Goal: Transaction & Acquisition: Purchase product/service

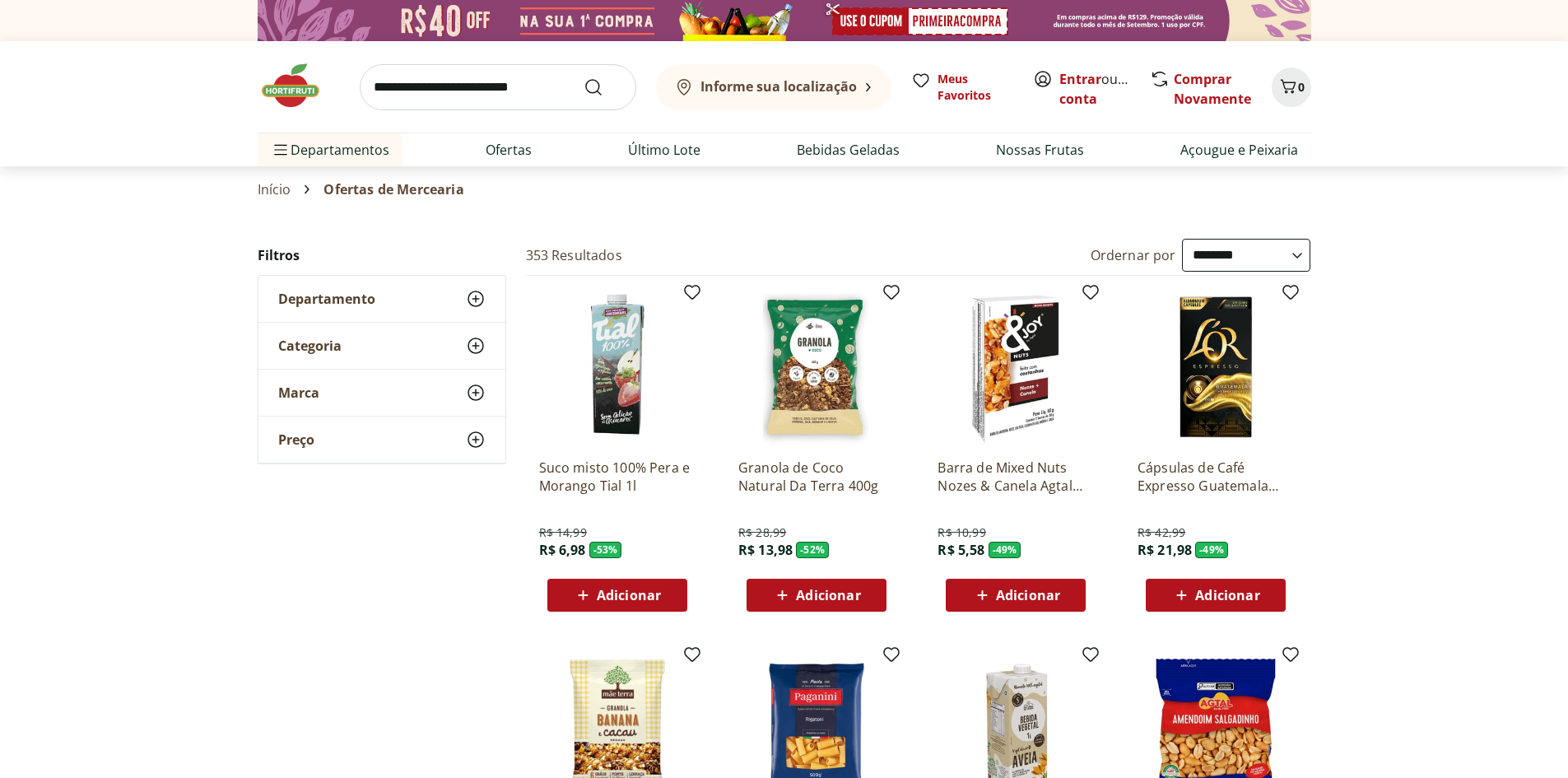
select select "**********"
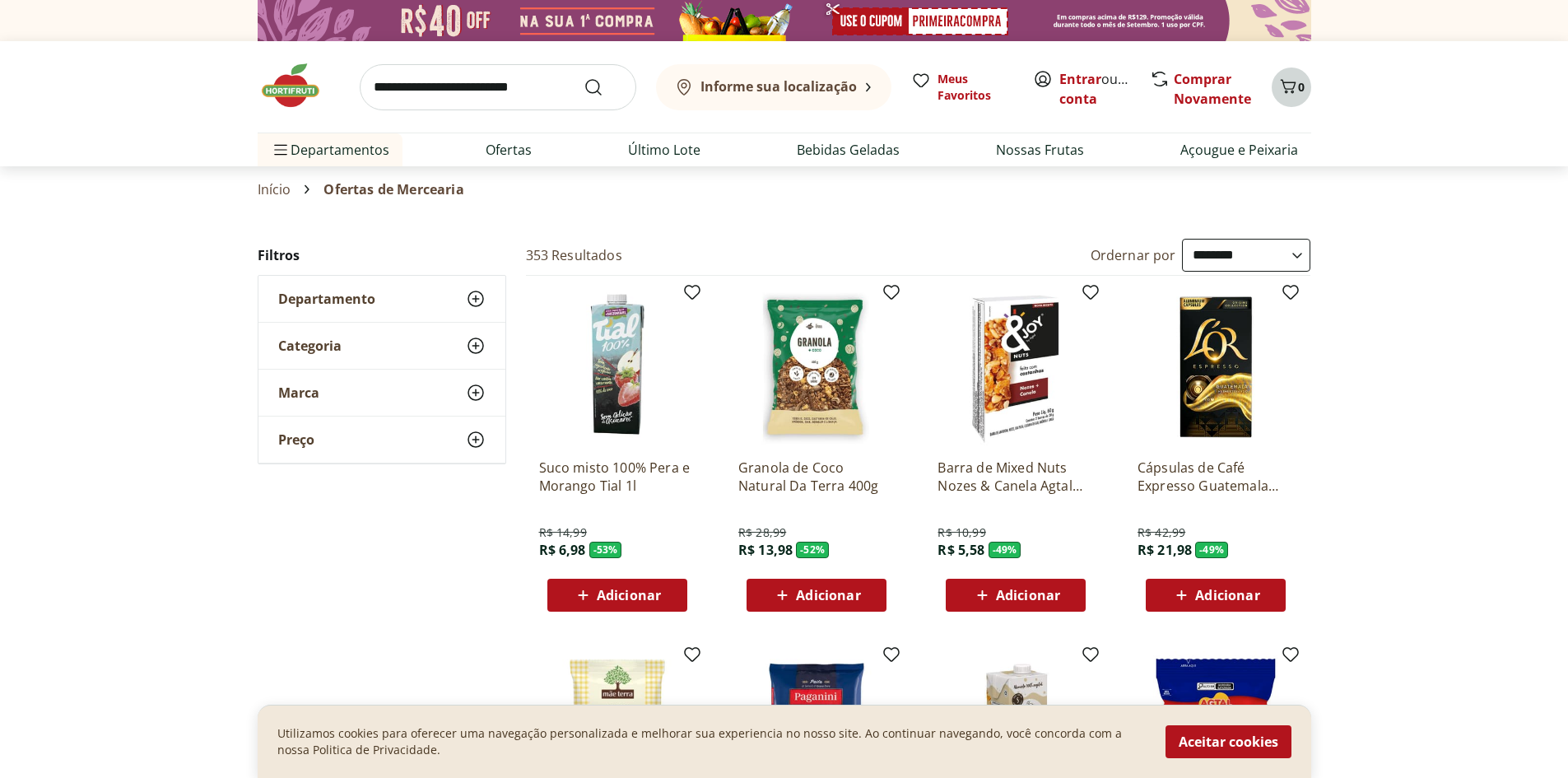
click at [1281, 93] on icon "Carrinho" at bounding box center [1288, 87] width 19 height 19
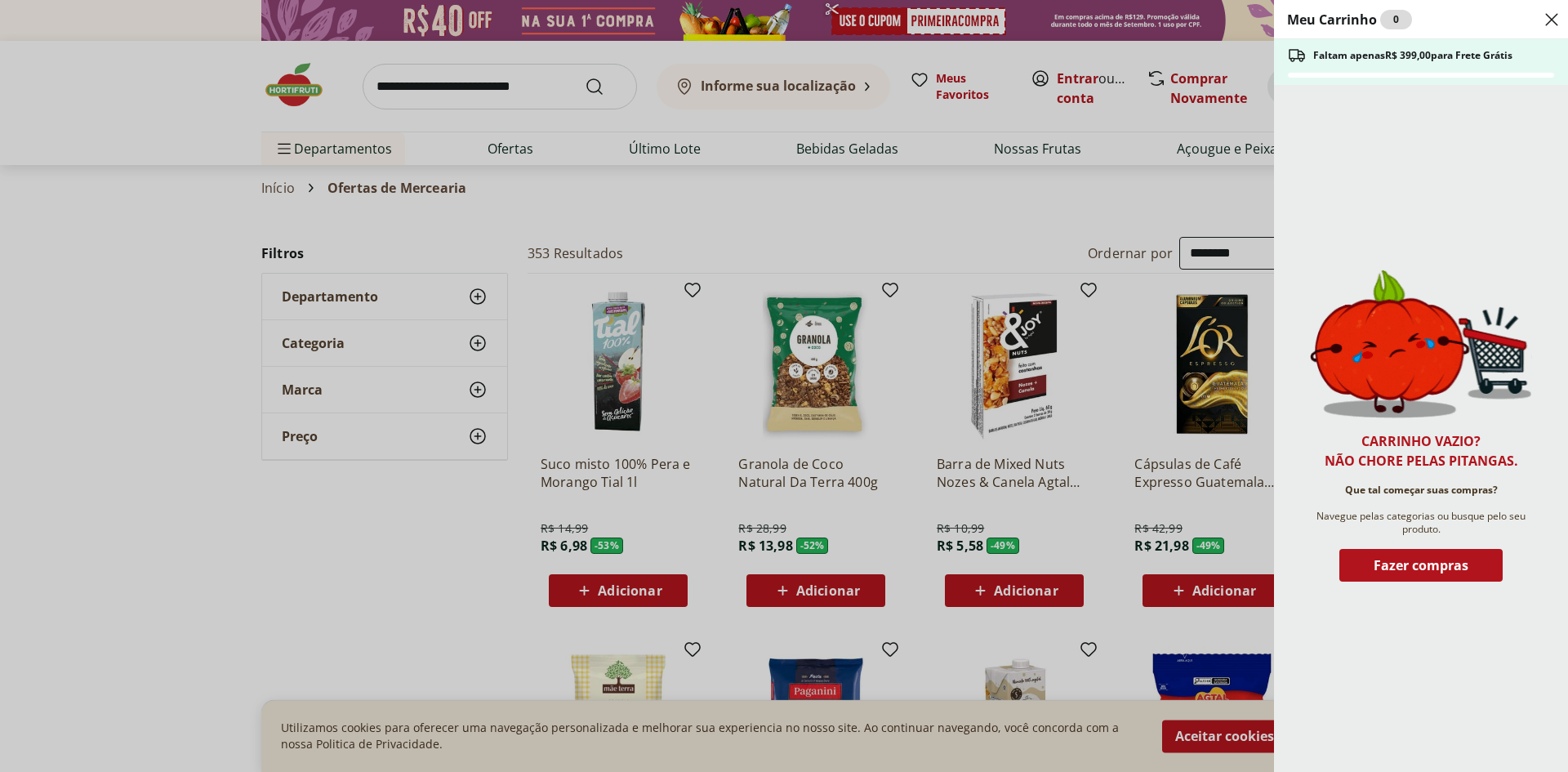
click at [1548, 20] on icon "Close" at bounding box center [1551, 19] width 19 height 19
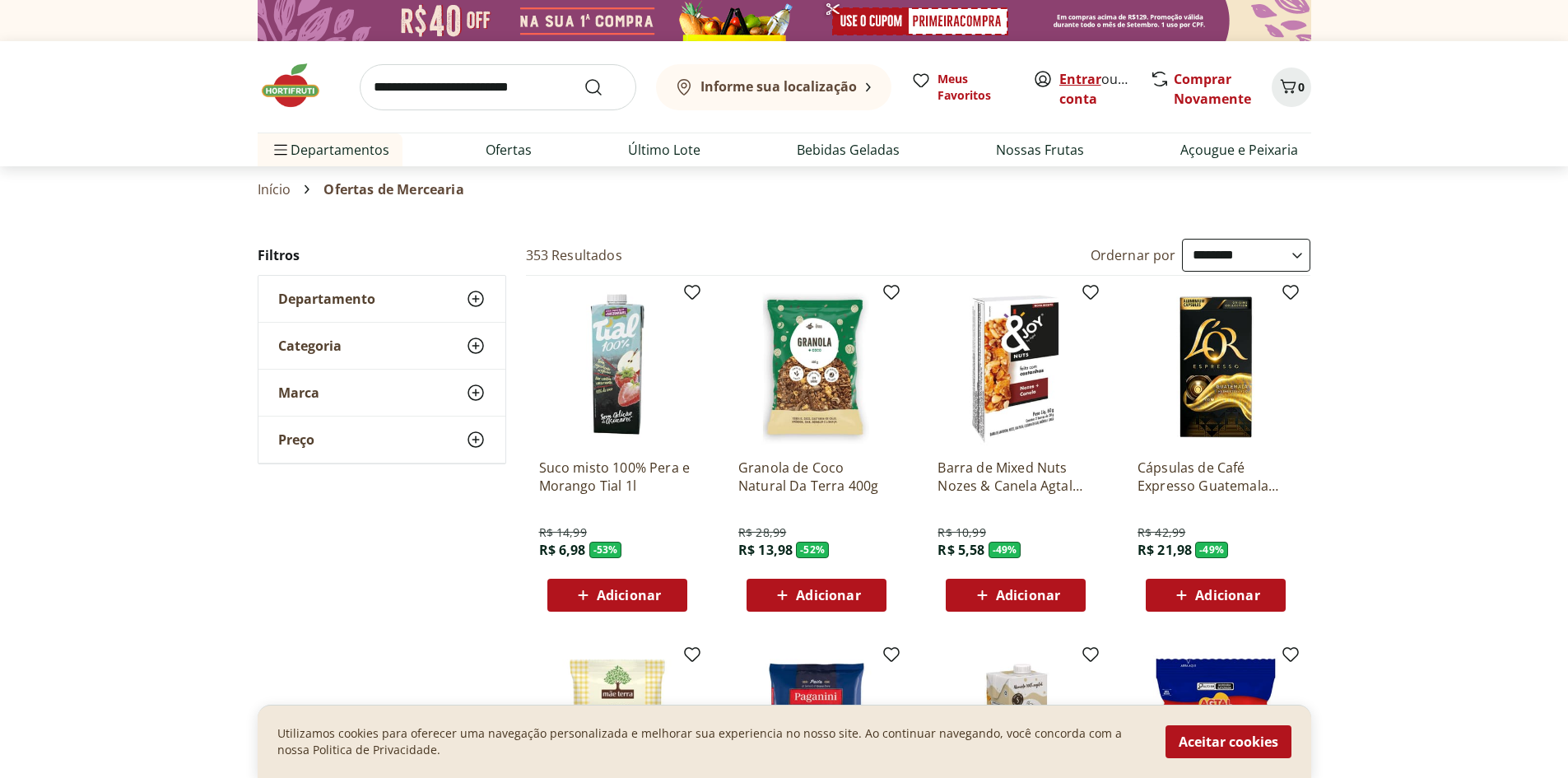
click at [1073, 75] on link "Entrar" at bounding box center [1080, 79] width 42 height 18
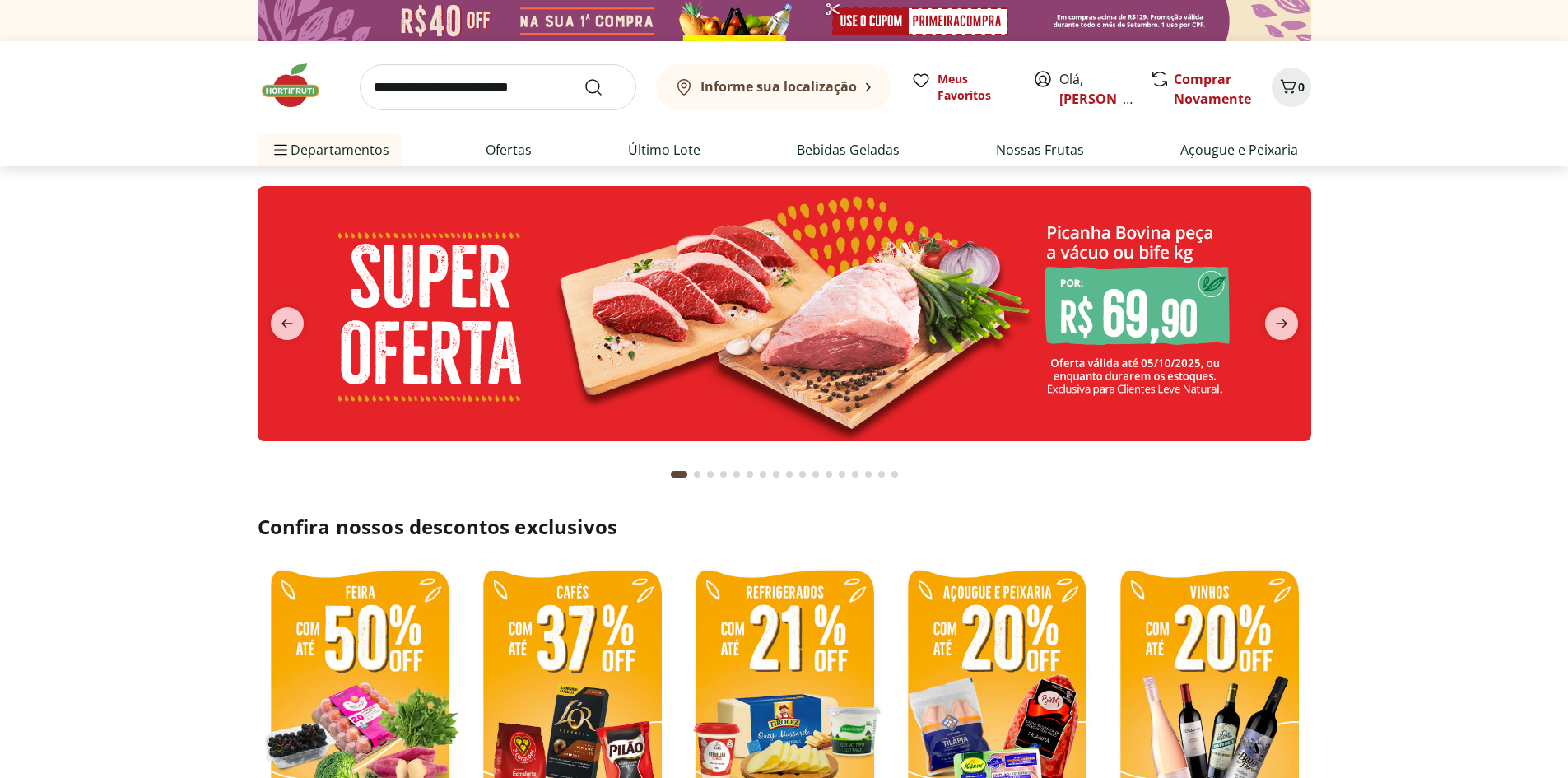
click at [460, 93] on input "search" at bounding box center [498, 87] width 276 height 46
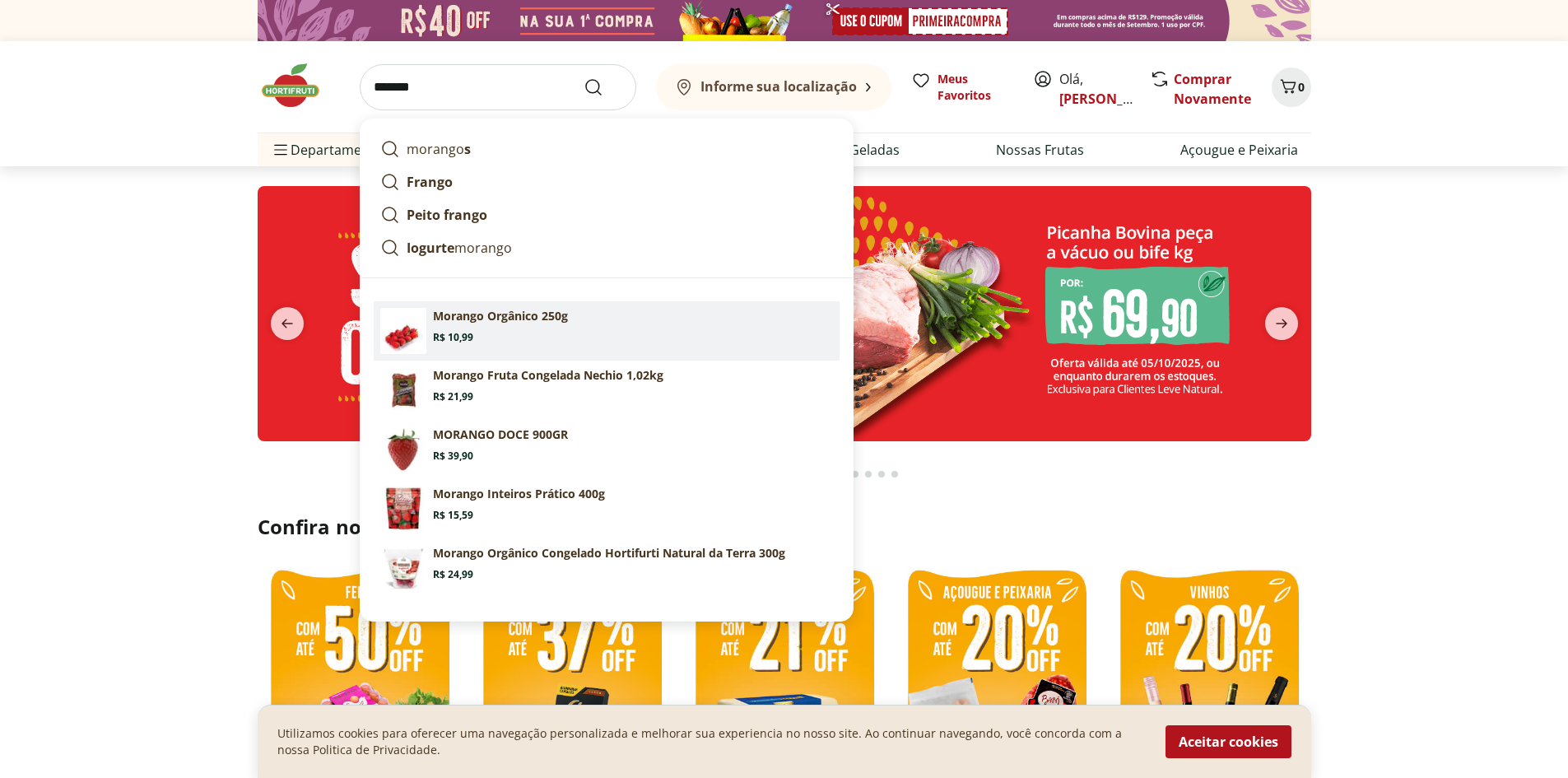
click at [547, 335] on section "Morango Orgânico 250g Price: R$ 10,99" at bounding box center [632, 325] width 400 height 36
type input "**********"
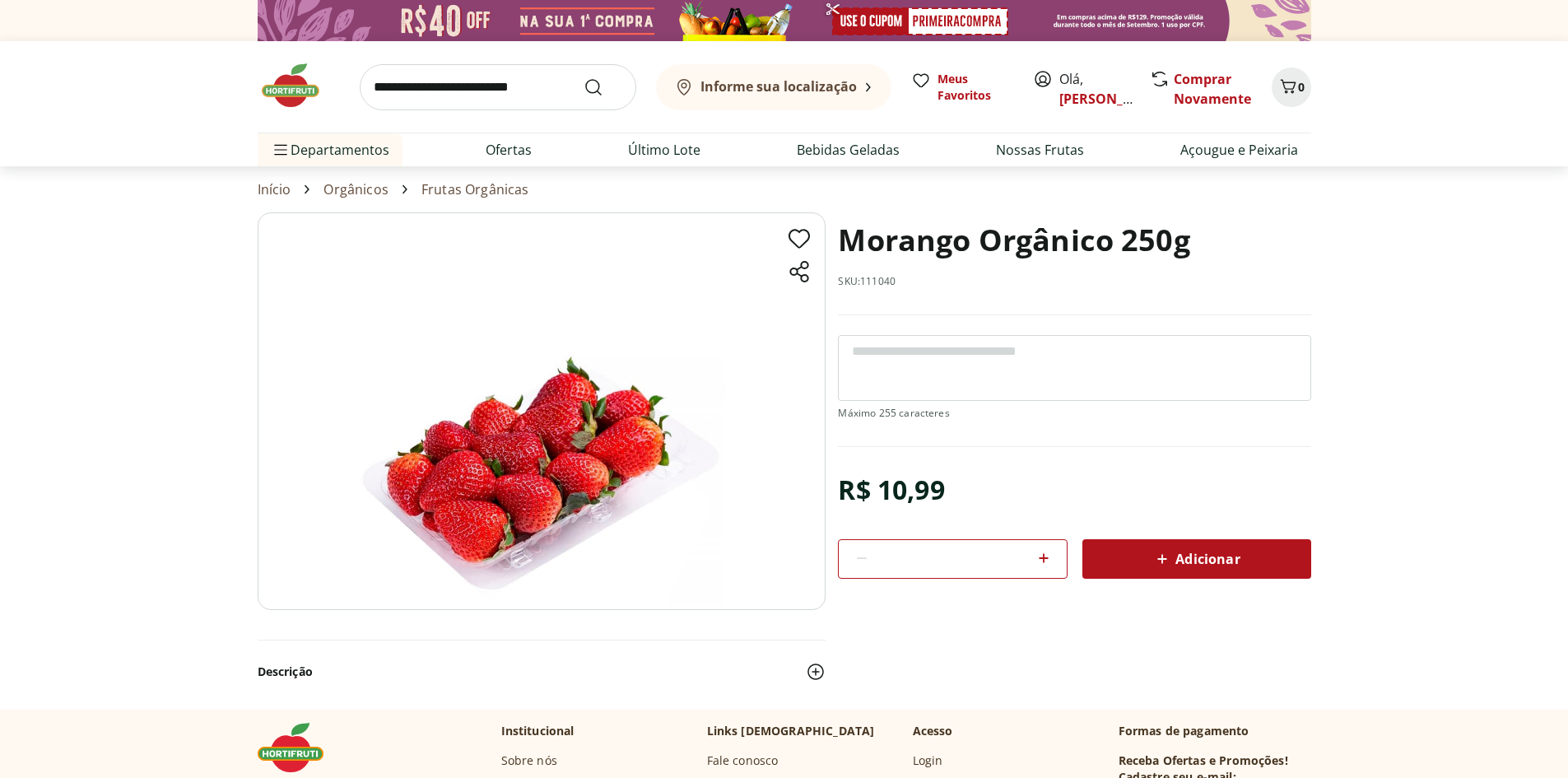
click at [1041, 556] on icon at bounding box center [1044, 558] width 19 height 19
type input "*"
click at [1131, 559] on div "Adicionar" at bounding box center [1196, 558] width 202 height 29
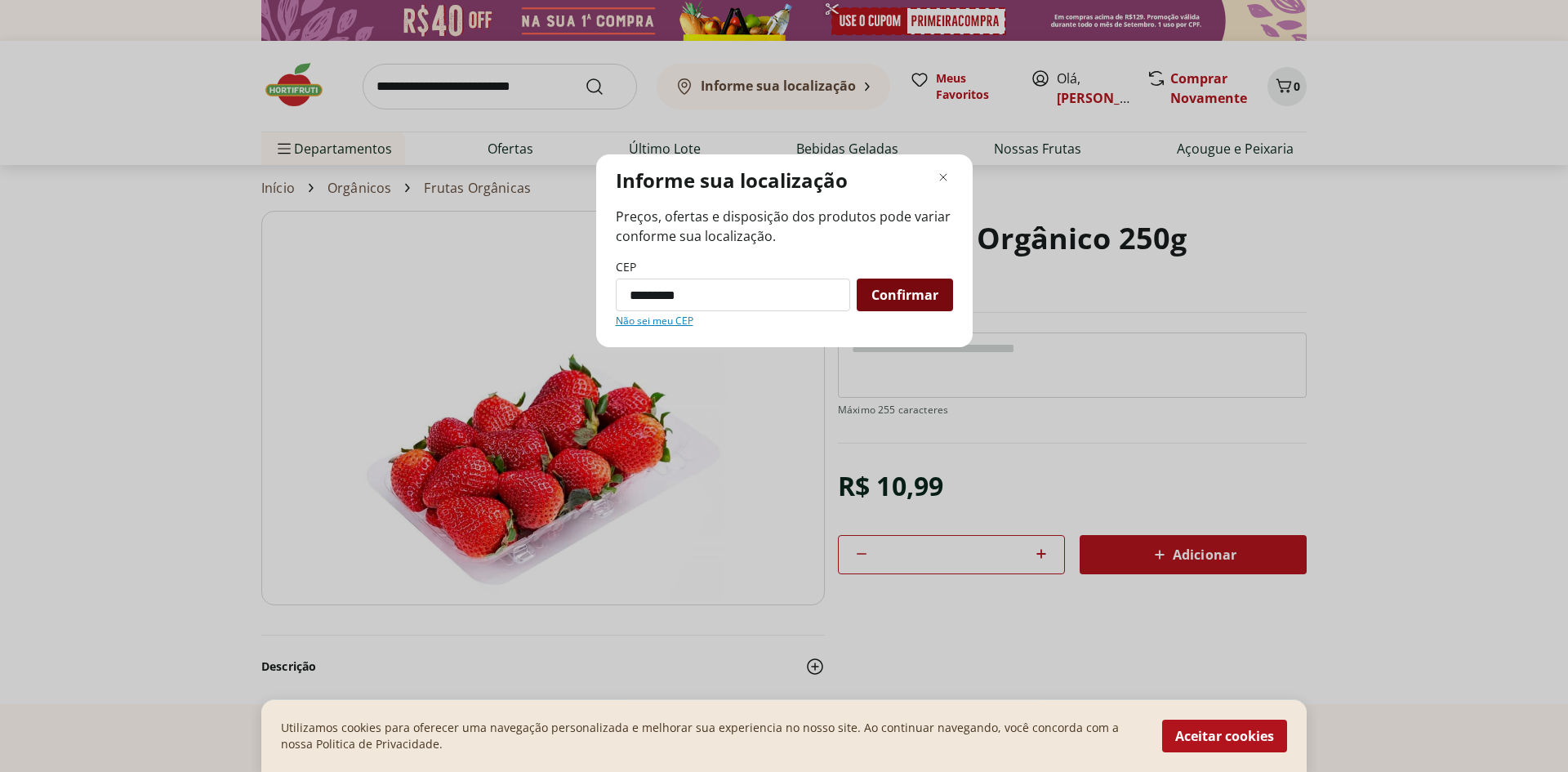
type input "*********"
click at [902, 305] on div "Confirmar" at bounding box center [905, 295] width 96 height 33
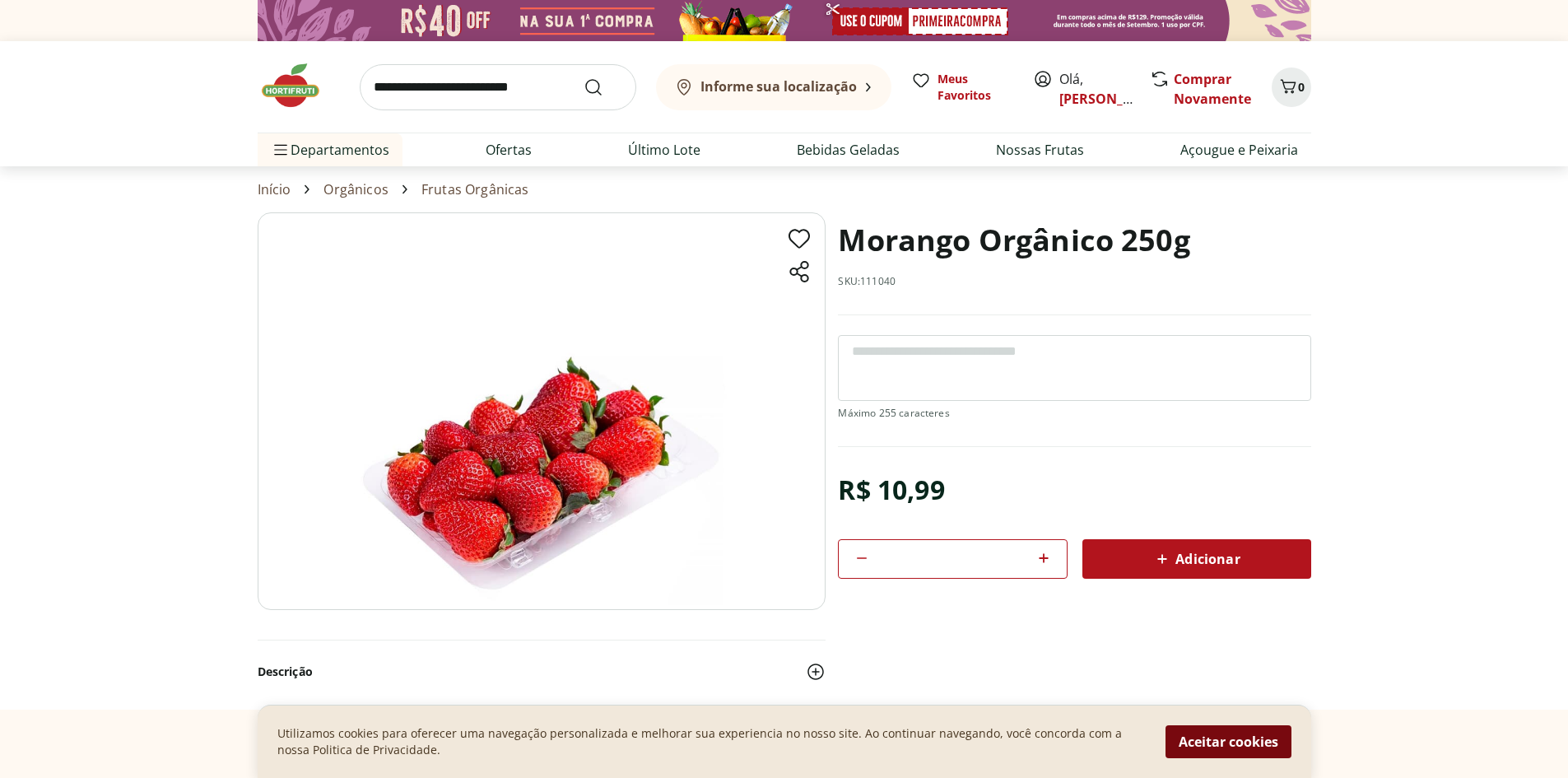
click at [1190, 739] on button "Aceitar cookies" at bounding box center [1228, 741] width 125 height 33
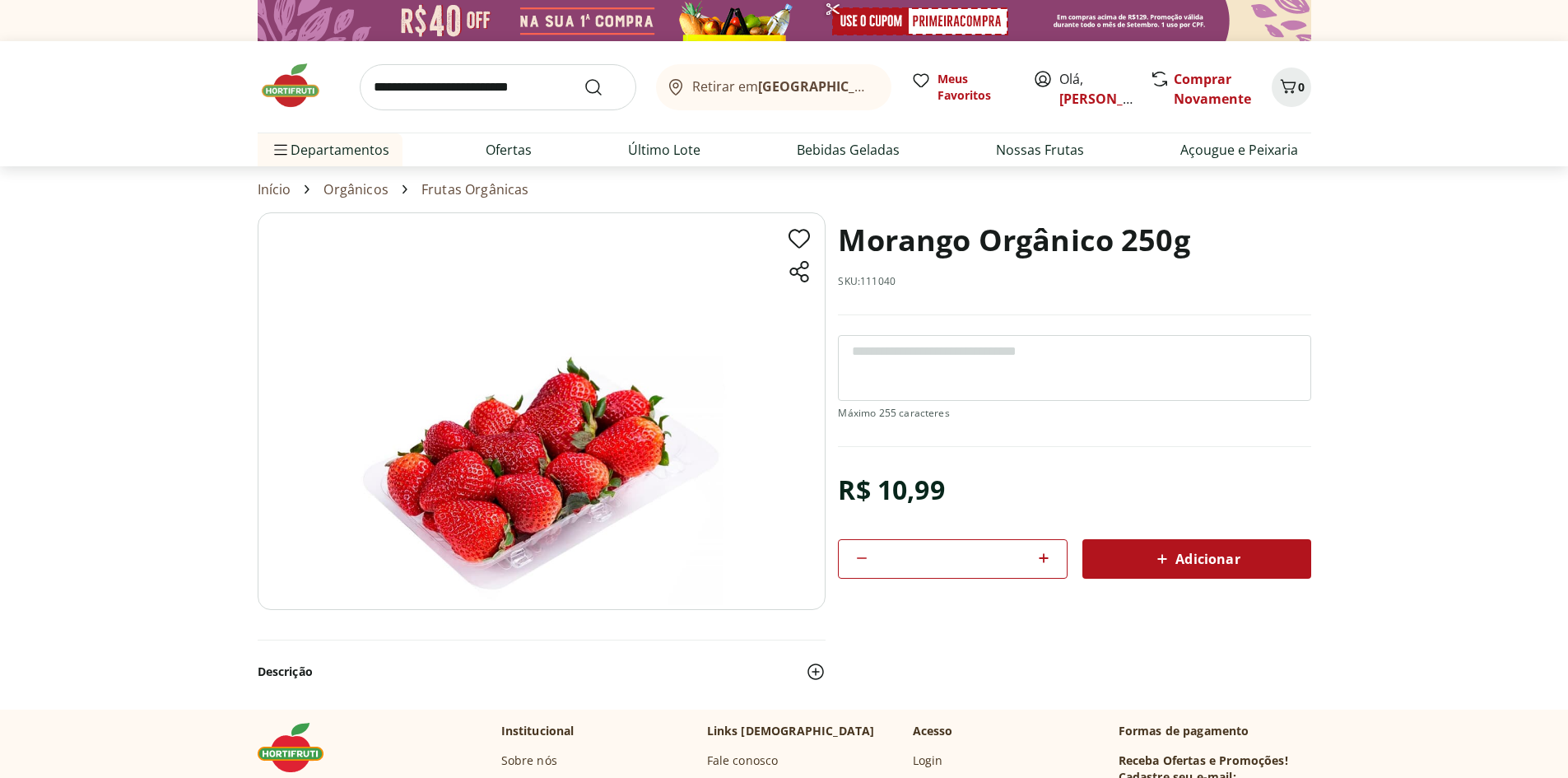
click at [1286, 581] on section "Morango Orgânico 250g SKU: 111040 R$ 10,99 * Adicionar Morango Orgânico 250g R$…" at bounding box center [784, 460] width 1053 height 496
click at [1228, 558] on span "Adicionar" at bounding box center [1196, 558] width 88 height 19
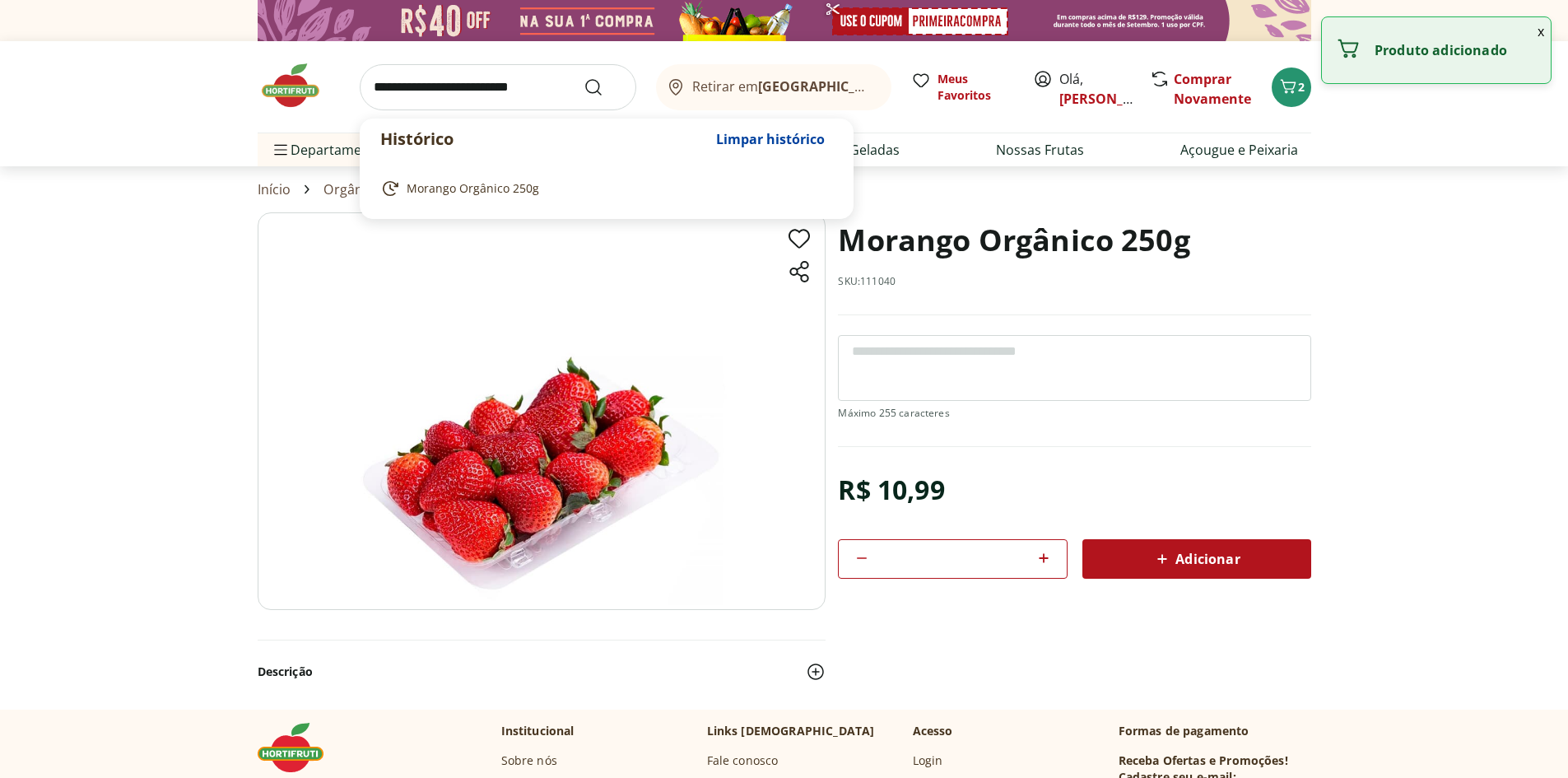
click at [431, 100] on input "search" at bounding box center [498, 87] width 276 height 46
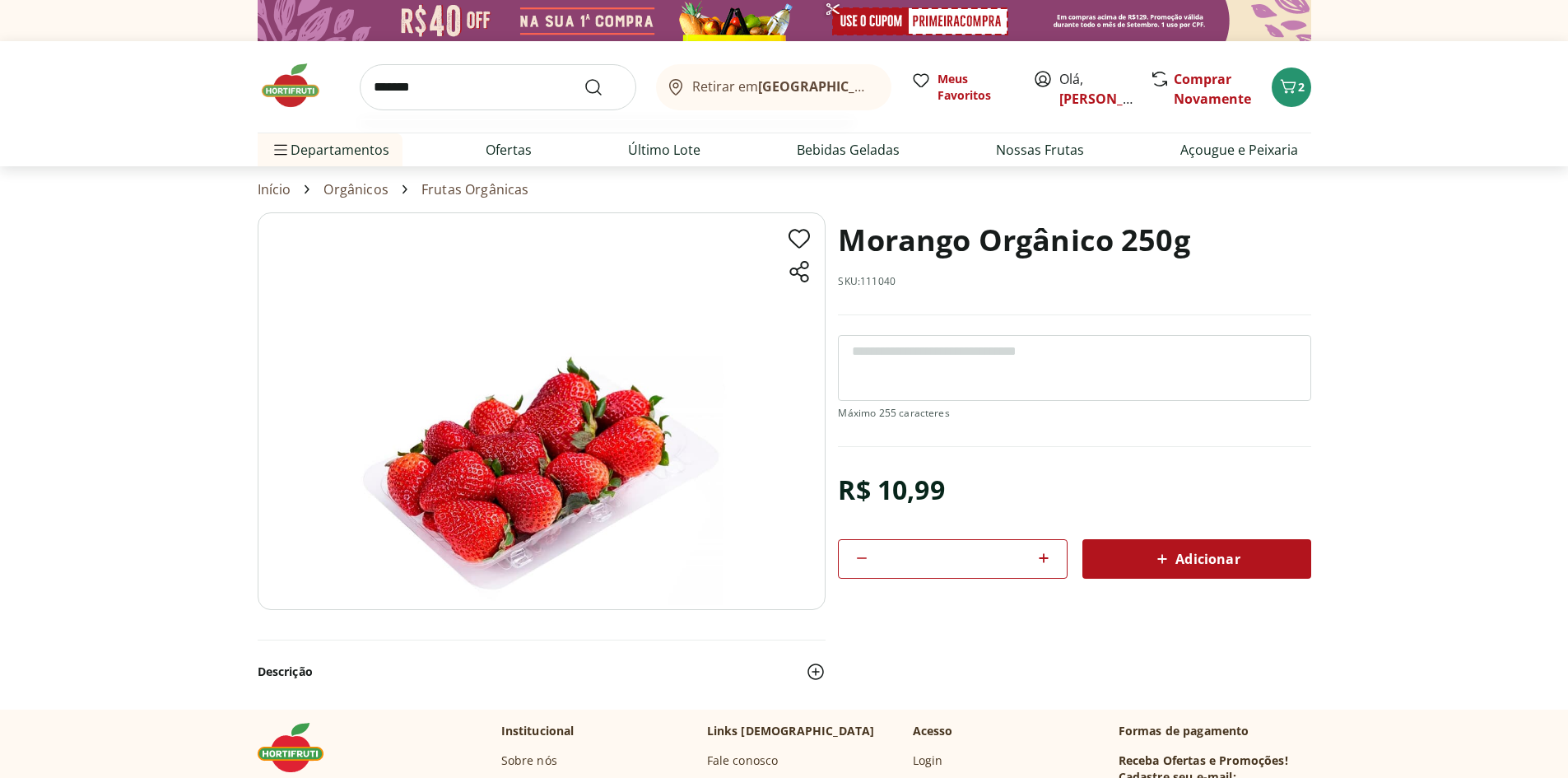
type input "*******"
click at [584, 78] on button "Submit Search" at bounding box center [603, 88] width 40 height 19
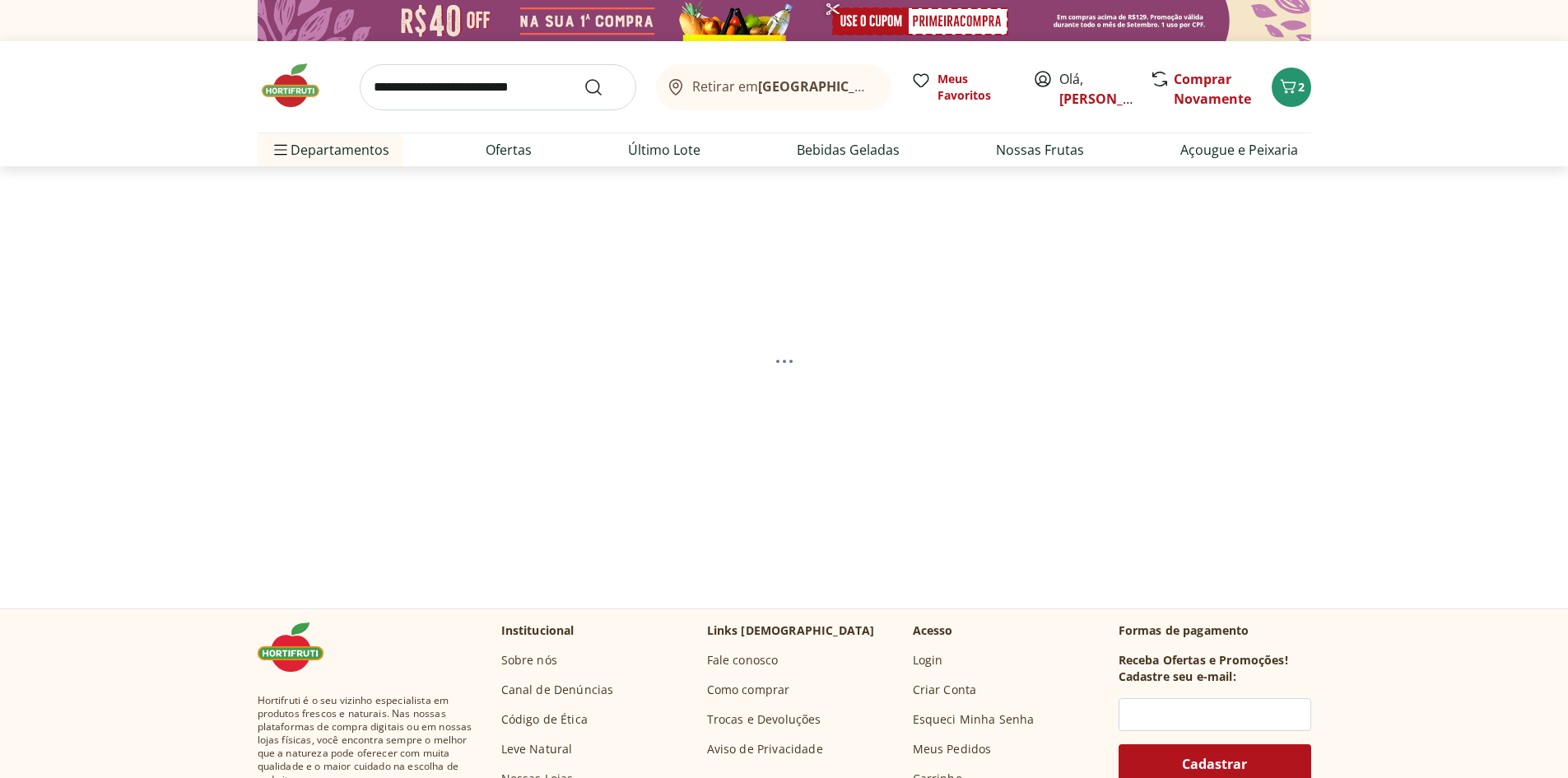
select select "**********"
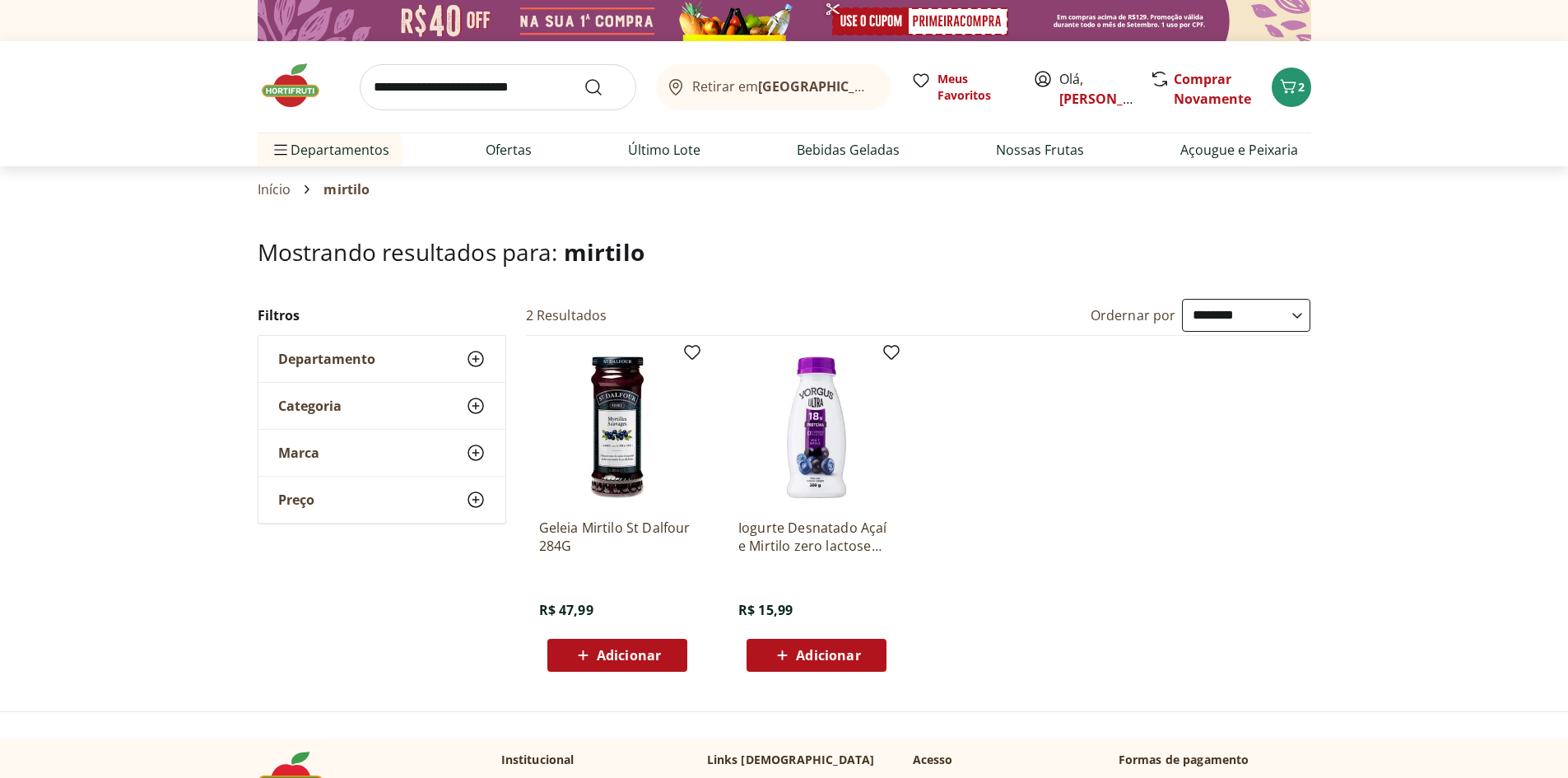
click at [463, 83] on input "search" at bounding box center [498, 87] width 276 height 46
type input "******"
click button "Submit Search" at bounding box center [603, 88] width 40 height 19
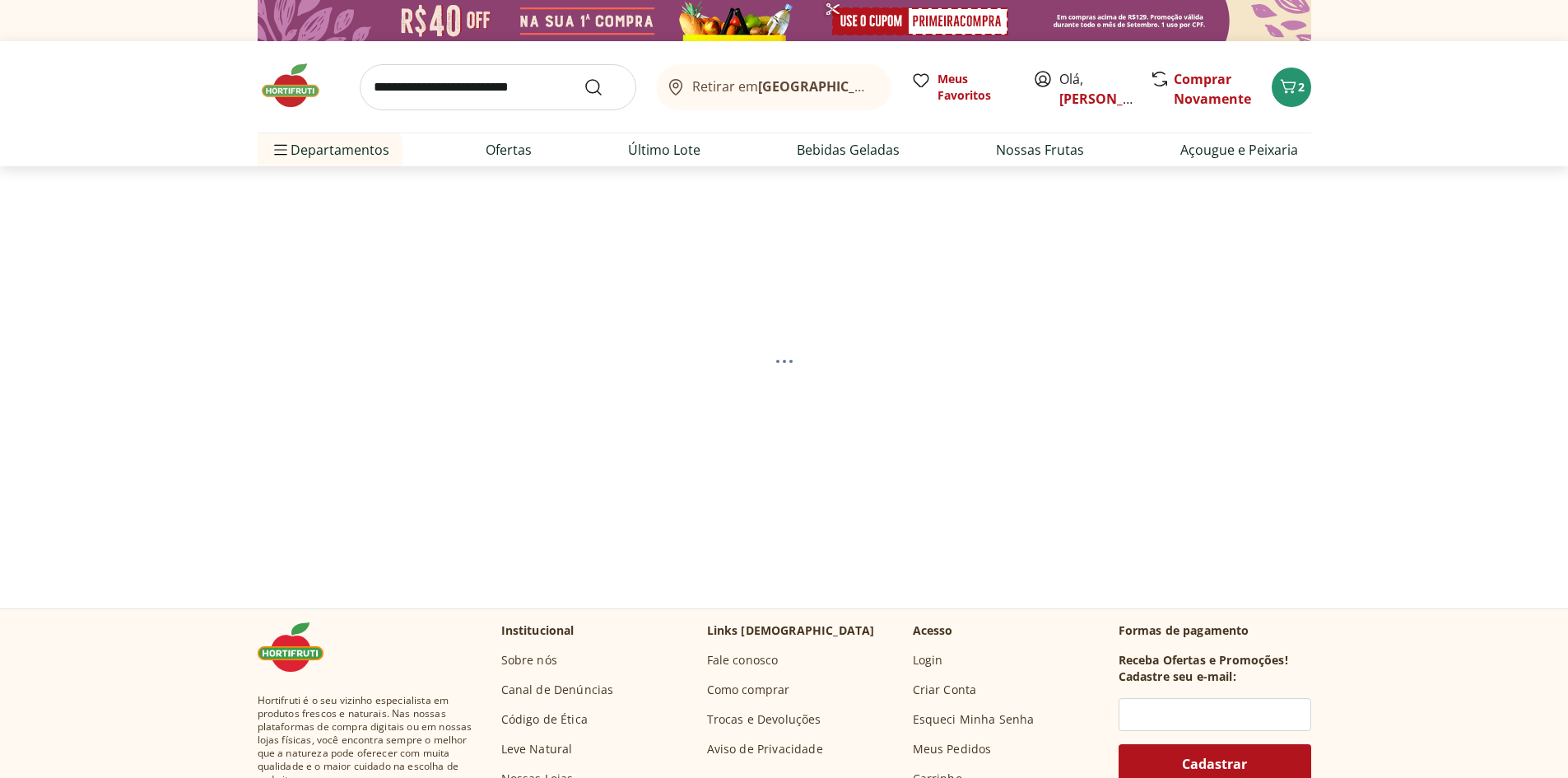
select select "**********"
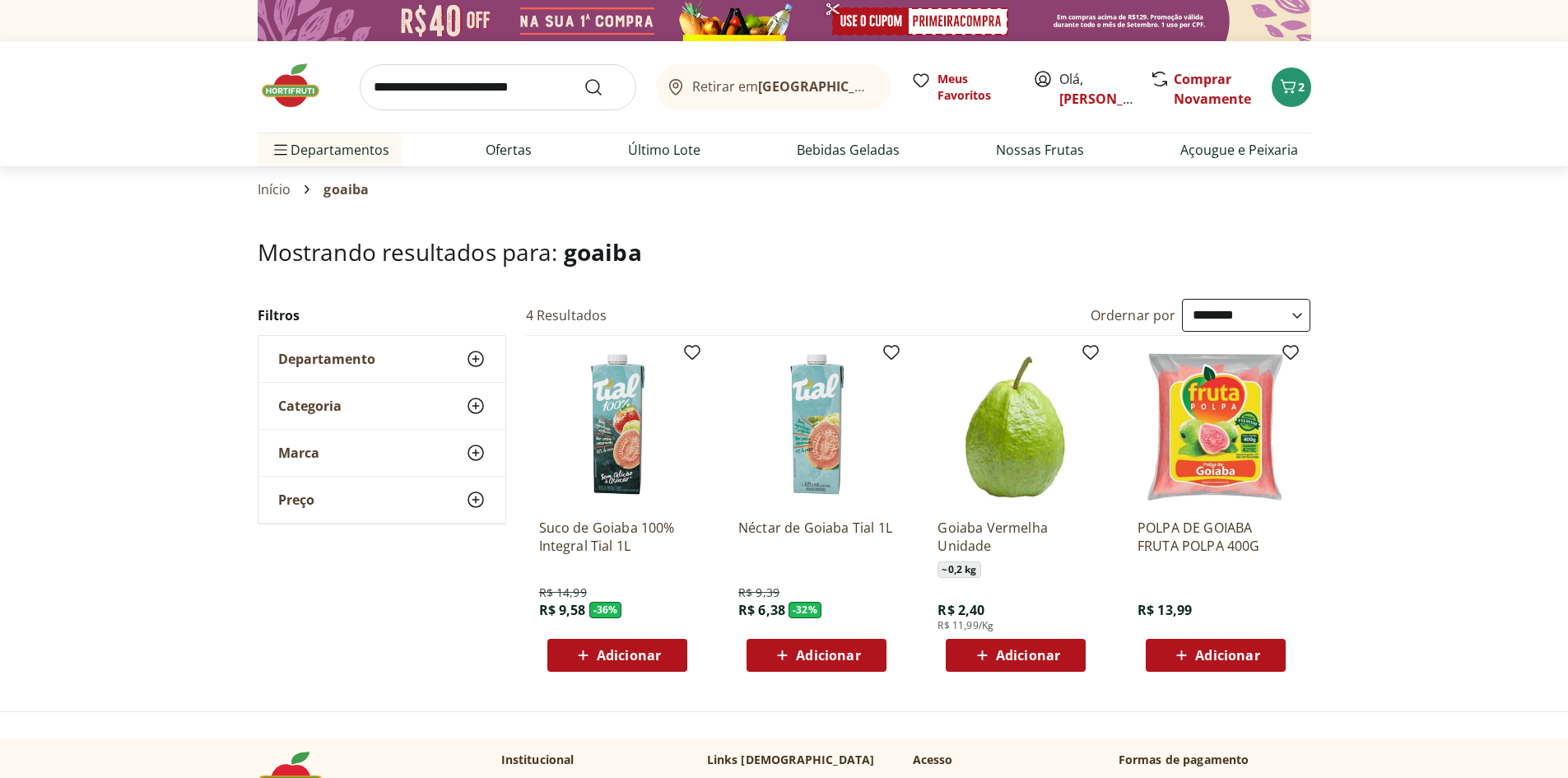
drag, startPoint x: 1043, startPoint y: 688, endPoint x: 985, endPoint y: 635, distance: 78.6
click at [1035, 682] on section "**********" at bounding box center [784, 475] width 1568 height 473
click at [1011, 664] on span "Adicionar" at bounding box center [1016, 654] width 89 height 19
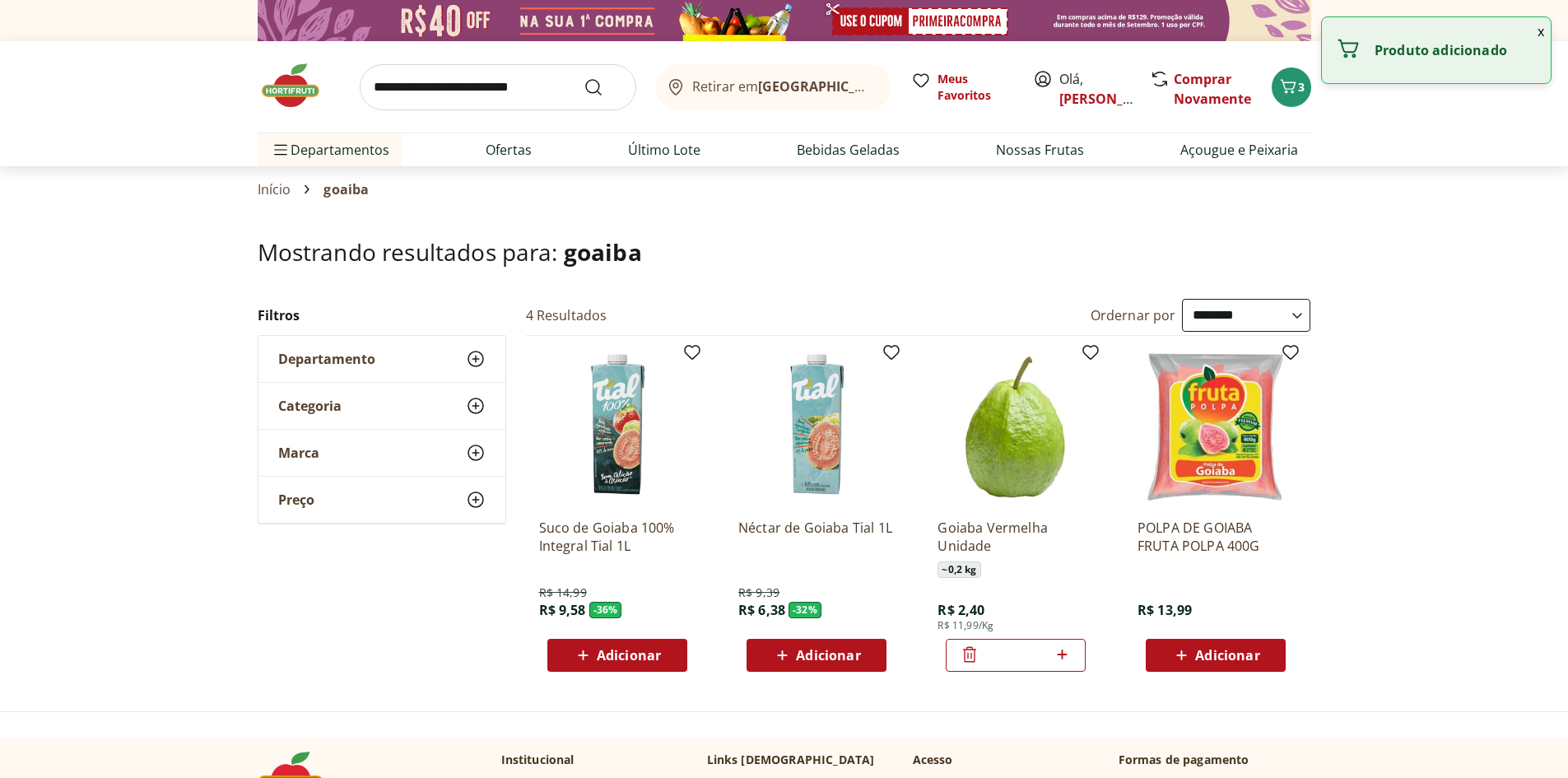
click at [1067, 650] on icon at bounding box center [1061, 654] width 20 height 19
type input "*"
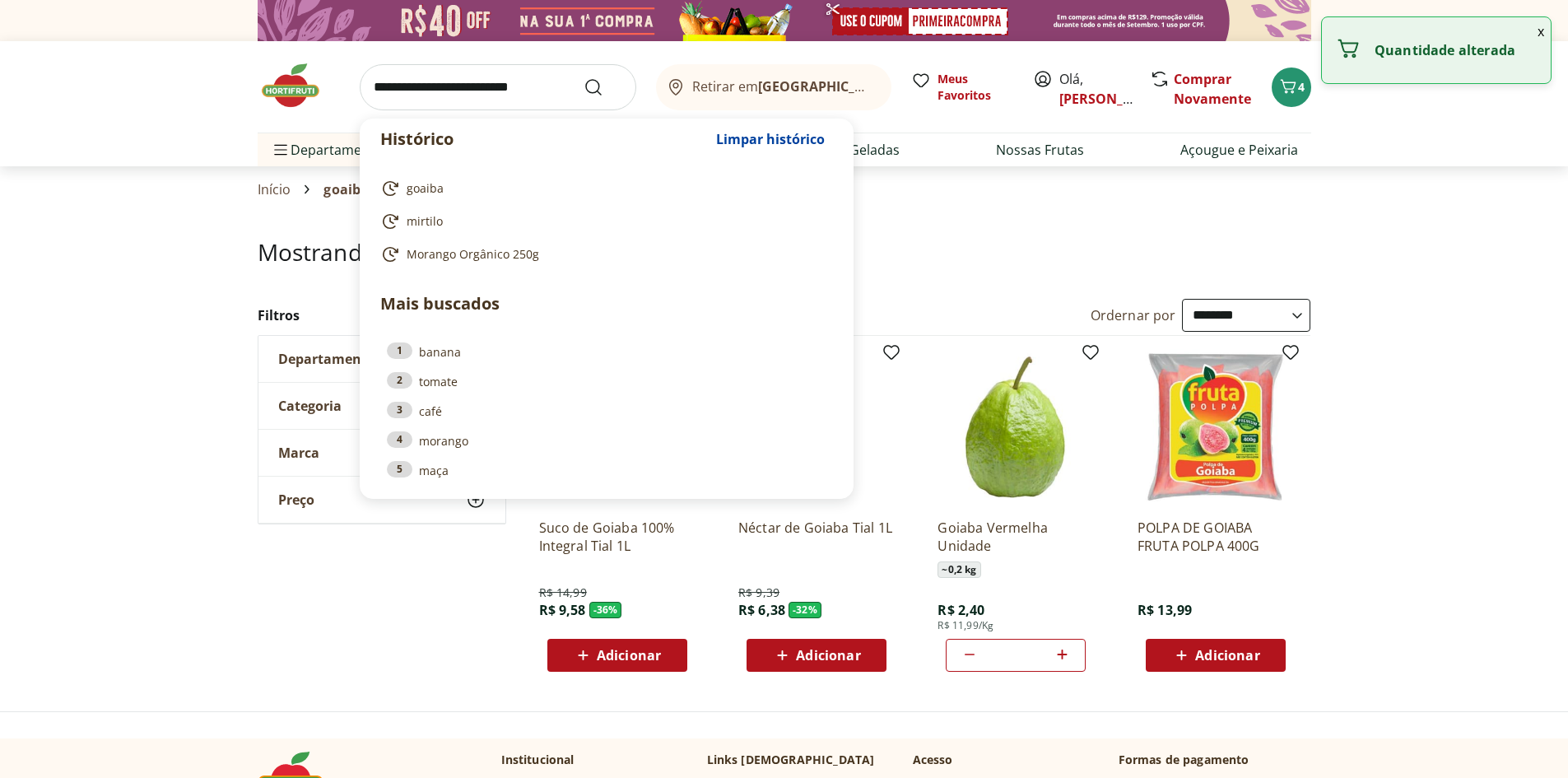
click at [421, 88] on input "search" at bounding box center [498, 87] width 276 height 46
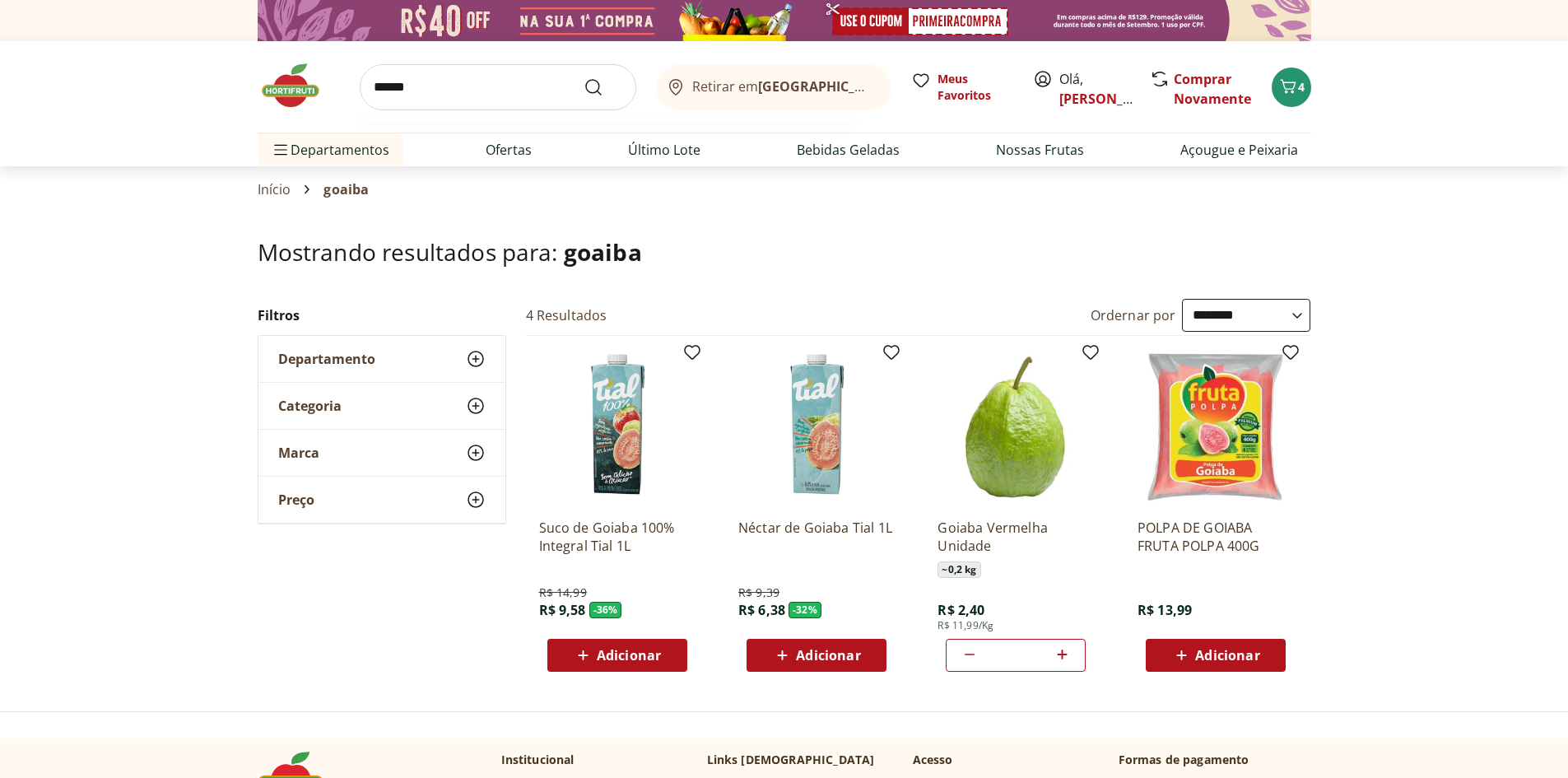
type input "******"
click at [584, 78] on button "Submit Search" at bounding box center [603, 88] width 40 height 19
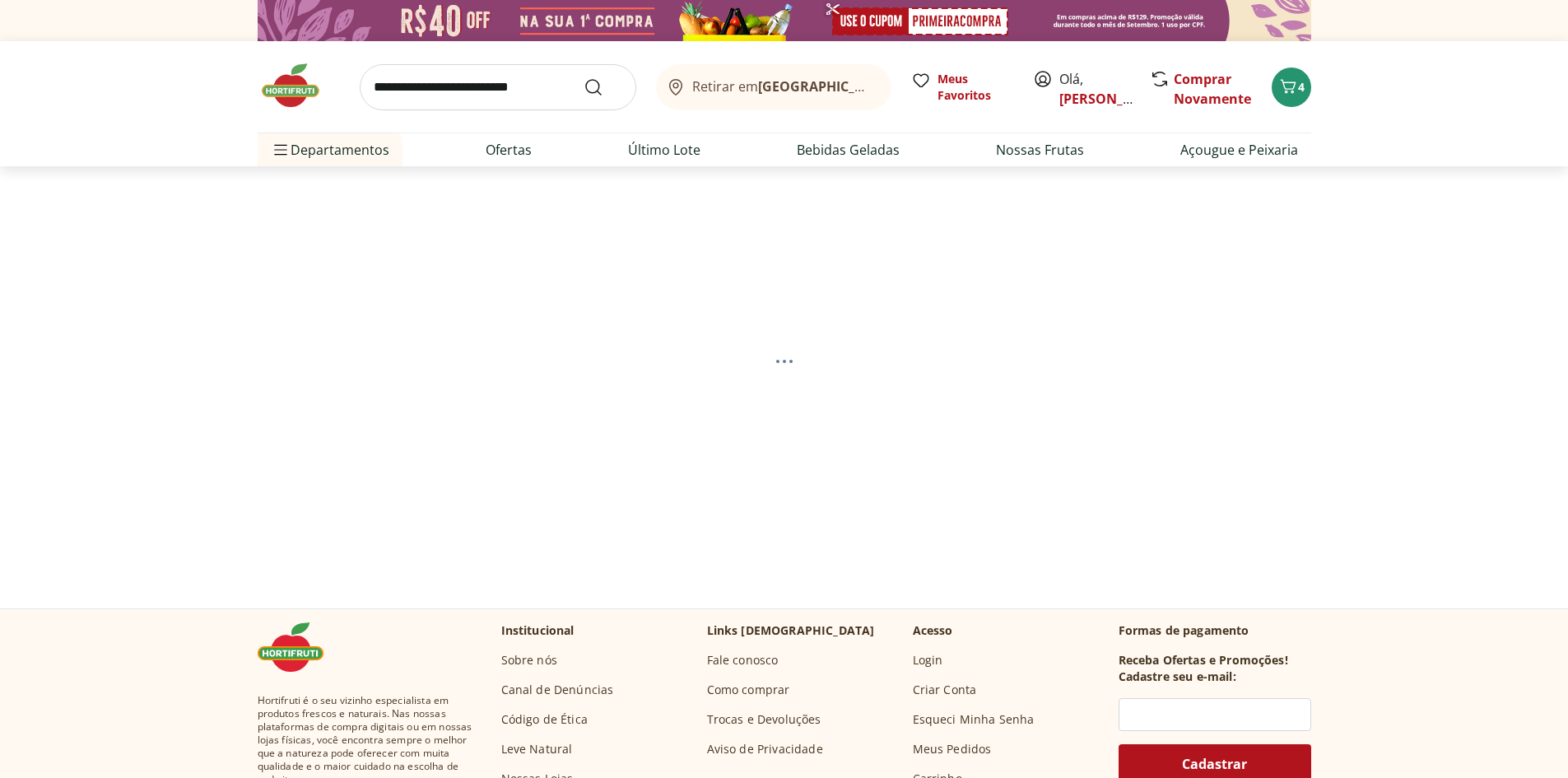
select select "**********"
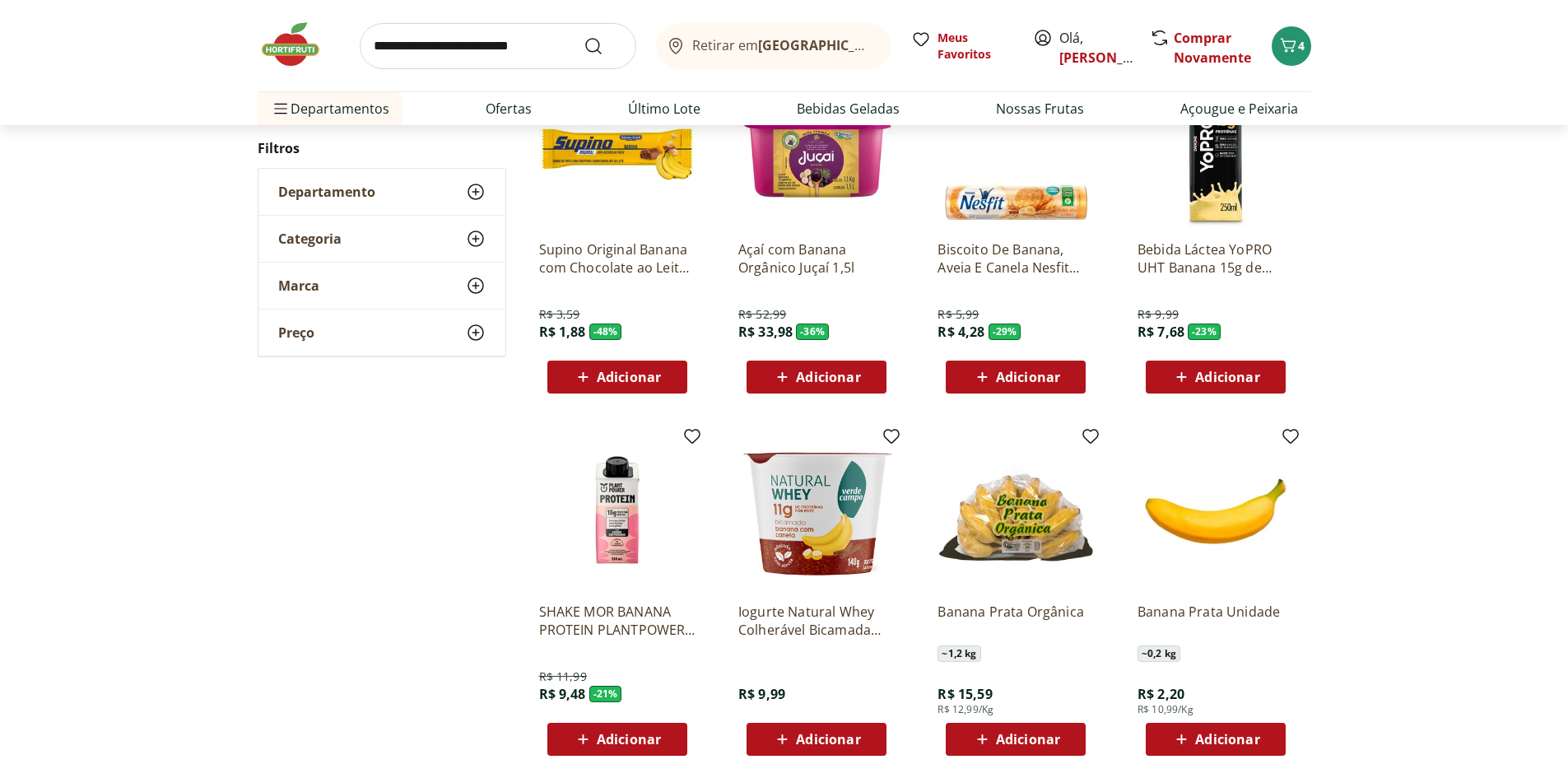
scroll to position [329, 0]
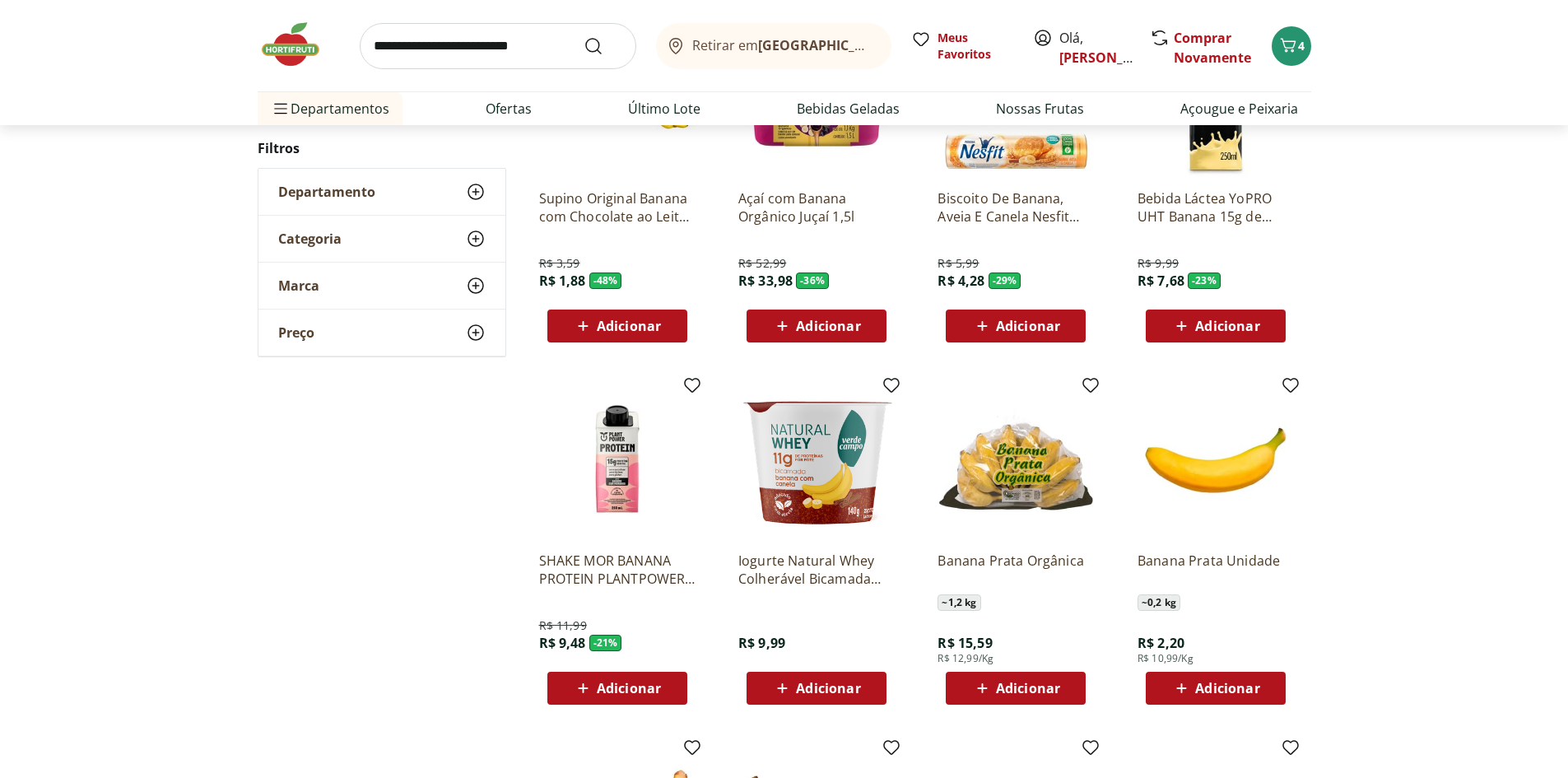
click at [1005, 690] on span "Adicionar" at bounding box center [1028, 689] width 64 height 14
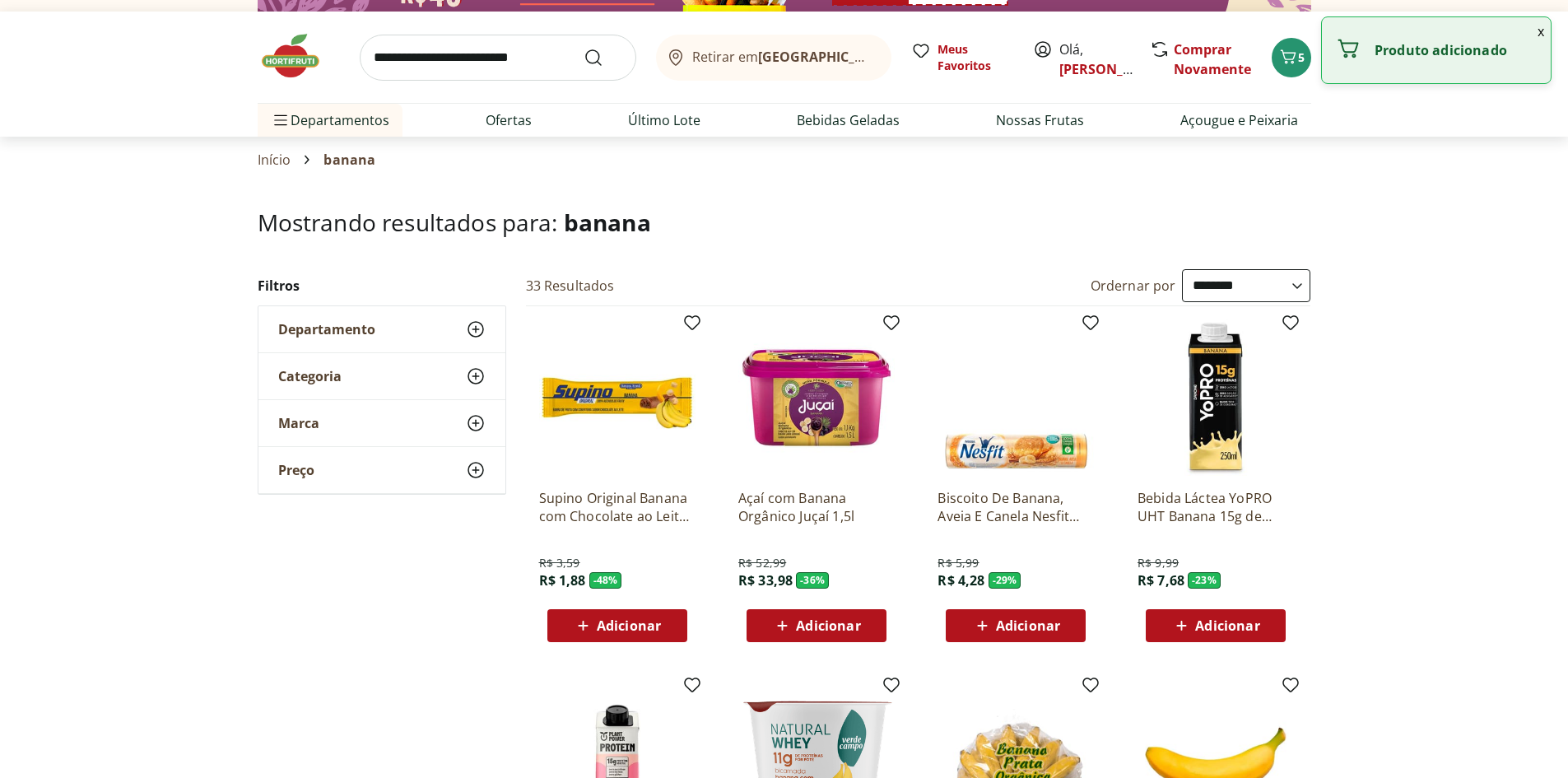
scroll to position [0, 0]
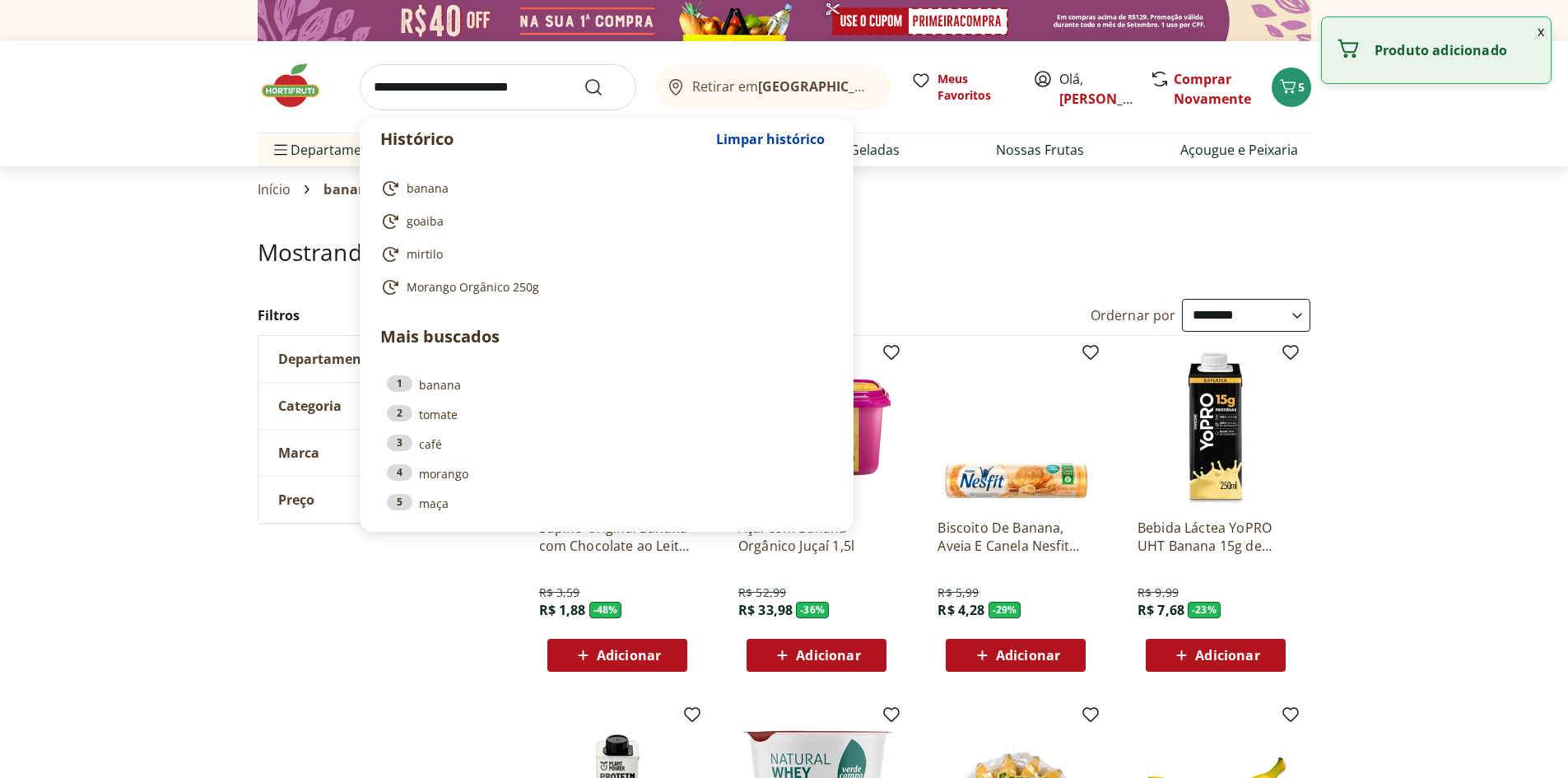
click at [459, 83] on input "search" at bounding box center [498, 87] width 276 height 46
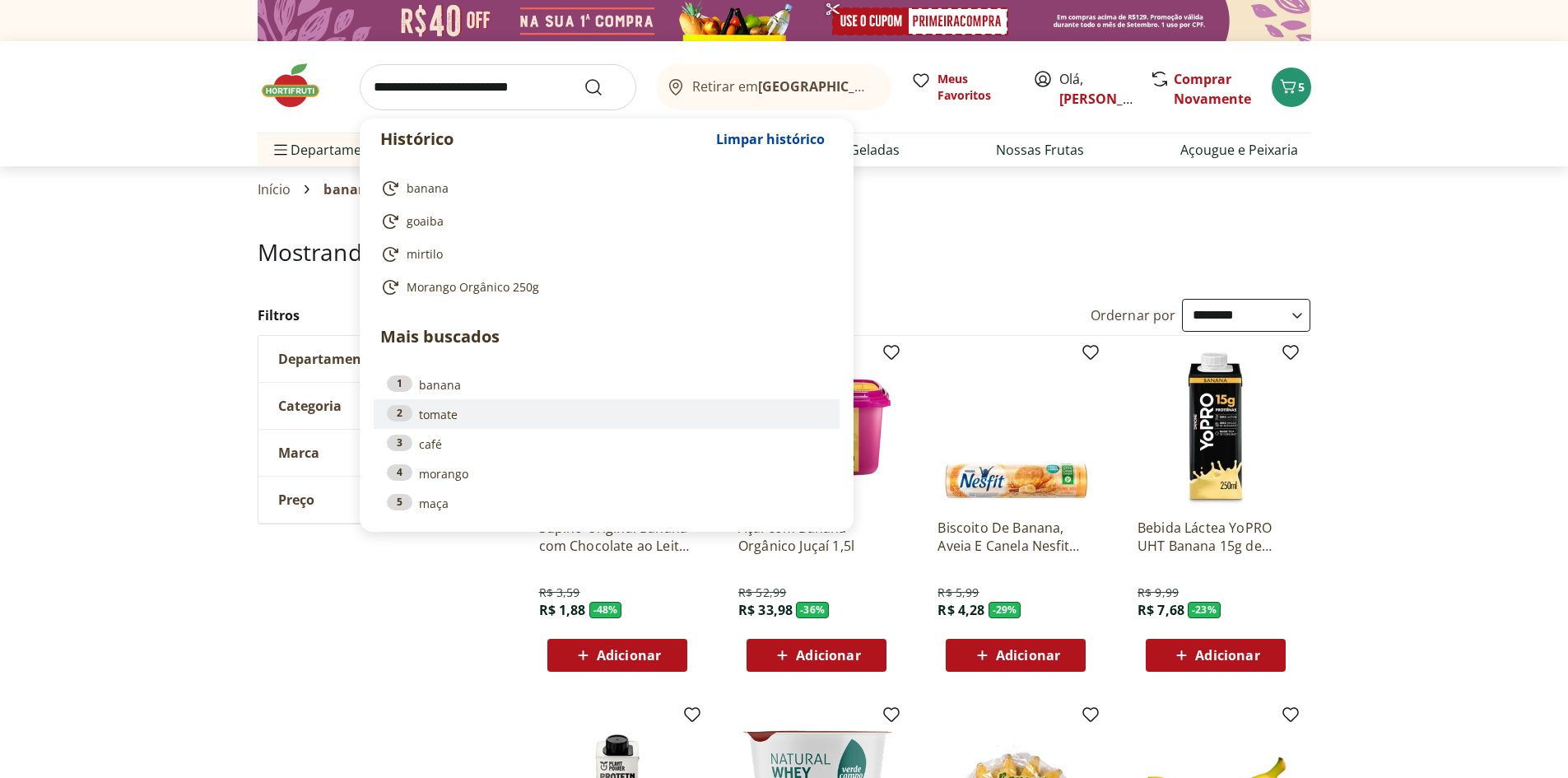
click at [436, 419] on link "2 tomate" at bounding box center [607, 413] width 440 height 18
type input "******"
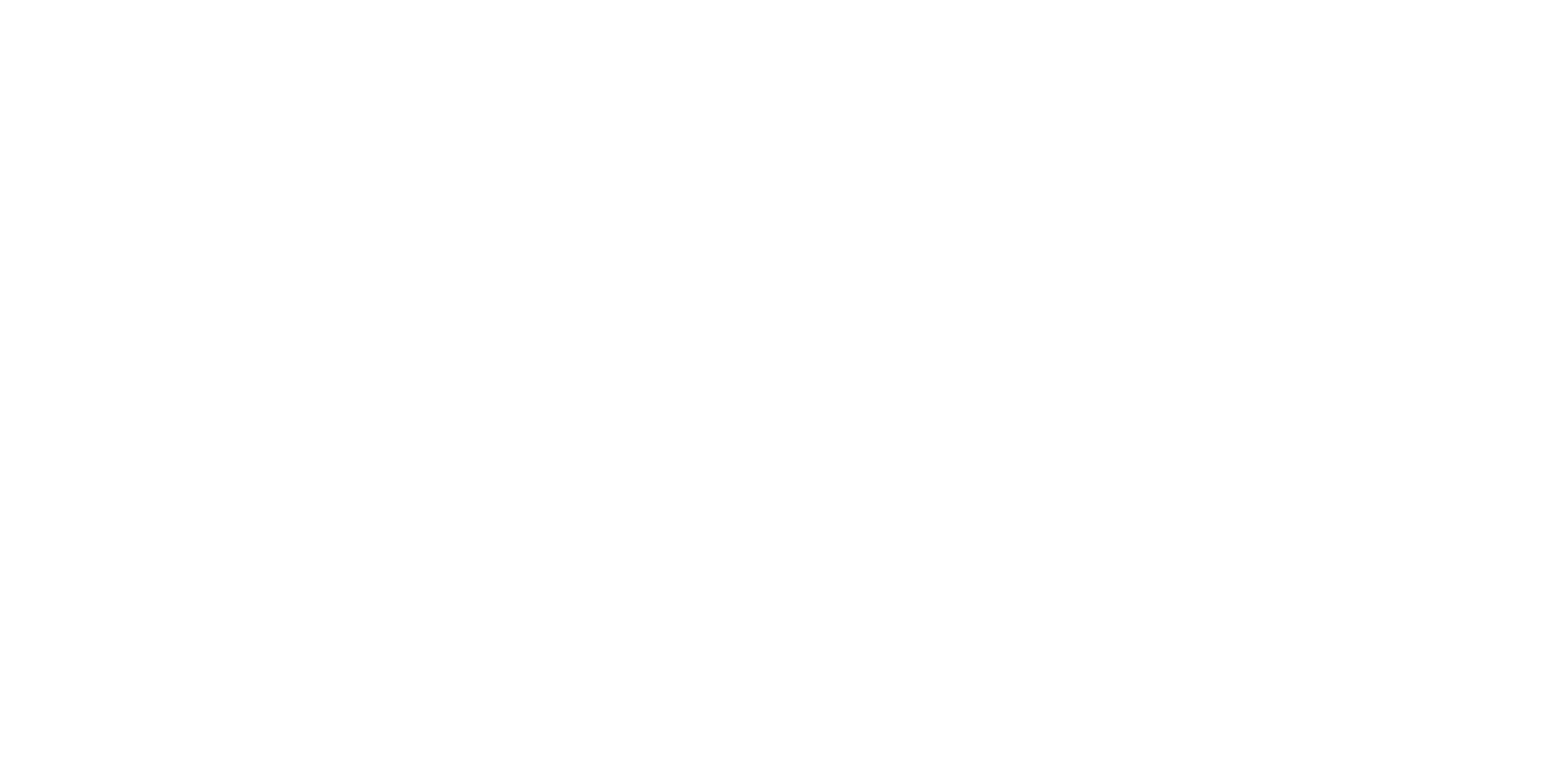
select select "**********"
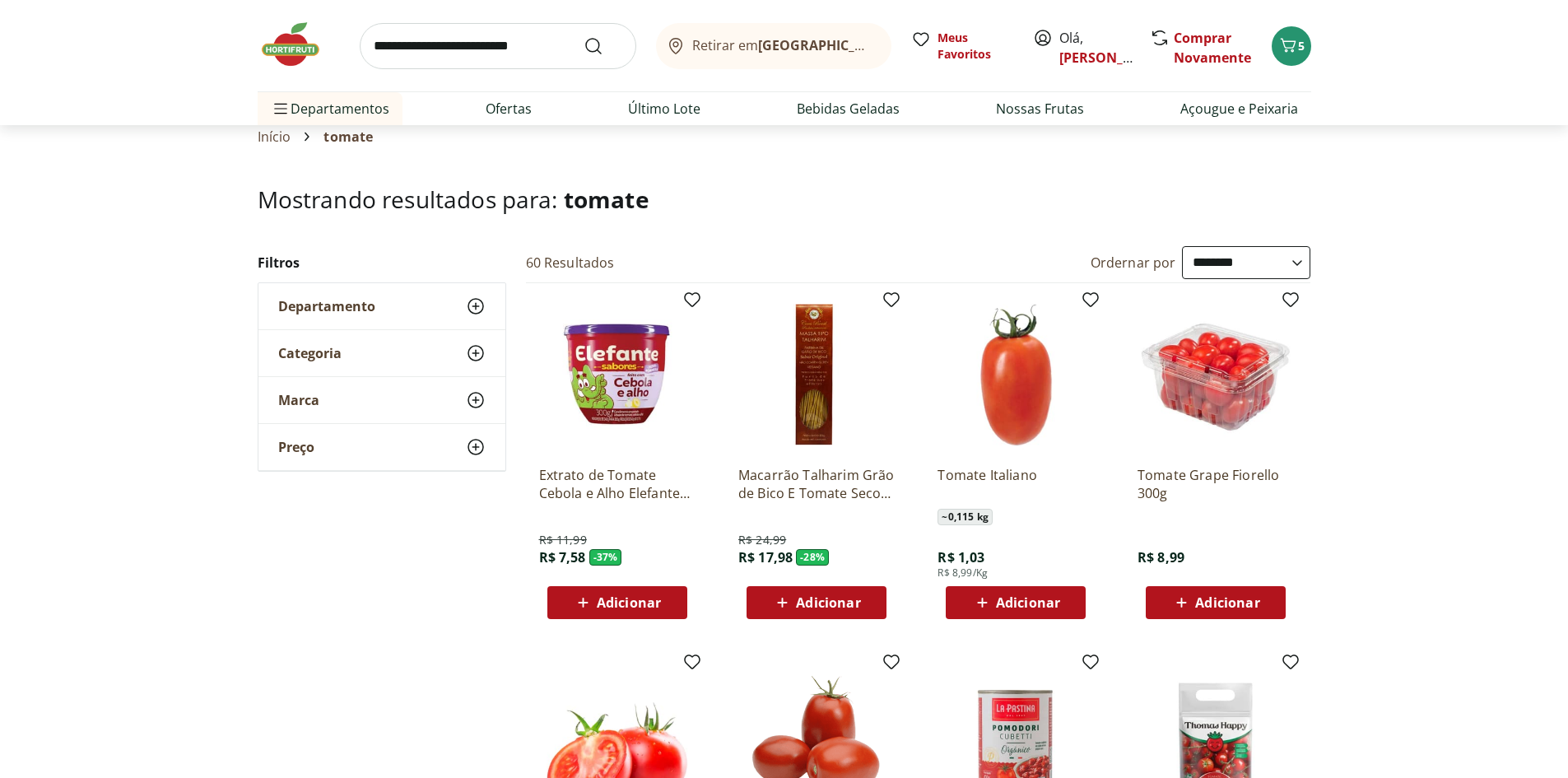
scroll to position [83, 0]
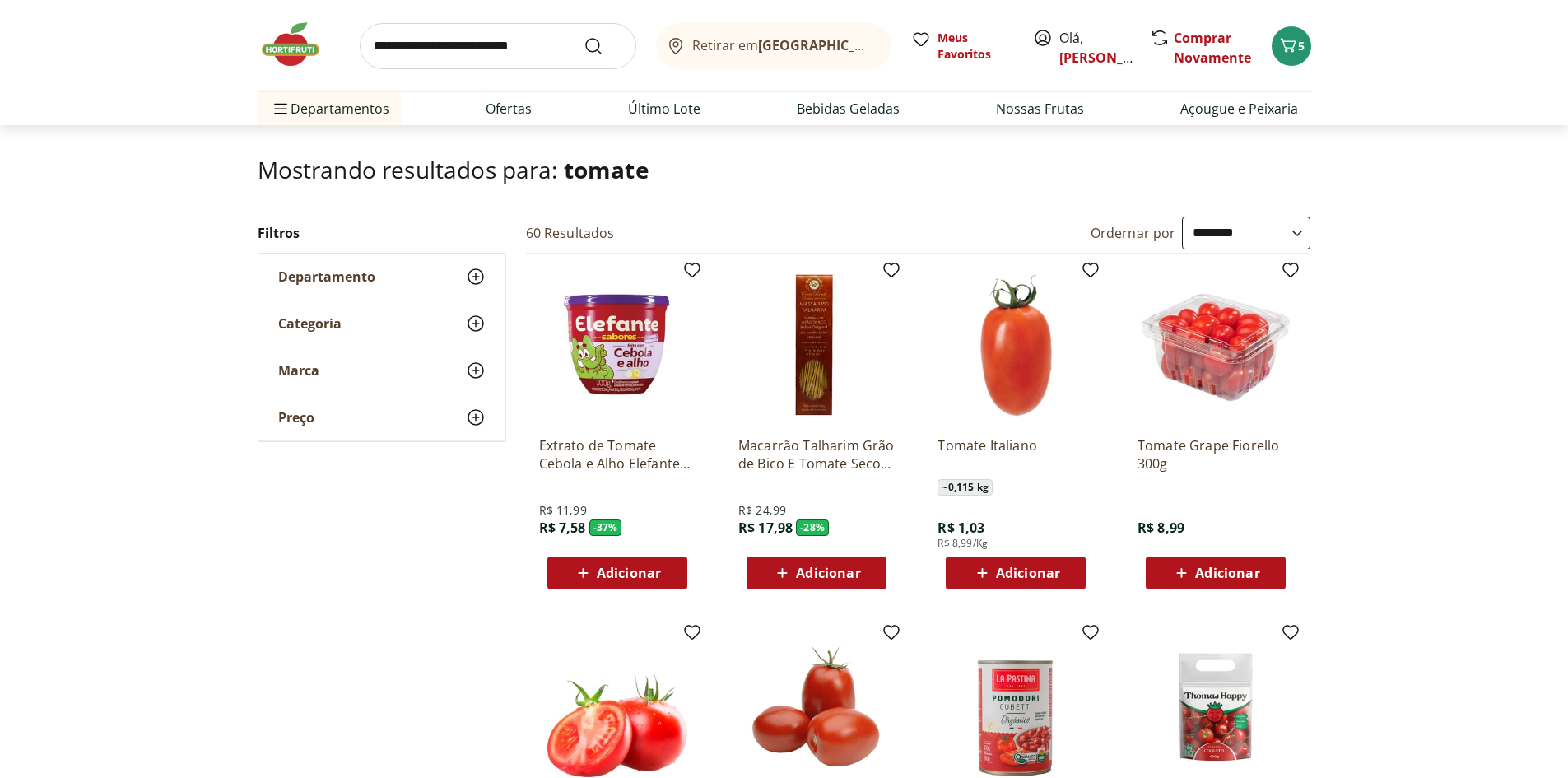
click at [1225, 574] on span "Adicionar" at bounding box center [1228, 573] width 64 height 14
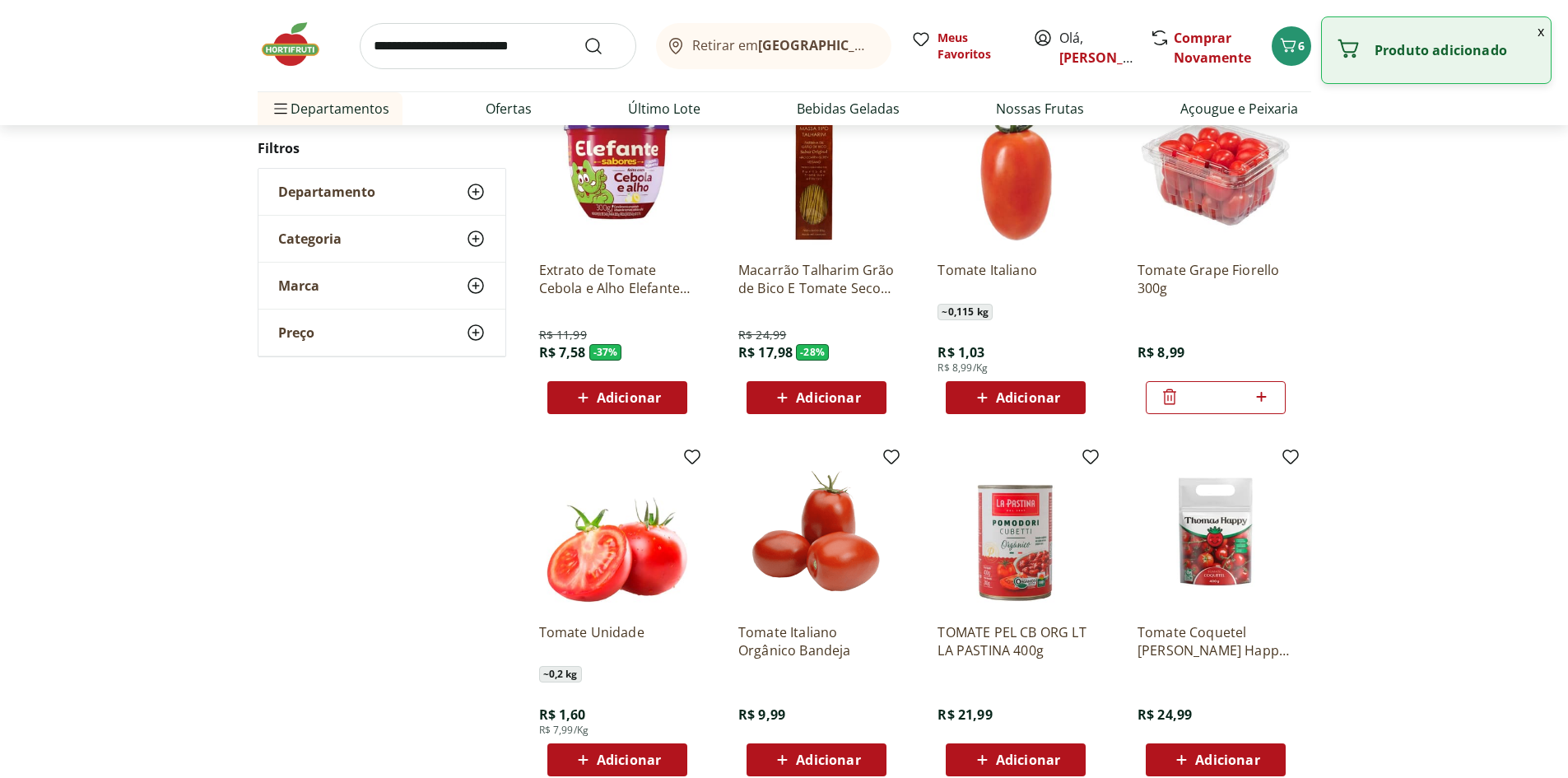
scroll to position [329, 0]
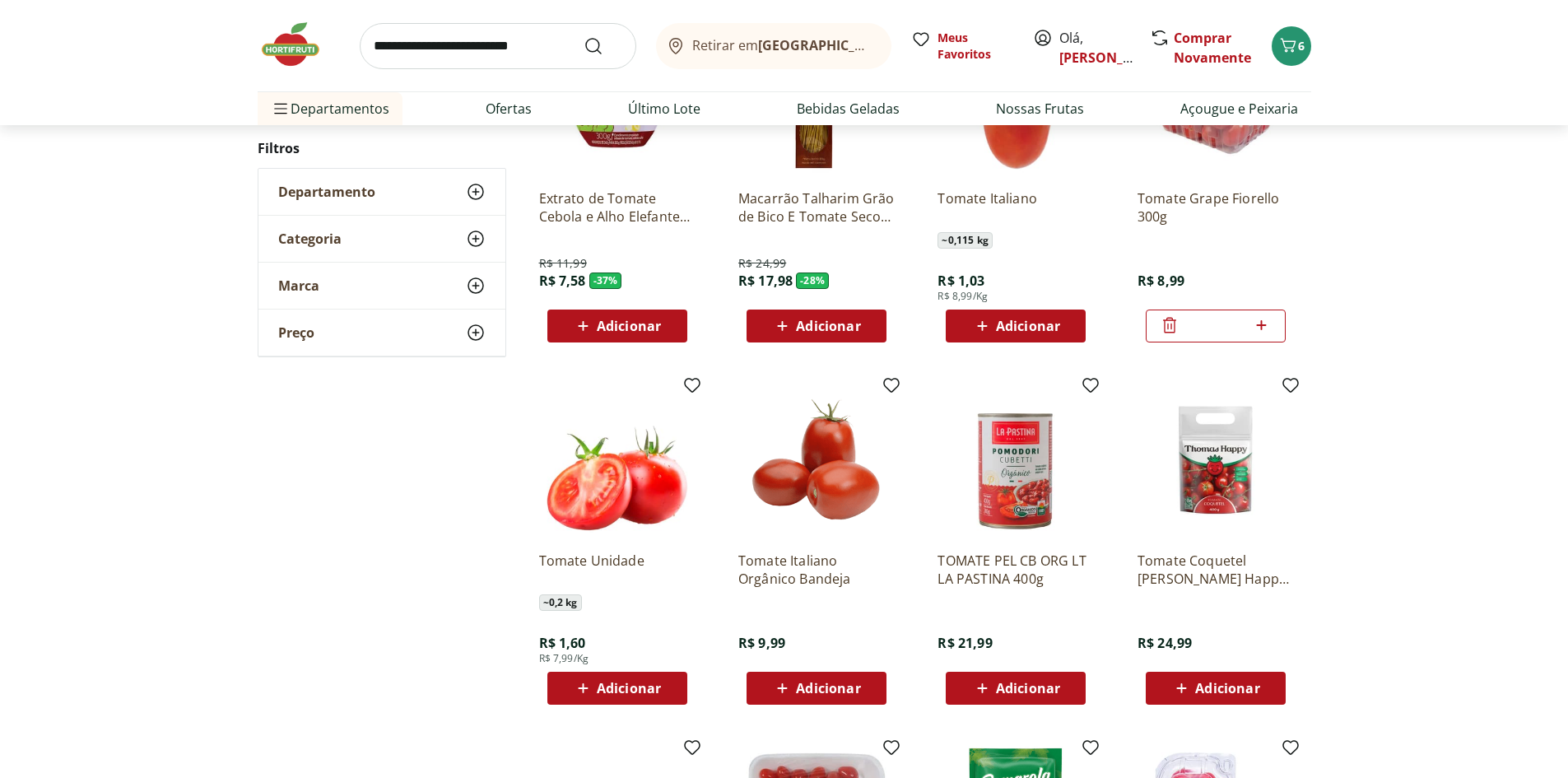
click at [837, 688] on span "Adicionar" at bounding box center [828, 689] width 64 height 14
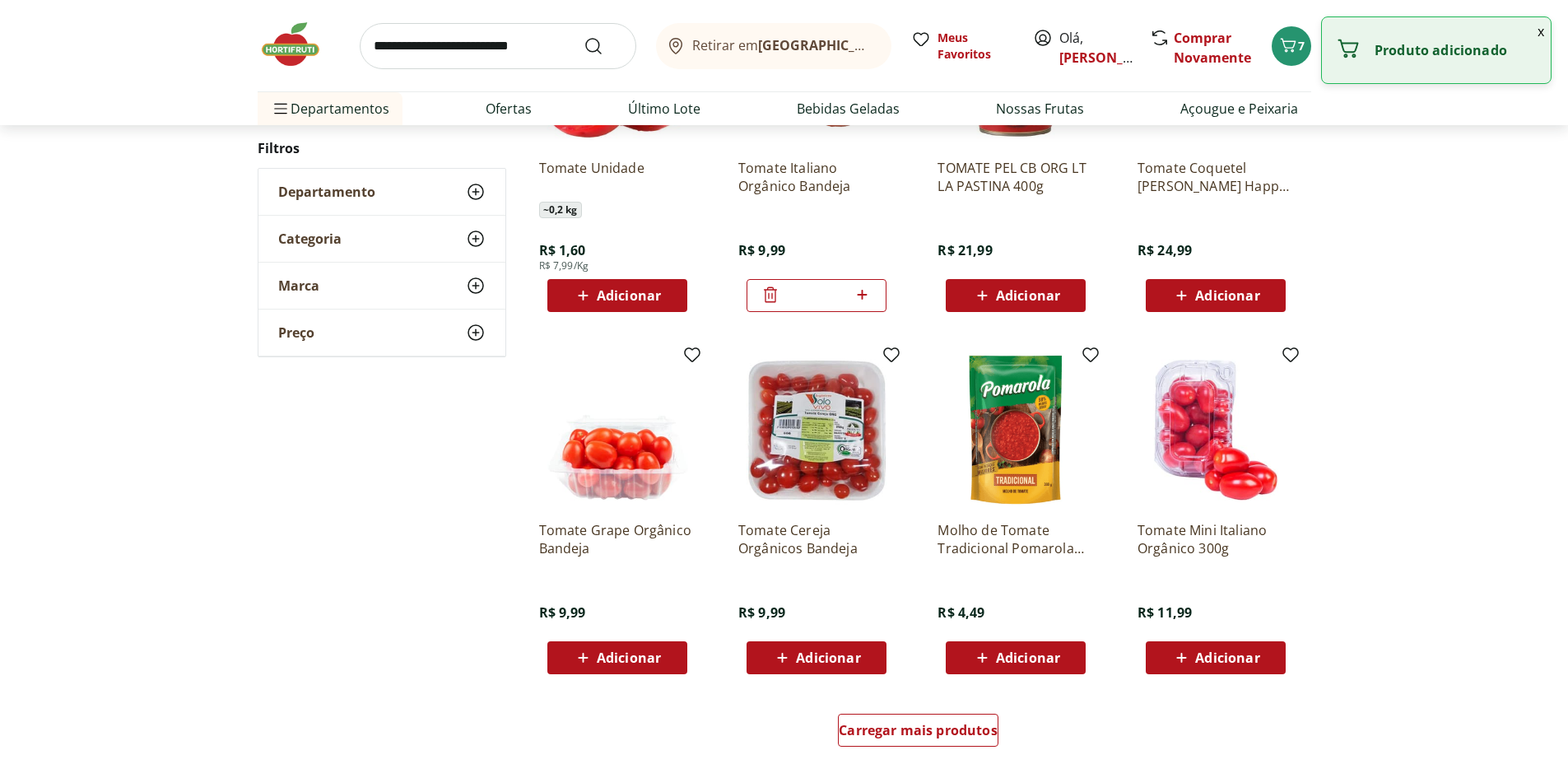
scroll to position [741, 0]
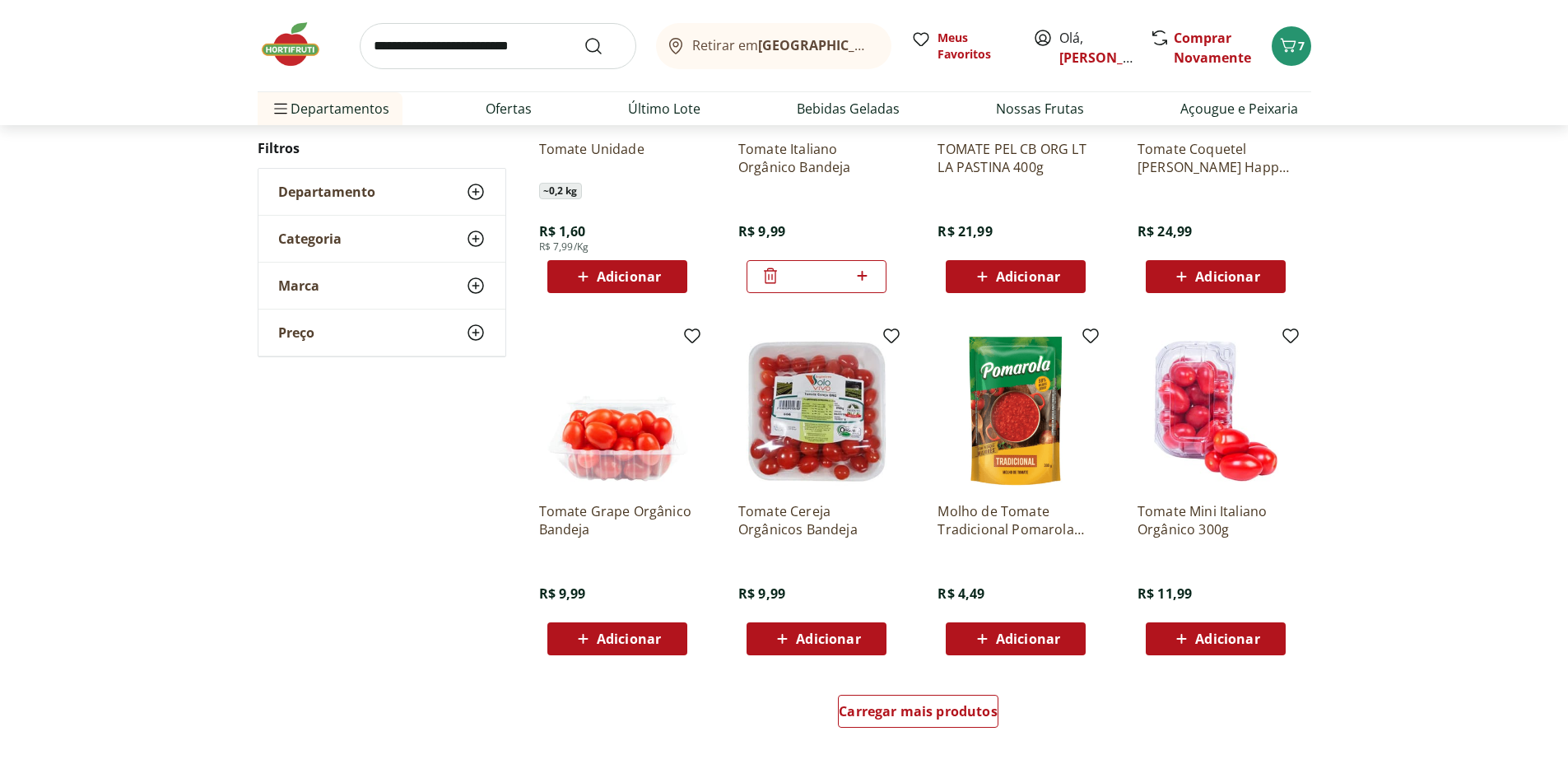
click at [1196, 637] on span "Adicionar" at bounding box center [1228, 639] width 64 height 14
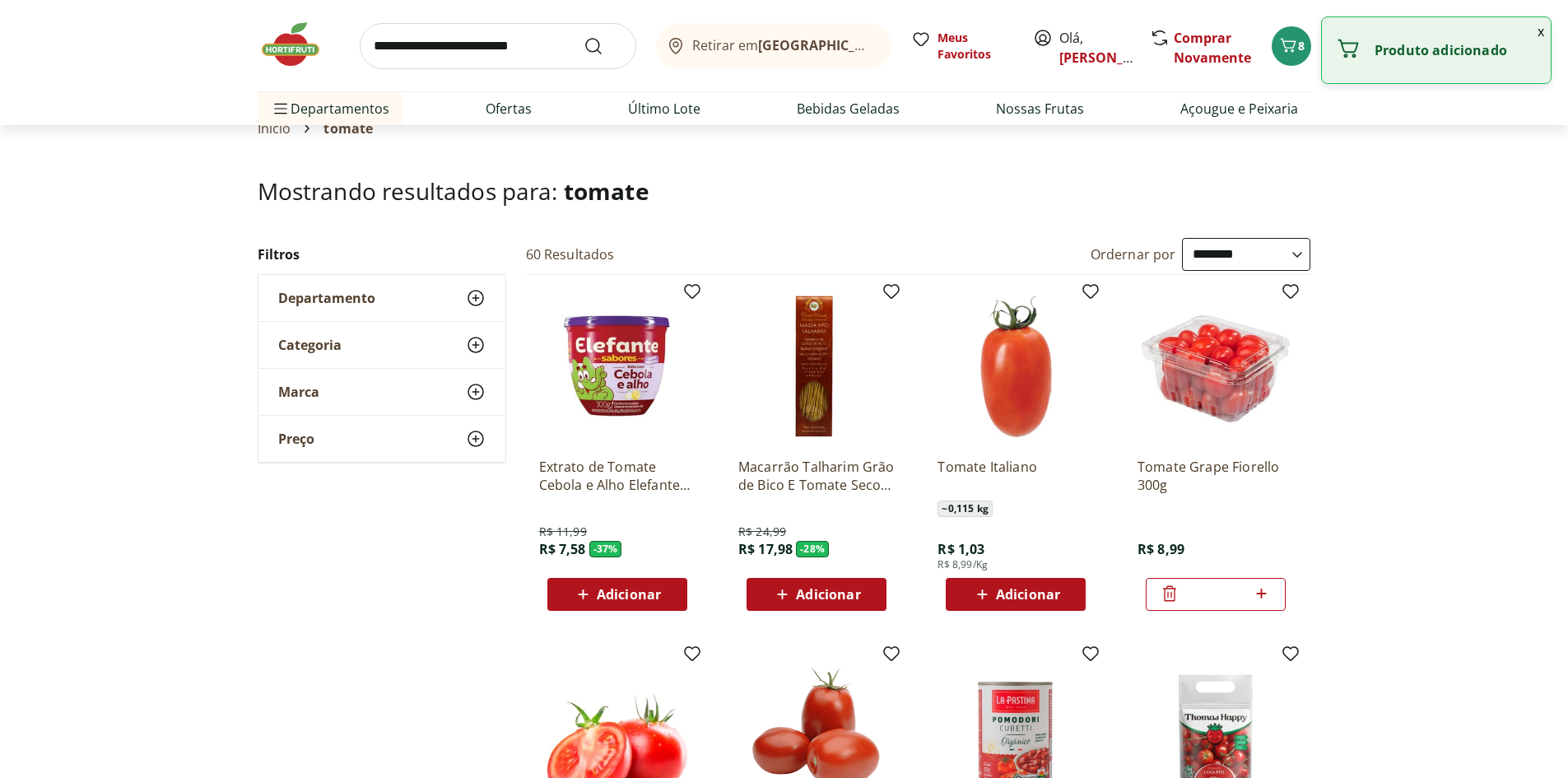
scroll to position [0, 0]
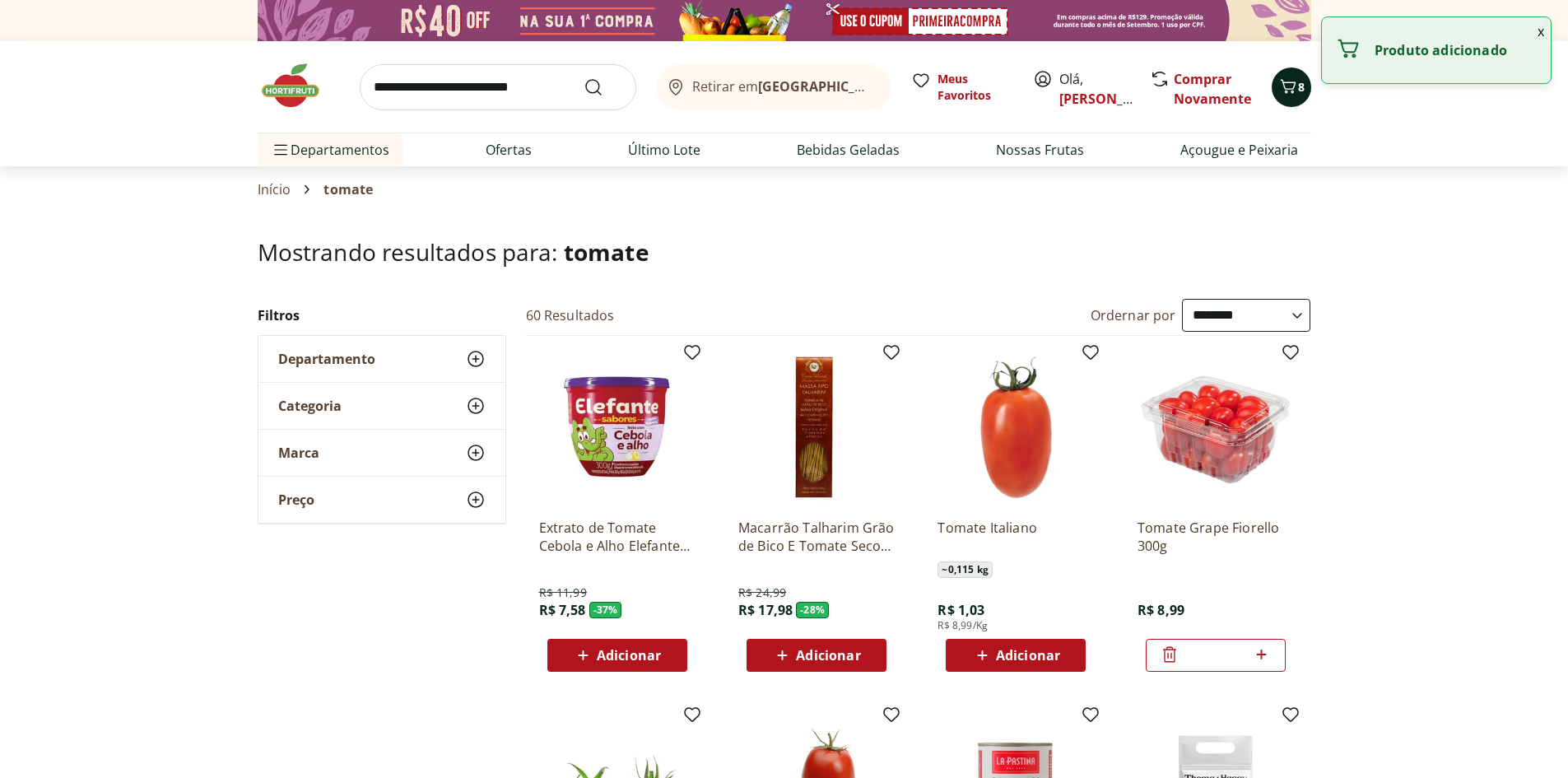
click at [1281, 86] on icon "Carrinho" at bounding box center [1288, 87] width 19 height 19
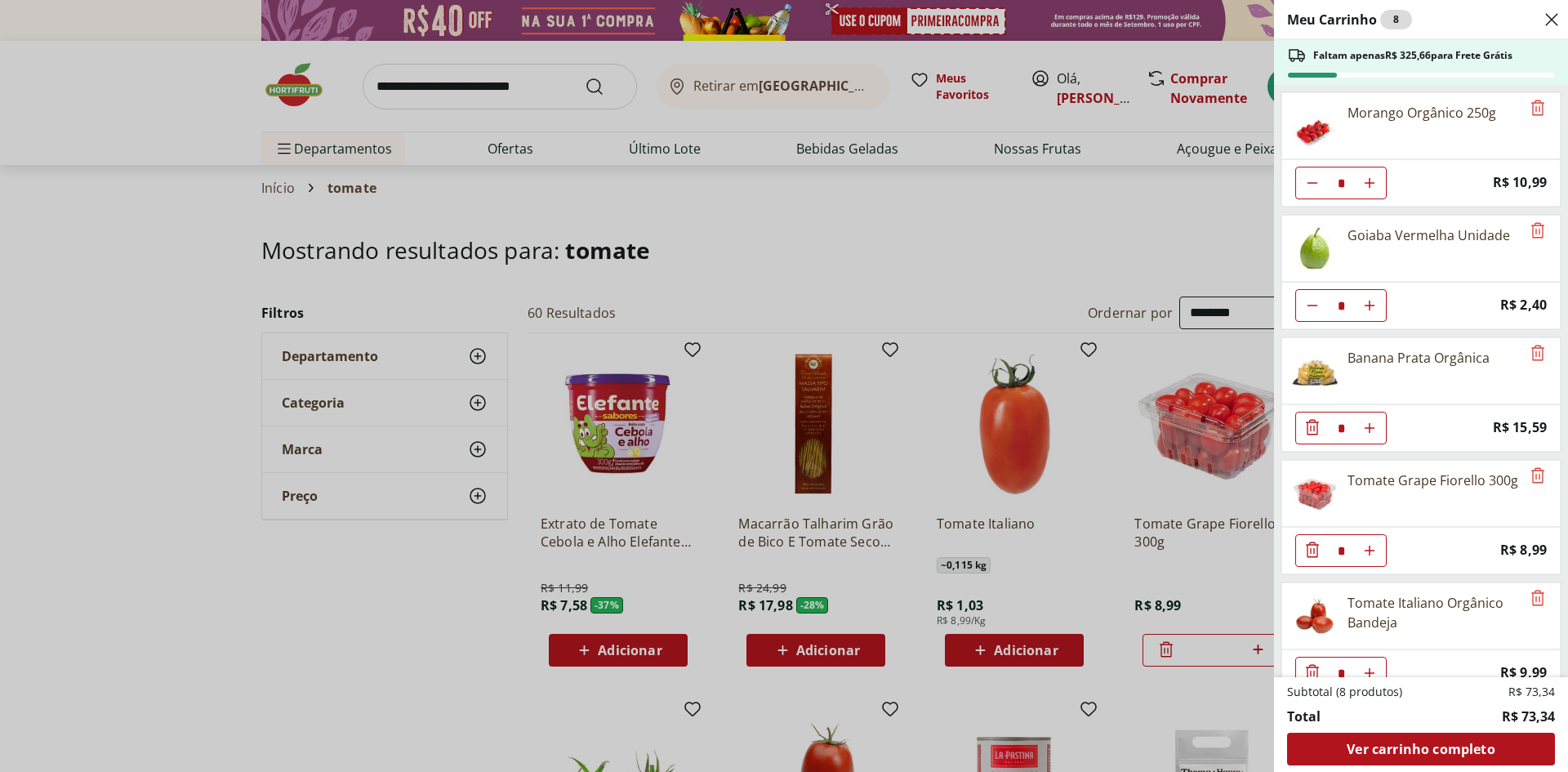
click at [1277, 568] on ul "Morango Orgânico 250g * Price: R$ 10,99 Goiaba Vermelha Unidade * Price: R$ 2,4…" at bounding box center [1418, 380] width 290 height 592
click at [1308, 555] on icon "Diminuir Quantidade" at bounding box center [1312, 549] width 19 height 19
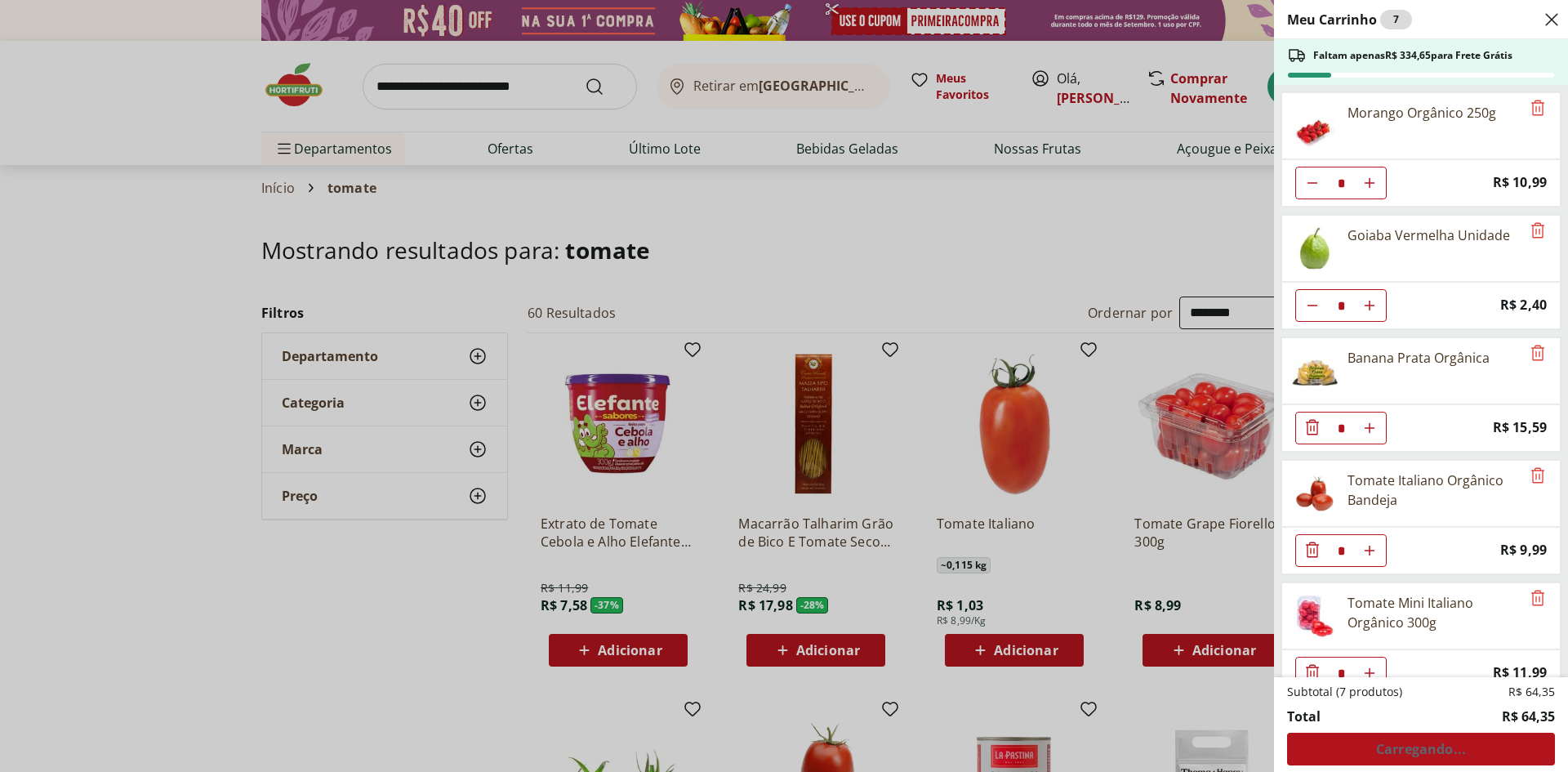
click at [986, 212] on div "Meu Carrinho 7 Faltam apenas R$ 334,65 para Frete Grátis Morango Orgânico 250g …" at bounding box center [784, 386] width 1568 height 772
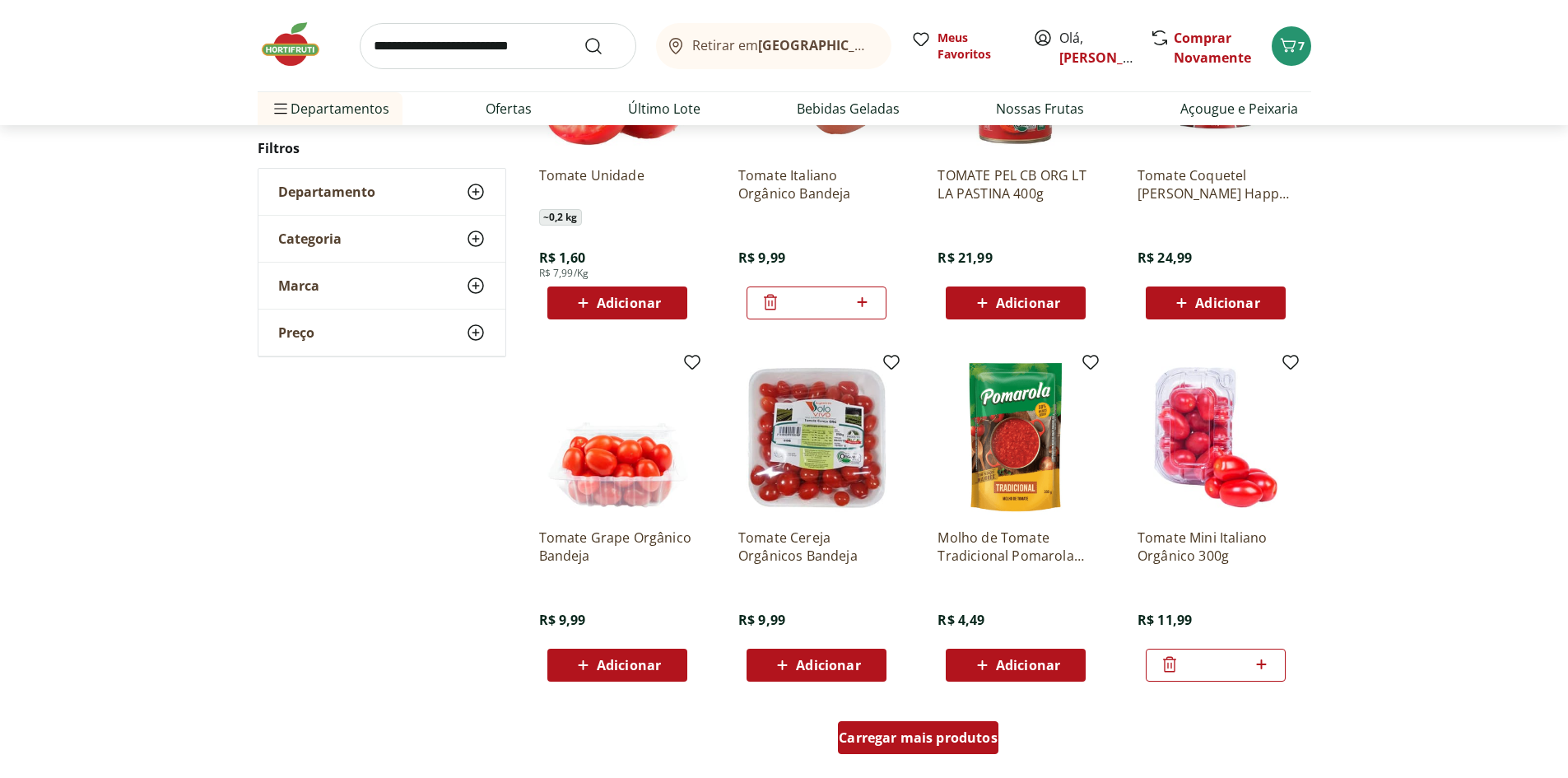
scroll to position [905, 0]
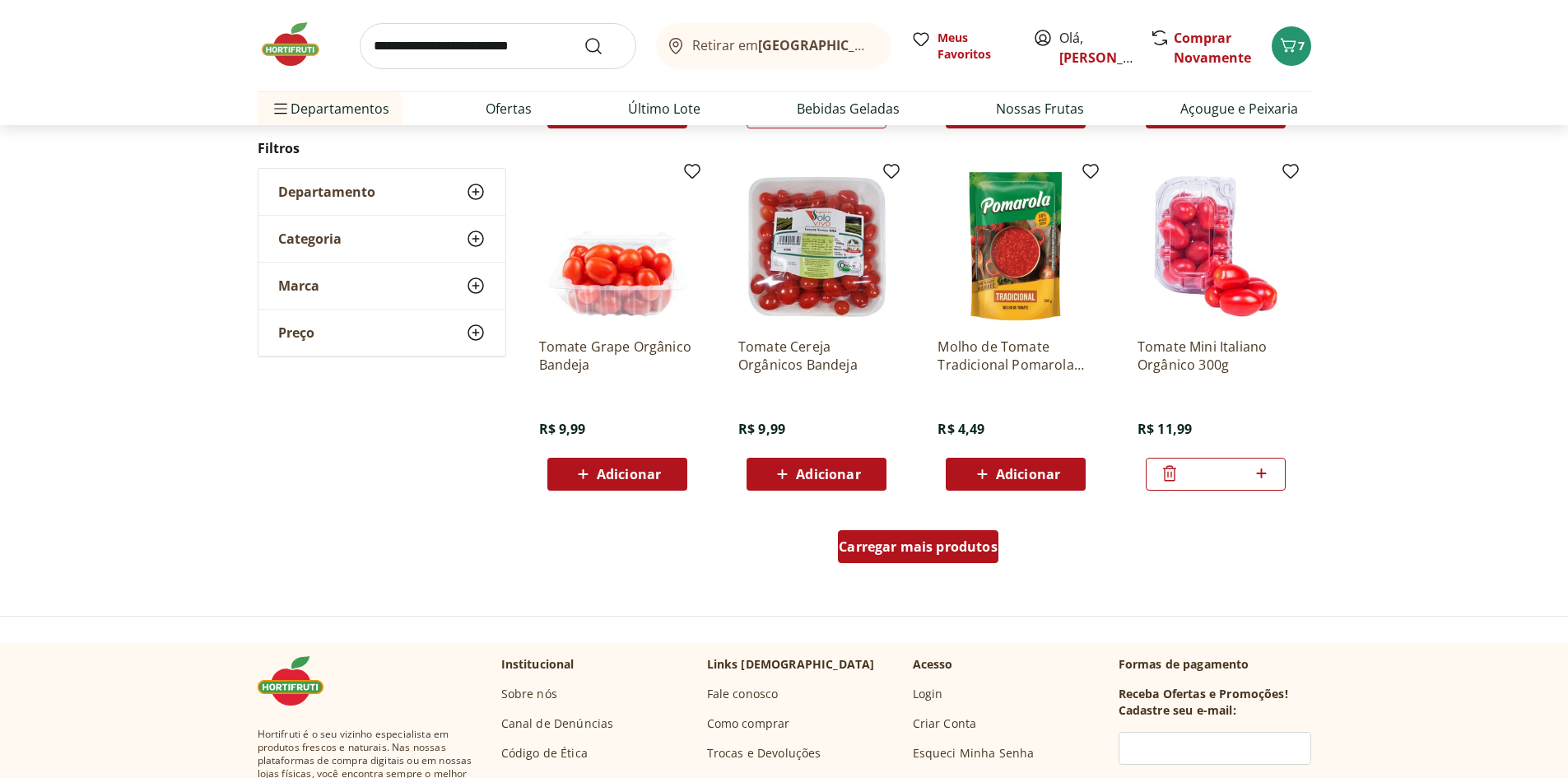
click at [958, 557] on div "Carregar mais produtos" at bounding box center [917, 547] width 160 height 33
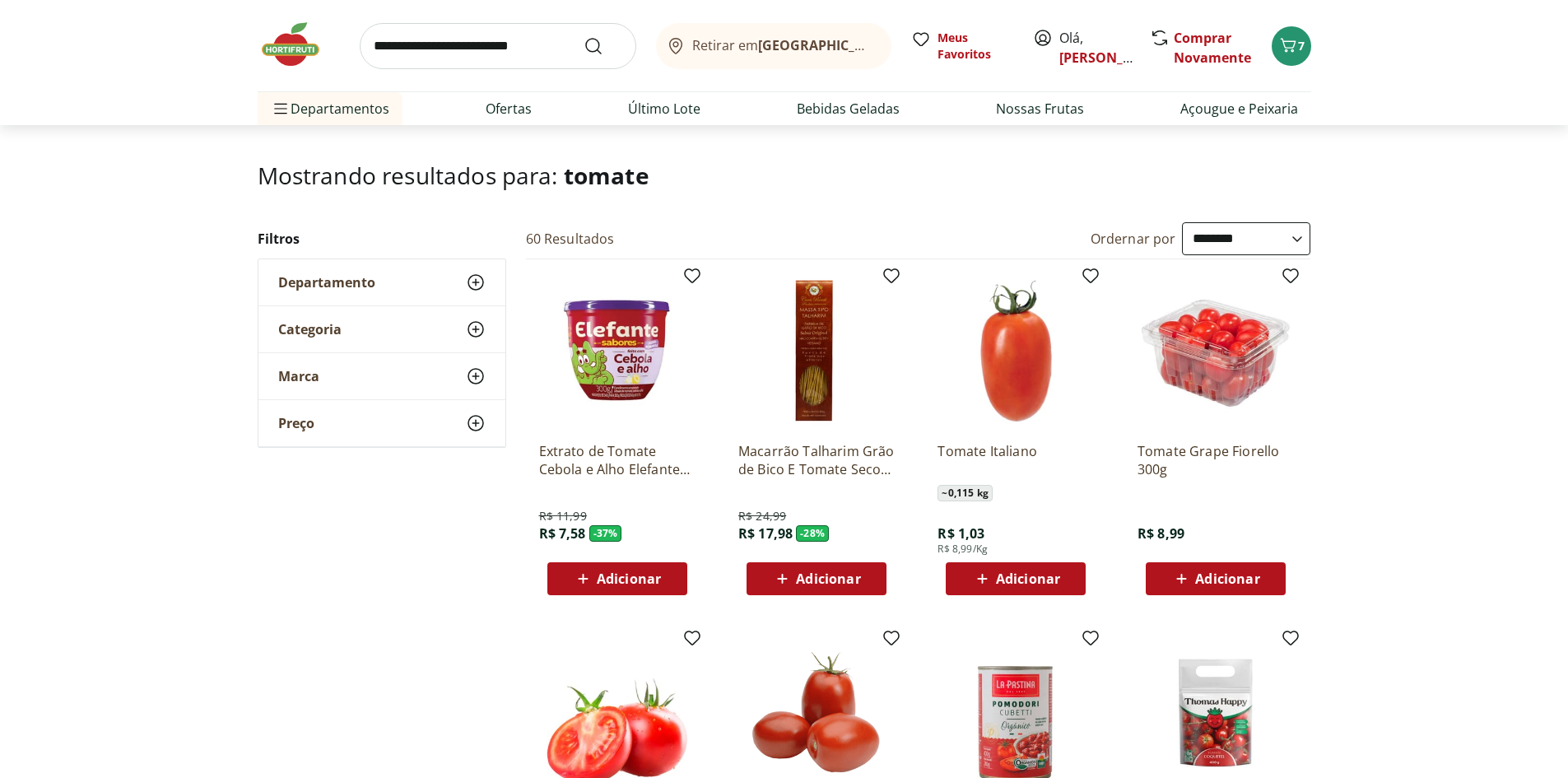
scroll to position [0, 0]
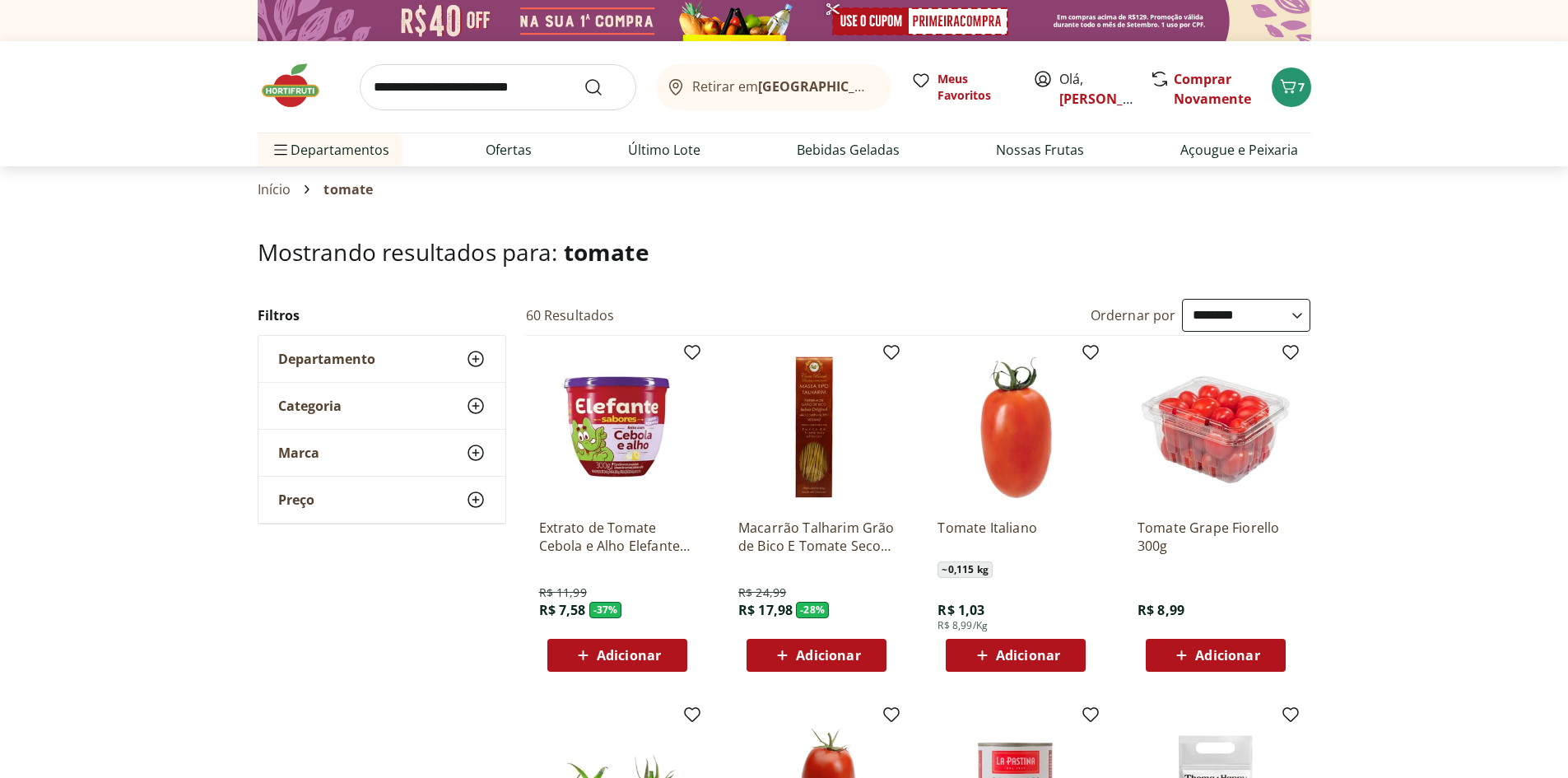
click at [508, 91] on input "search" at bounding box center [498, 87] width 276 height 46
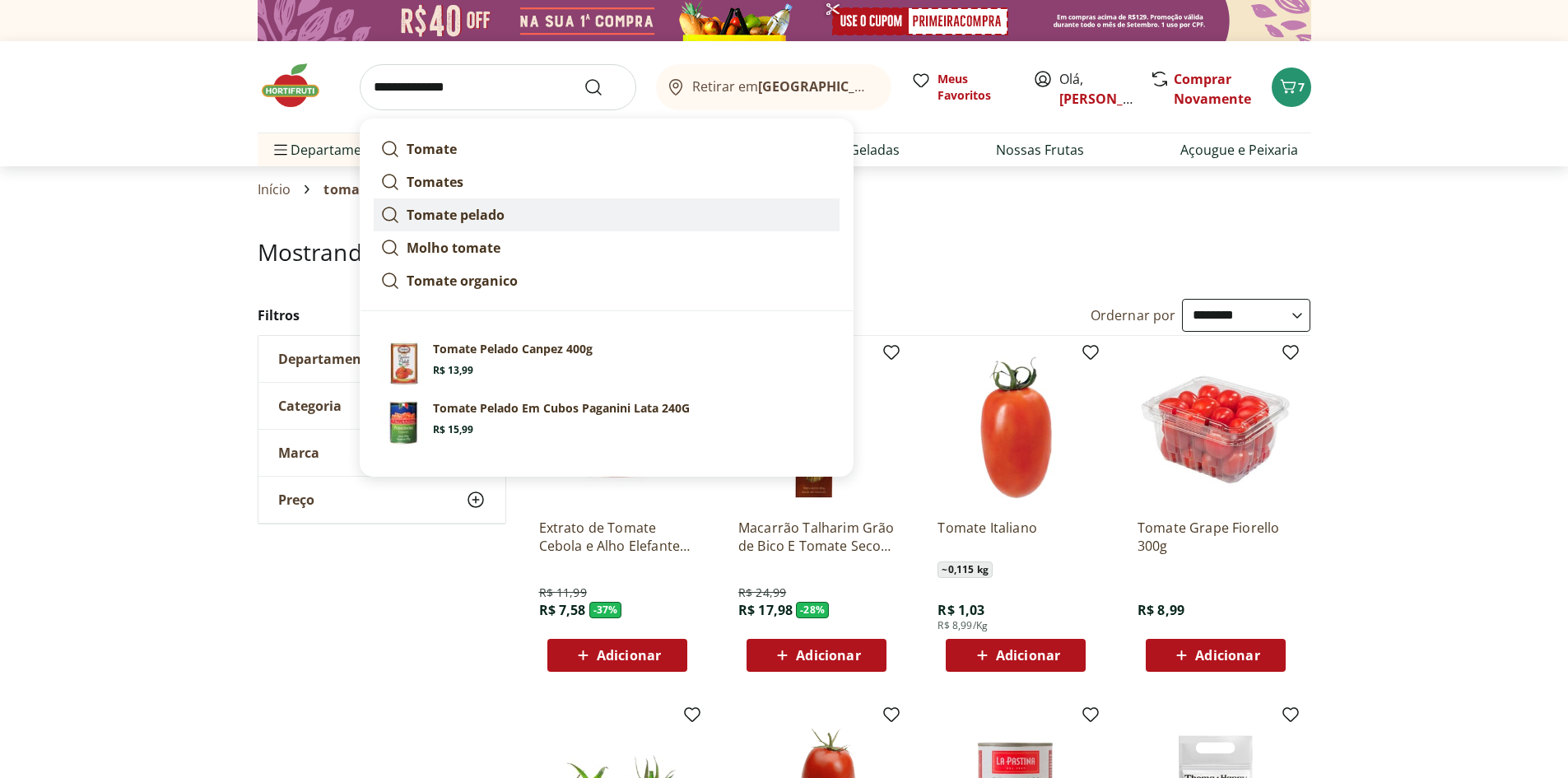
click at [492, 217] on strong "Tomate pelado" at bounding box center [455, 215] width 98 height 18
type input "**********"
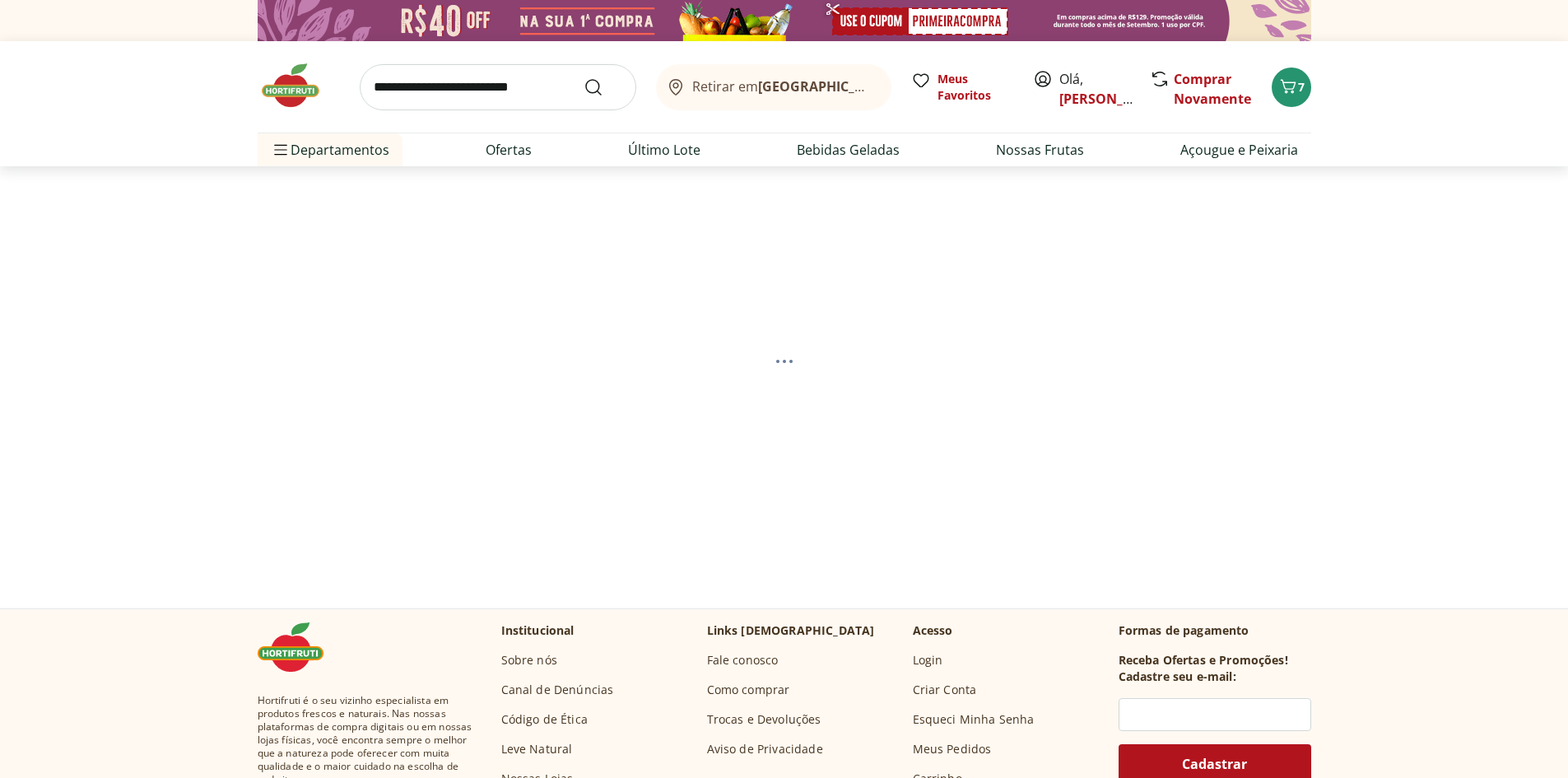
select select "**********"
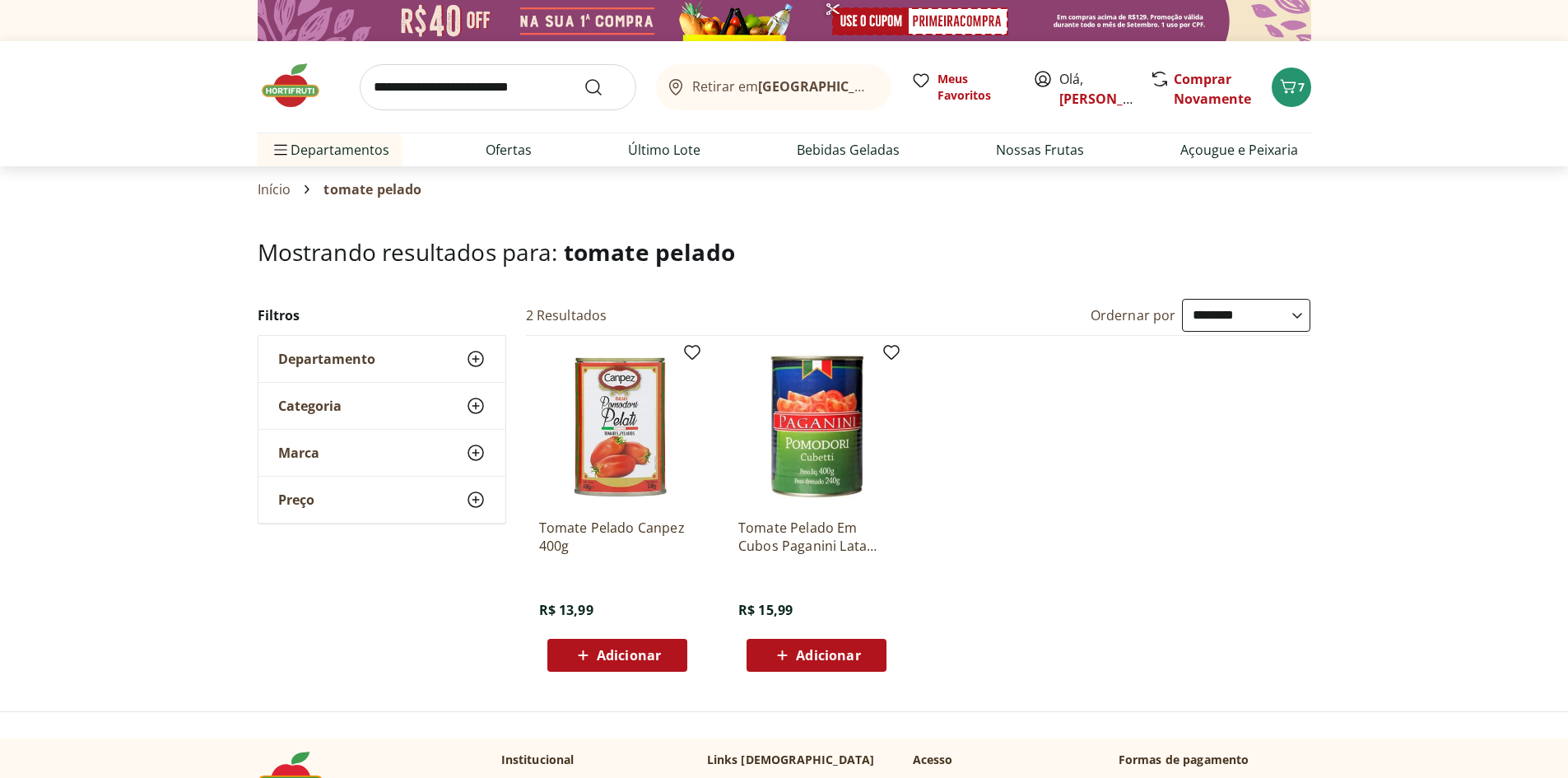
click at [663, 656] on div "Adicionar" at bounding box center [617, 654] width 114 height 29
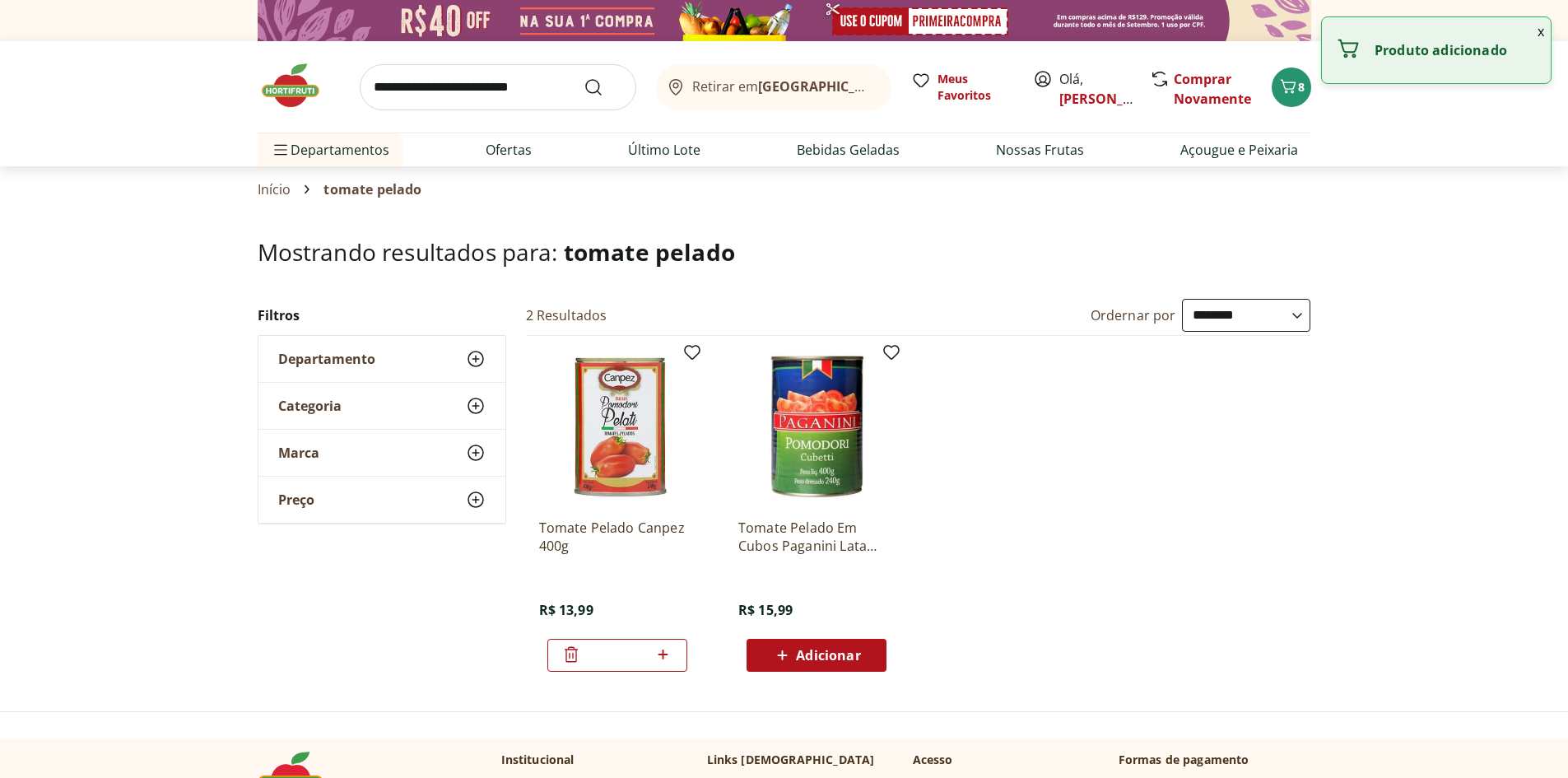
click at [667, 652] on icon at bounding box center [662, 654] width 20 height 19
type input "*"
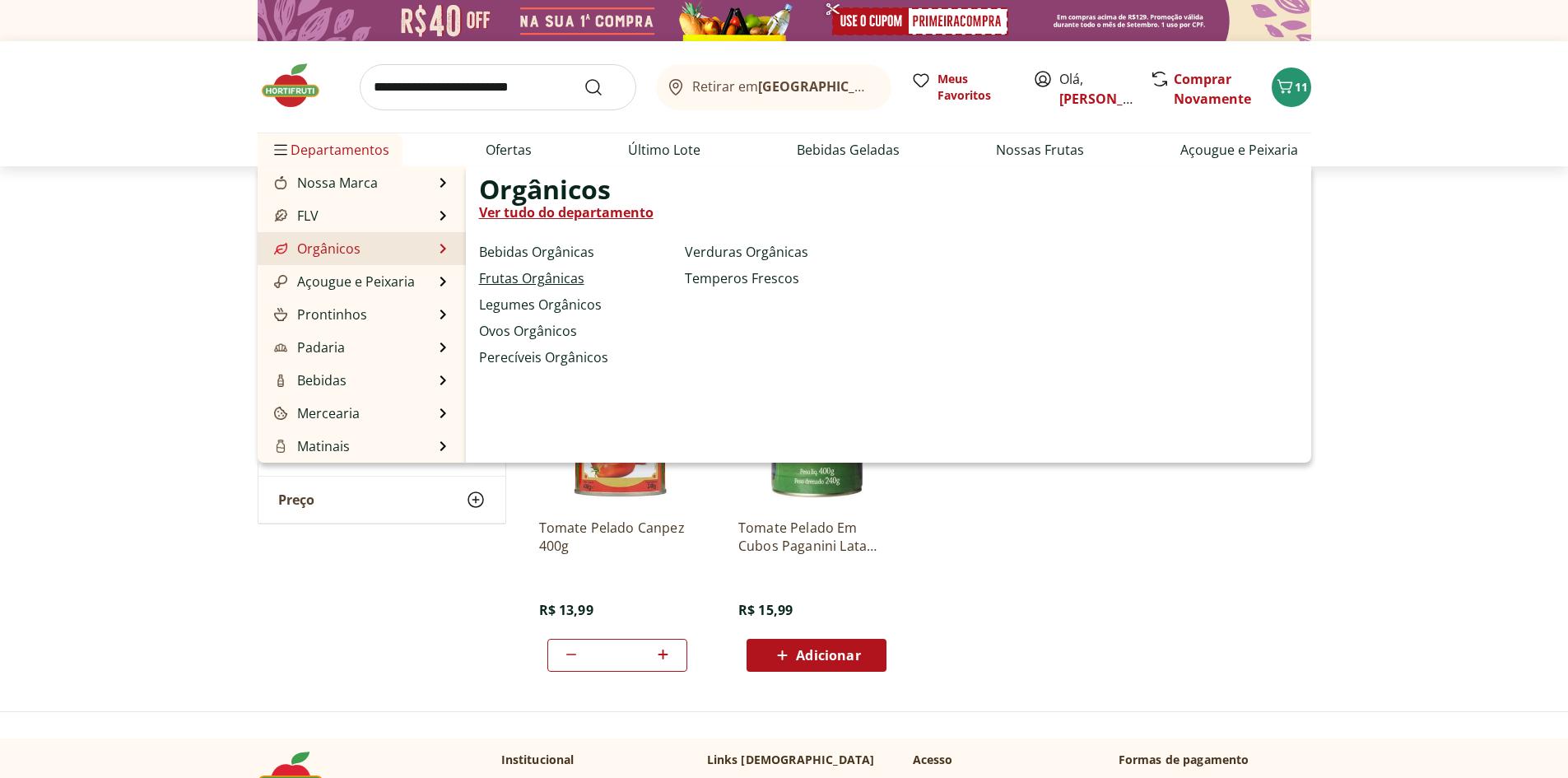
click at [545, 271] on link "Frutas Orgânicas" at bounding box center [531, 278] width 105 height 19
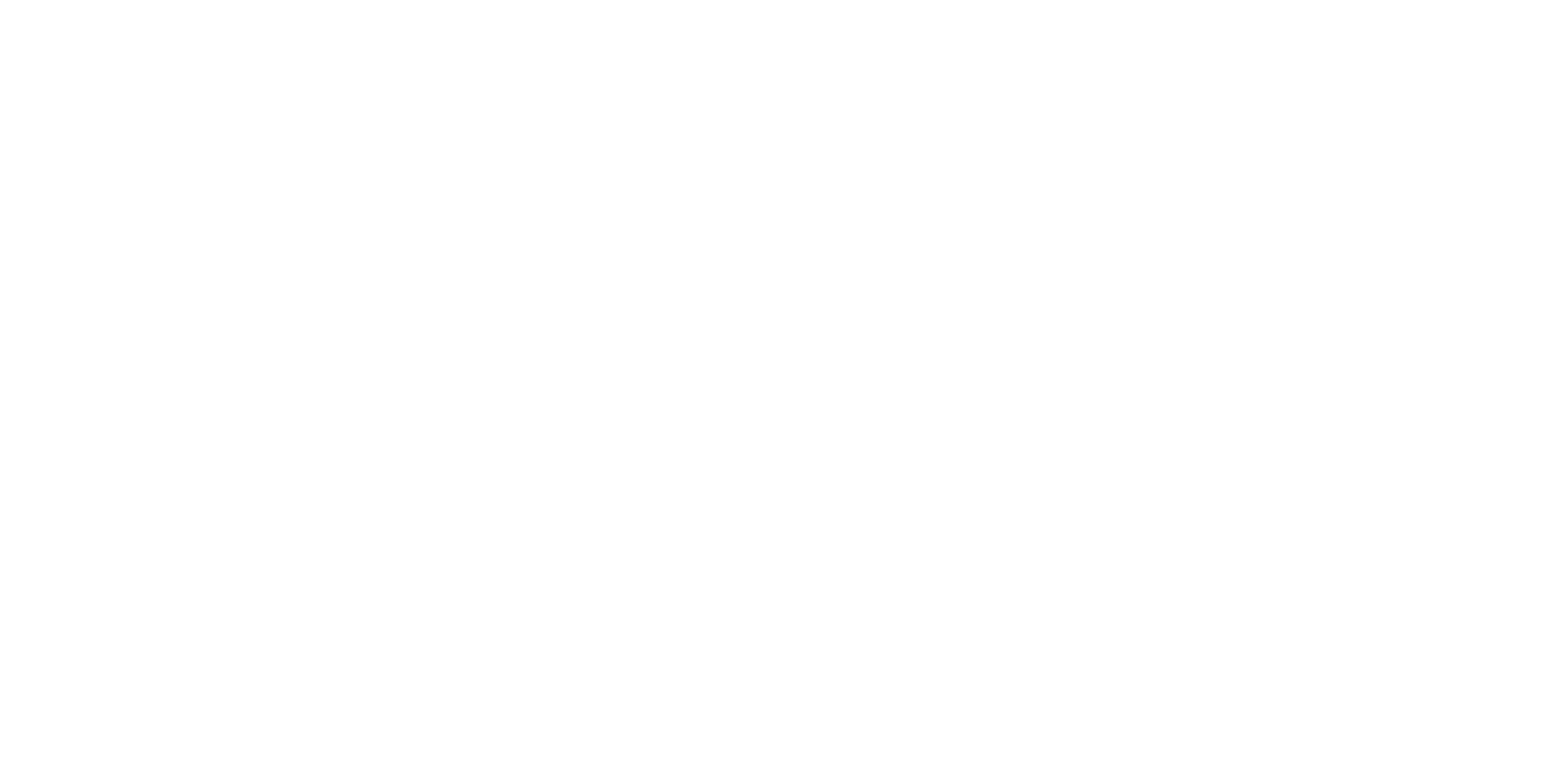
select select "**********"
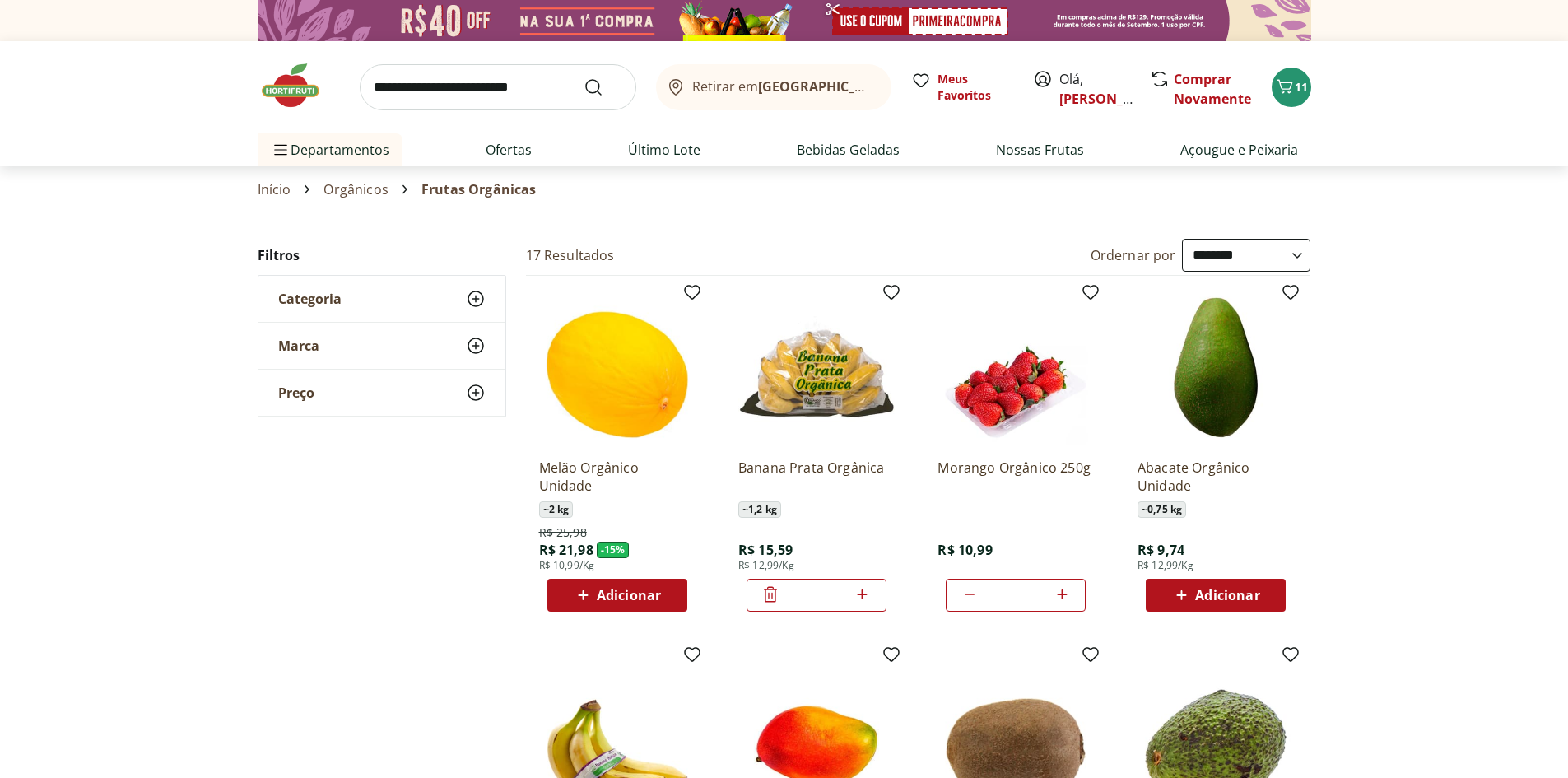
click at [1187, 587] on icon at bounding box center [1181, 595] width 20 height 19
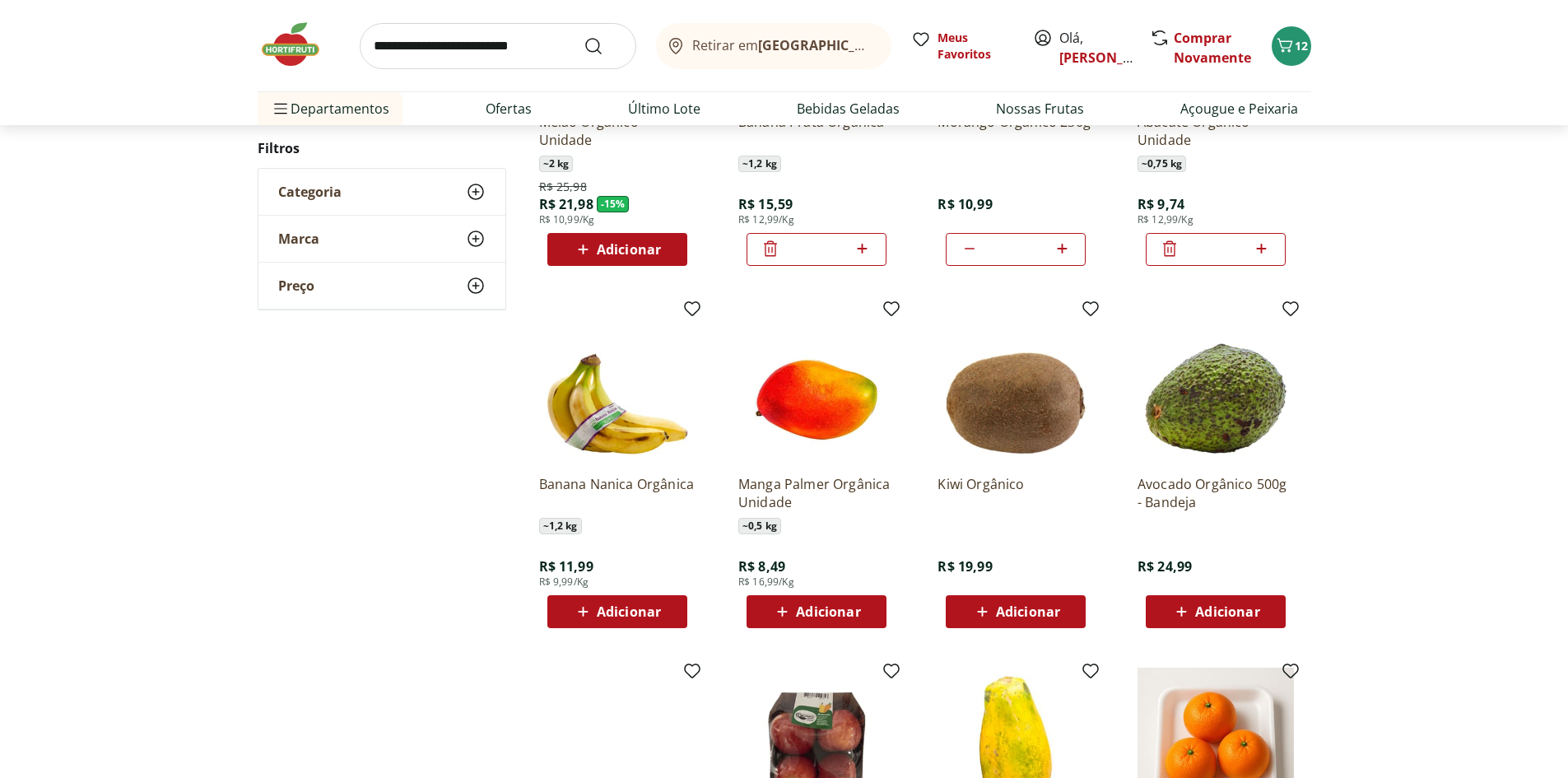
scroll to position [741, 0]
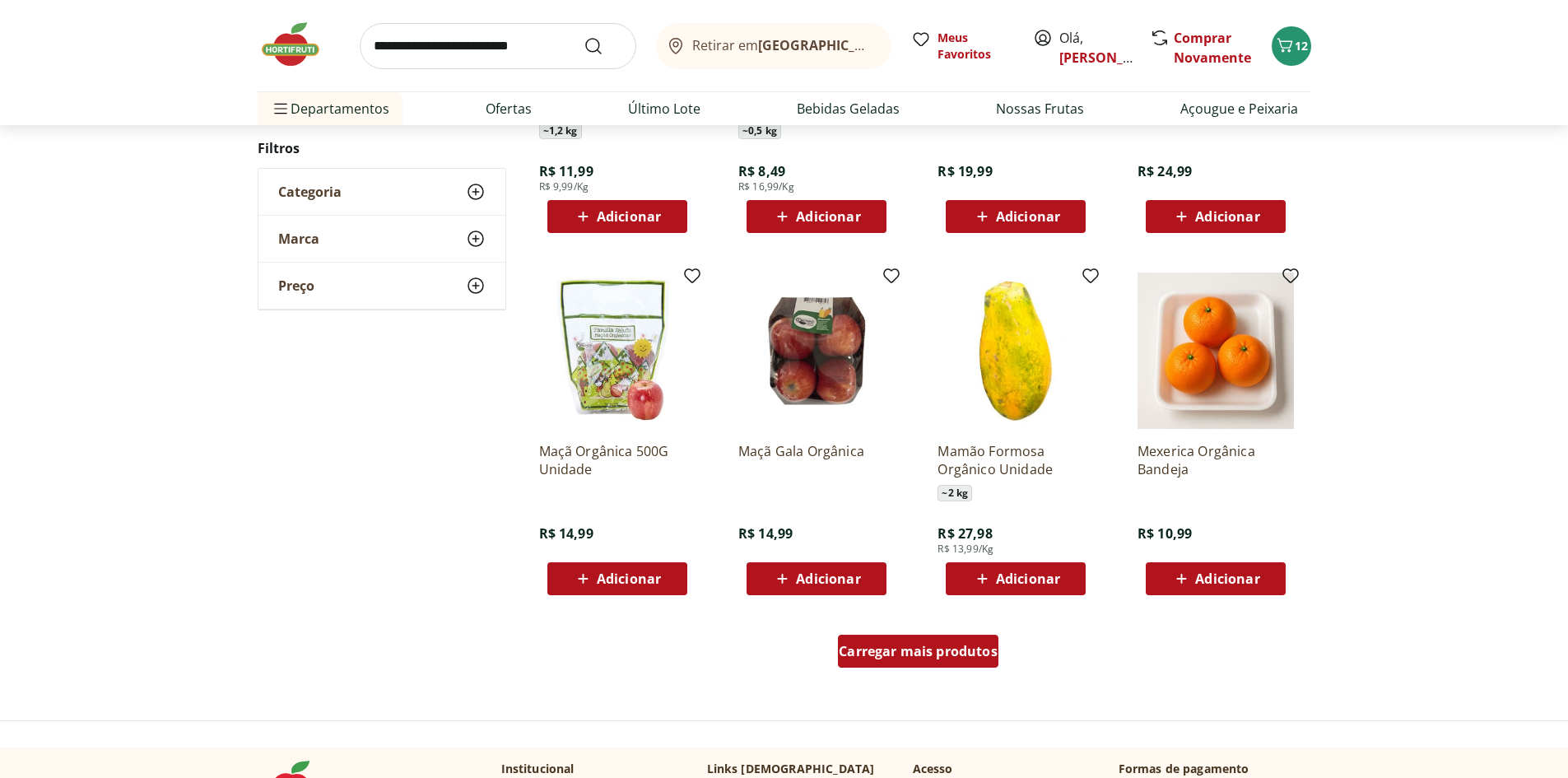
click at [942, 645] on span "Carregar mais produtos" at bounding box center [917, 652] width 159 height 14
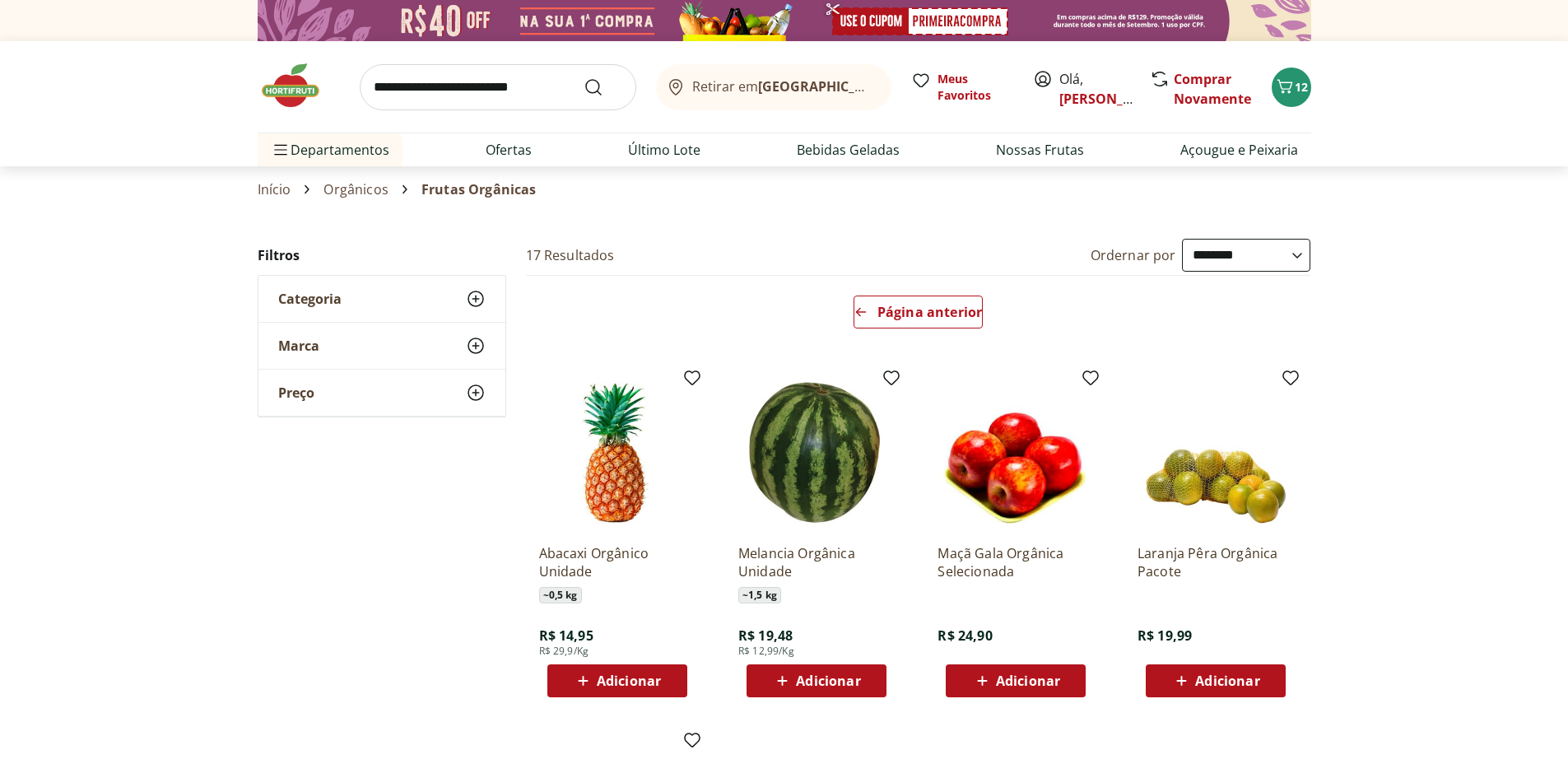
click at [457, 76] on input "search" at bounding box center [498, 87] width 276 height 46
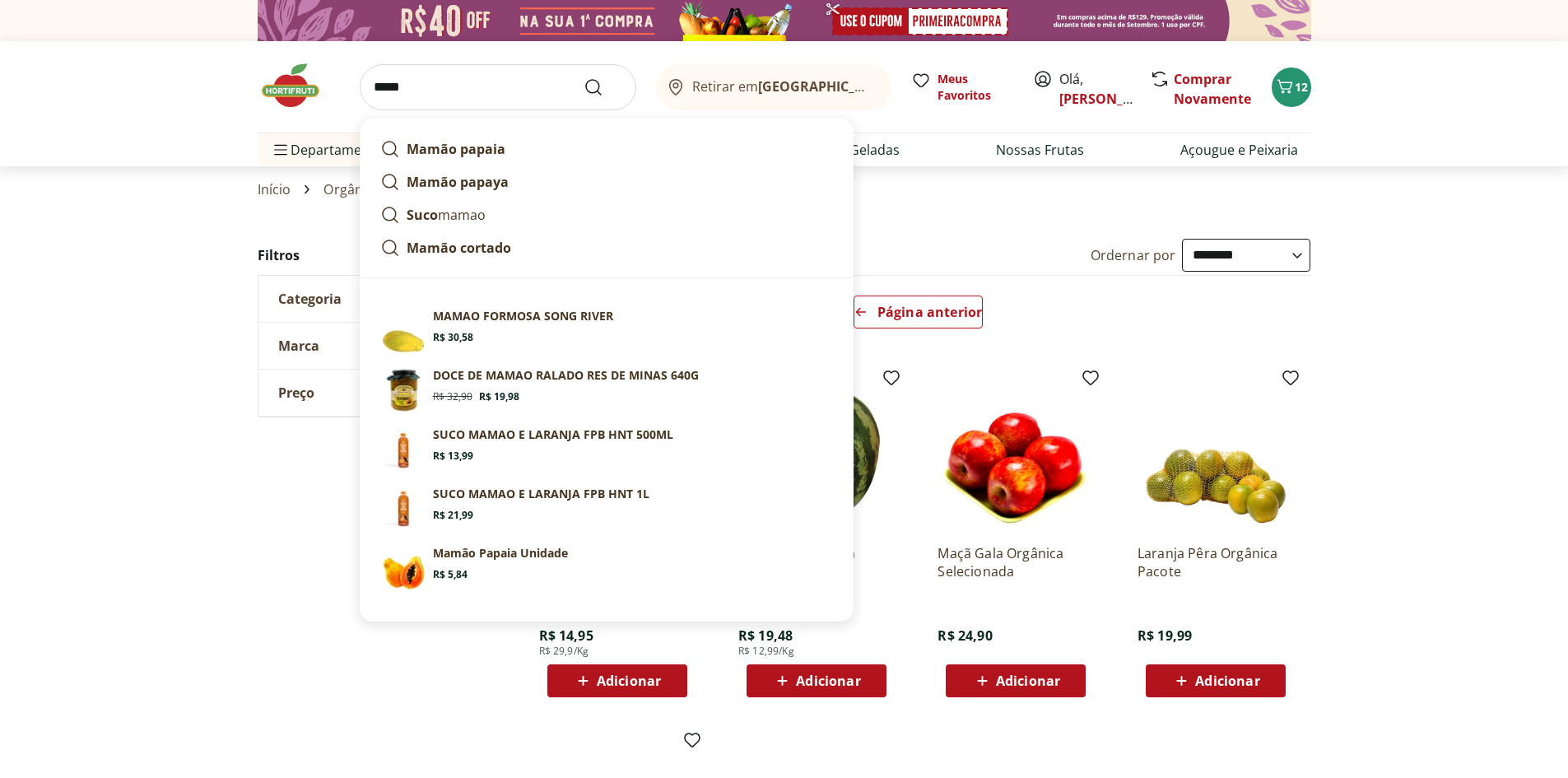
type input "*****"
click at [584, 78] on button "Submit Search" at bounding box center [603, 88] width 40 height 19
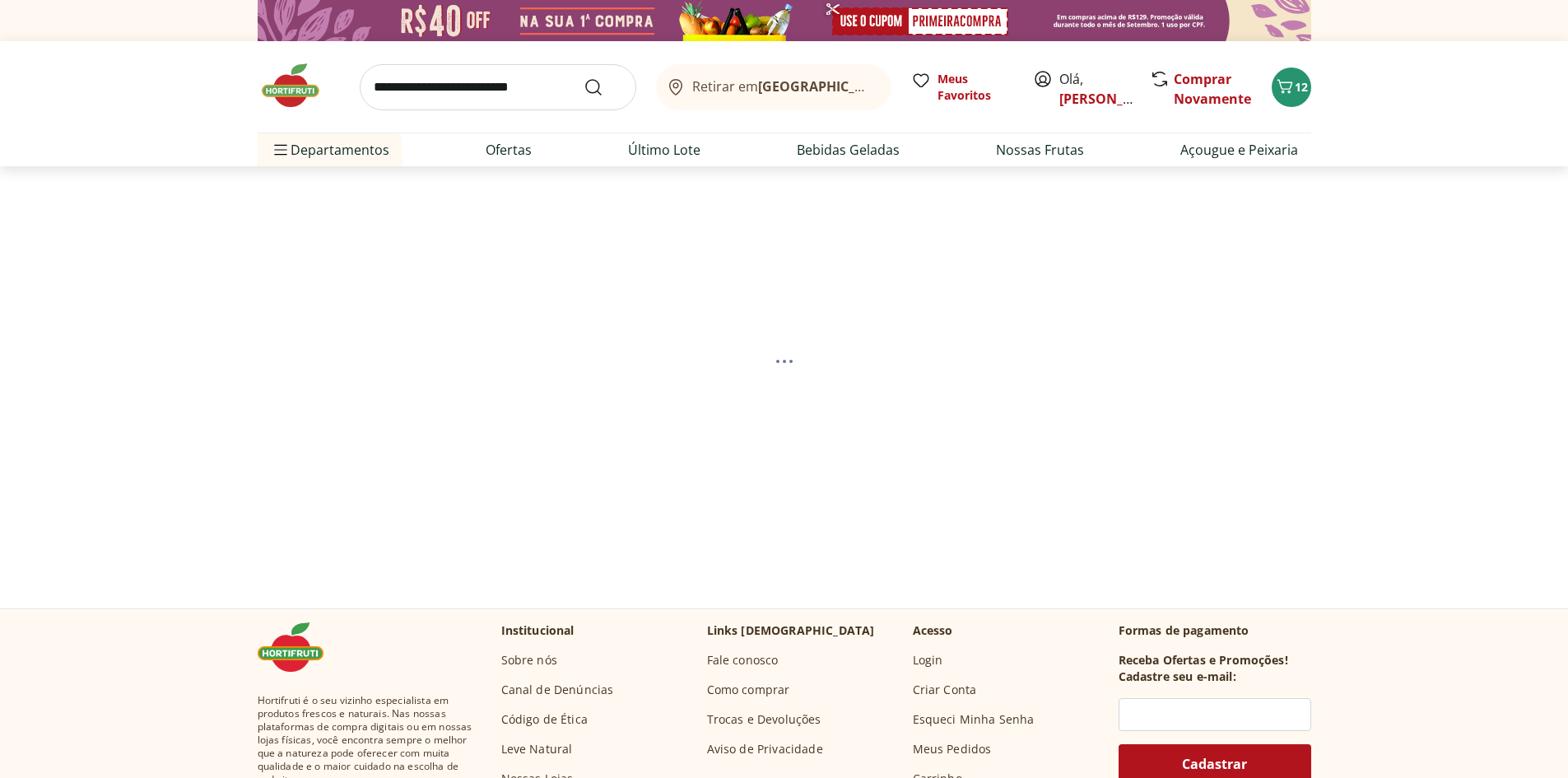
select select "**********"
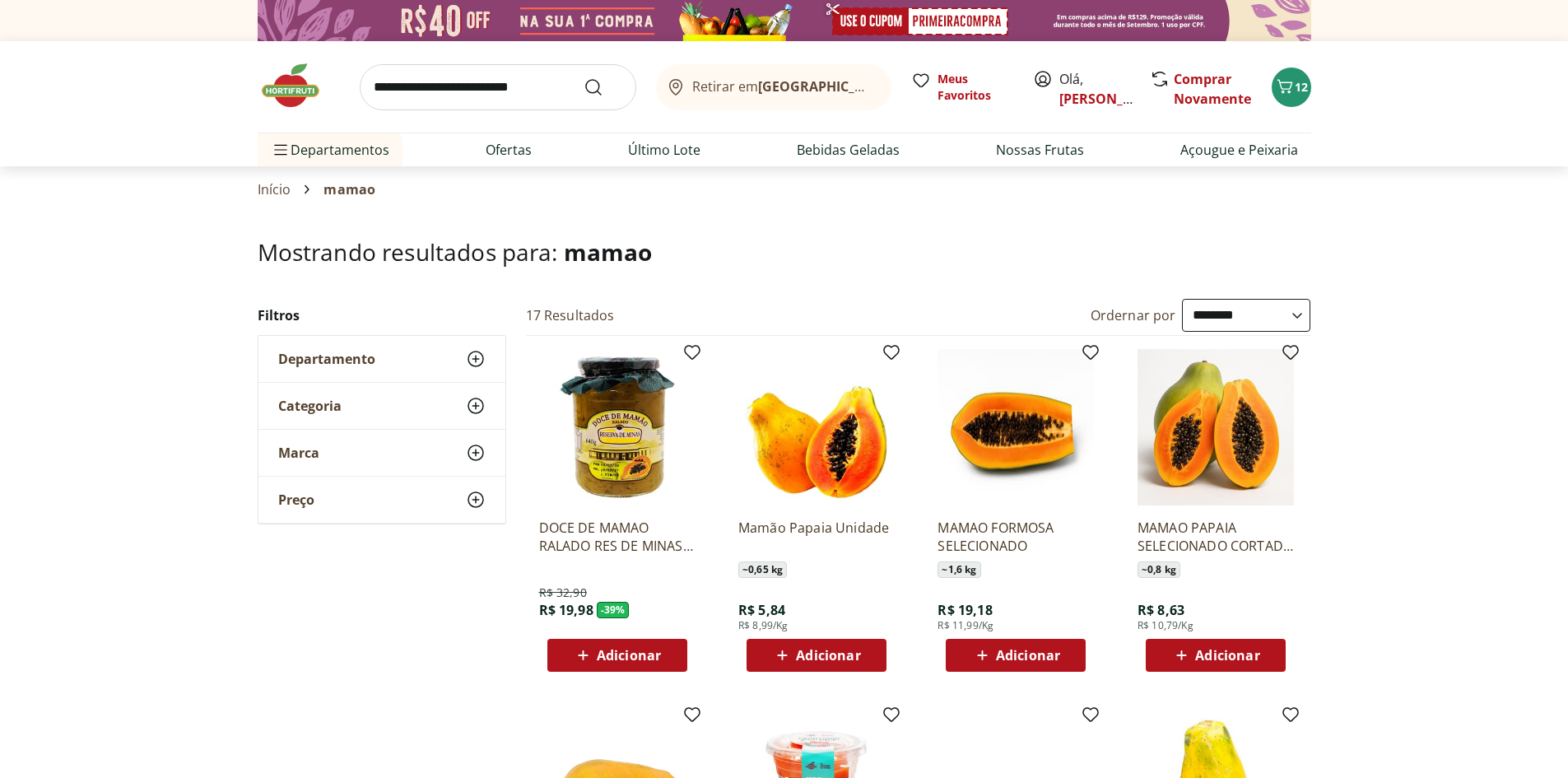
click at [1228, 650] on span "Adicionar" at bounding box center [1228, 655] width 64 height 14
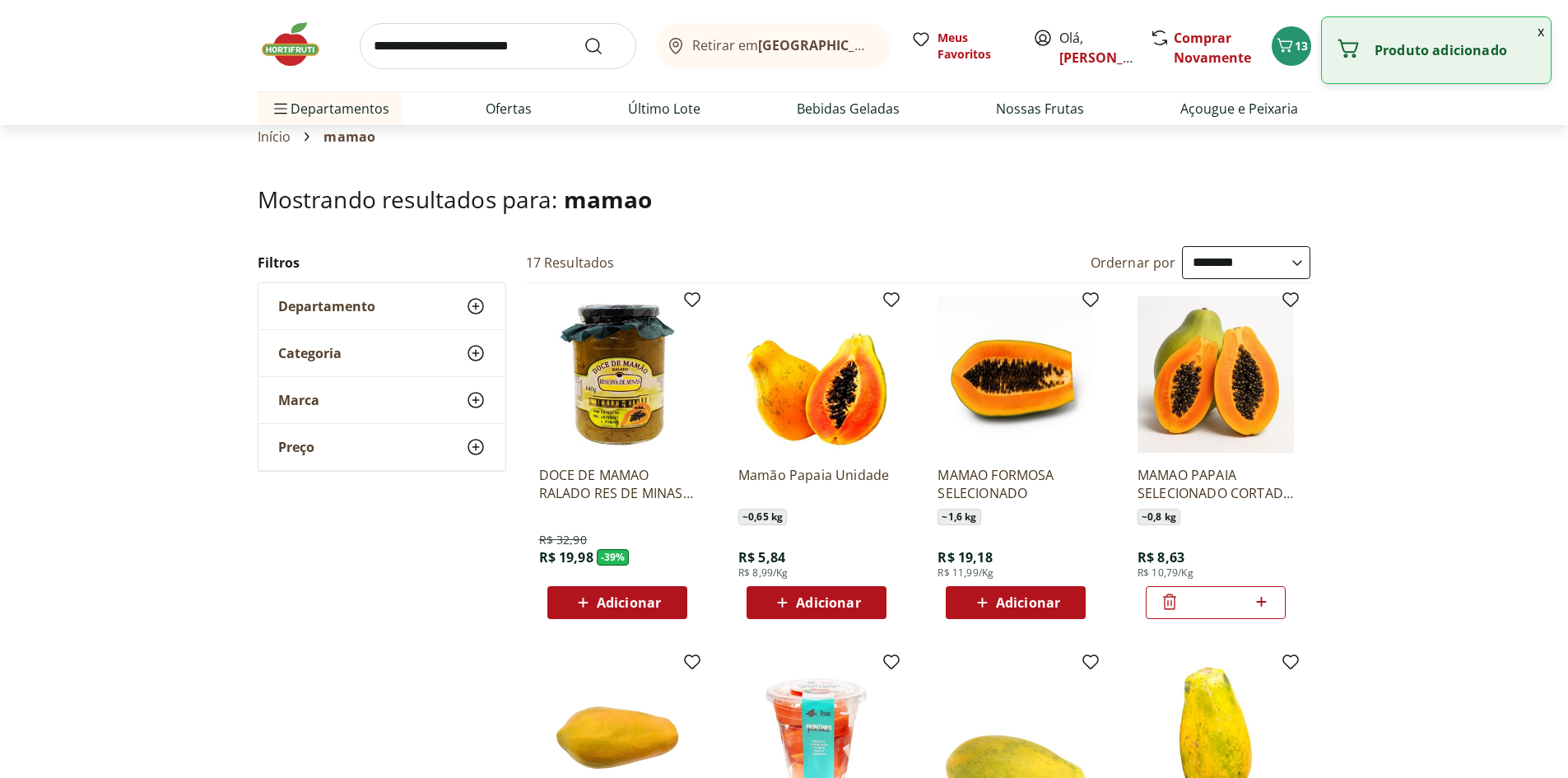
scroll to position [83, 0]
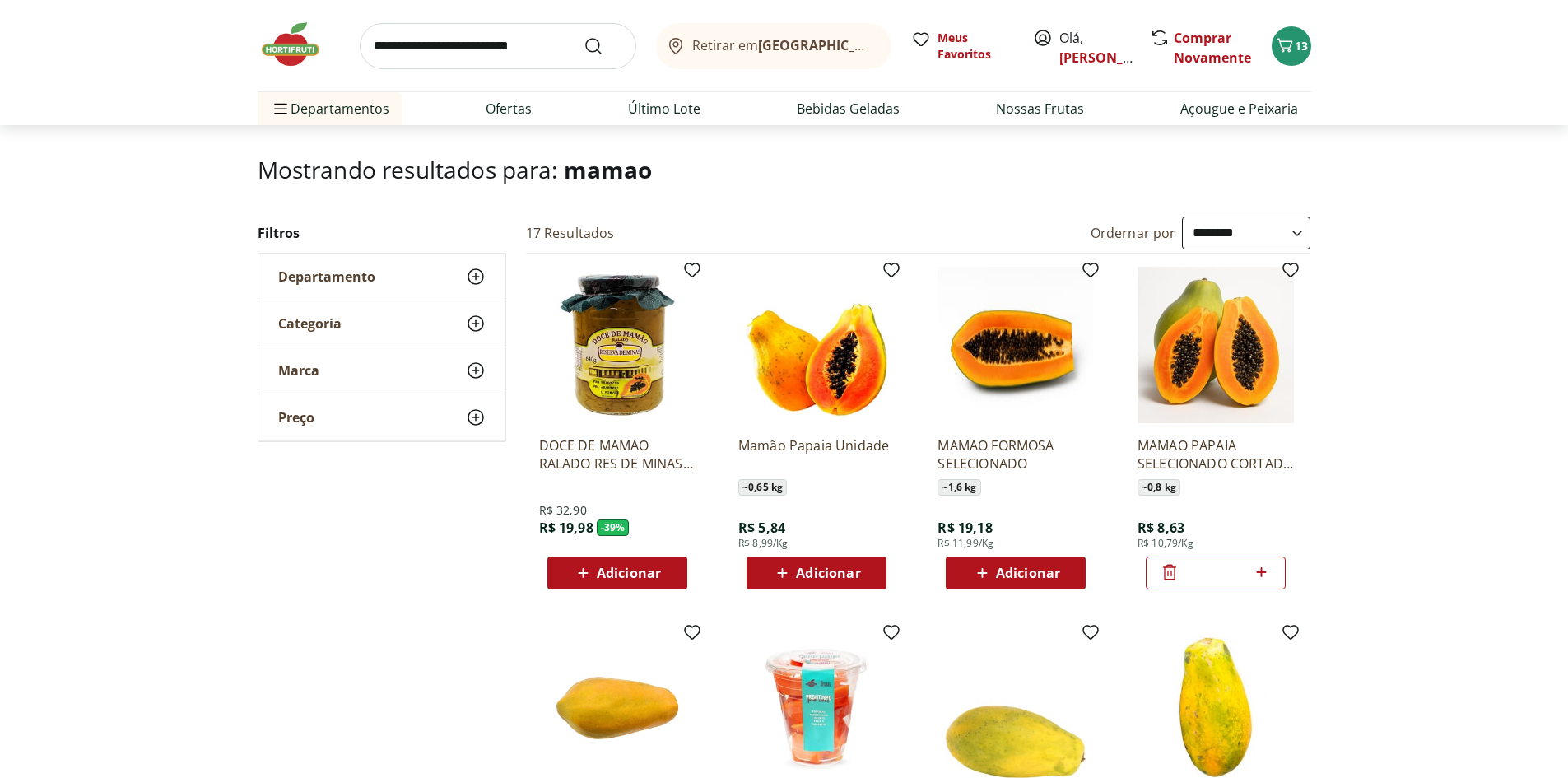
click at [1172, 574] on icon at bounding box center [1169, 572] width 19 height 19
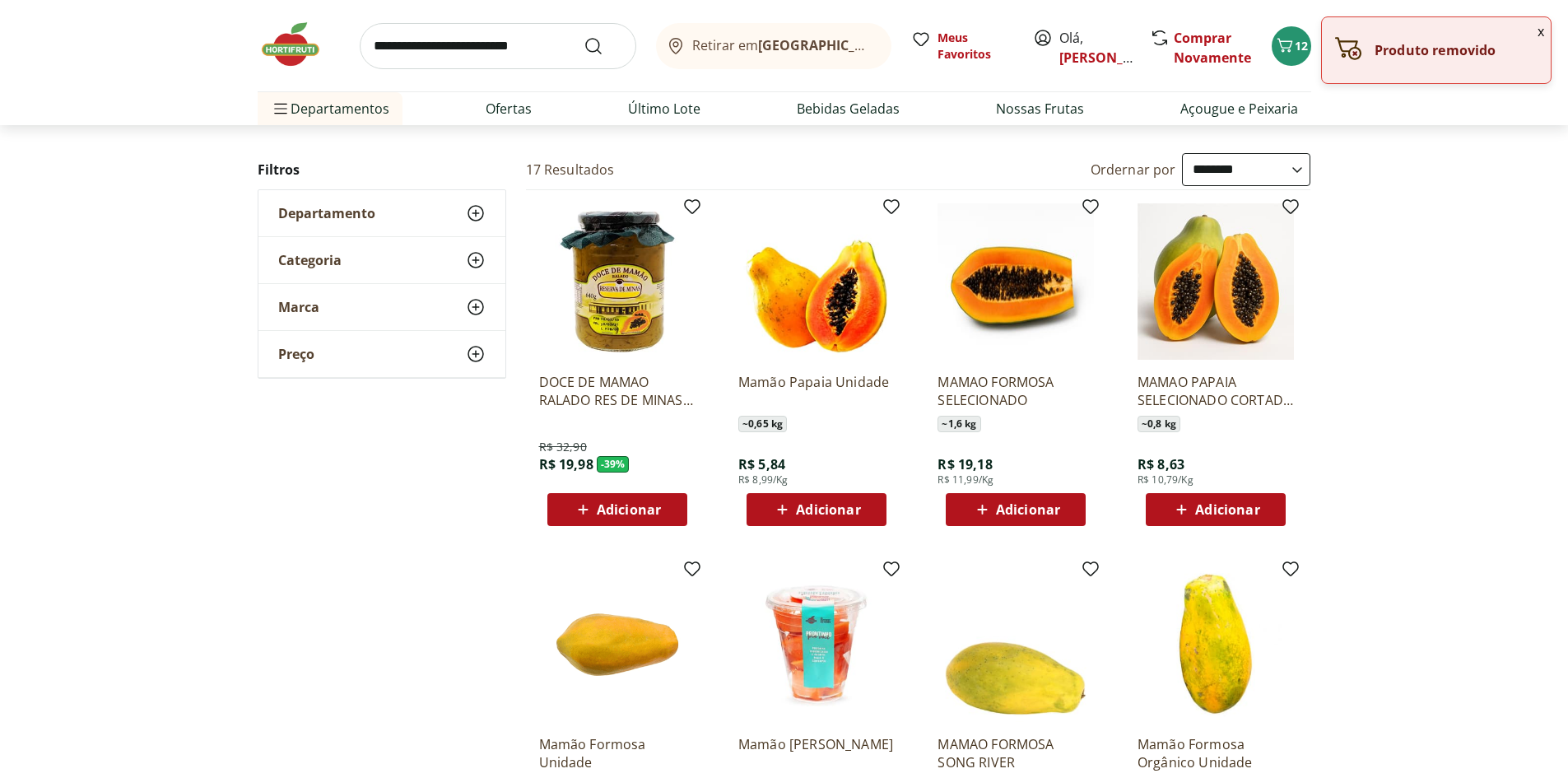
scroll to position [164, 0]
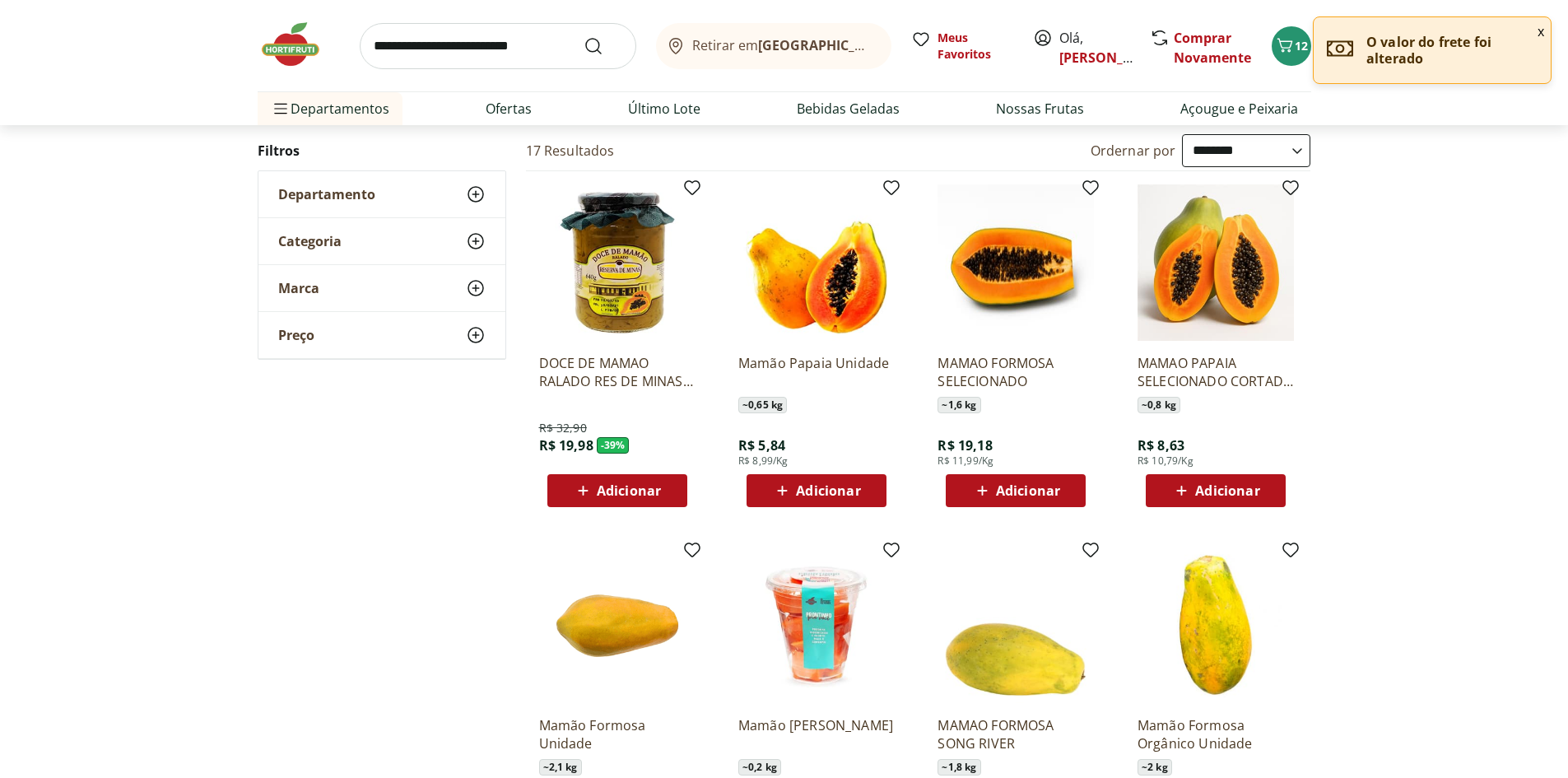
click at [832, 489] on span "Adicionar" at bounding box center [828, 491] width 64 height 14
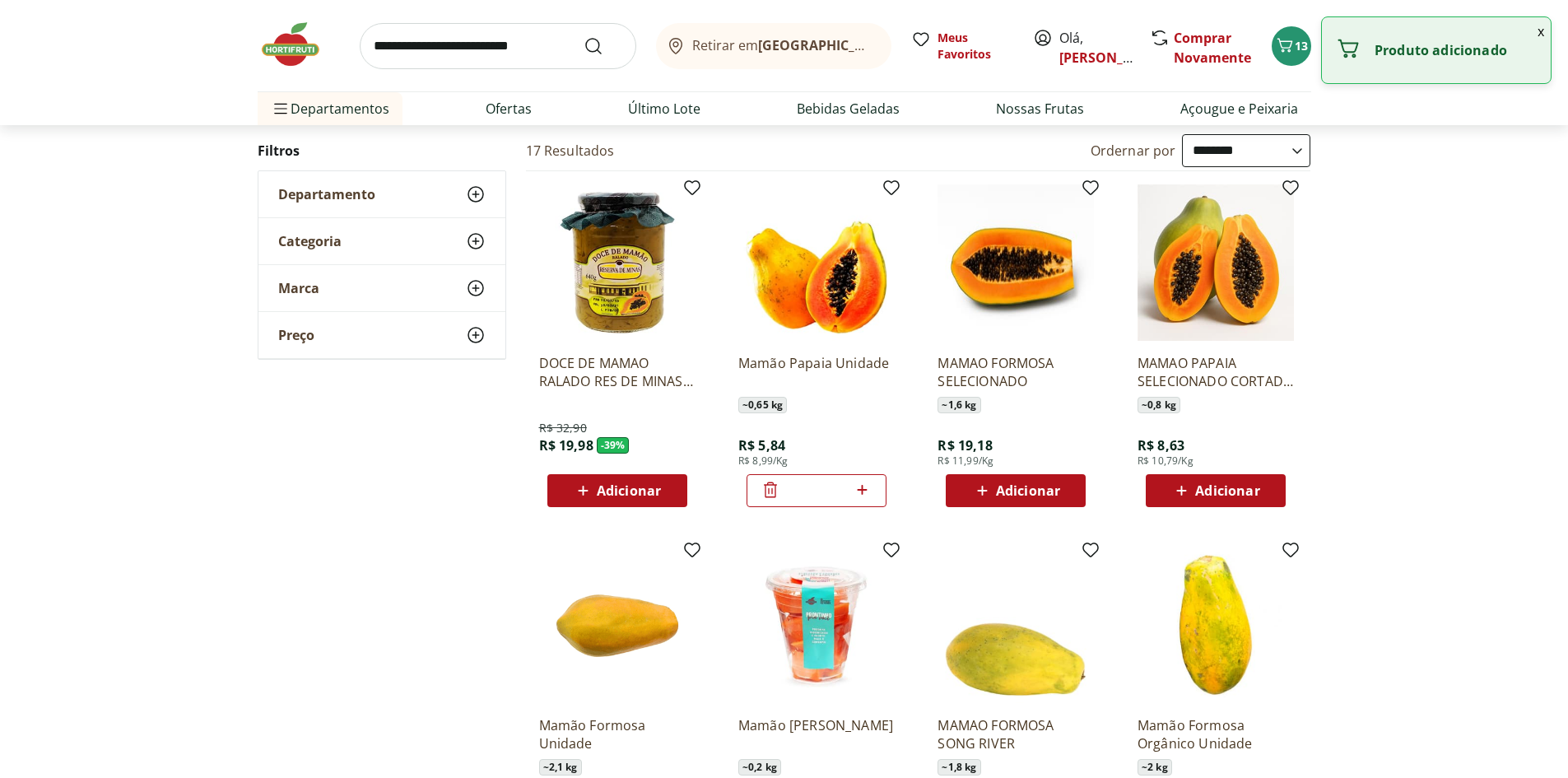
click at [864, 488] on icon at bounding box center [862, 489] width 20 height 19
type input "*"
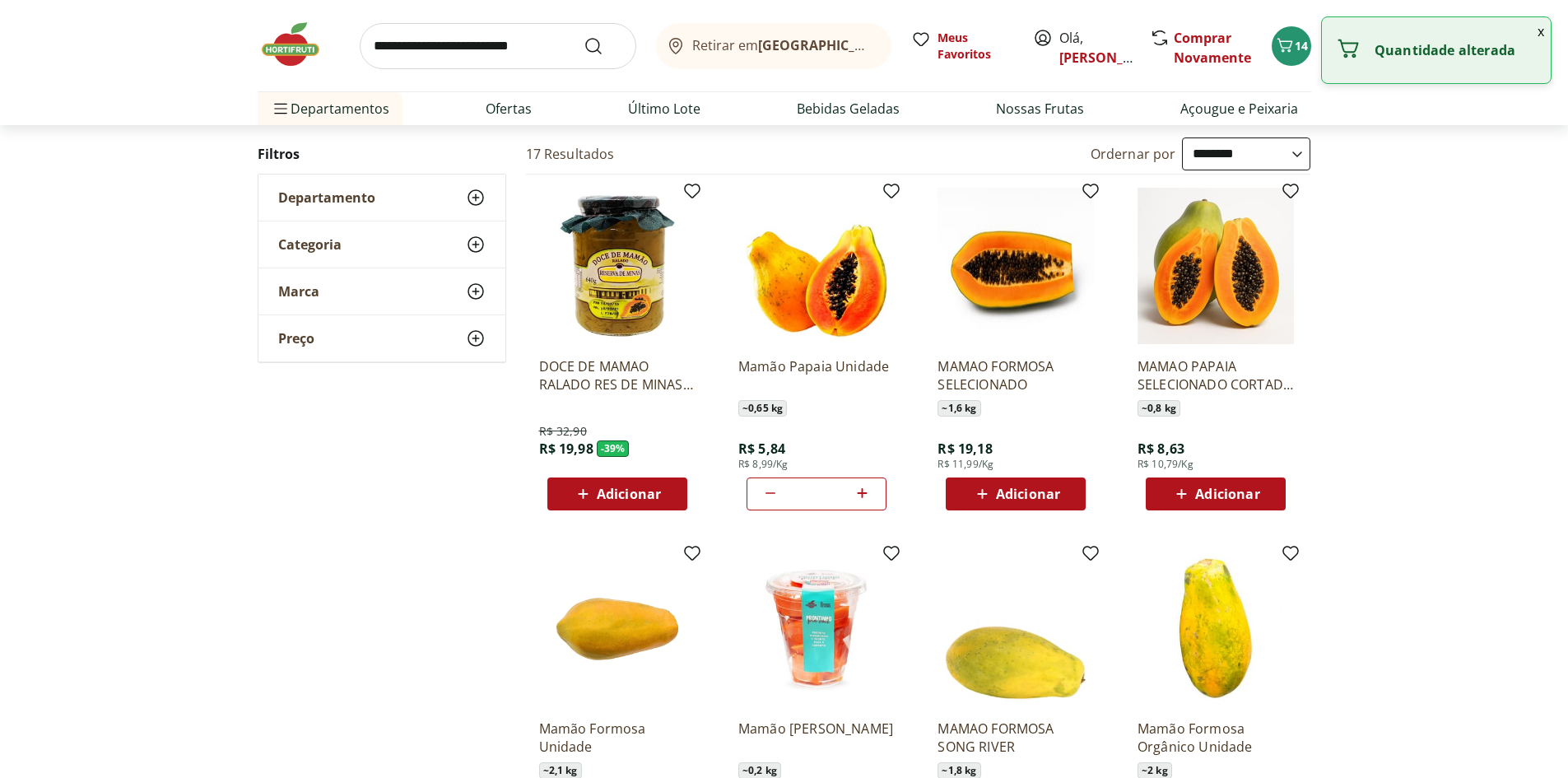
scroll to position [0, 0]
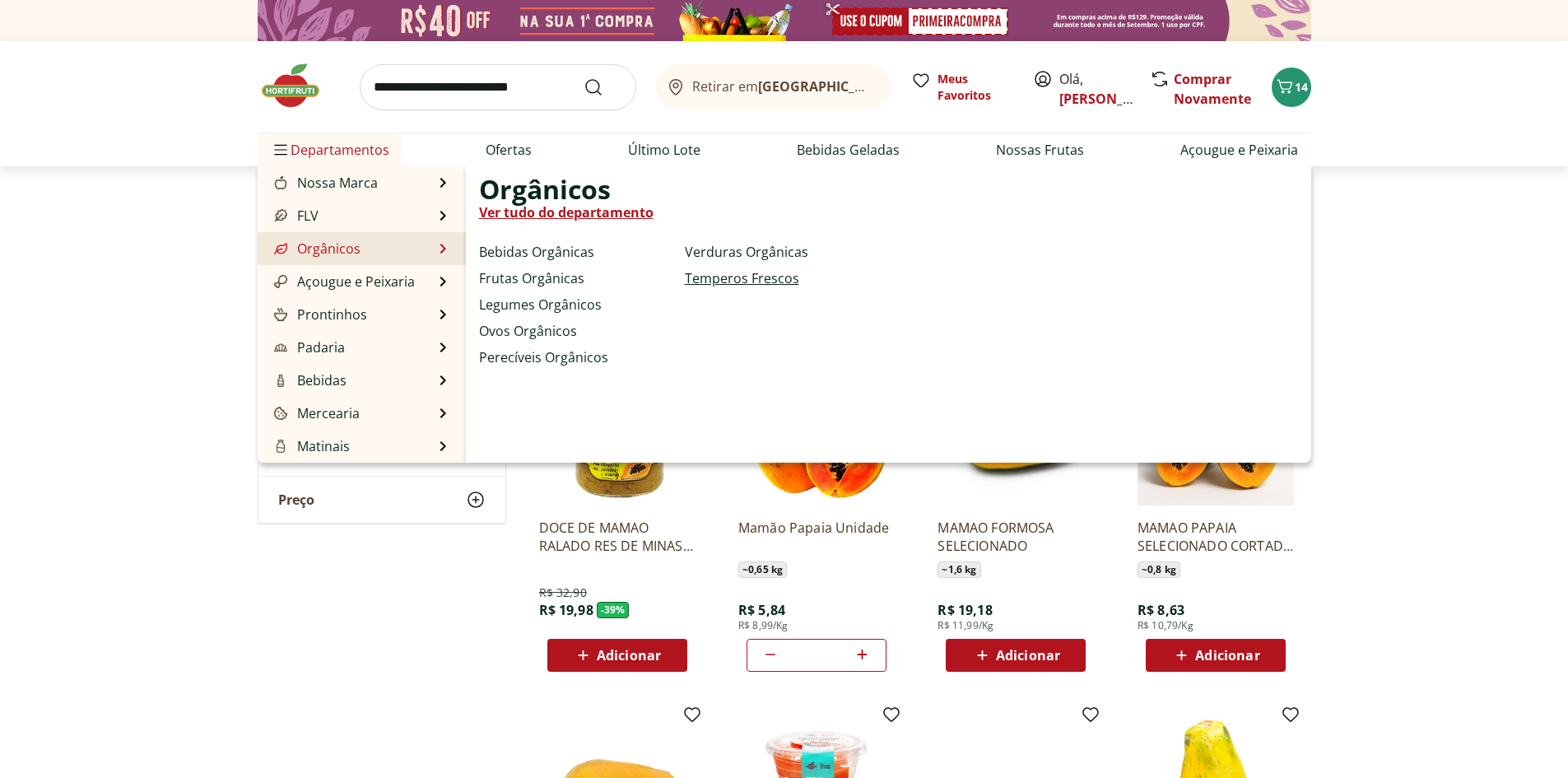
click at [708, 275] on link "Temperos Frescos" at bounding box center [742, 278] width 115 height 19
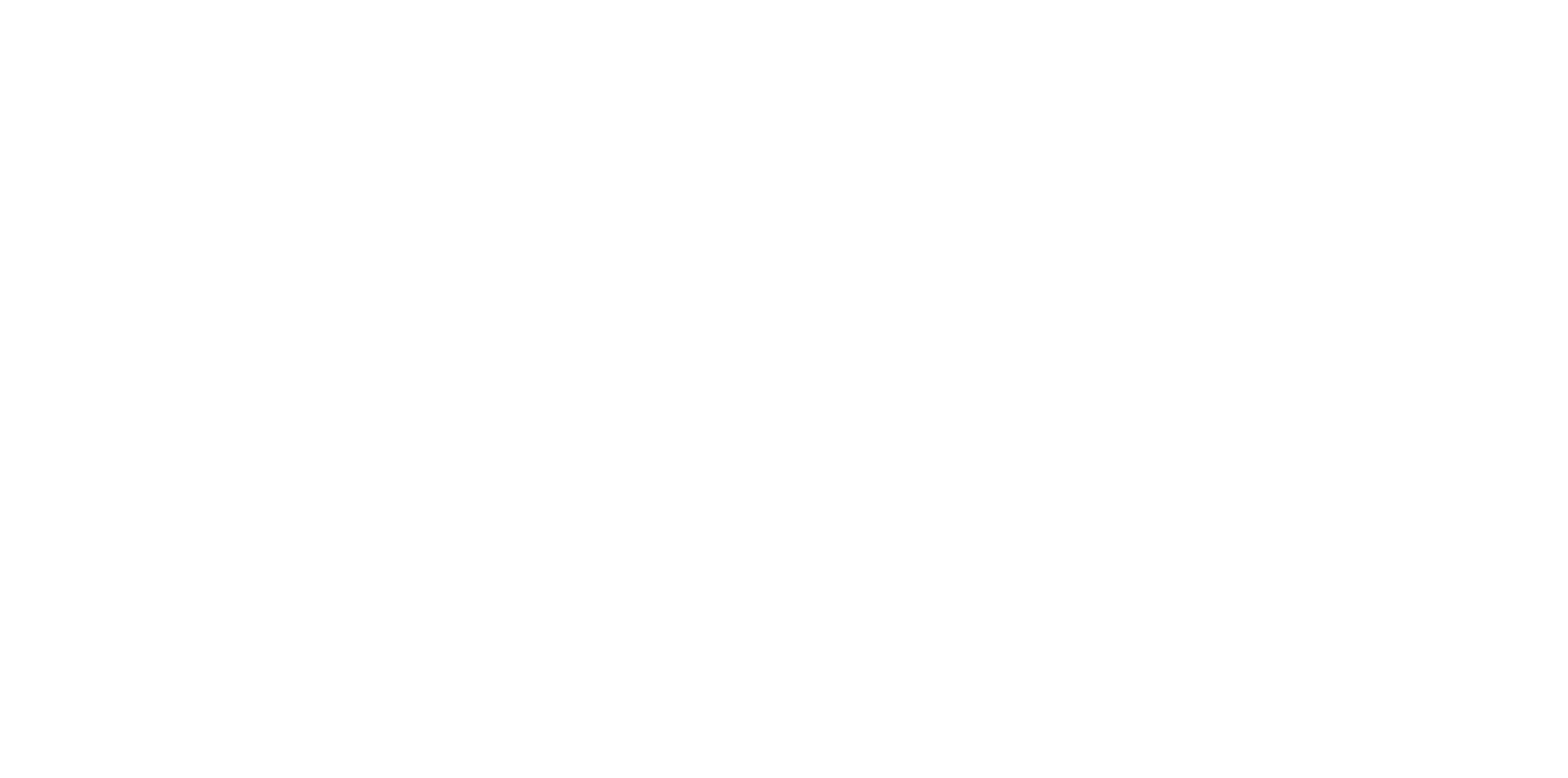
select select "**********"
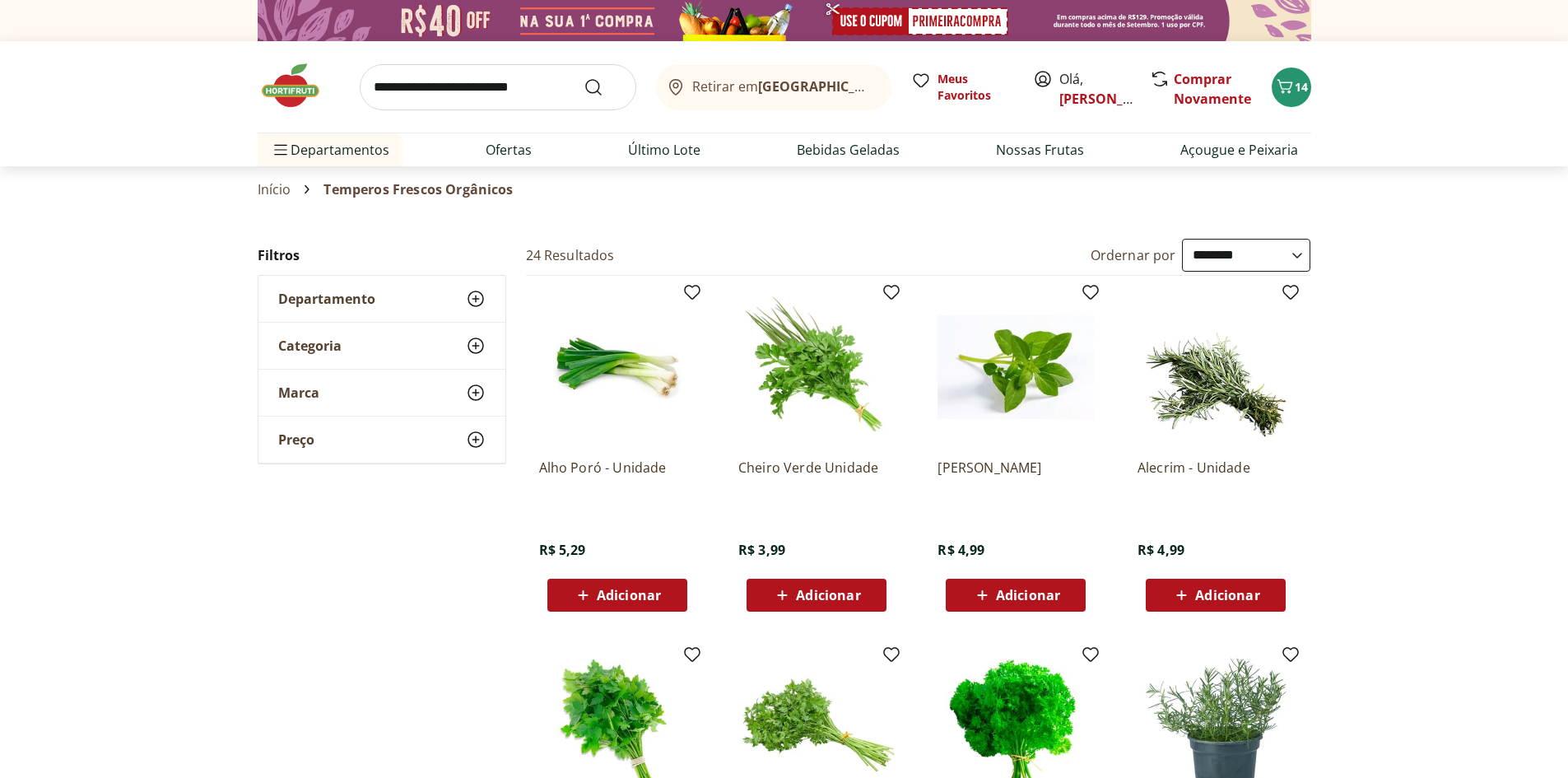
click at [1015, 591] on span "Adicionar" at bounding box center [1028, 595] width 64 height 14
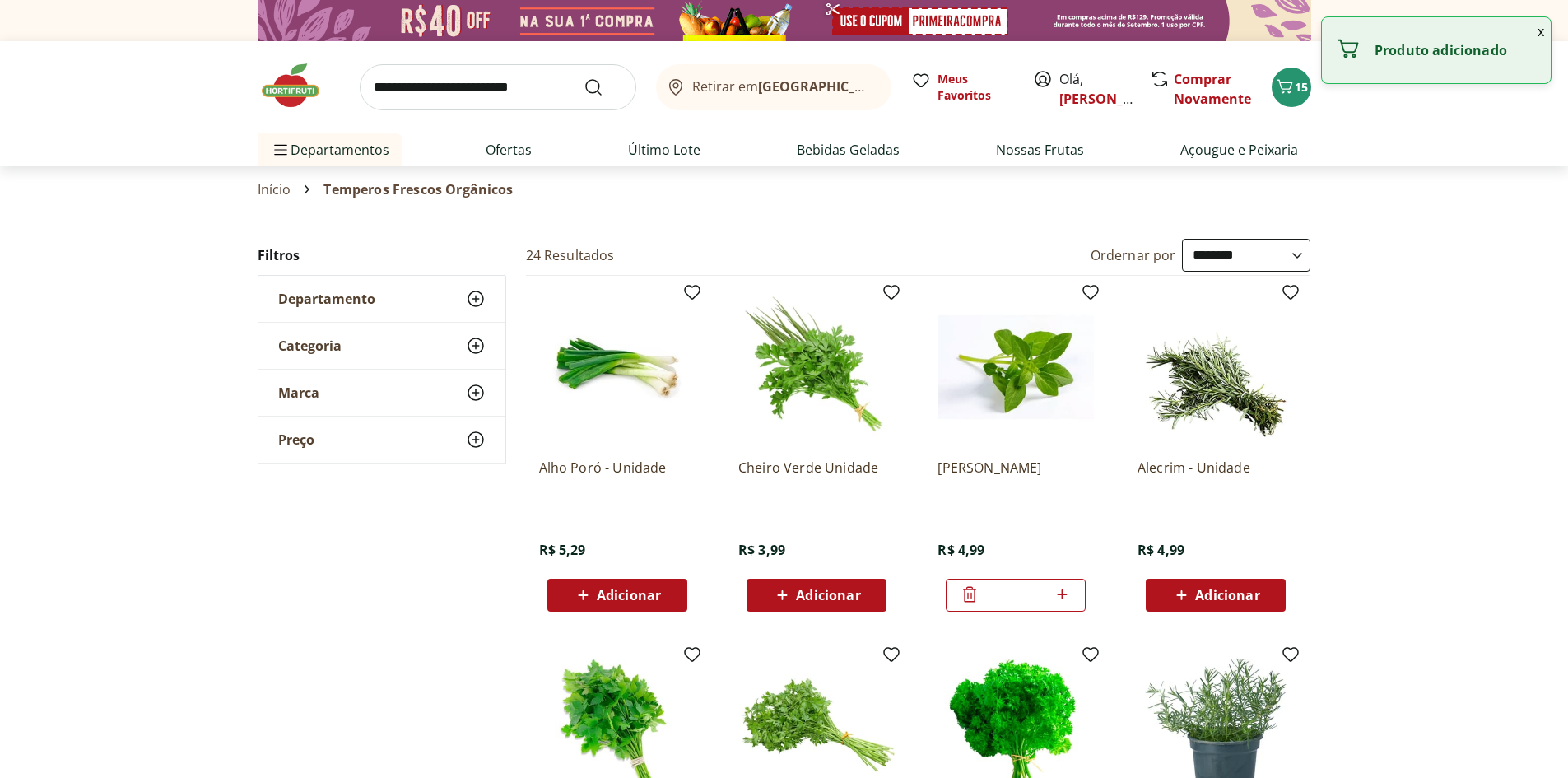
click at [1185, 588] on icon at bounding box center [1181, 595] width 20 height 19
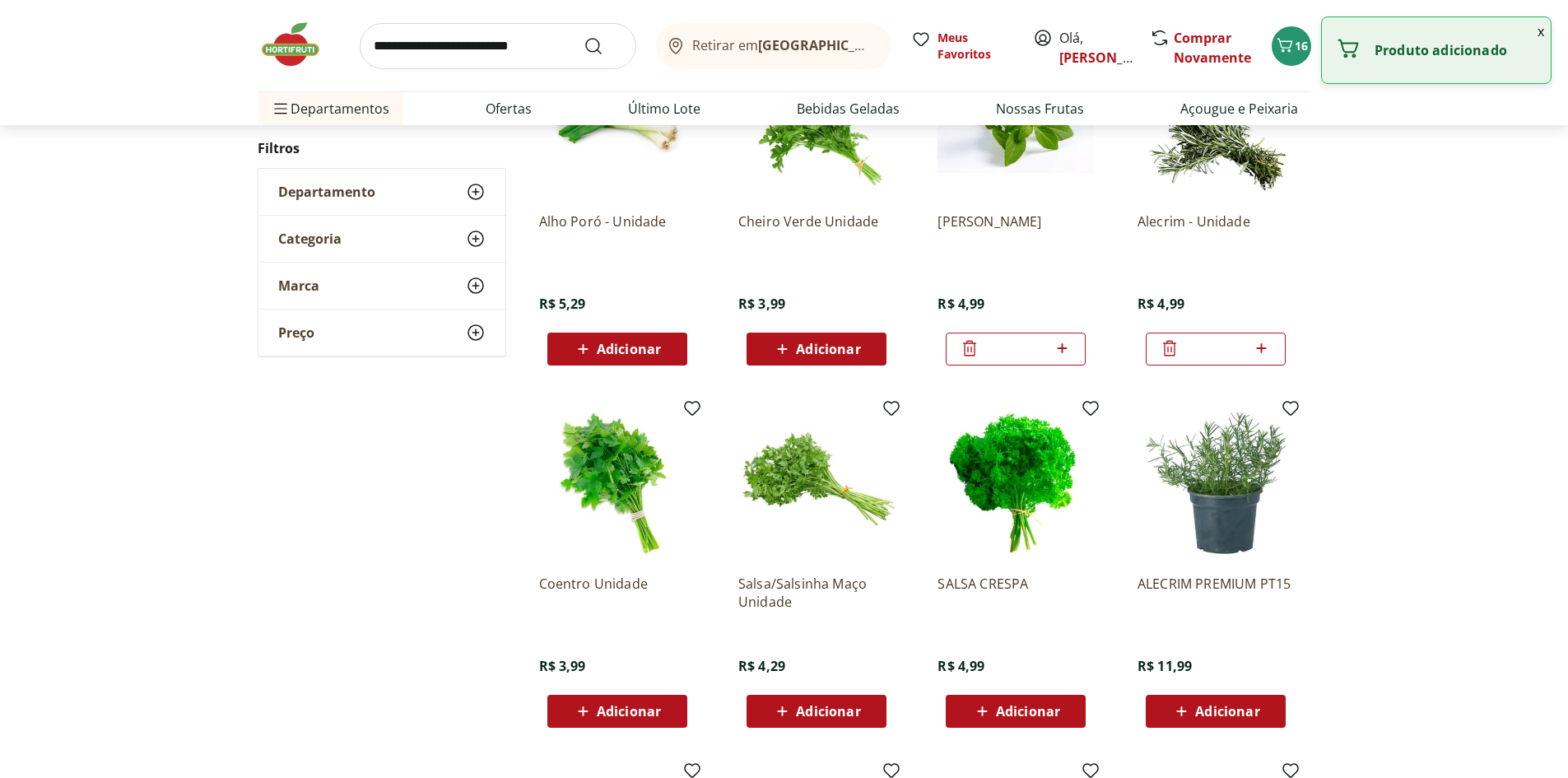
scroll to position [247, 0]
click at [1163, 343] on icon at bounding box center [1169, 347] width 19 height 19
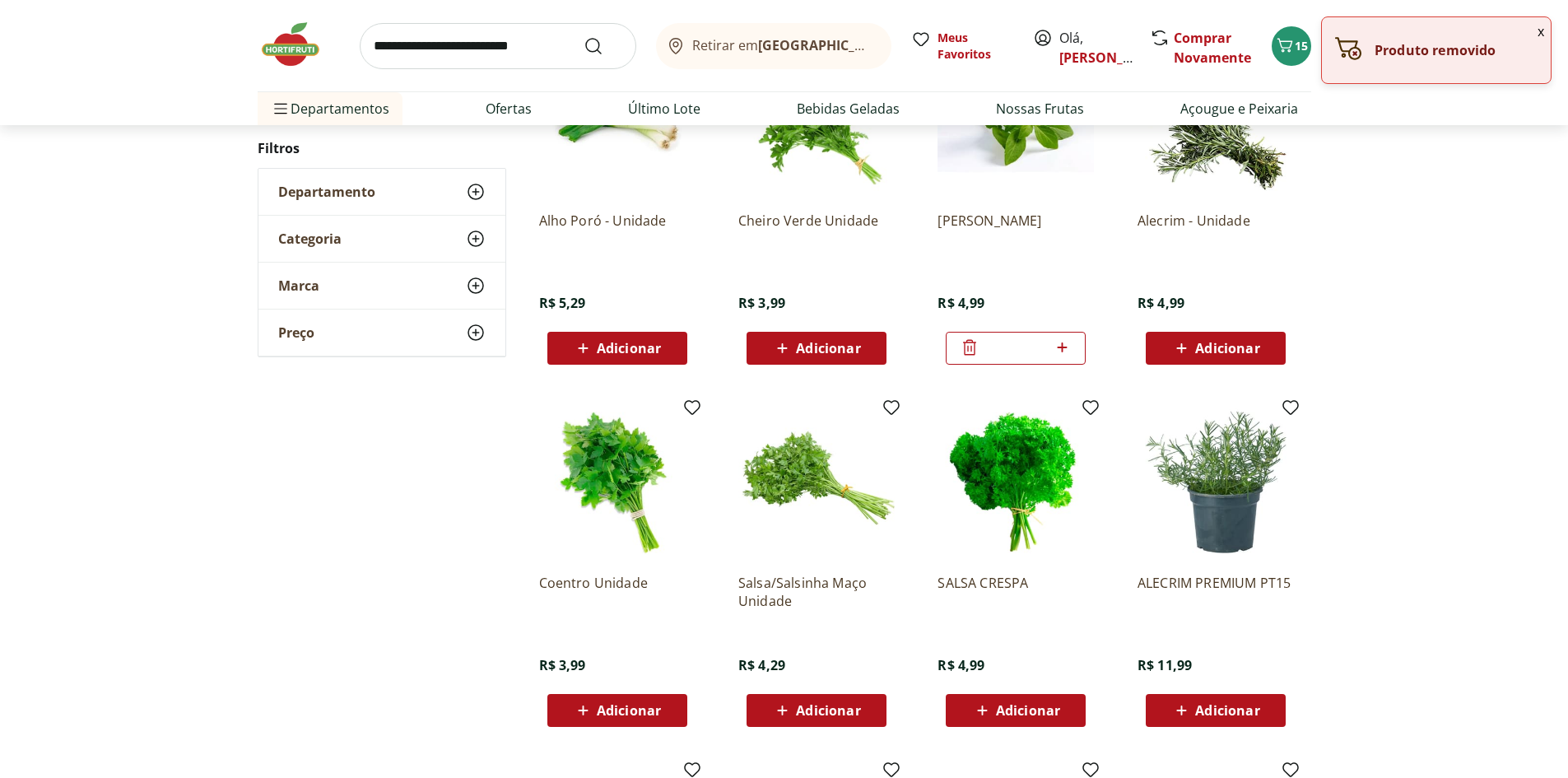
click at [1213, 716] on span "Adicionar" at bounding box center [1228, 710] width 64 height 14
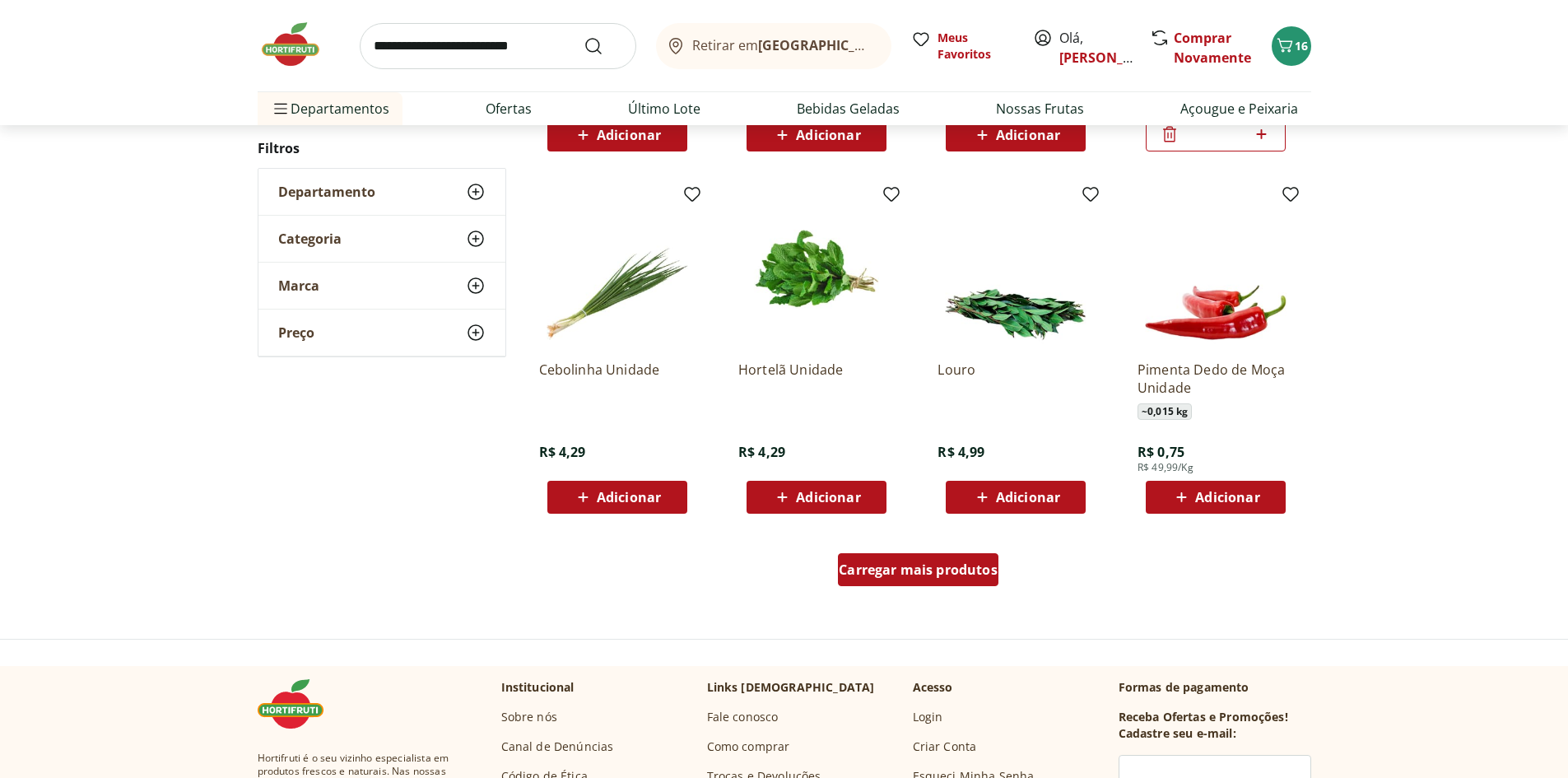
scroll to position [823, 0]
click at [888, 575] on span "Carregar mais produtos" at bounding box center [917, 569] width 159 height 14
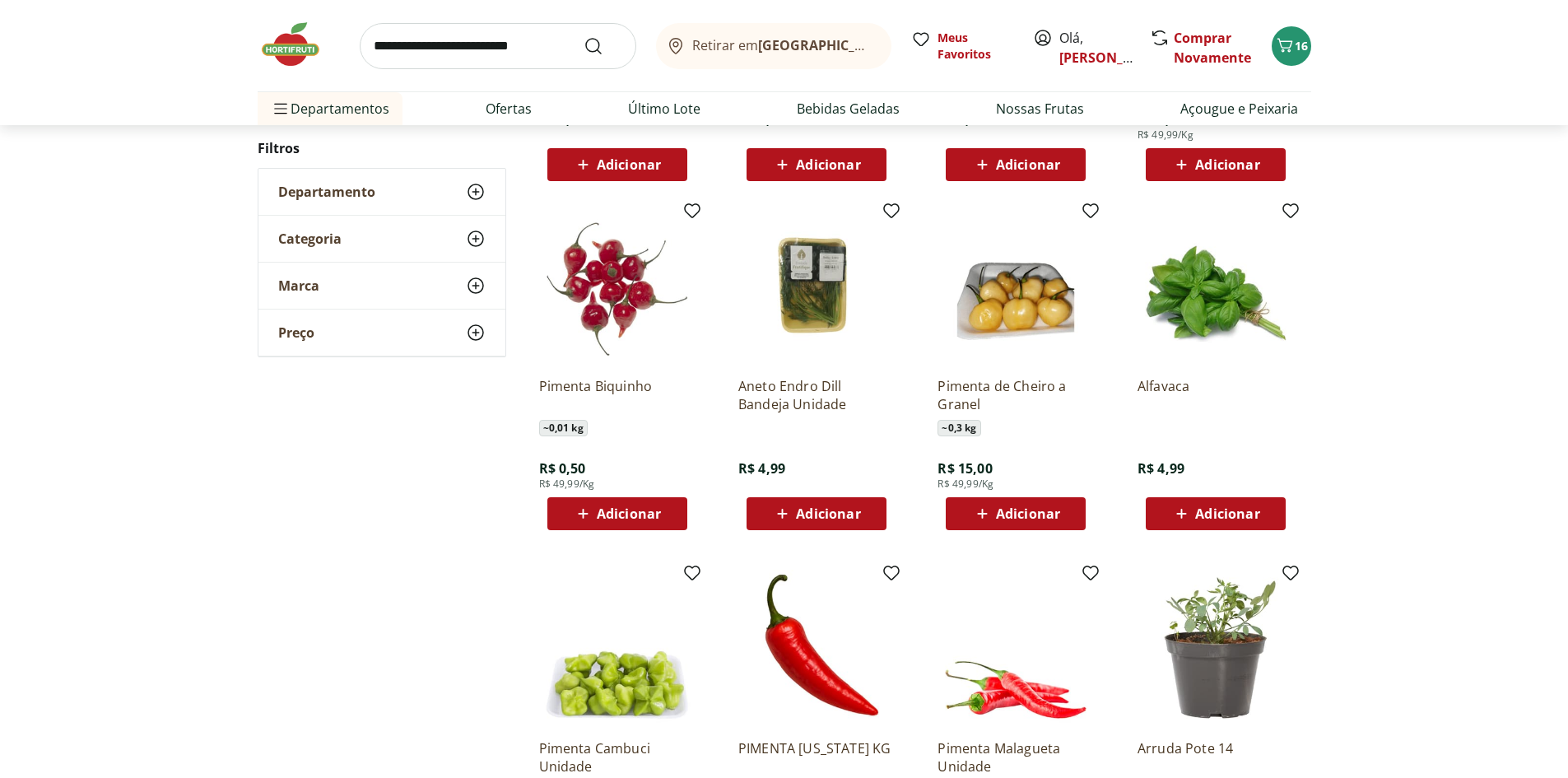
scroll to position [1234, 0]
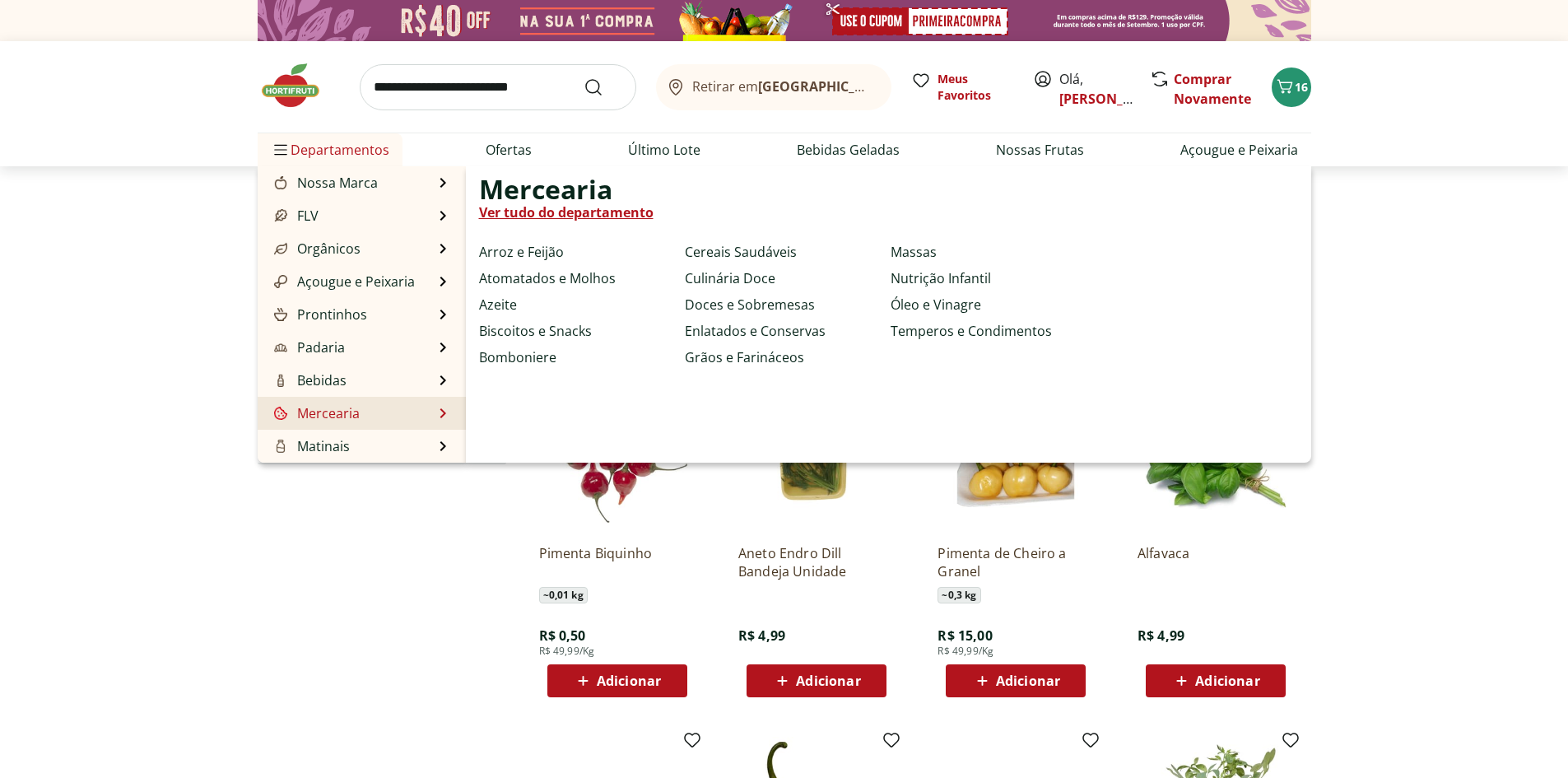
click at [377, 419] on li "Mercearia Mercearia Ver tudo do departamento Arroz e Feijão Atomatados e Molhos…" at bounding box center [362, 413] width 208 height 33
click at [551, 255] on link "Arroz e Feijão" at bounding box center [520, 252] width 85 height 19
select select "**********"
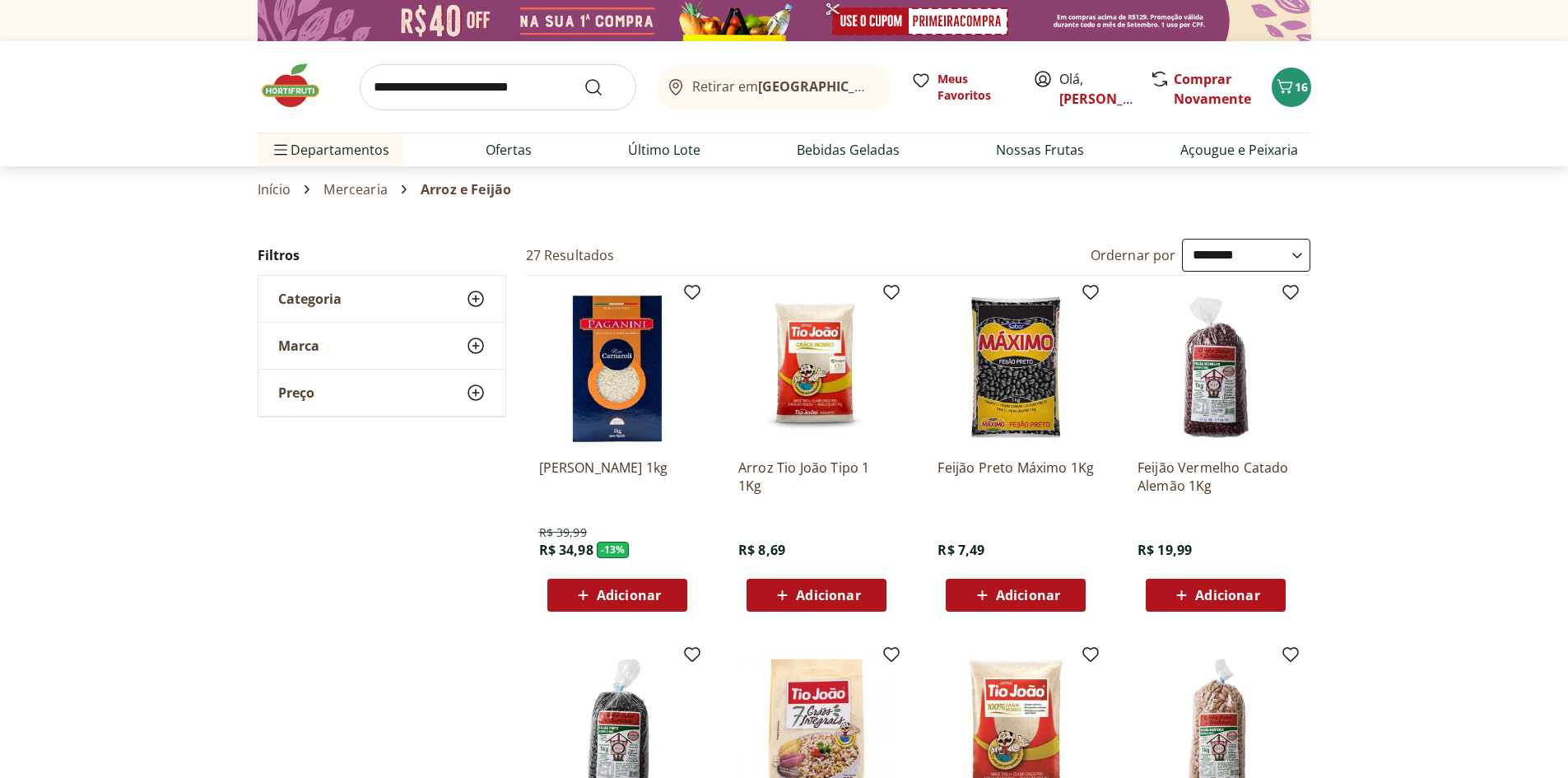
click at [849, 591] on span "Adicionar" at bounding box center [828, 595] width 64 height 14
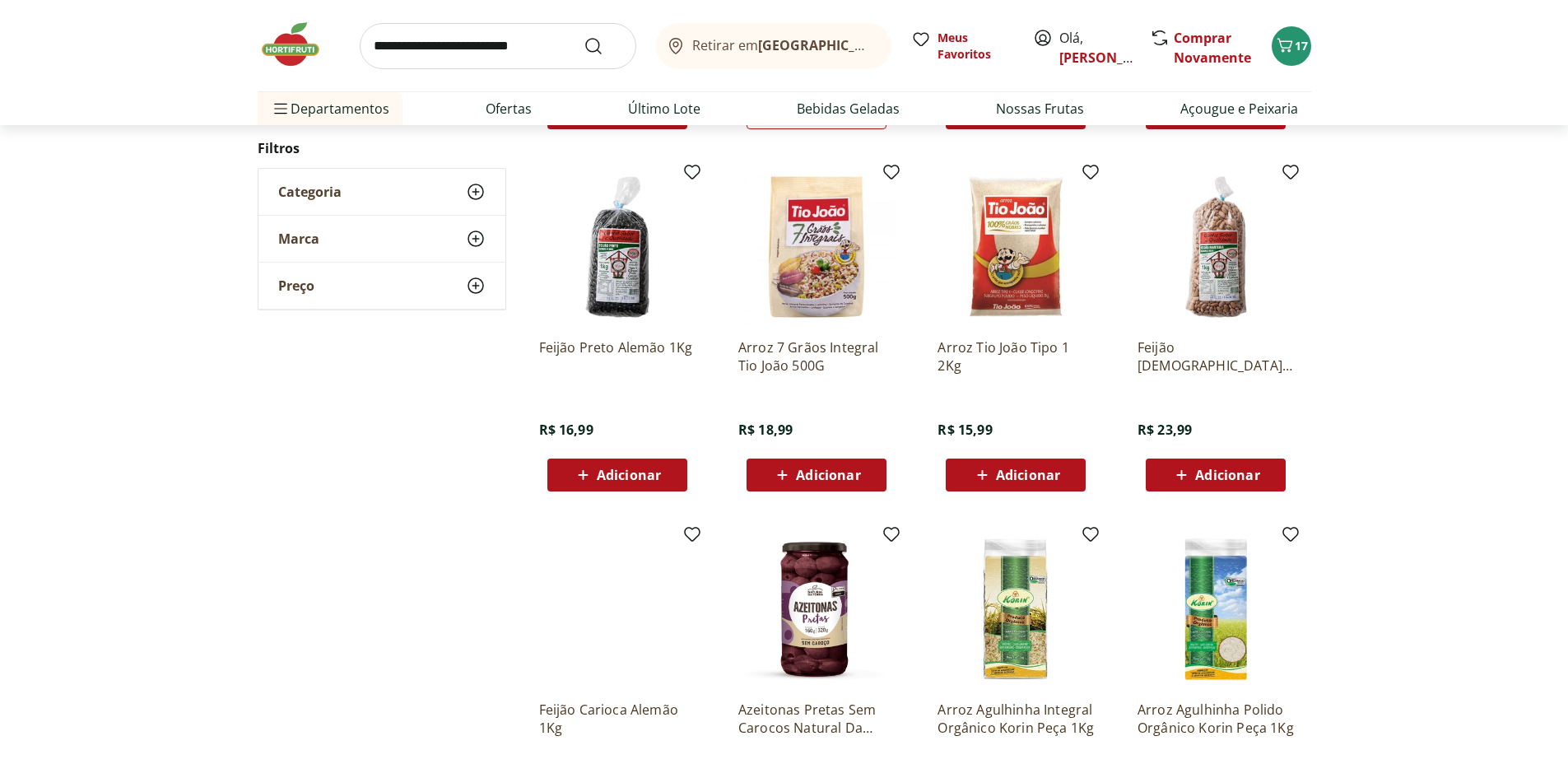
scroll to position [164, 0]
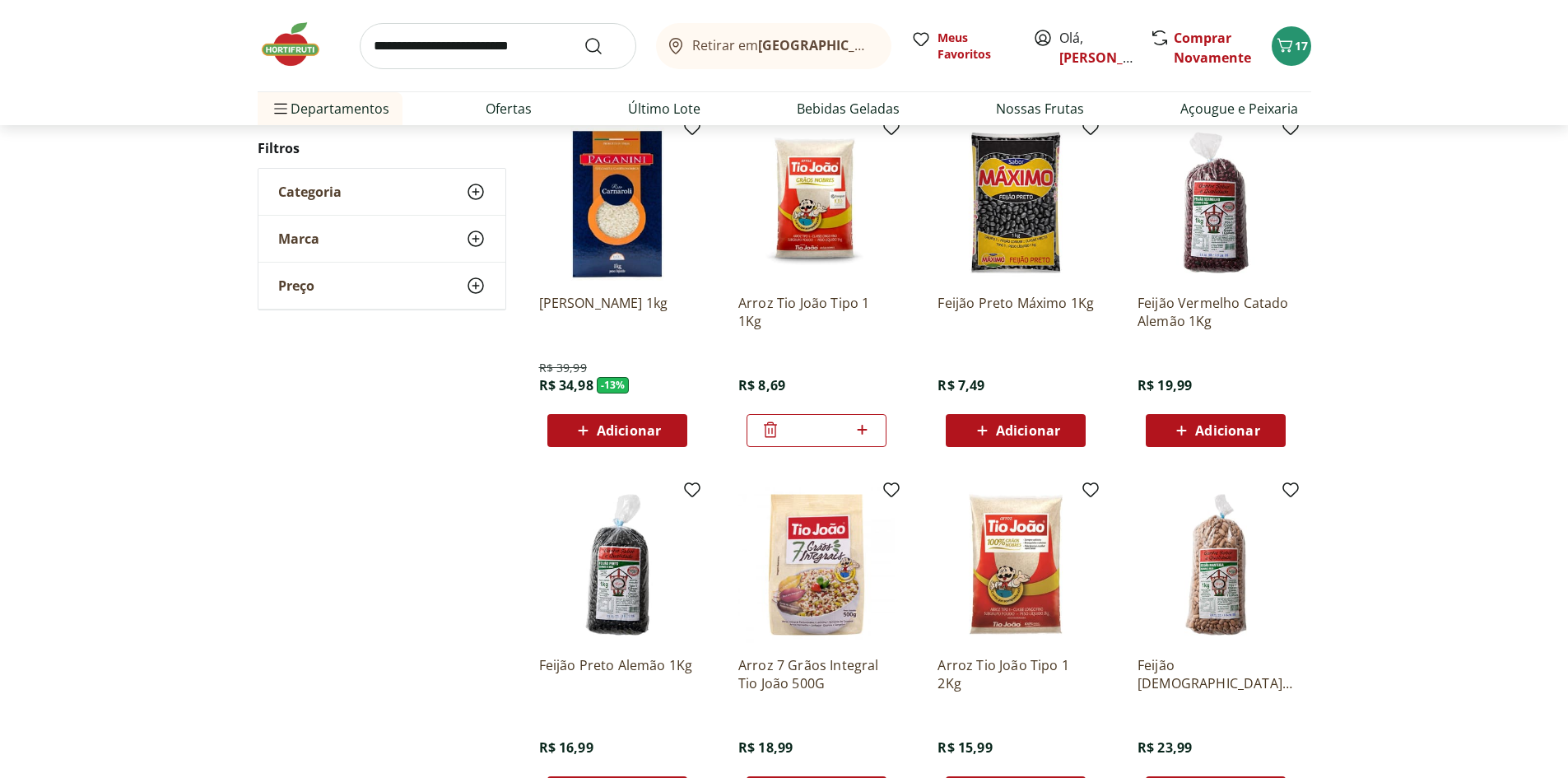
click at [1190, 437] on icon at bounding box center [1181, 430] width 20 height 19
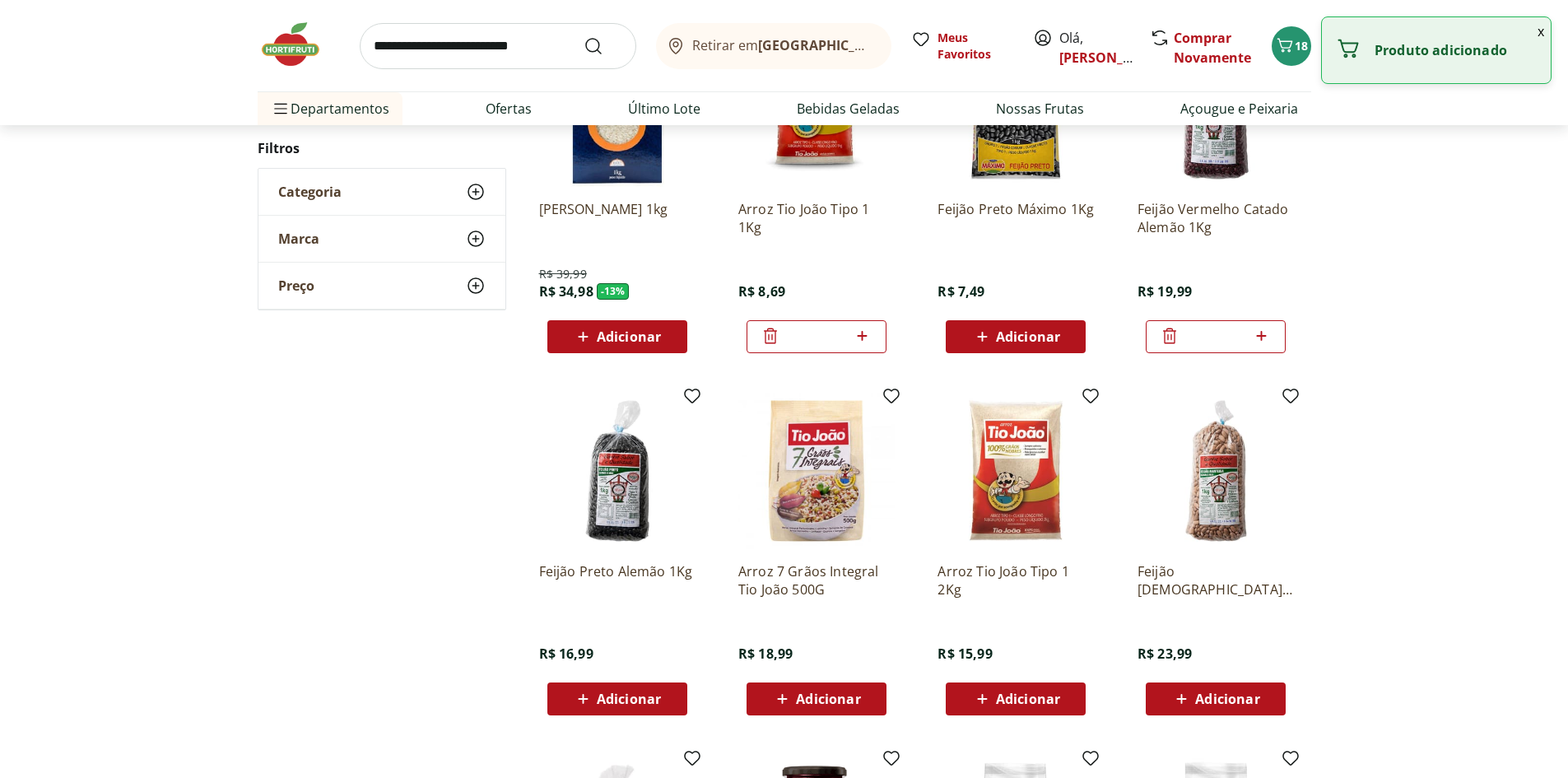
scroll to position [741, 0]
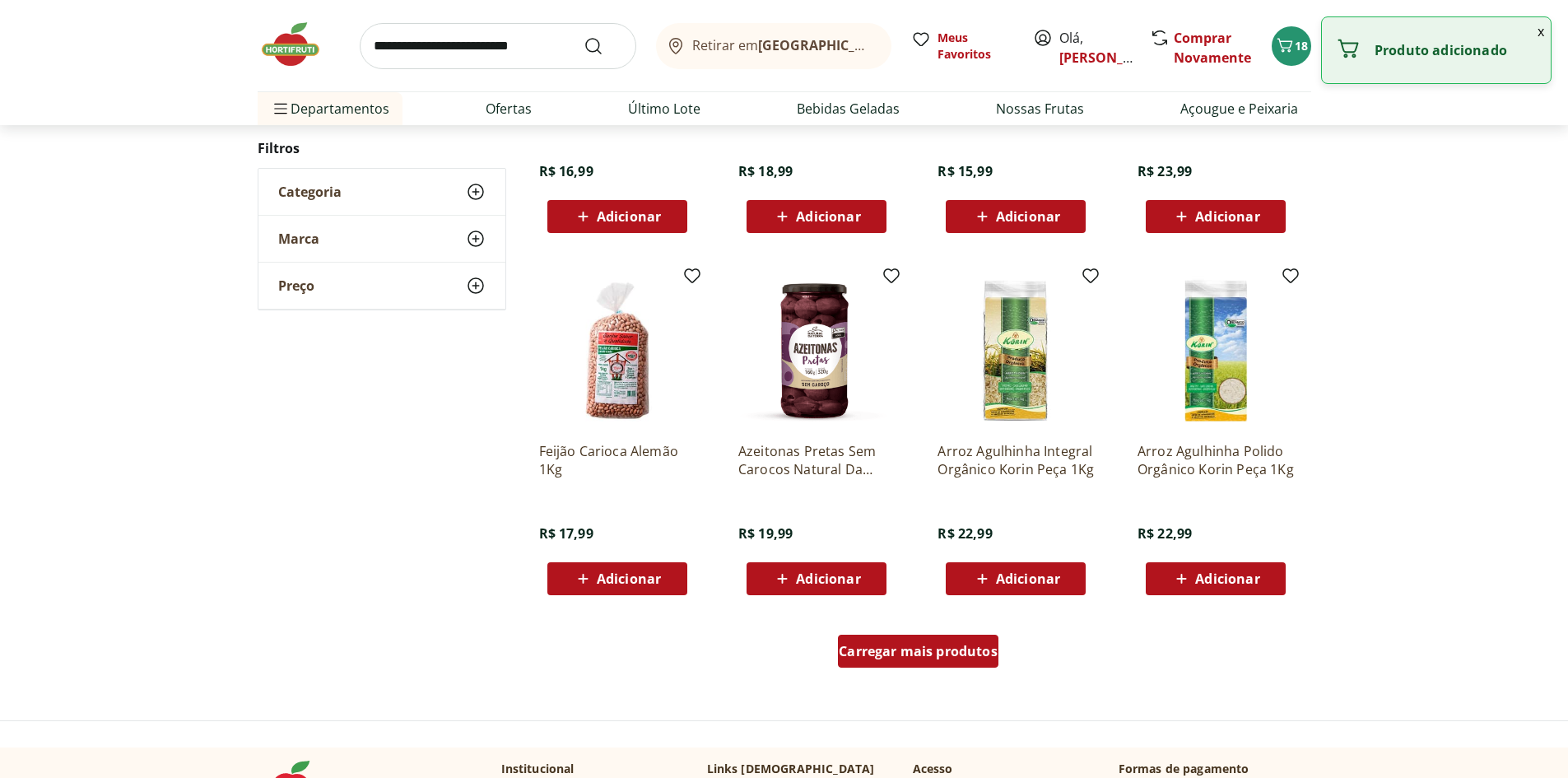
click at [950, 645] on span "Carregar mais produtos" at bounding box center [917, 652] width 159 height 14
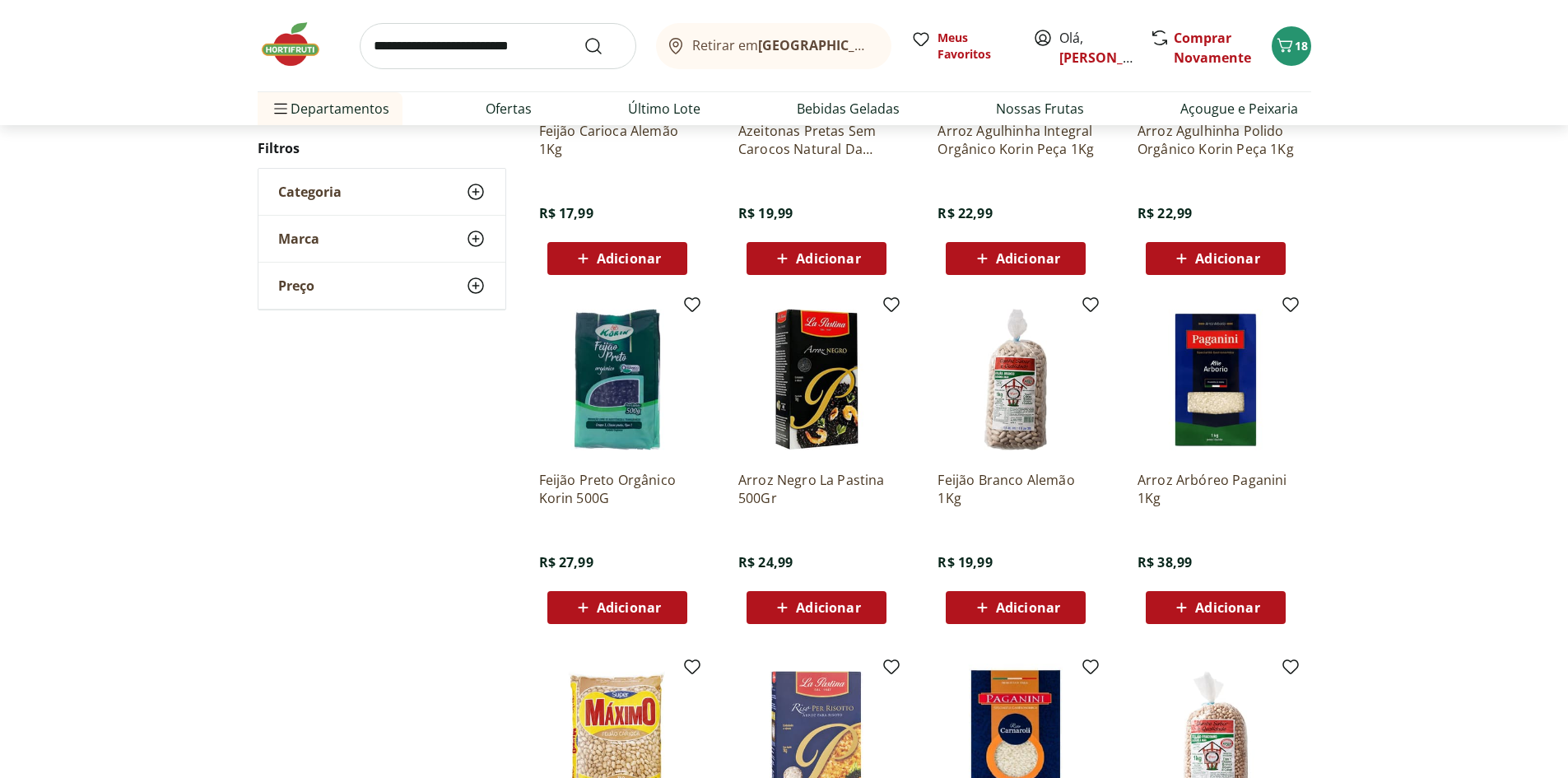
scroll to position [1234, 0]
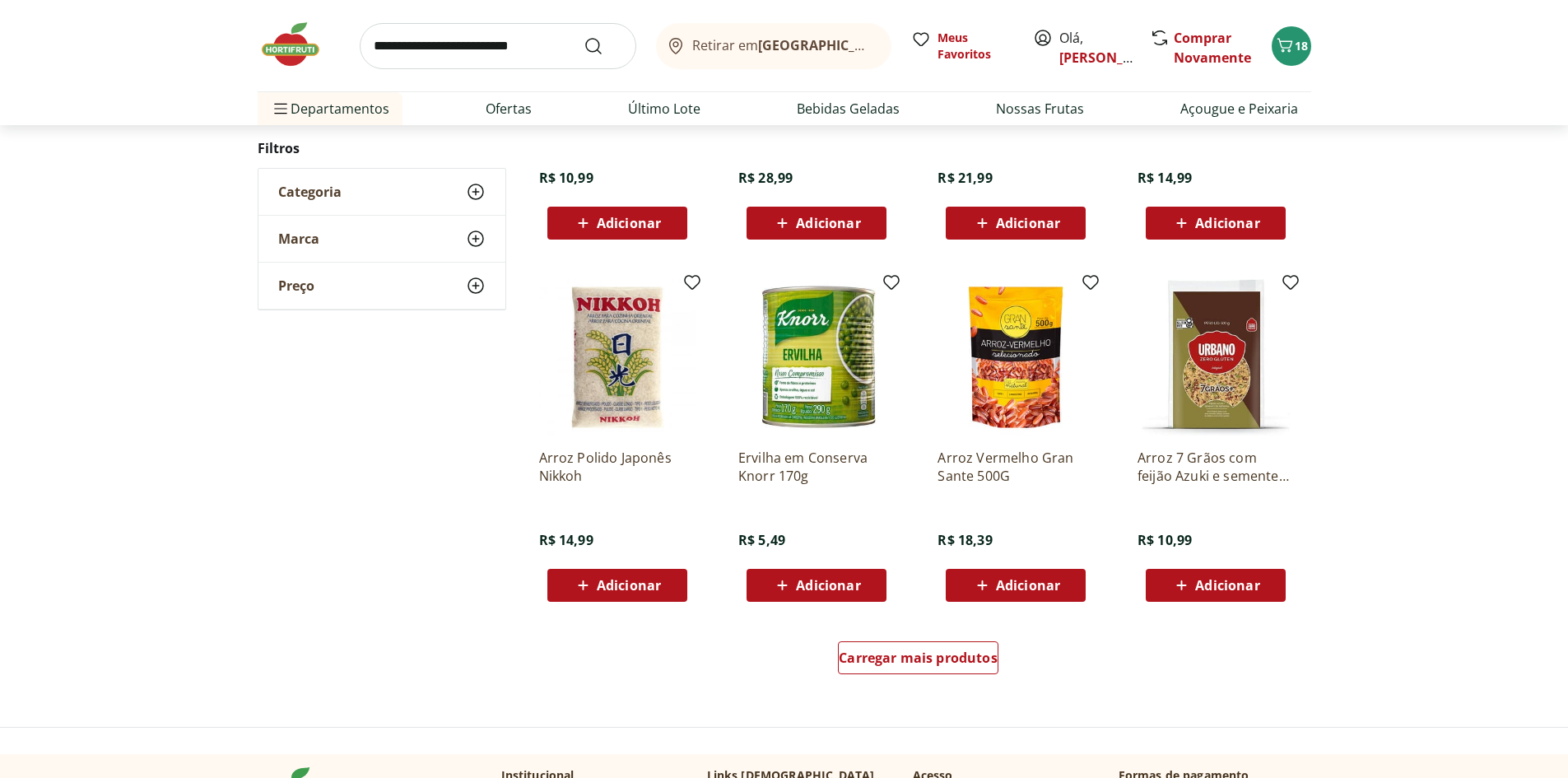
scroll to position [823, 0]
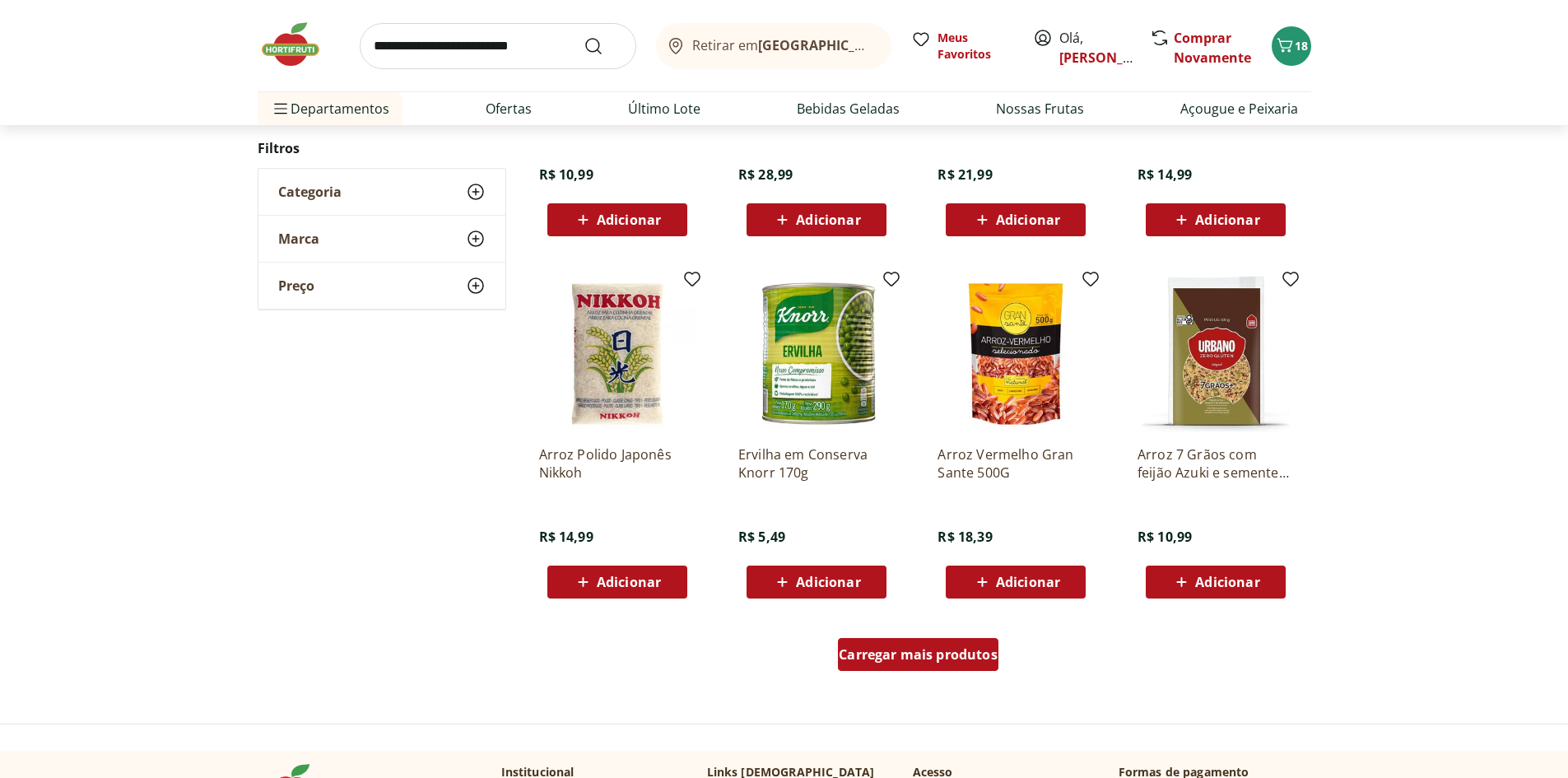
click at [914, 643] on div "Carregar mais produtos" at bounding box center [917, 654] width 160 height 33
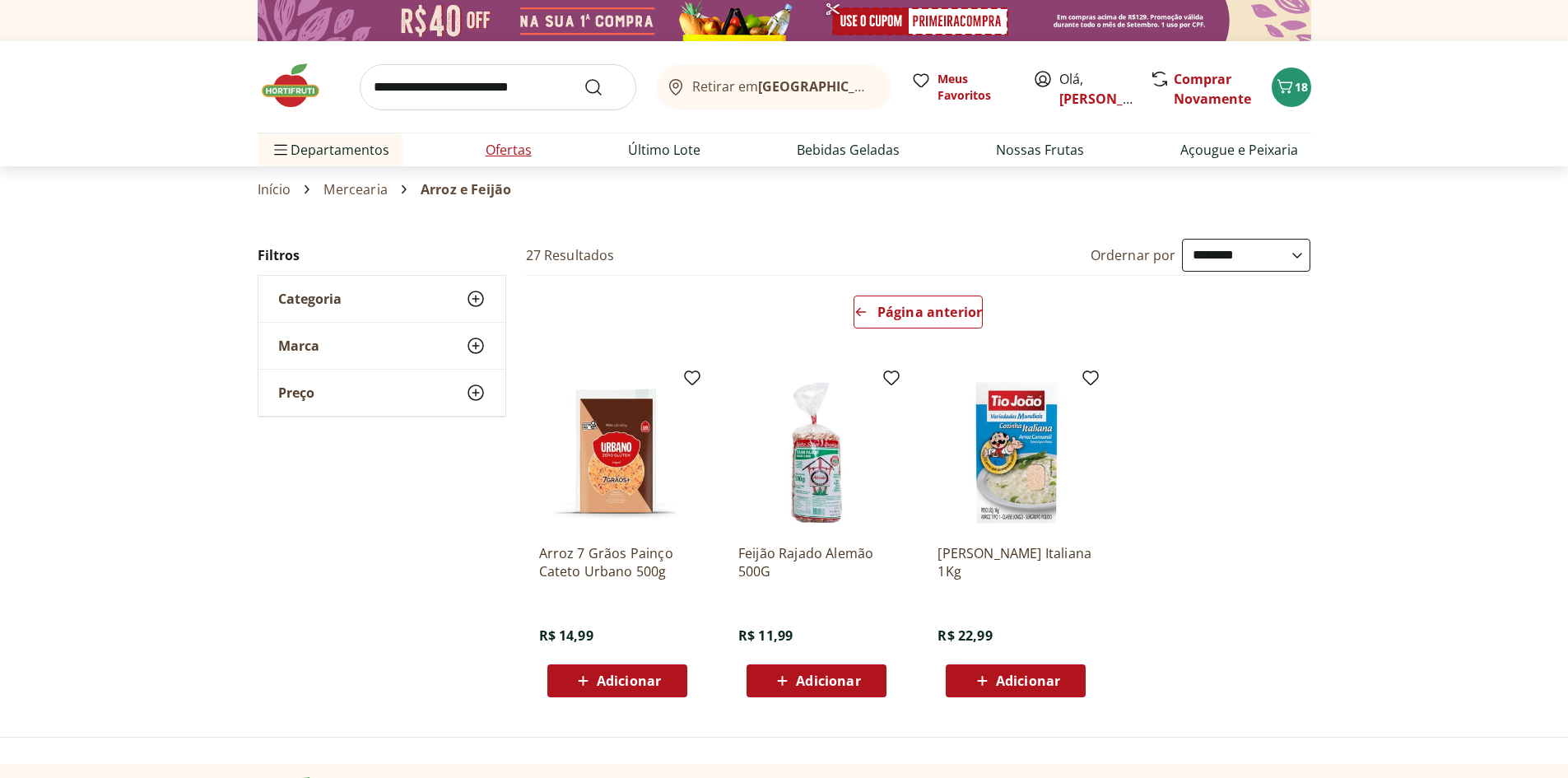
click at [494, 161] on li "Ofertas" at bounding box center [509, 150] width 72 height 33
click at [481, 144] on li "Ofertas" at bounding box center [509, 150] width 72 height 33
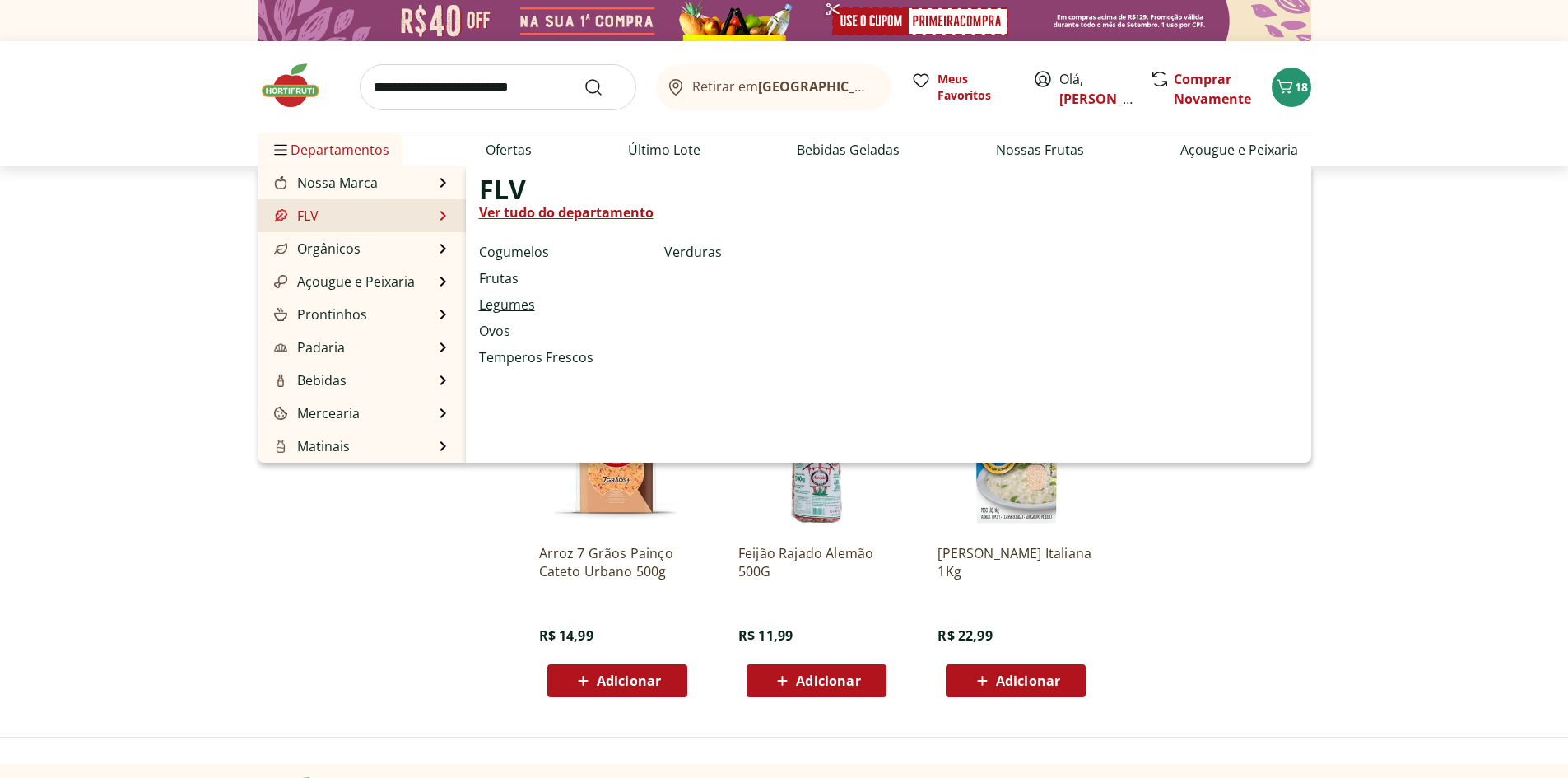
click at [510, 297] on link "Legumes" at bounding box center [507, 304] width 56 height 19
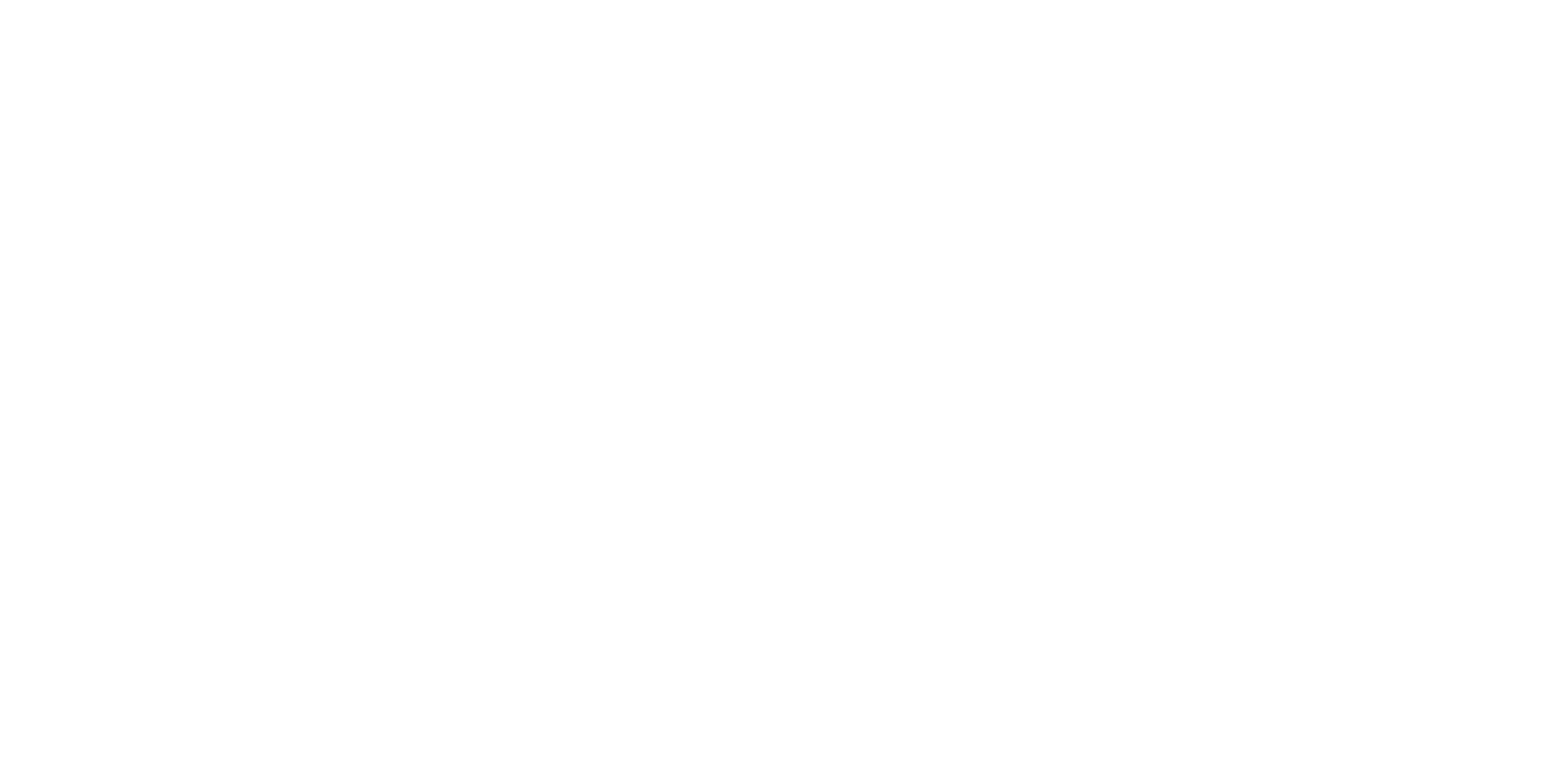
select select "**********"
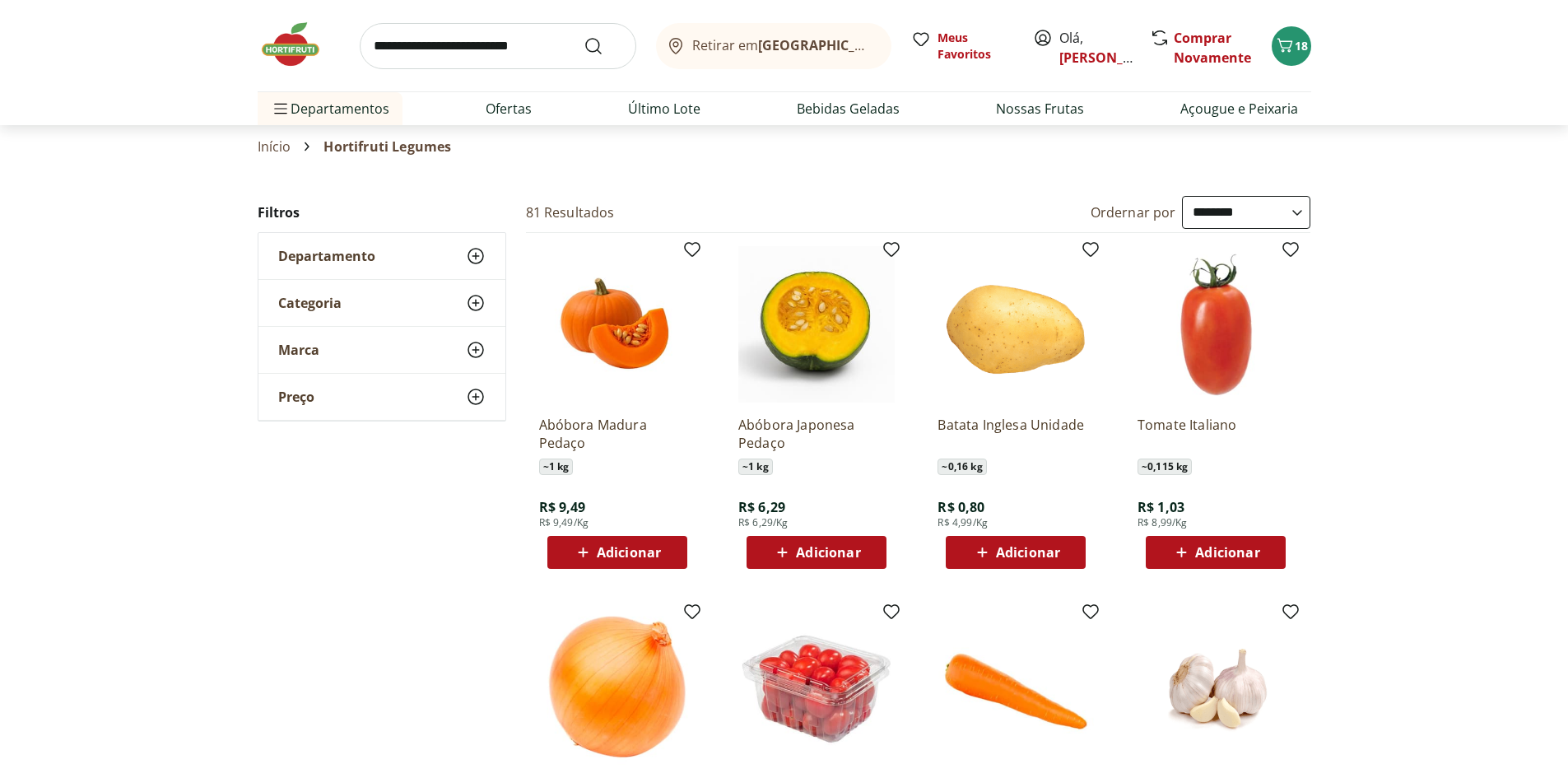
scroll to position [83, 0]
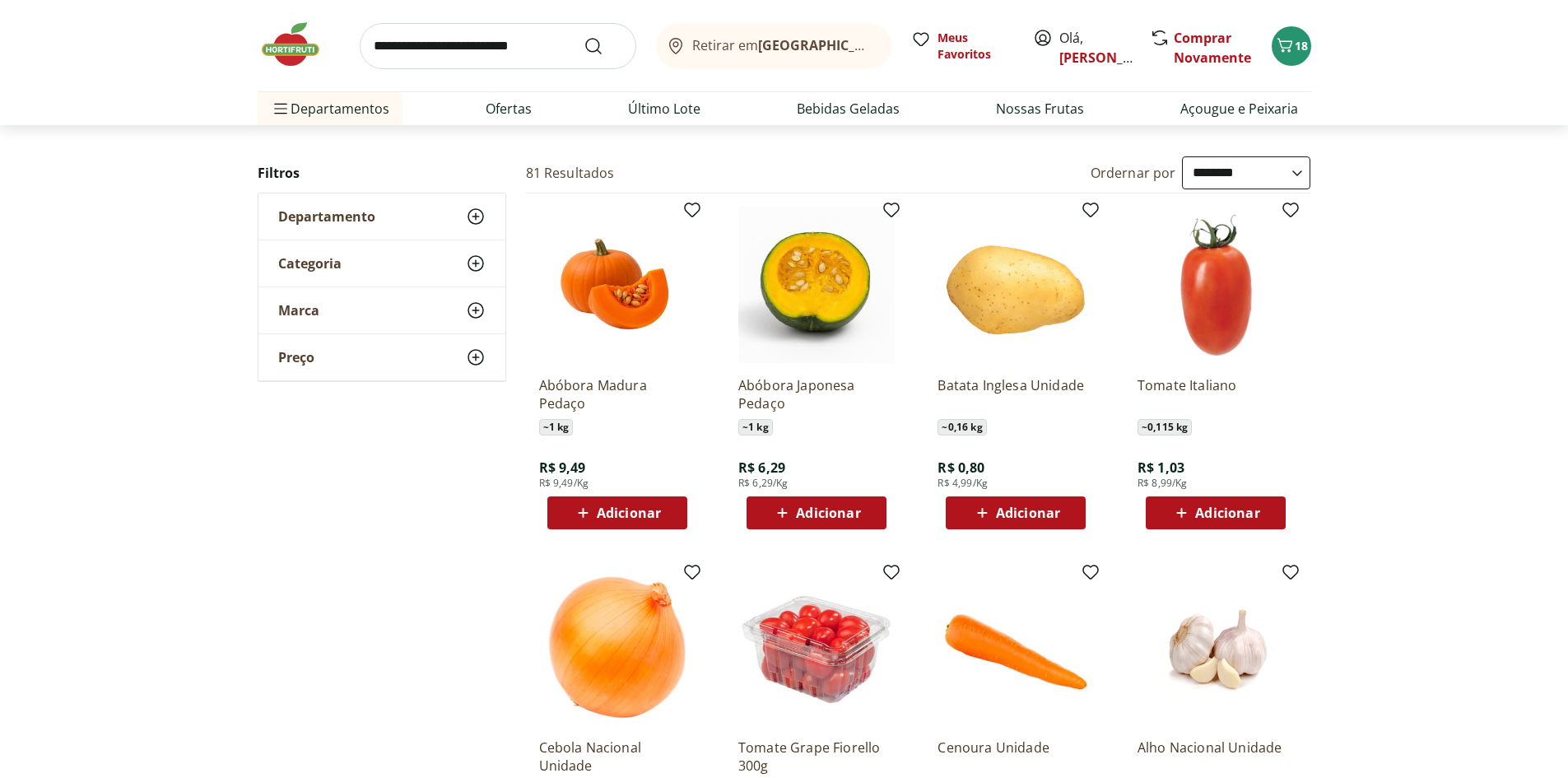
click at [829, 508] on span "Adicionar" at bounding box center [828, 513] width 64 height 14
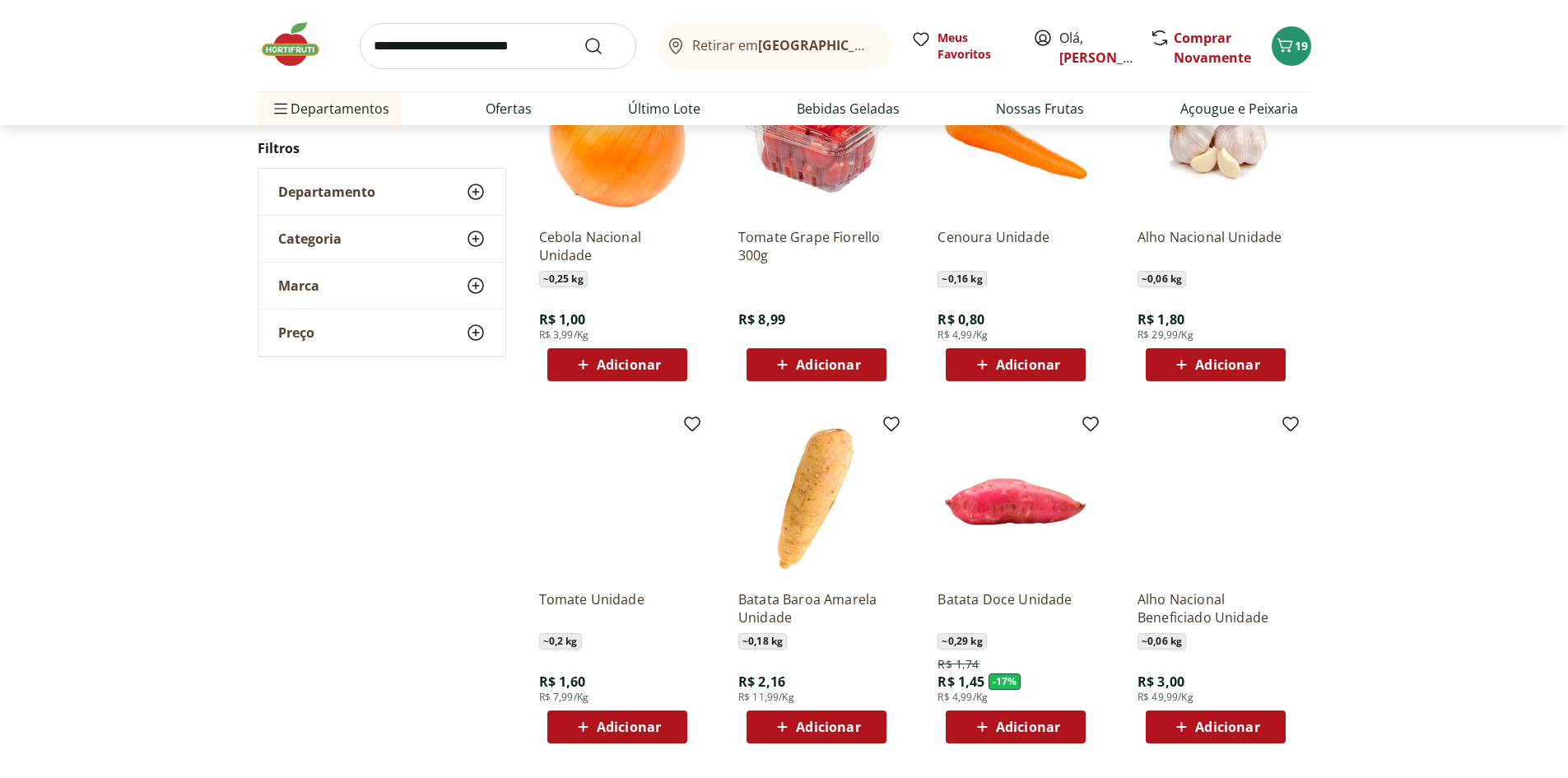
scroll to position [823, 0]
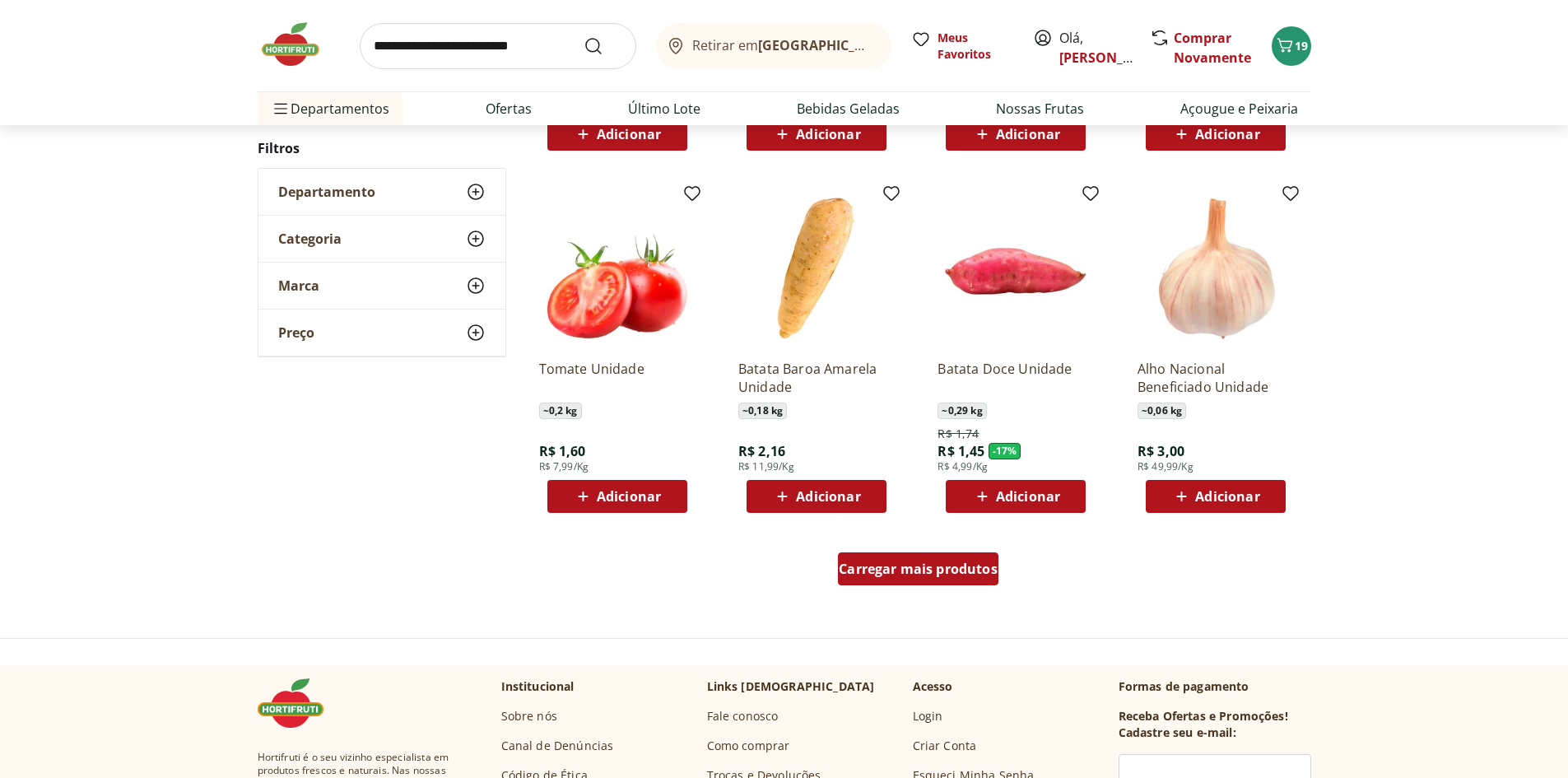
click at [909, 563] on span "Carregar mais produtos" at bounding box center [917, 569] width 159 height 14
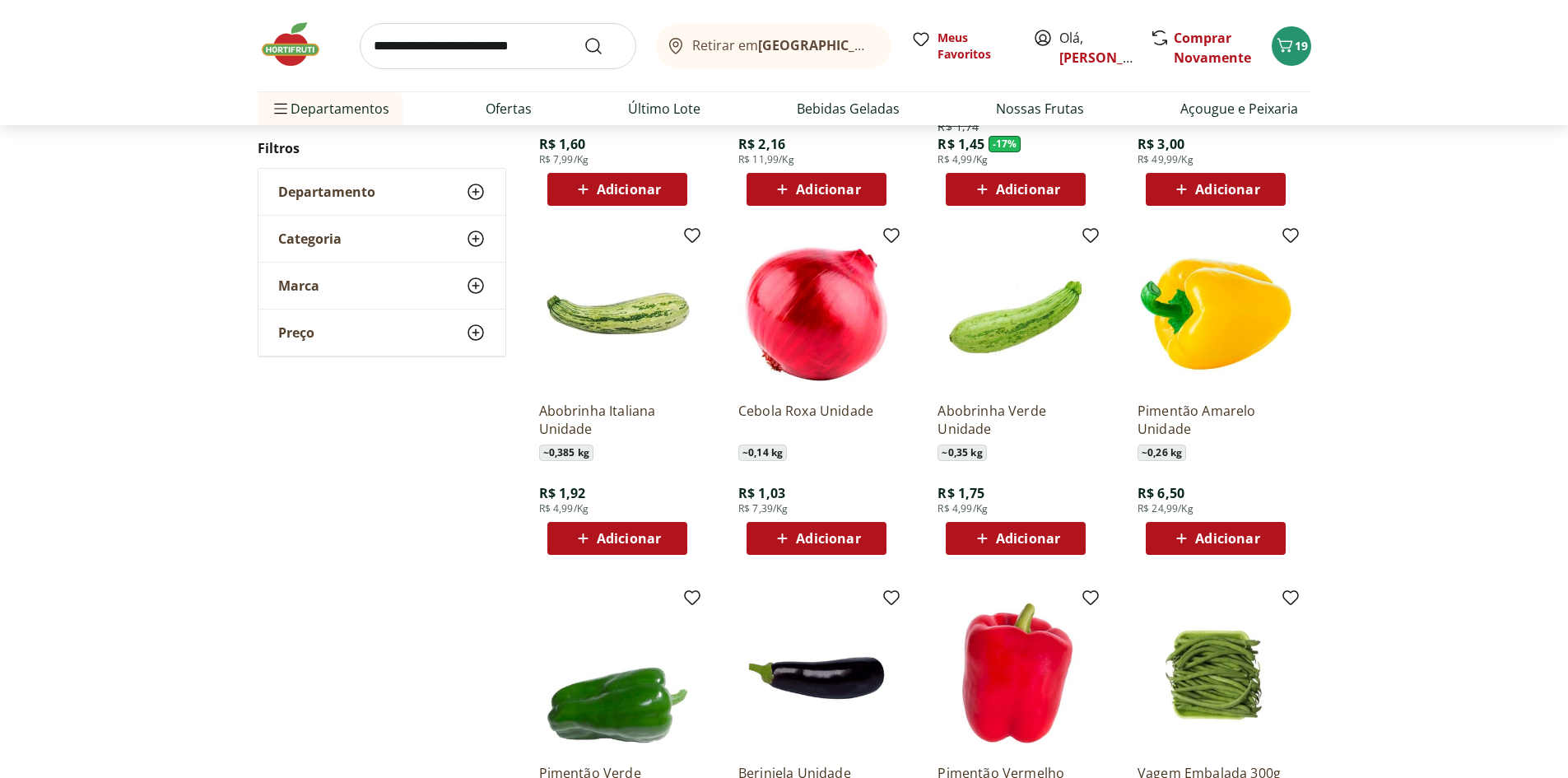
scroll to position [1317, 0]
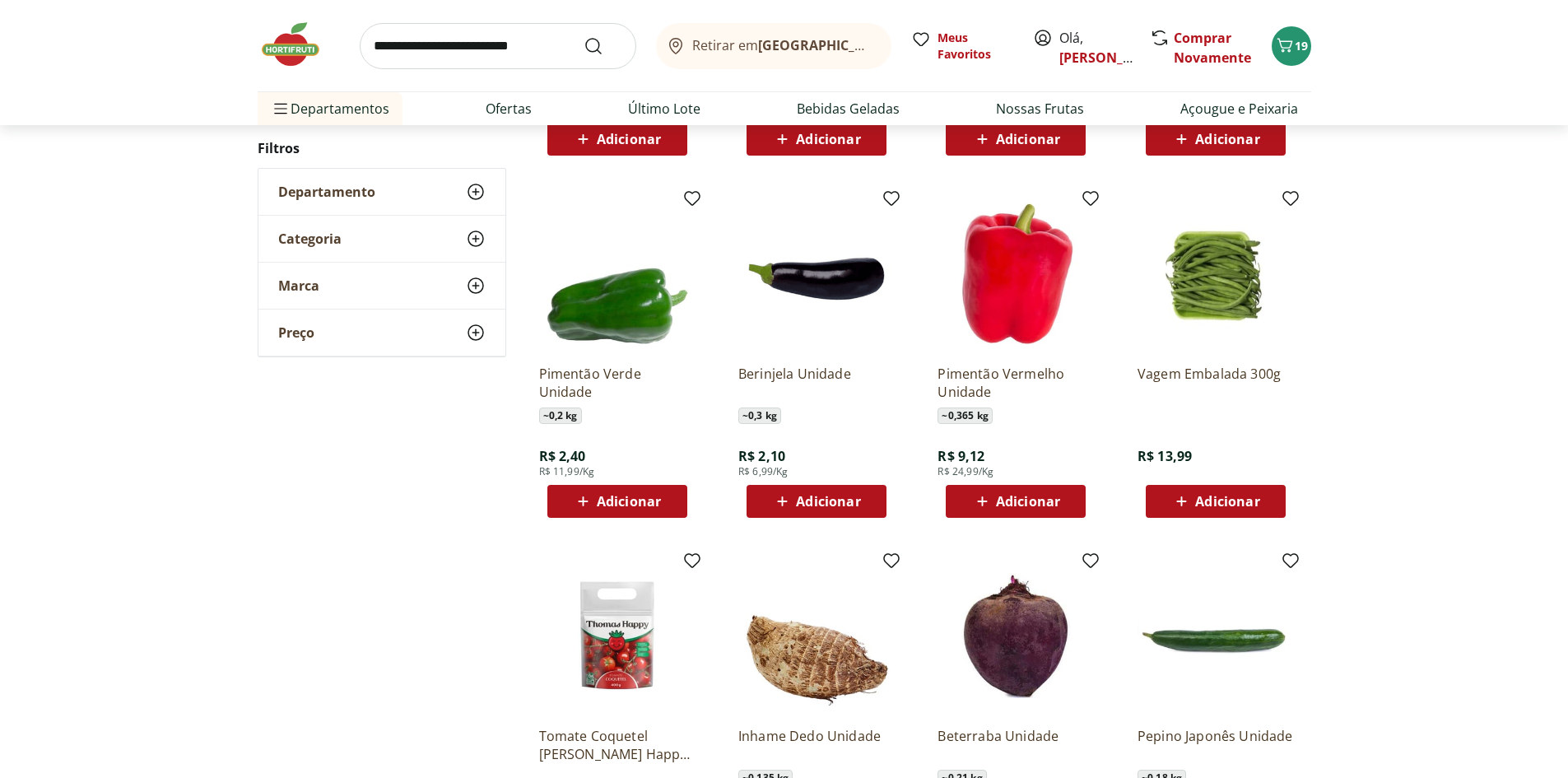
scroll to position [741, 0]
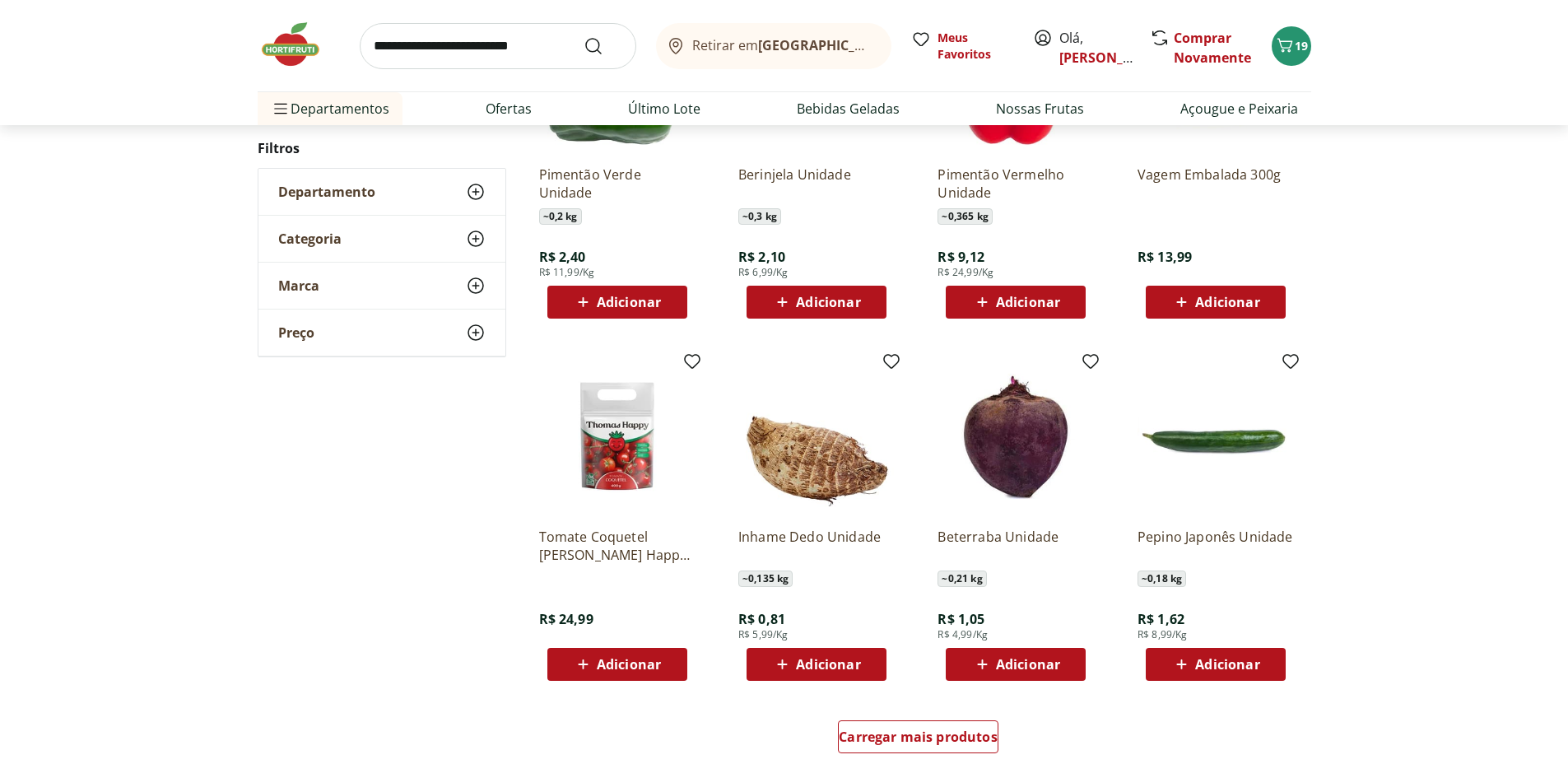
click at [856, 657] on span "Adicionar" at bounding box center [828, 664] width 64 height 14
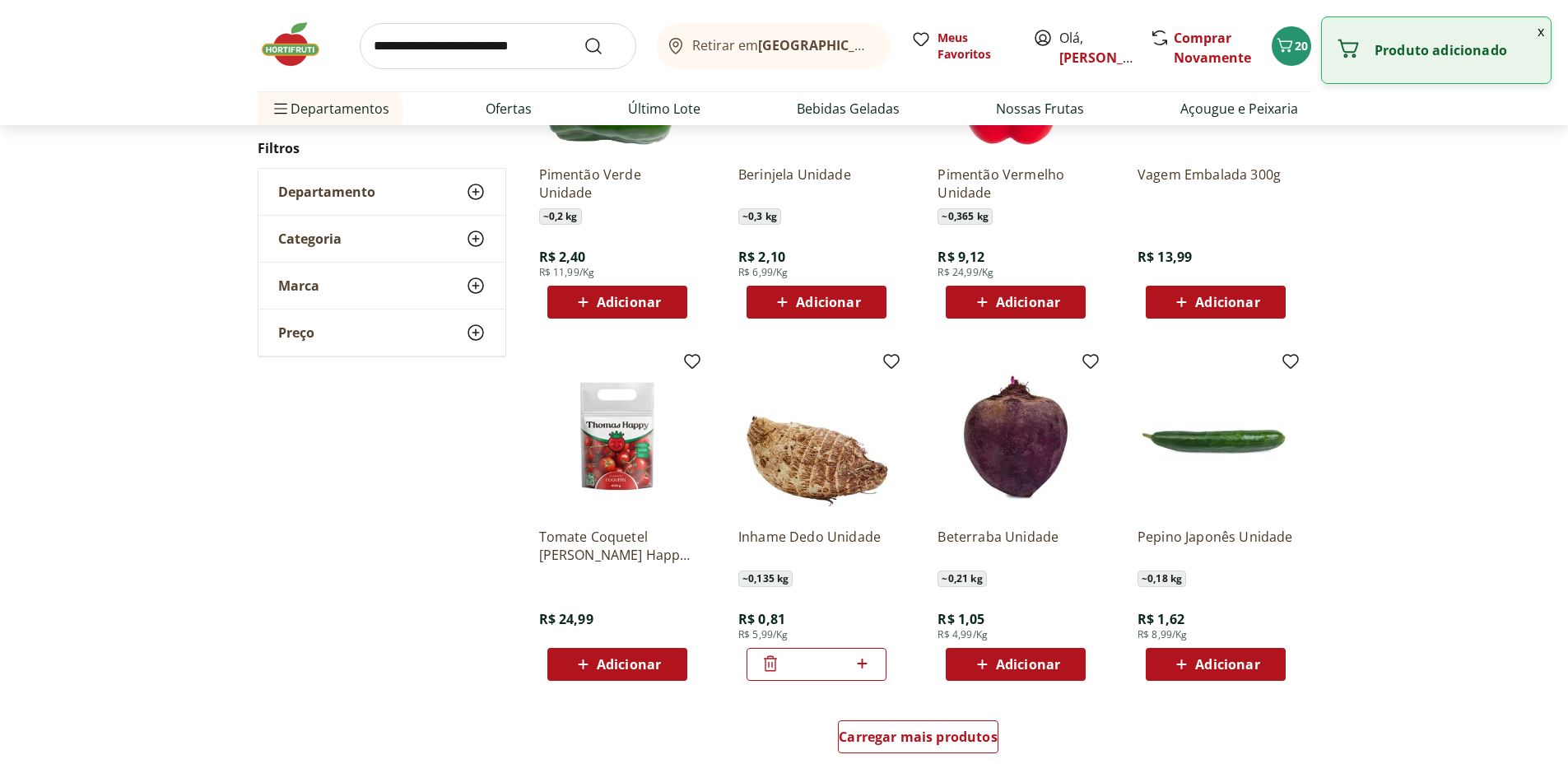
scroll to position [905, 0]
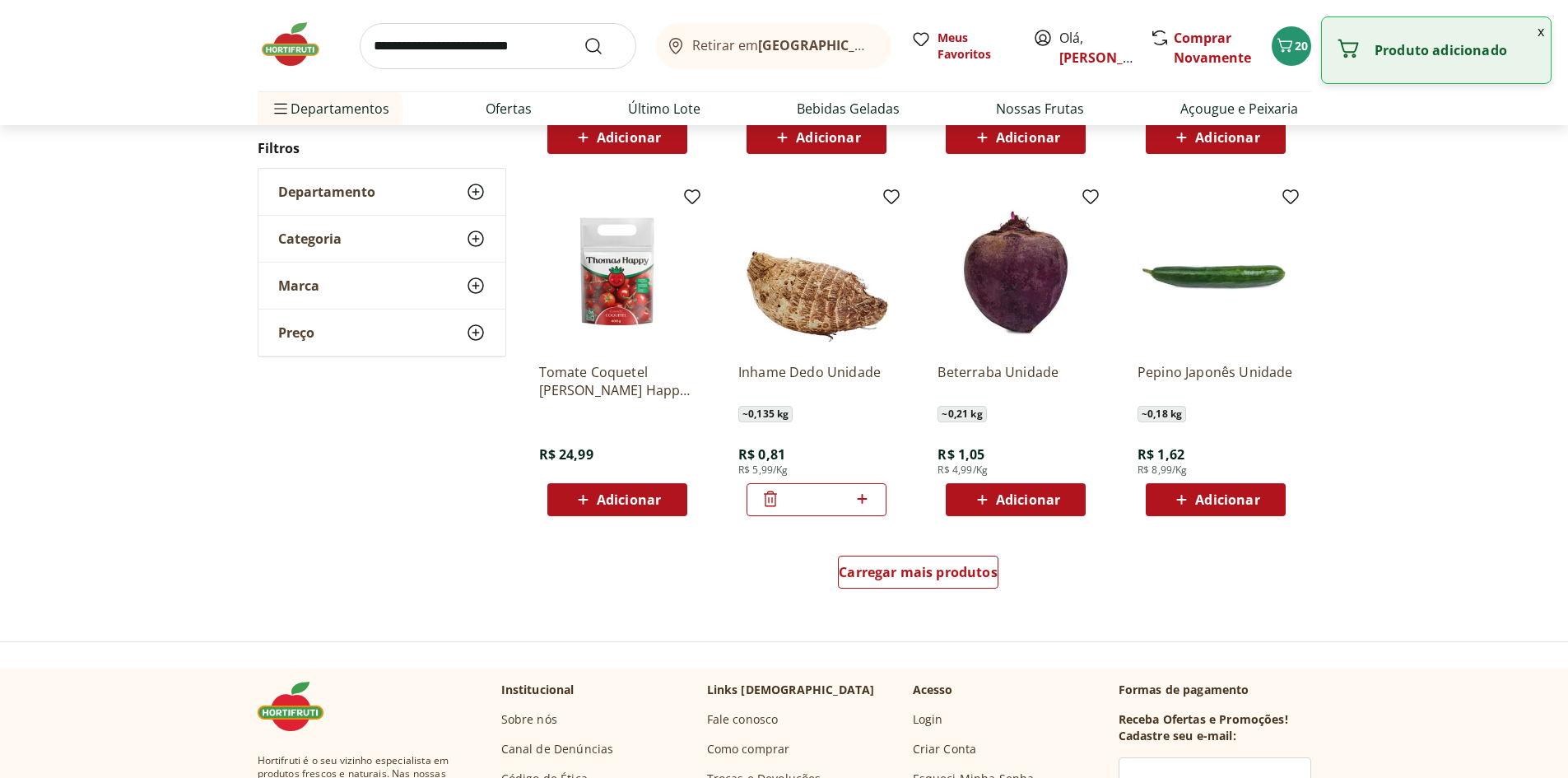
click at [863, 495] on icon at bounding box center [863, 499] width 10 height 10
type input "*"
click at [1005, 506] on span "Adicionar" at bounding box center [1028, 500] width 64 height 14
drag, startPoint x: 1059, startPoint y: 500, endPoint x: 1018, endPoint y: 528, distance: 49.6
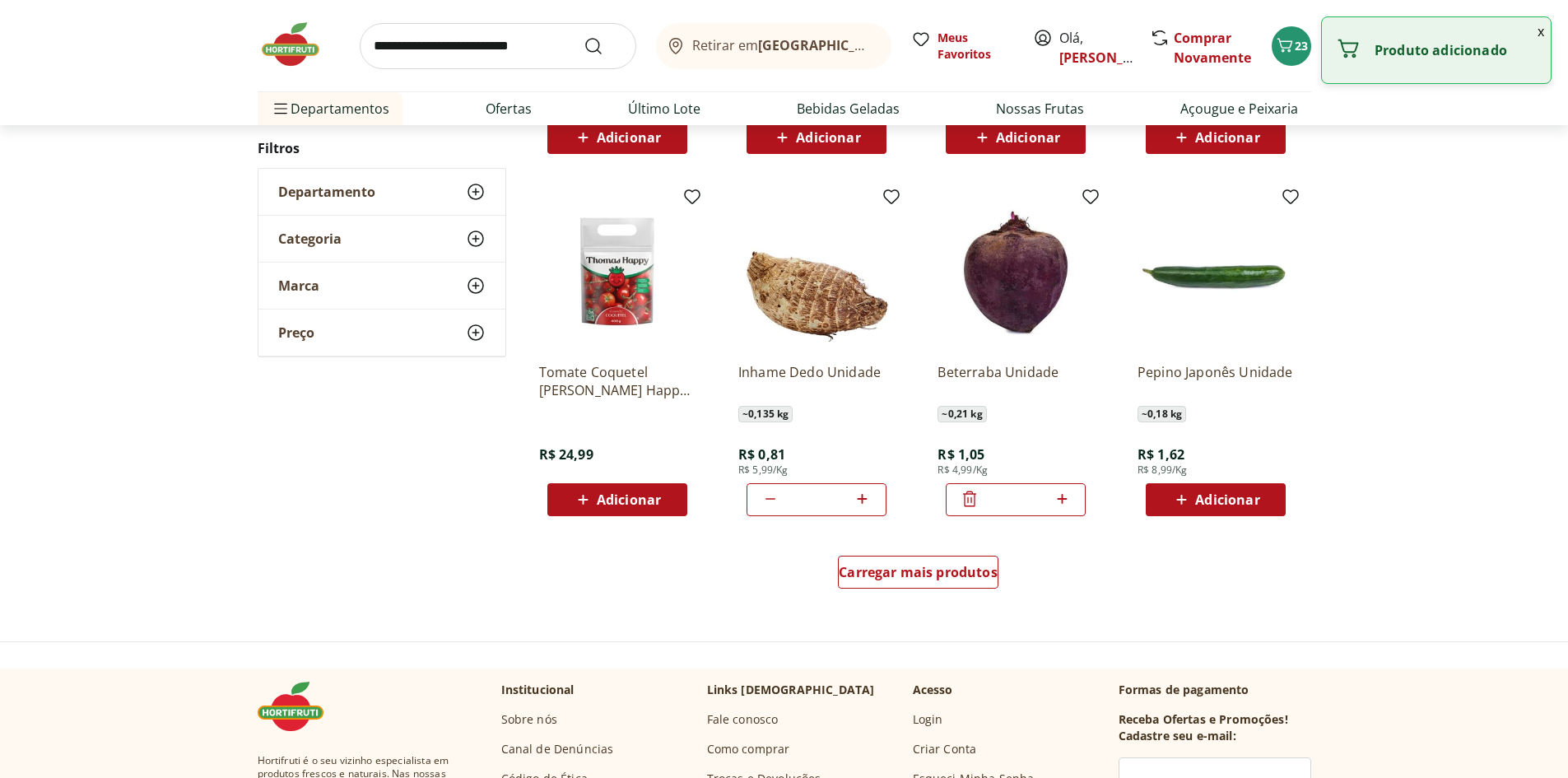
click at [1060, 500] on icon at bounding box center [1061, 499] width 10 height 10
type input "*"
click at [955, 585] on div "Carregar mais produtos" at bounding box center [917, 572] width 160 height 33
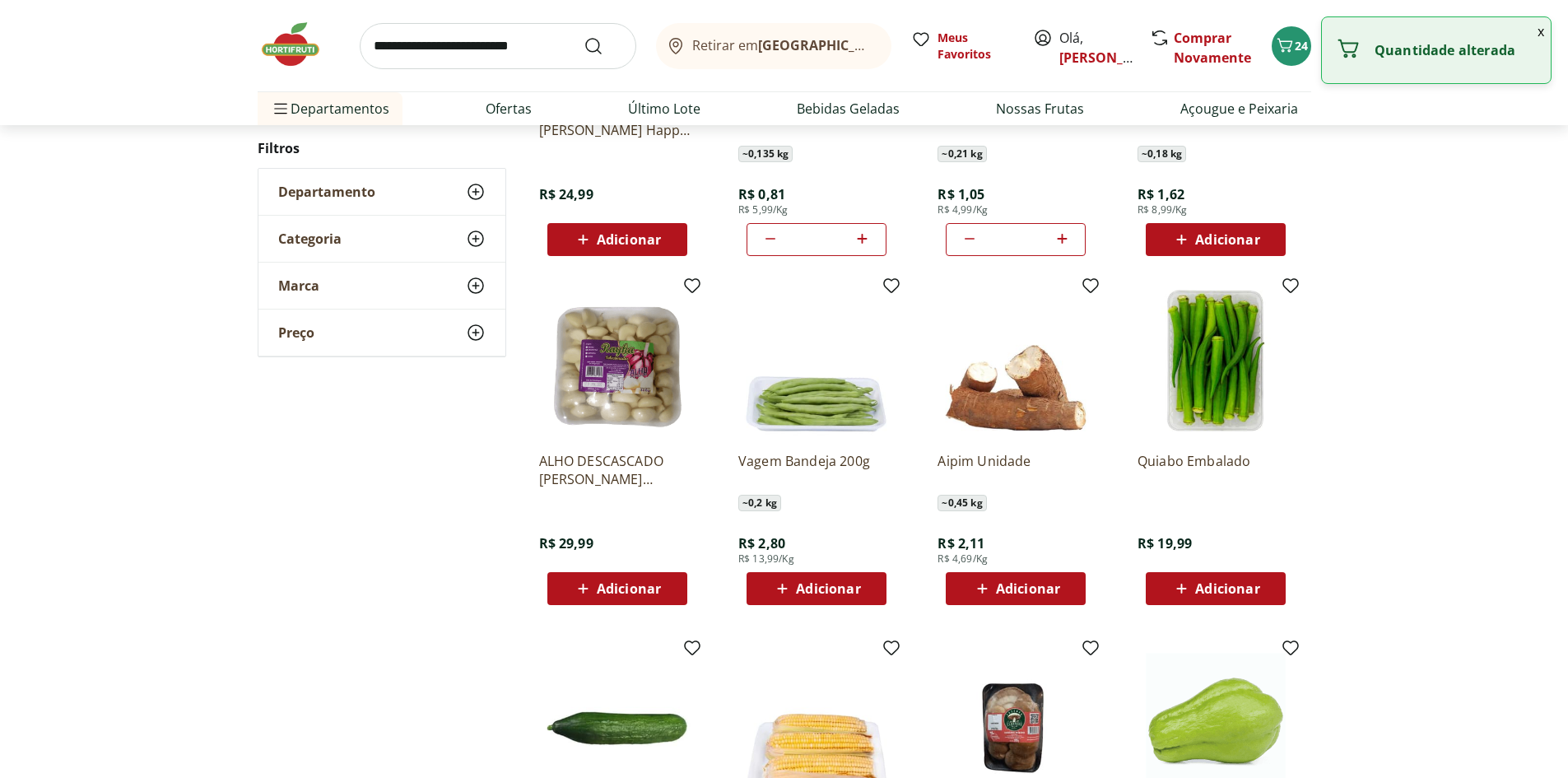
scroll to position [1234, 0]
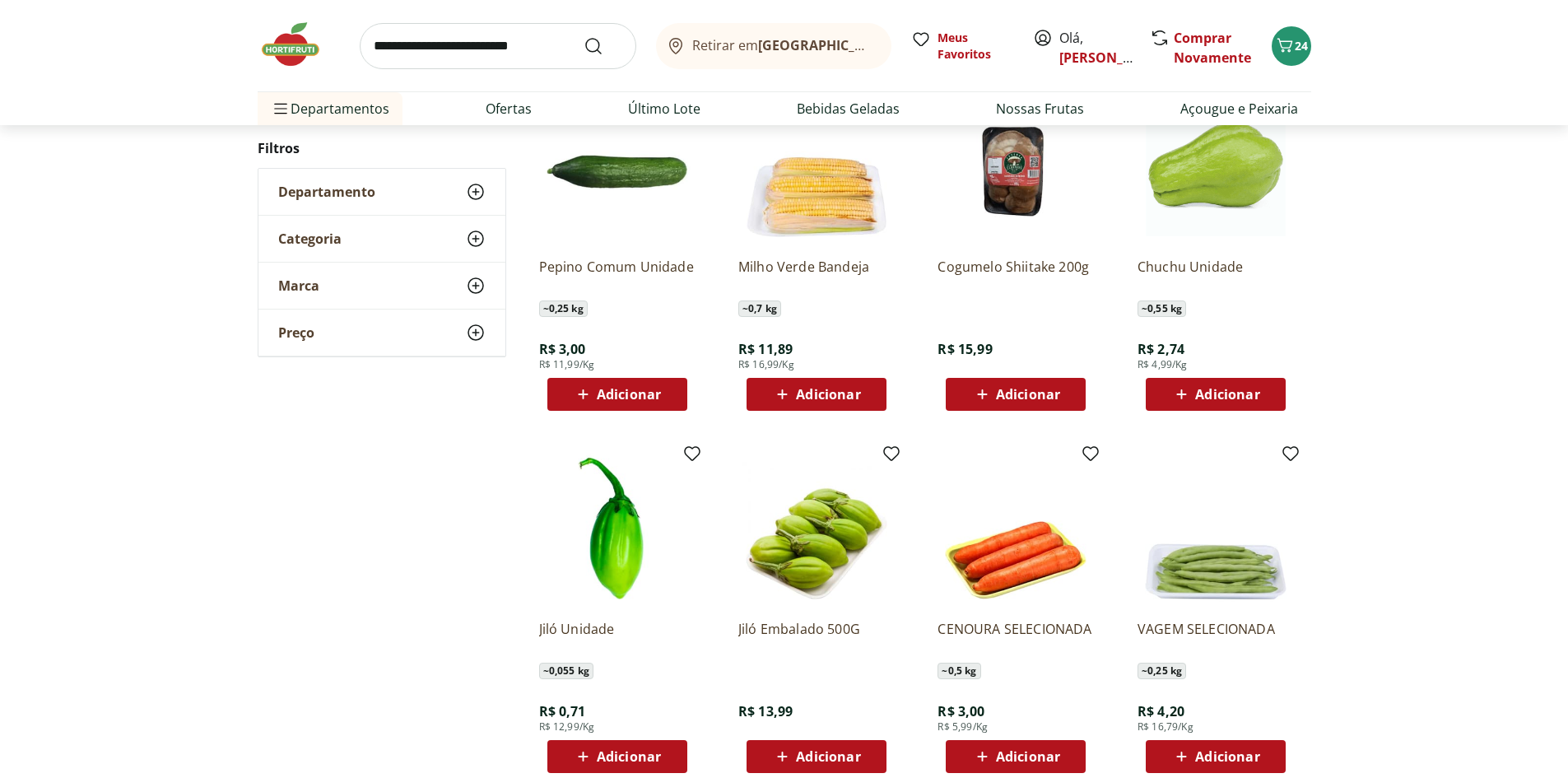
scroll to position [902, 0]
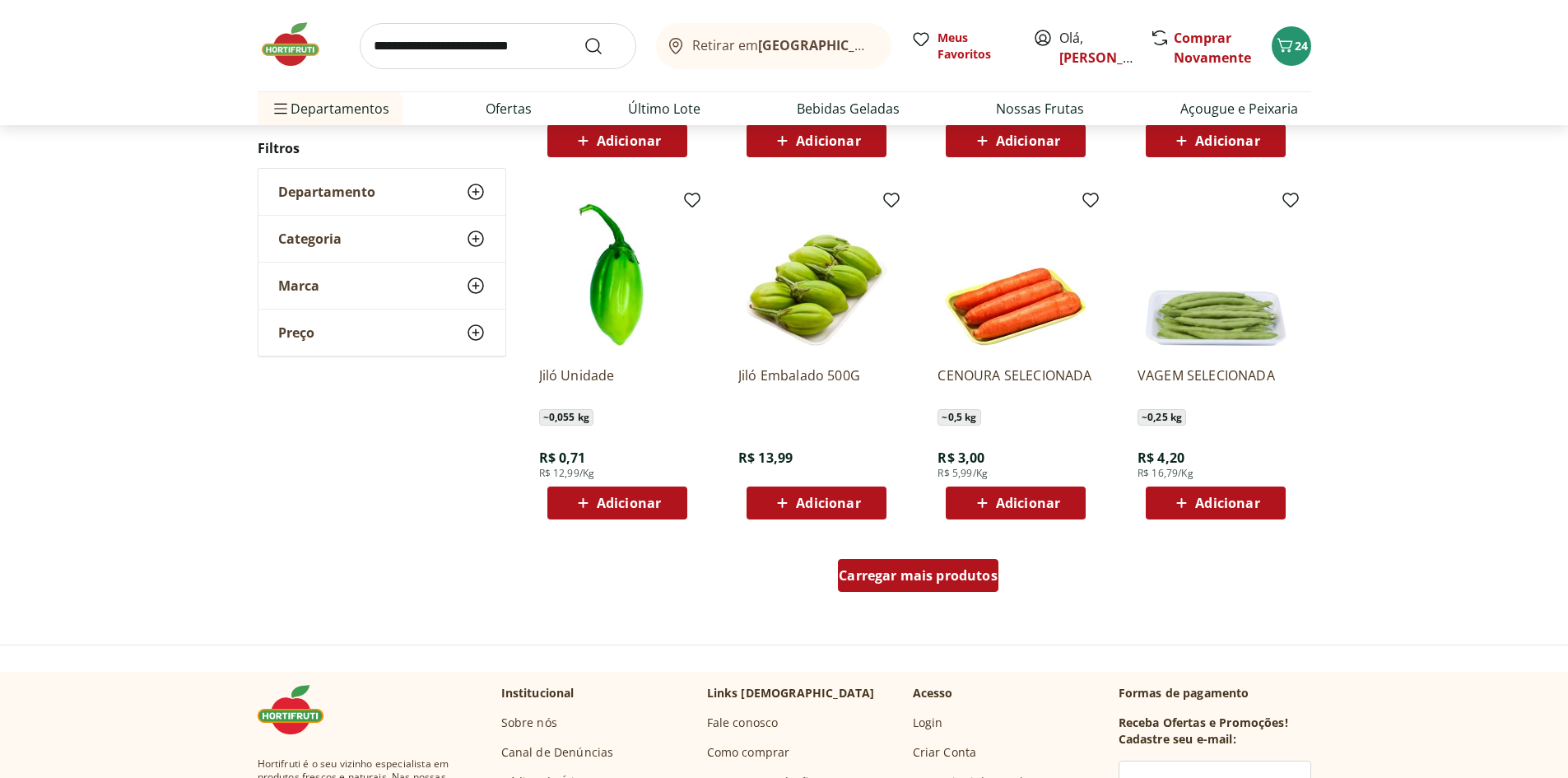
click at [940, 586] on div "Carregar mais produtos" at bounding box center [917, 576] width 160 height 33
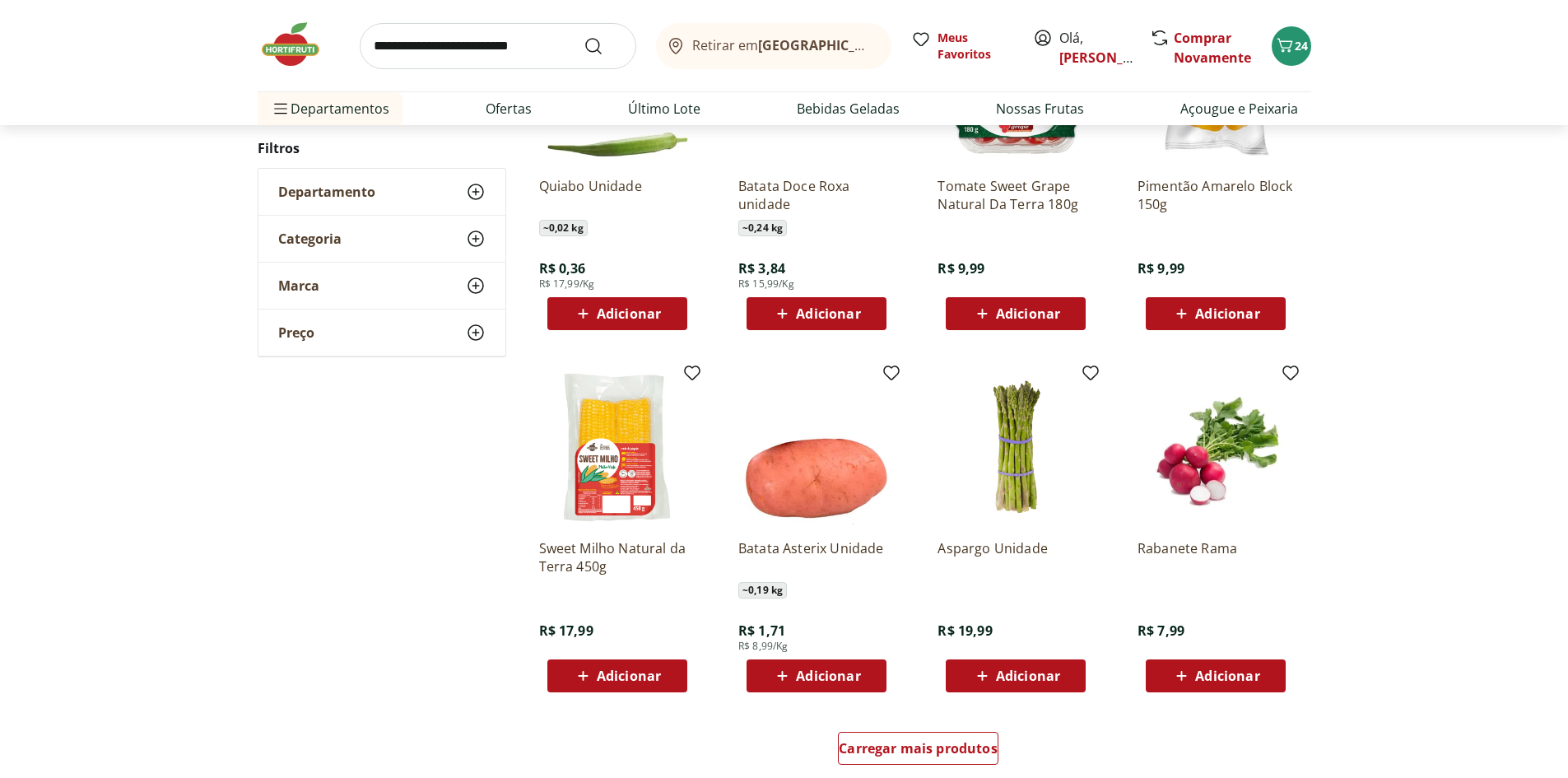
scroll to position [734, 0]
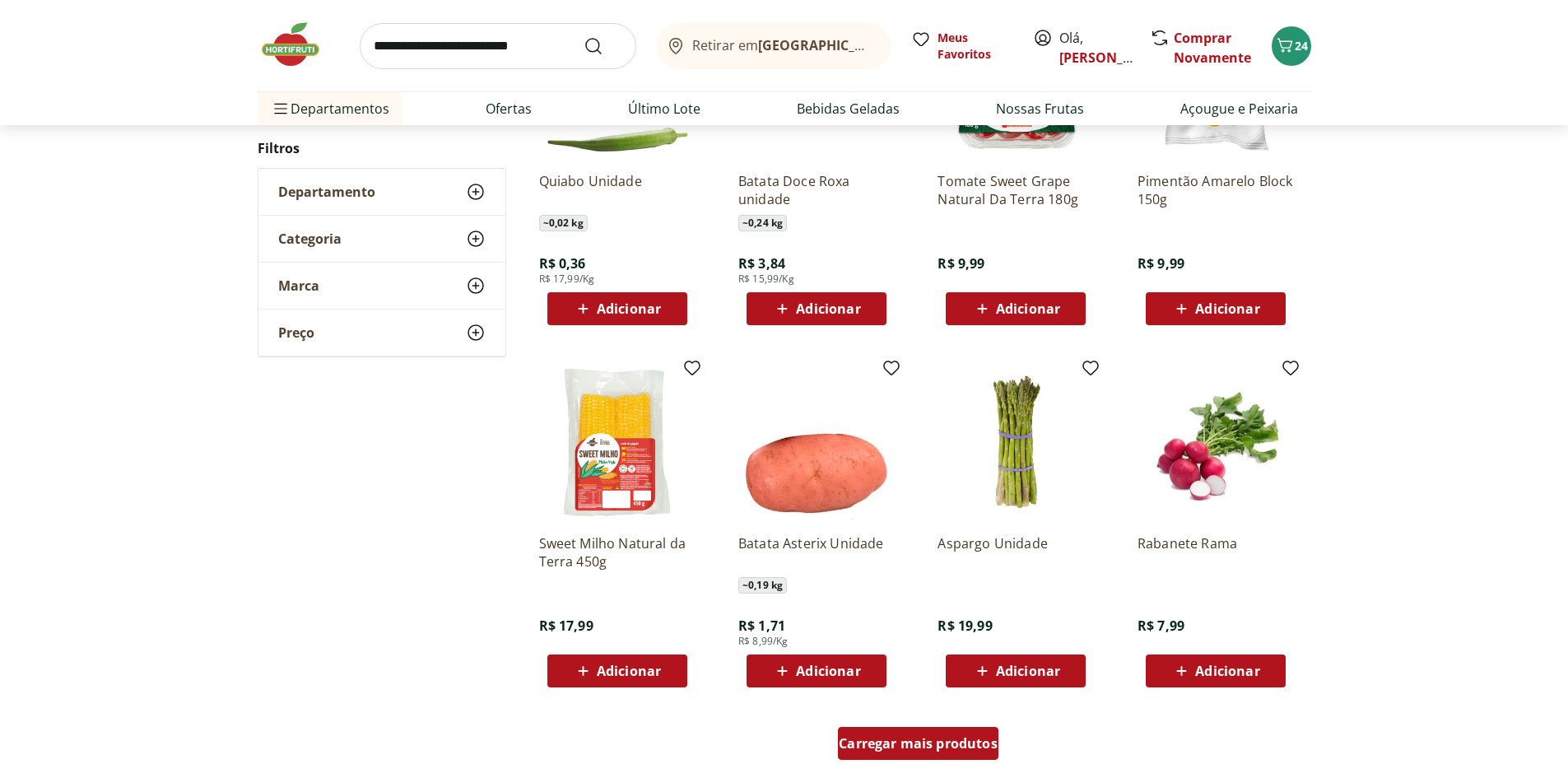
click at [901, 737] on span "Carregar mais produtos" at bounding box center [917, 743] width 159 height 14
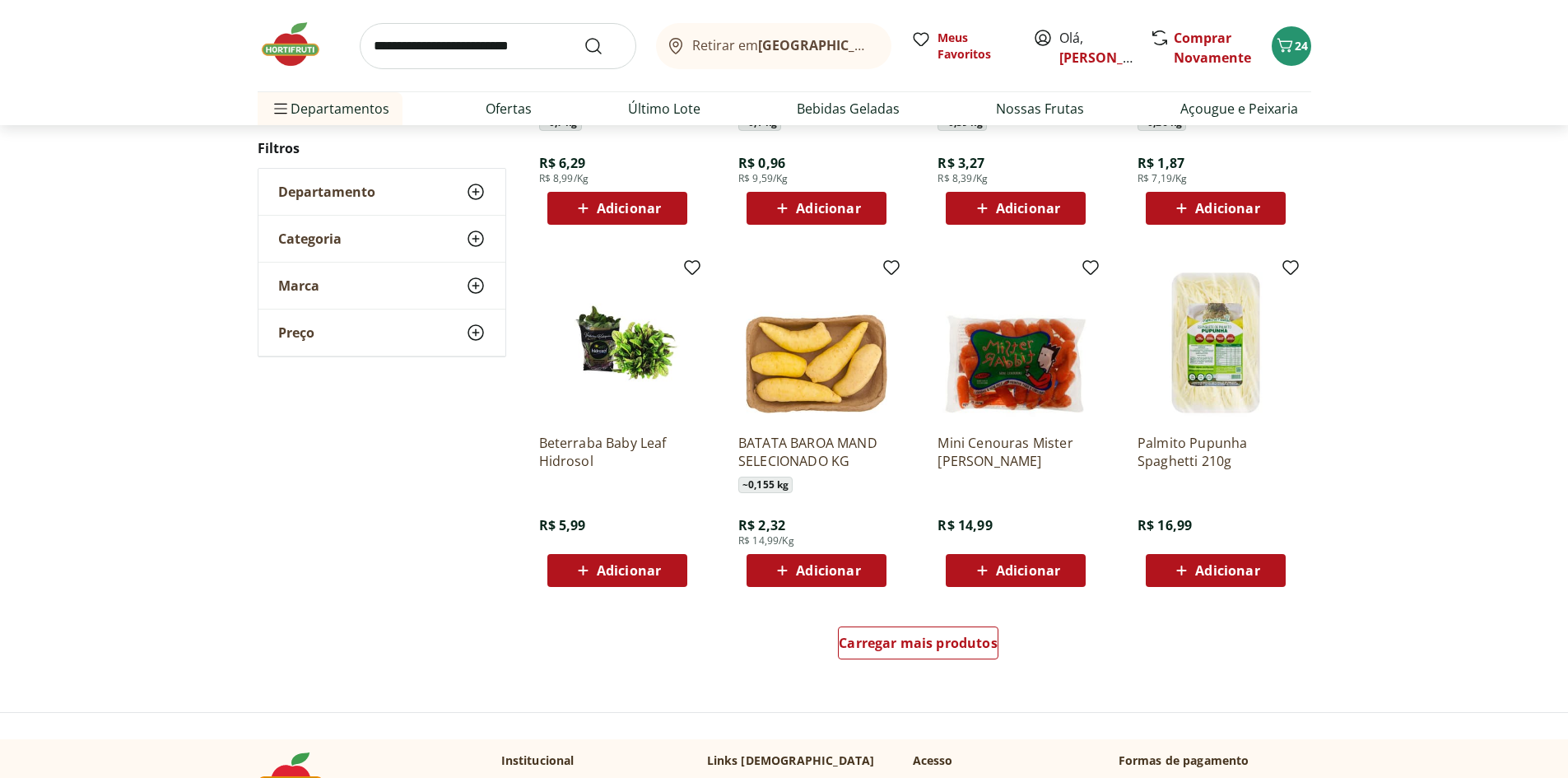
scroll to position [896, 0]
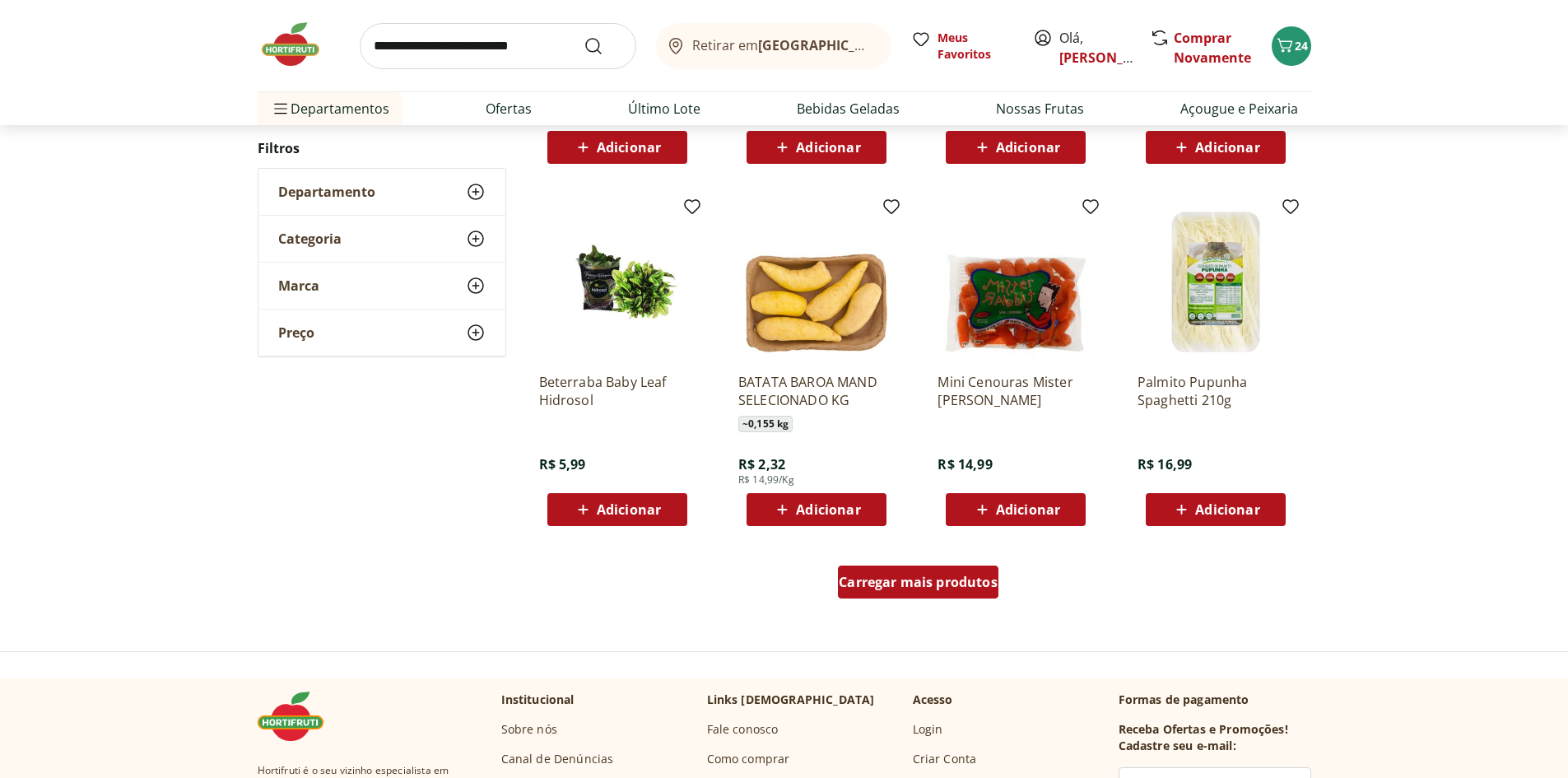
click at [930, 595] on div "Carregar mais produtos" at bounding box center [917, 582] width 160 height 33
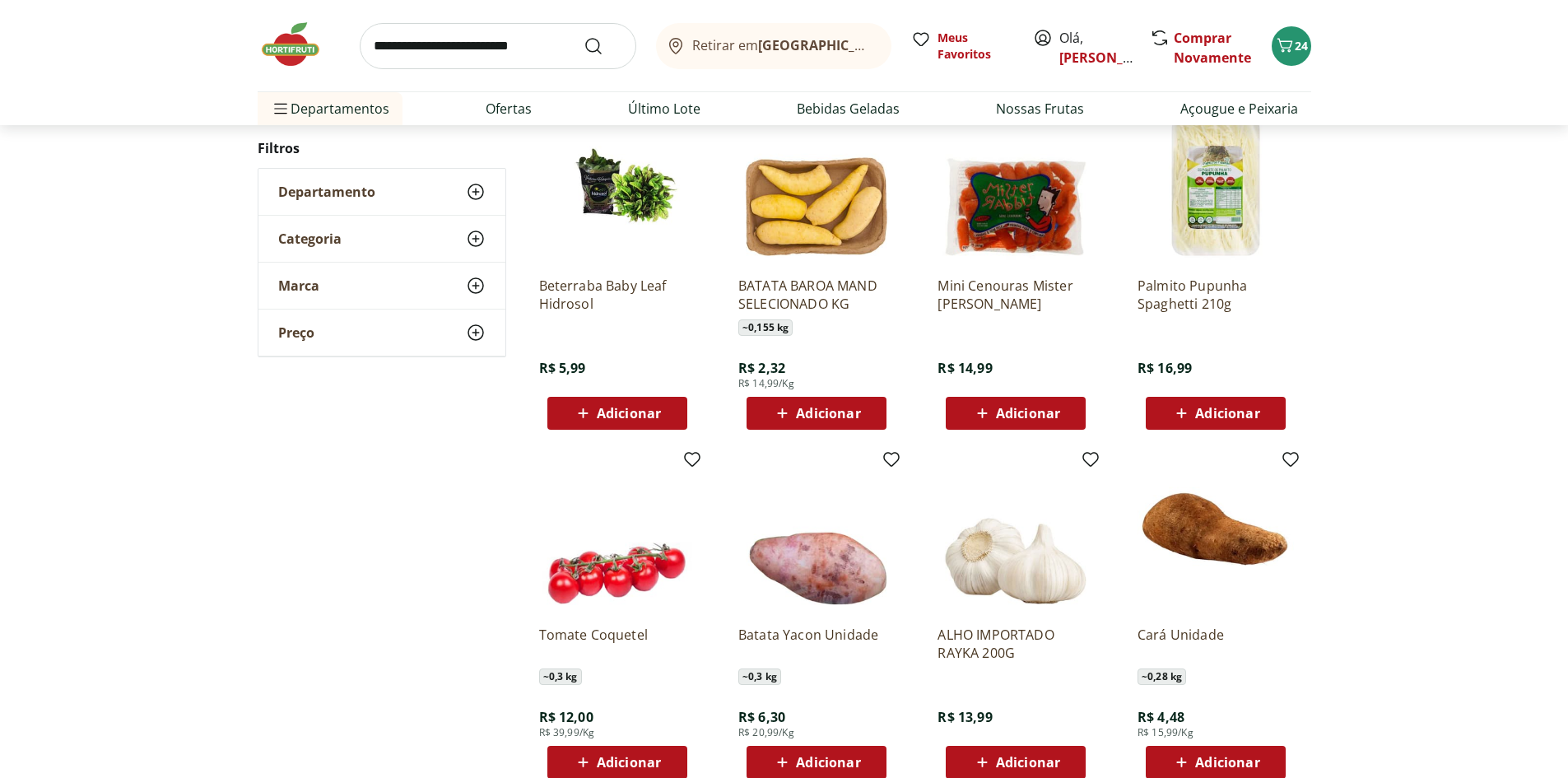
scroll to position [1142, 0]
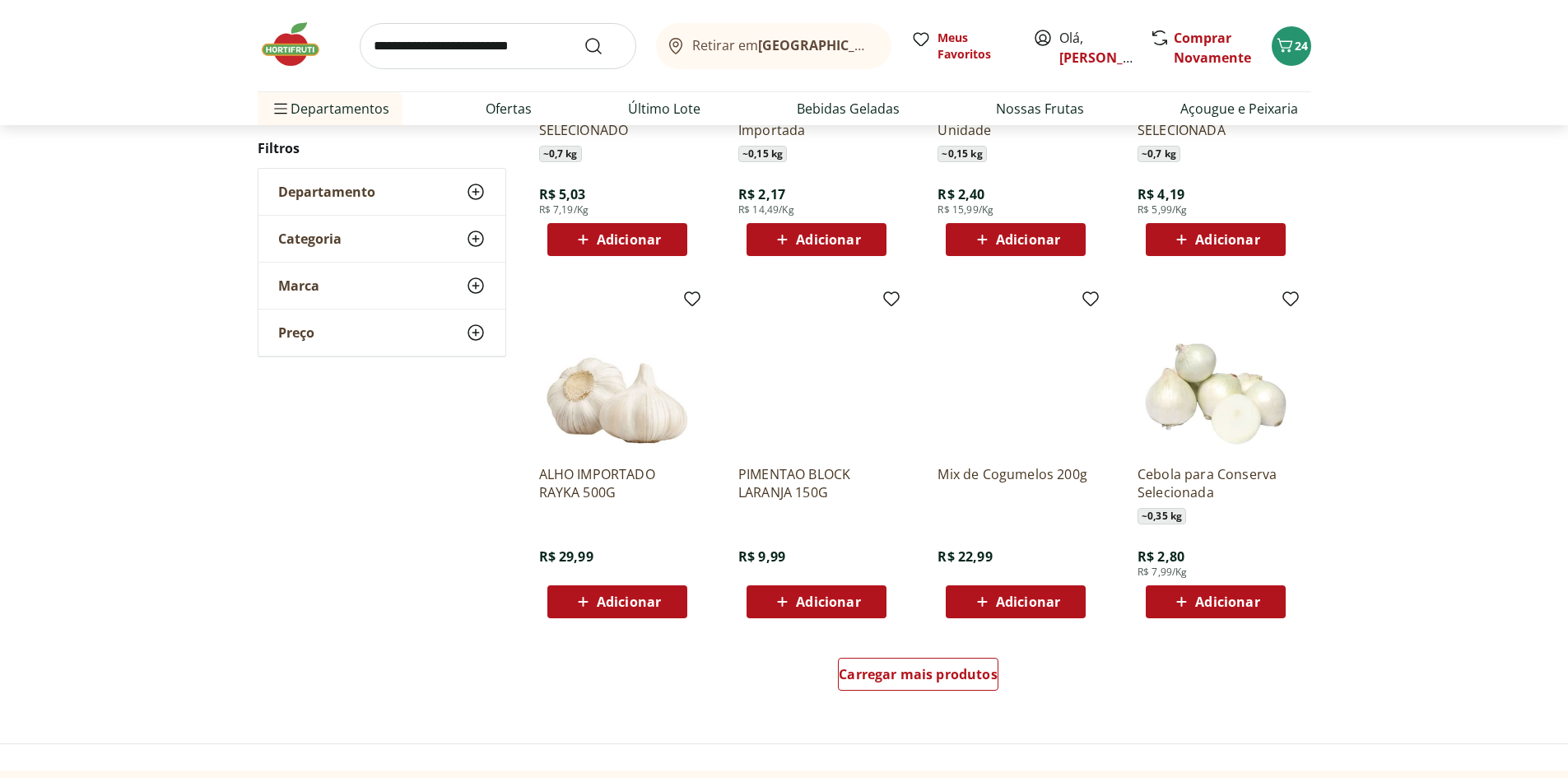
scroll to position [1056, 0]
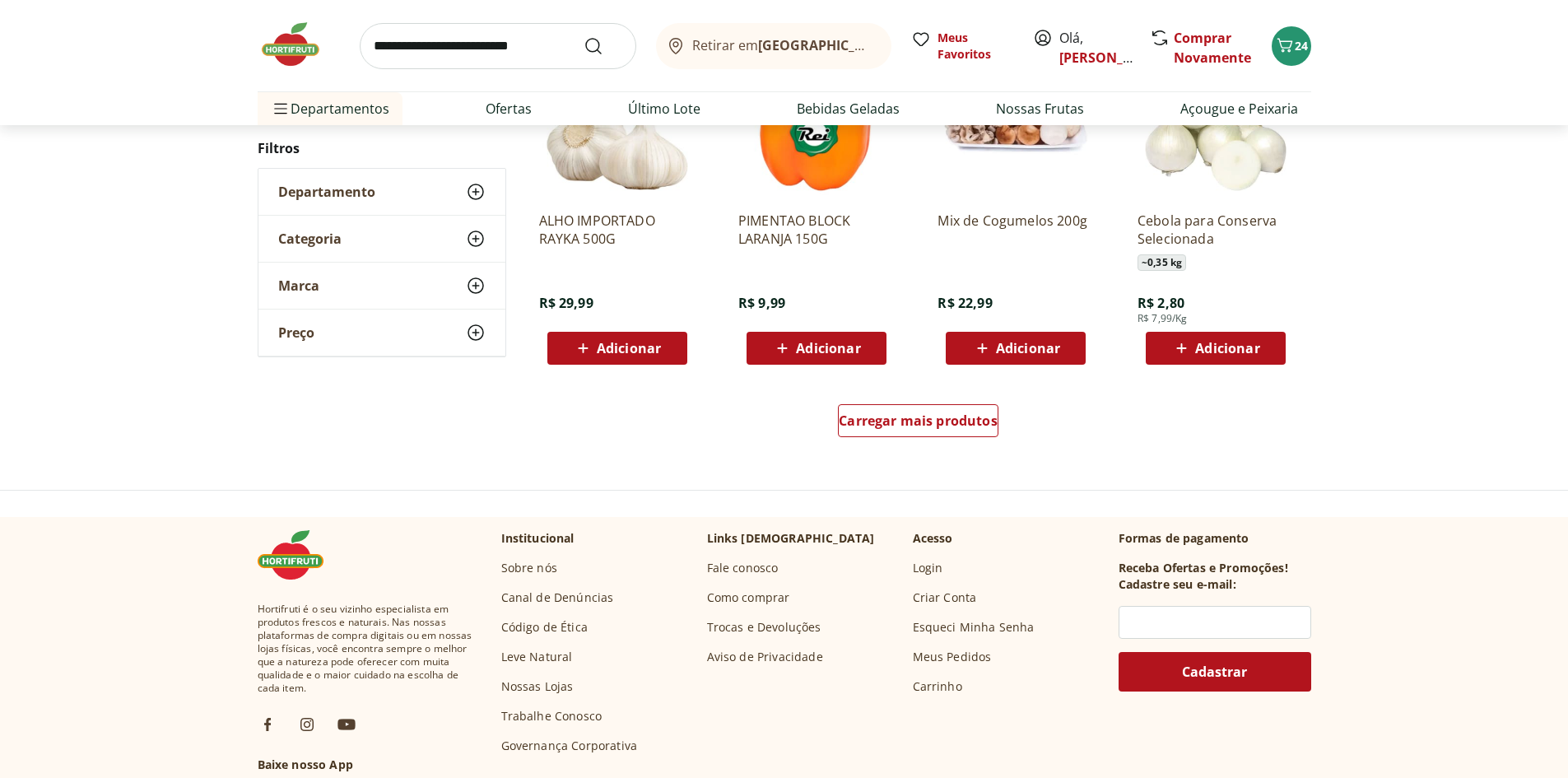
click at [931, 392] on div "Carregar mais produtos" at bounding box center [918, 423] width 799 height 79
click at [925, 414] on span "Carregar mais produtos" at bounding box center [917, 421] width 159 height 14
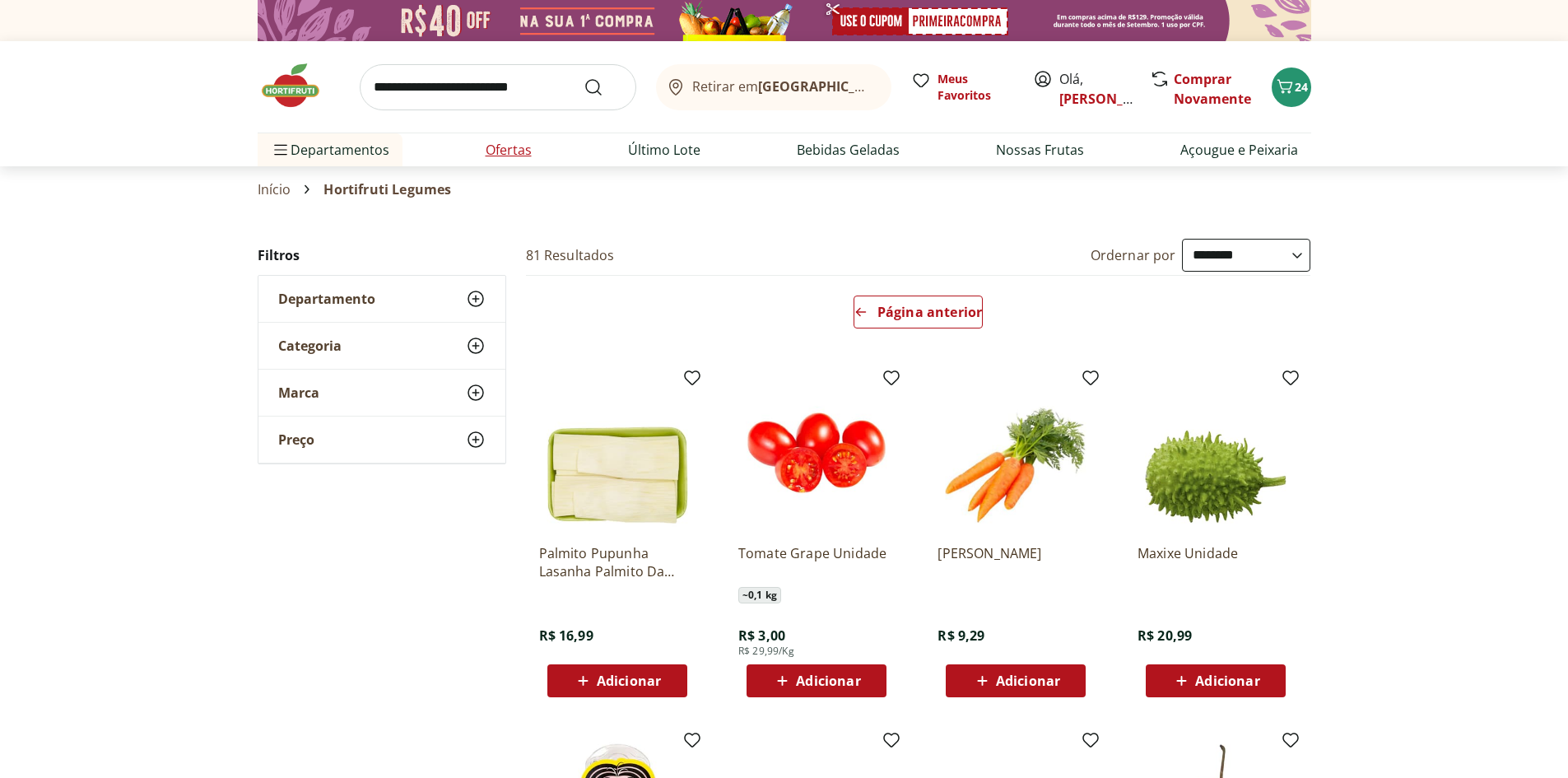
click at [530, 156] on link "Ofertas" at bounding box center [508, 150] width 46 height 19
select select "**********"
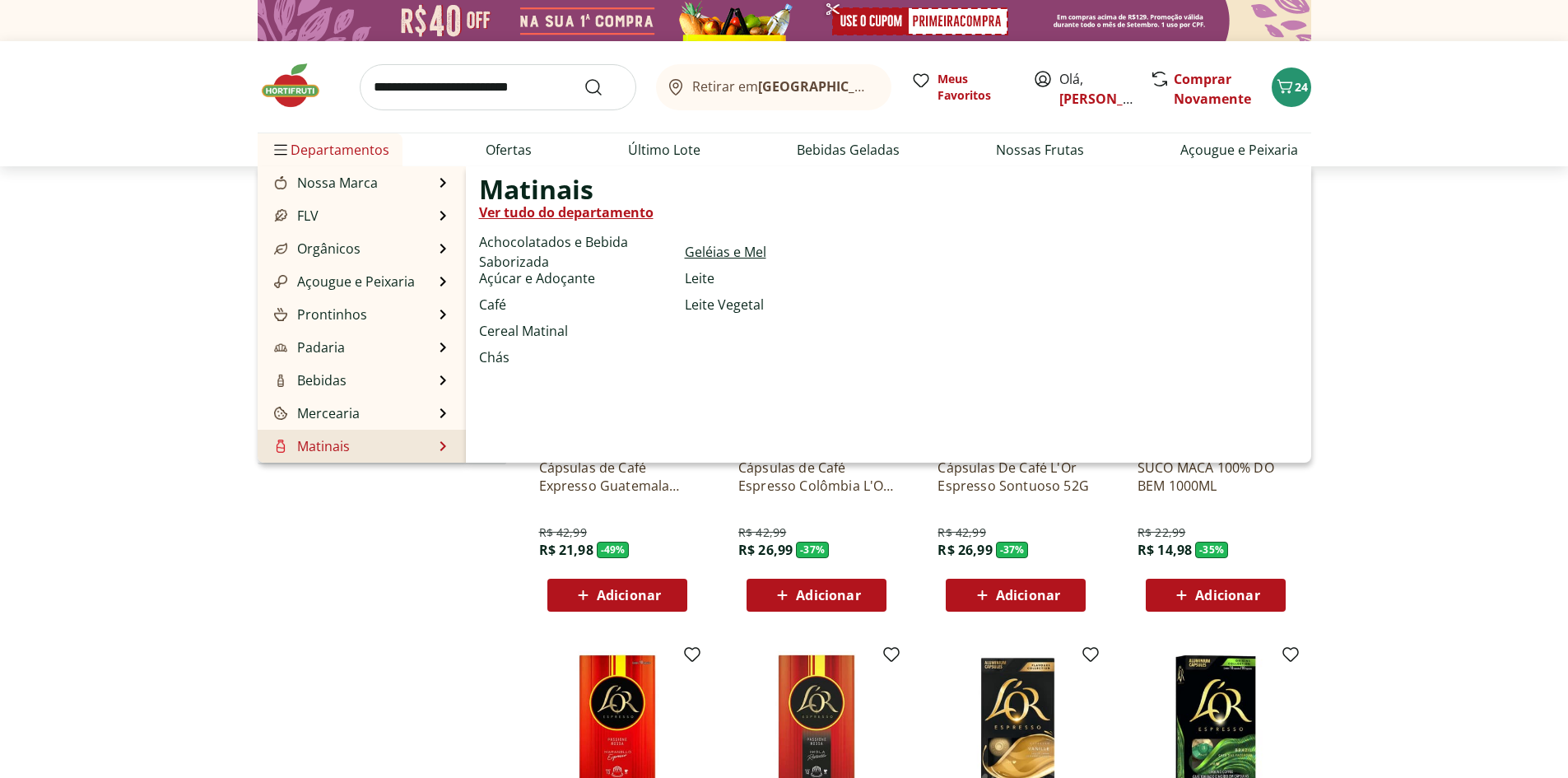
click at [741, 248] on link "Geléias e Mel" at bounding box center [726, 252] width 82 height 19
select select "**********"
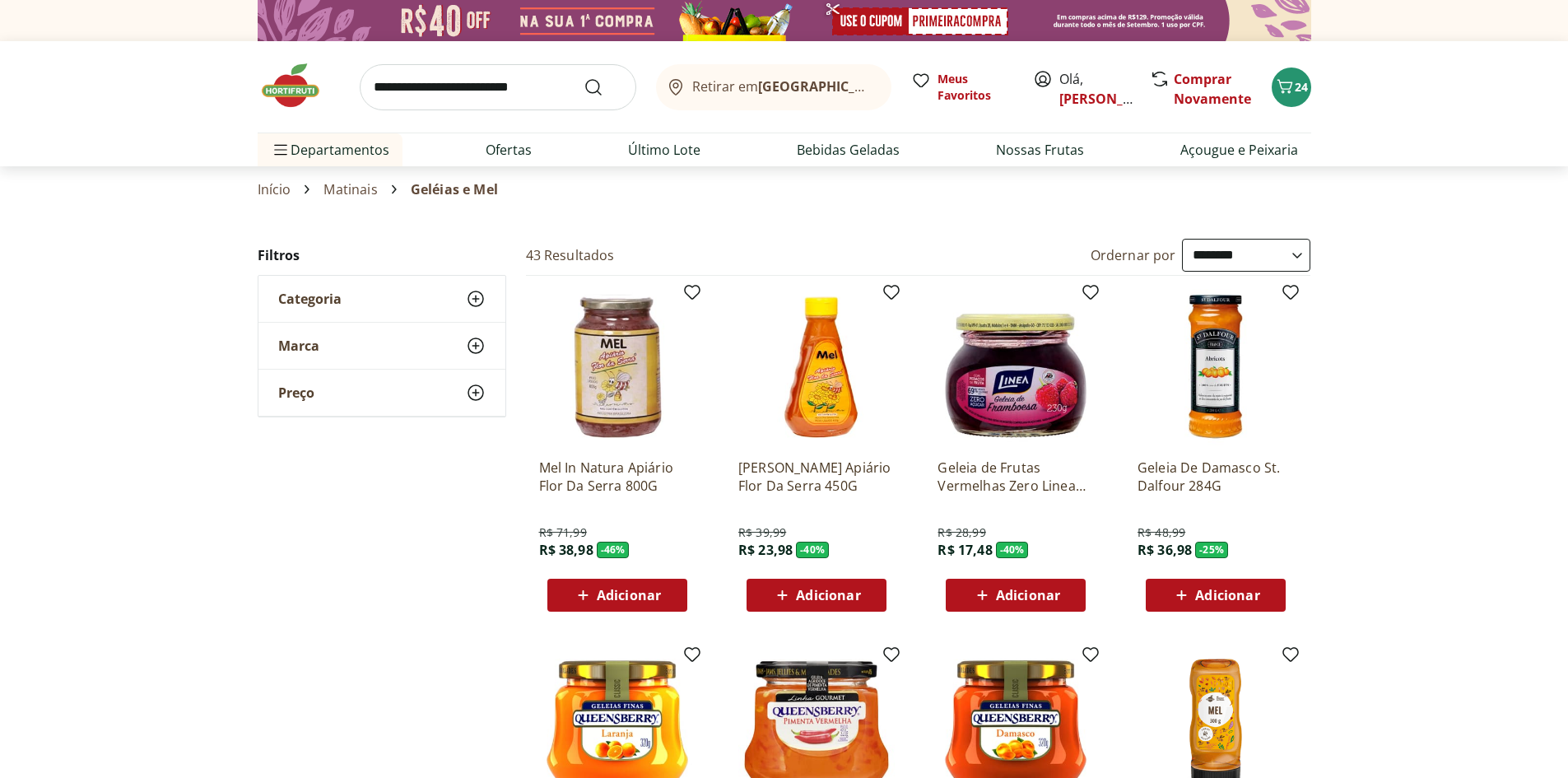
select select "**********"
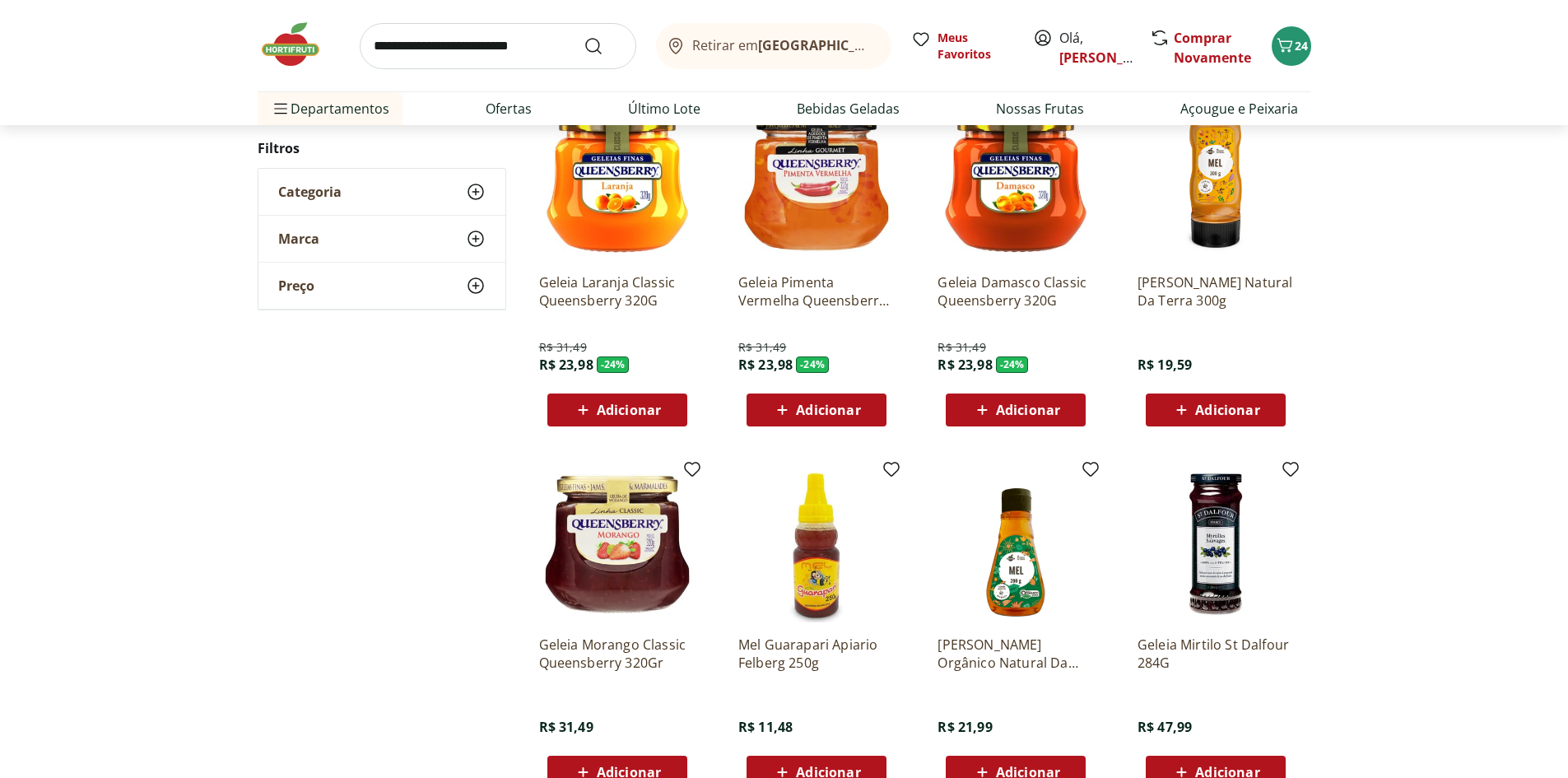
scroll to position [576, 0]
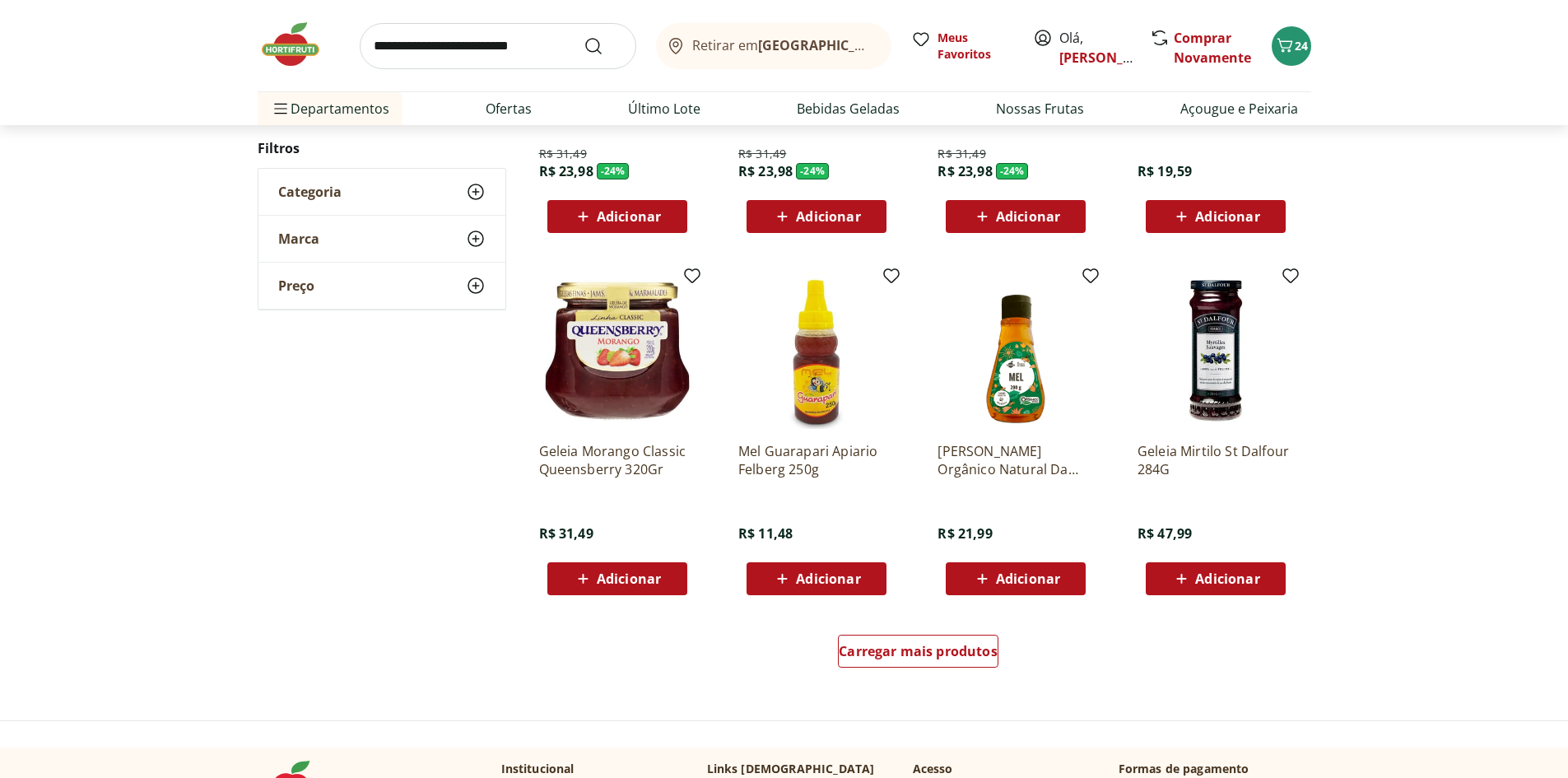
click at [976, 582] on icon at bounding box center [981, 579] width 20 height 19
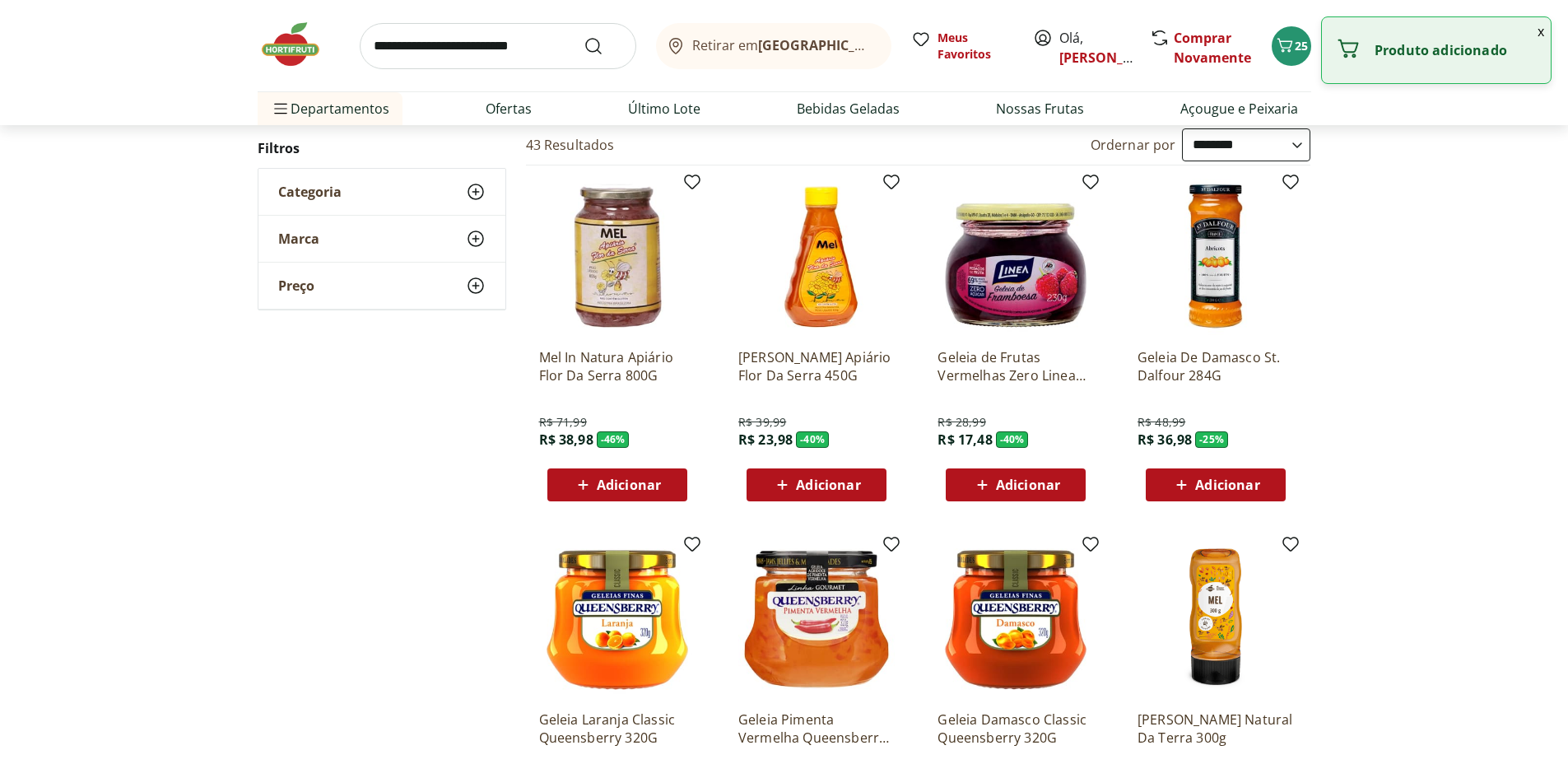
scroll to position [0, 0]
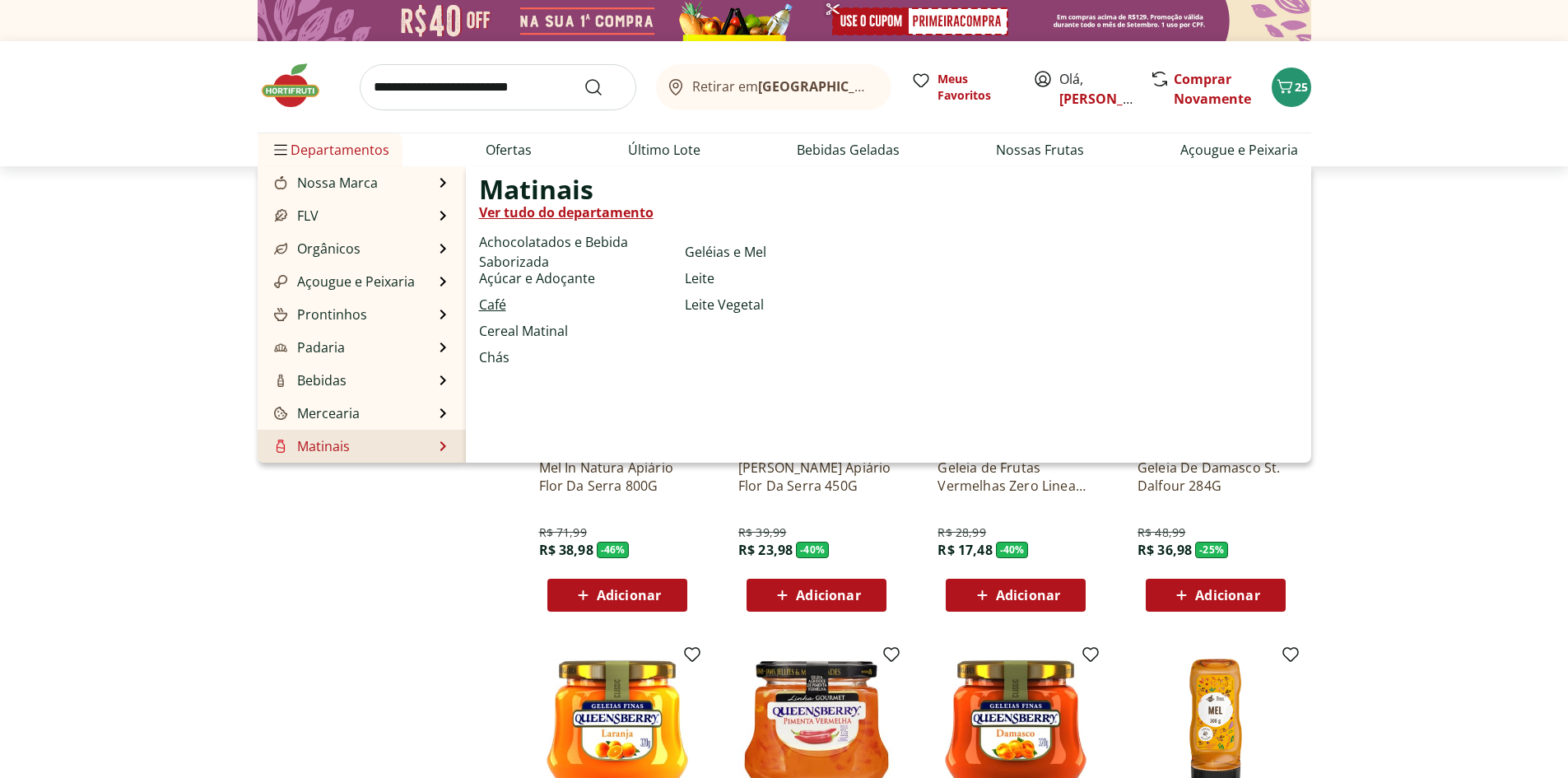
click at [501, 302] on link "Café" at bounding box center [492, 304] width 27 height 19
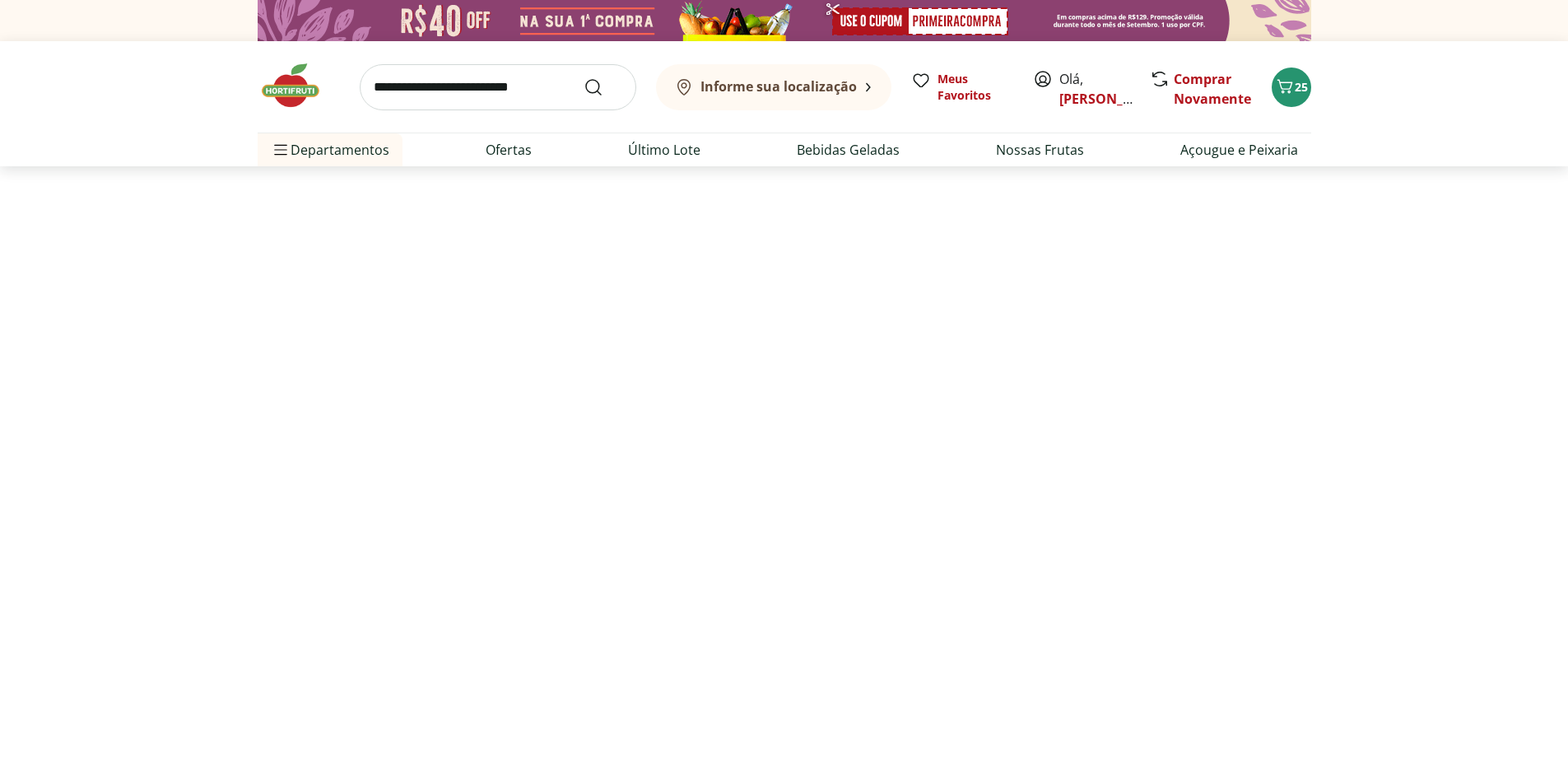
select select "**********"
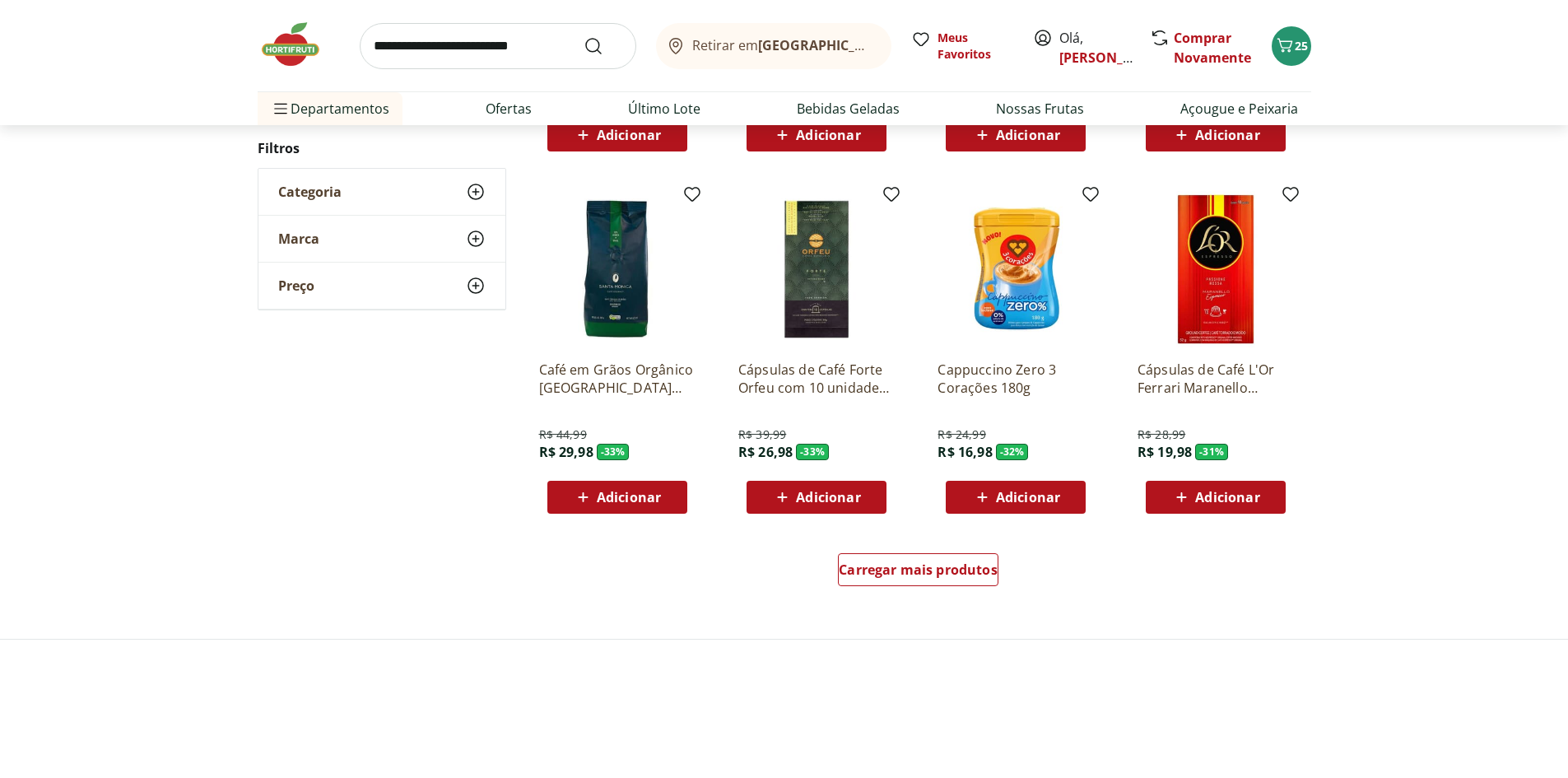
scroll to position [823, 0]
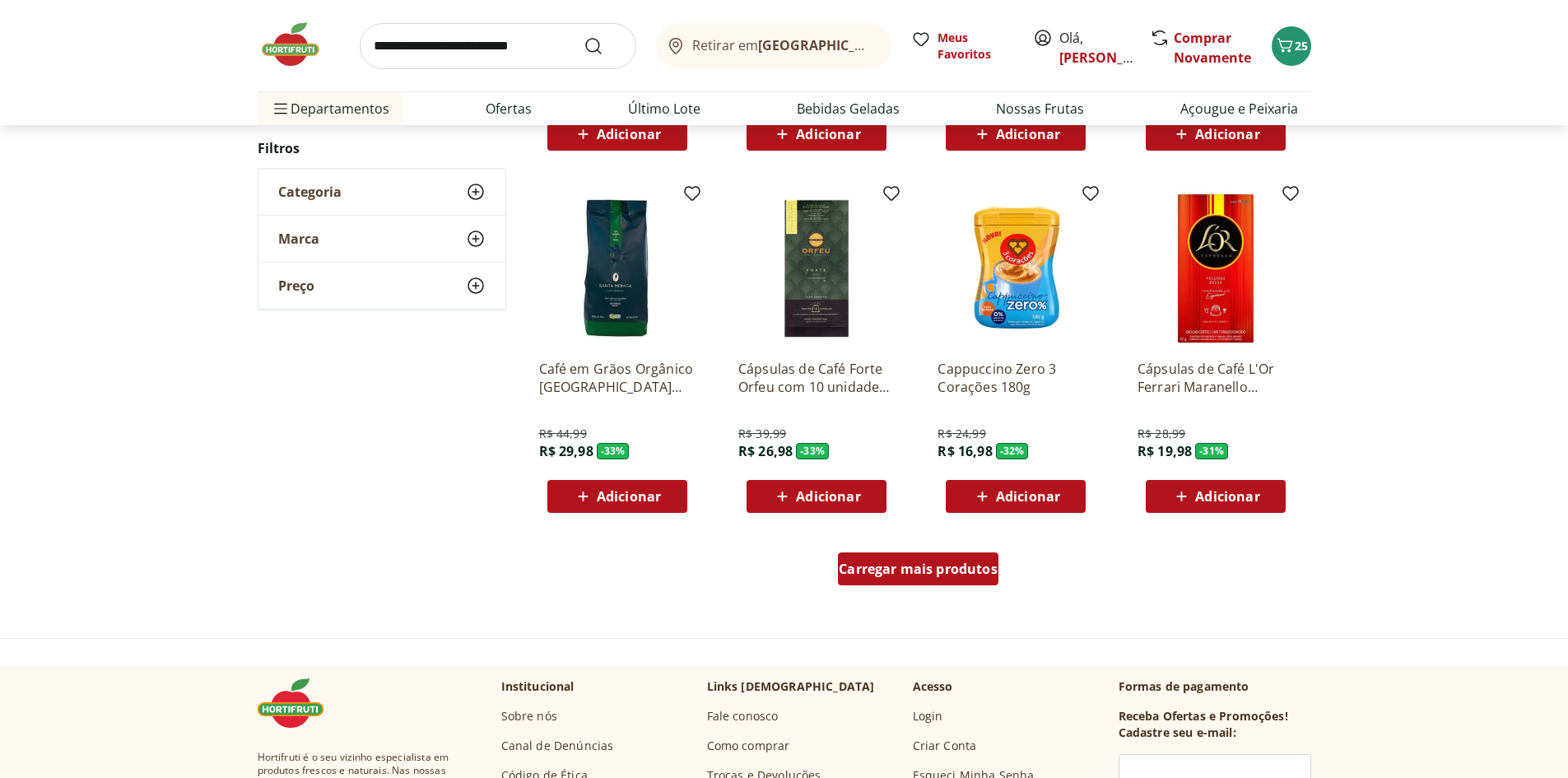
click at [928, 562] on span "Carregar mais produtos" at bounding box center [917, 569] width 159 height 14
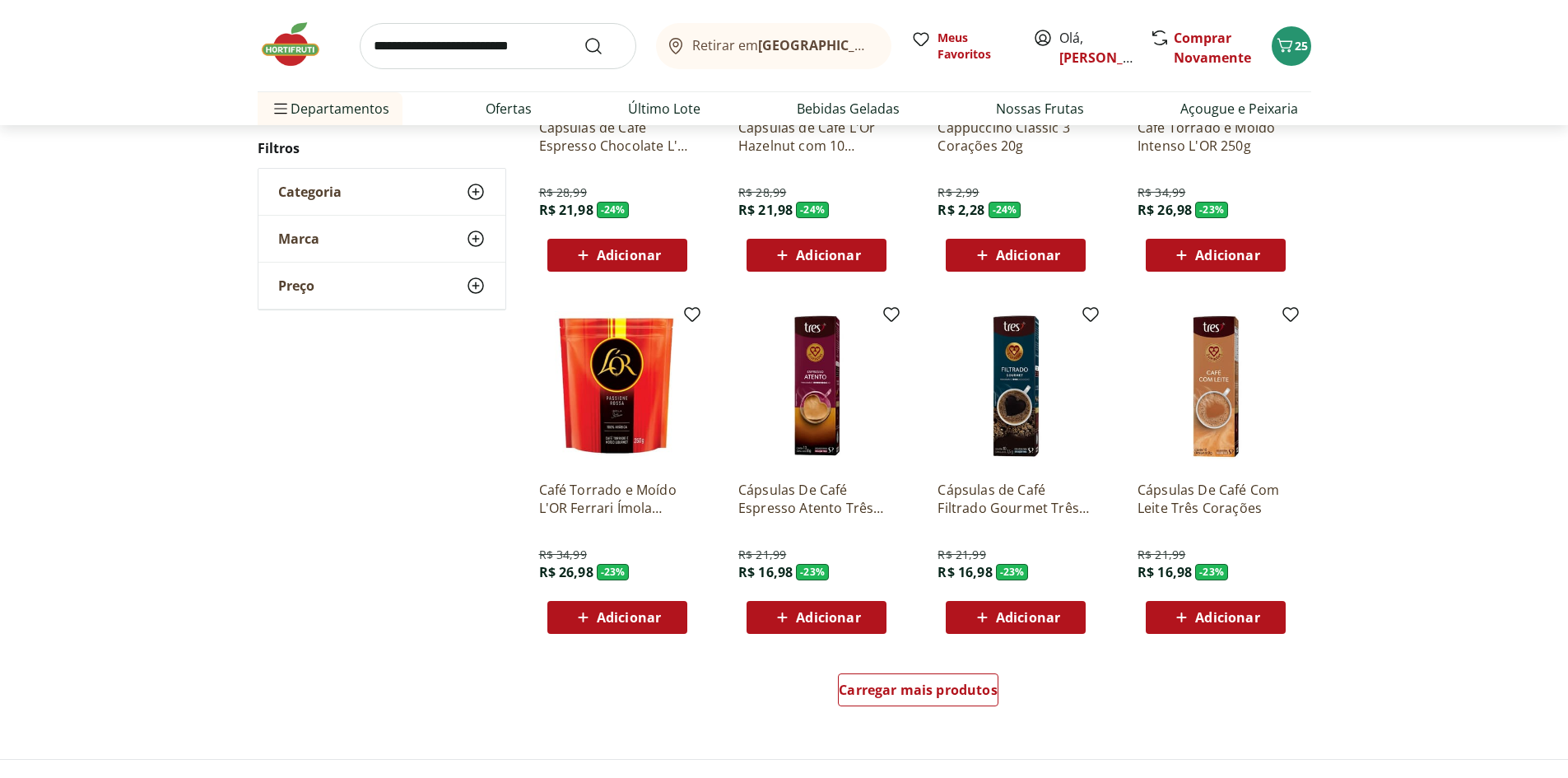
scroll to position [987, 0]
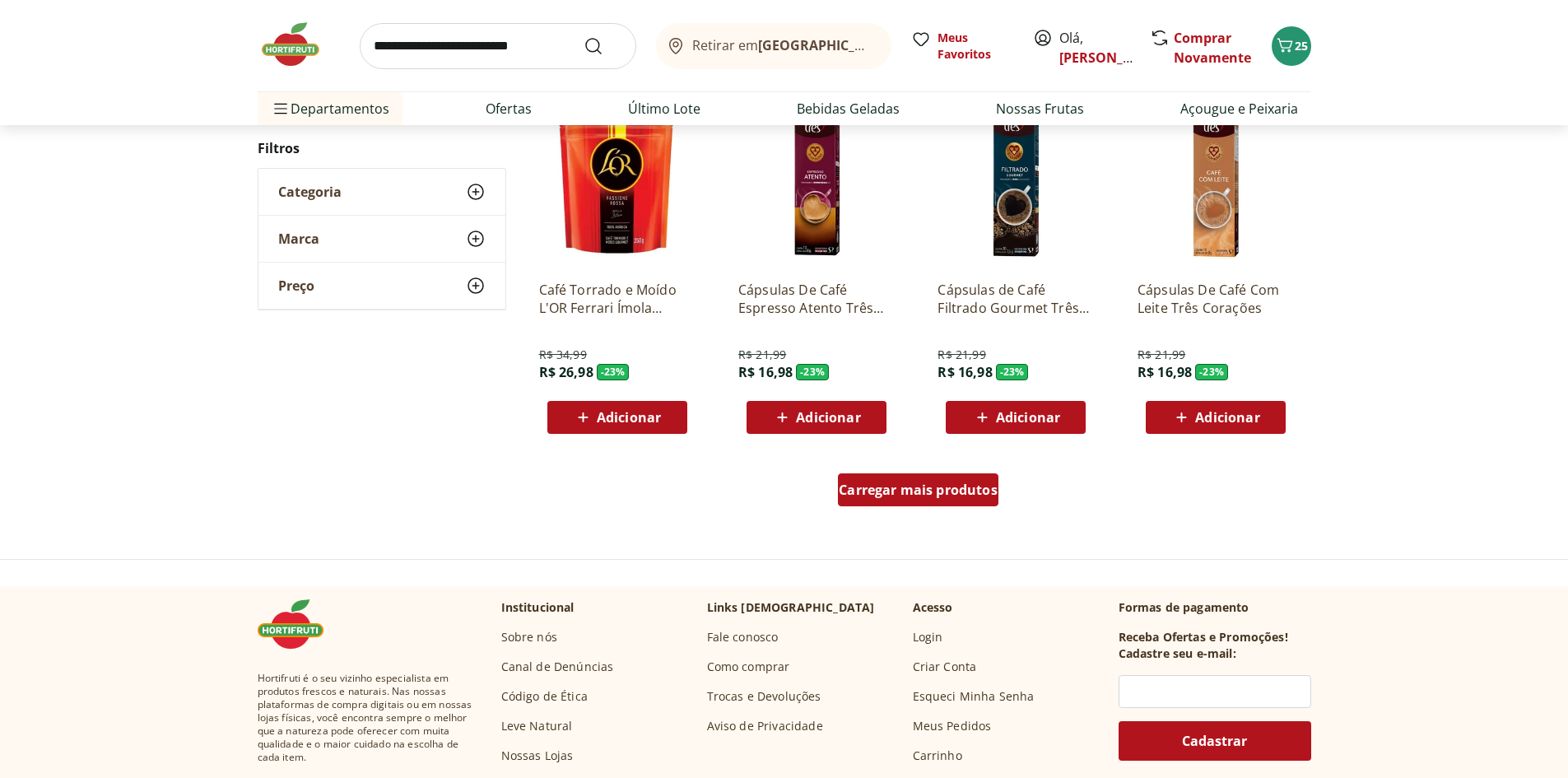
click at [890, 495] on span "Carregar mais produtos" at bounding box center [917, 490] width 159 height 14
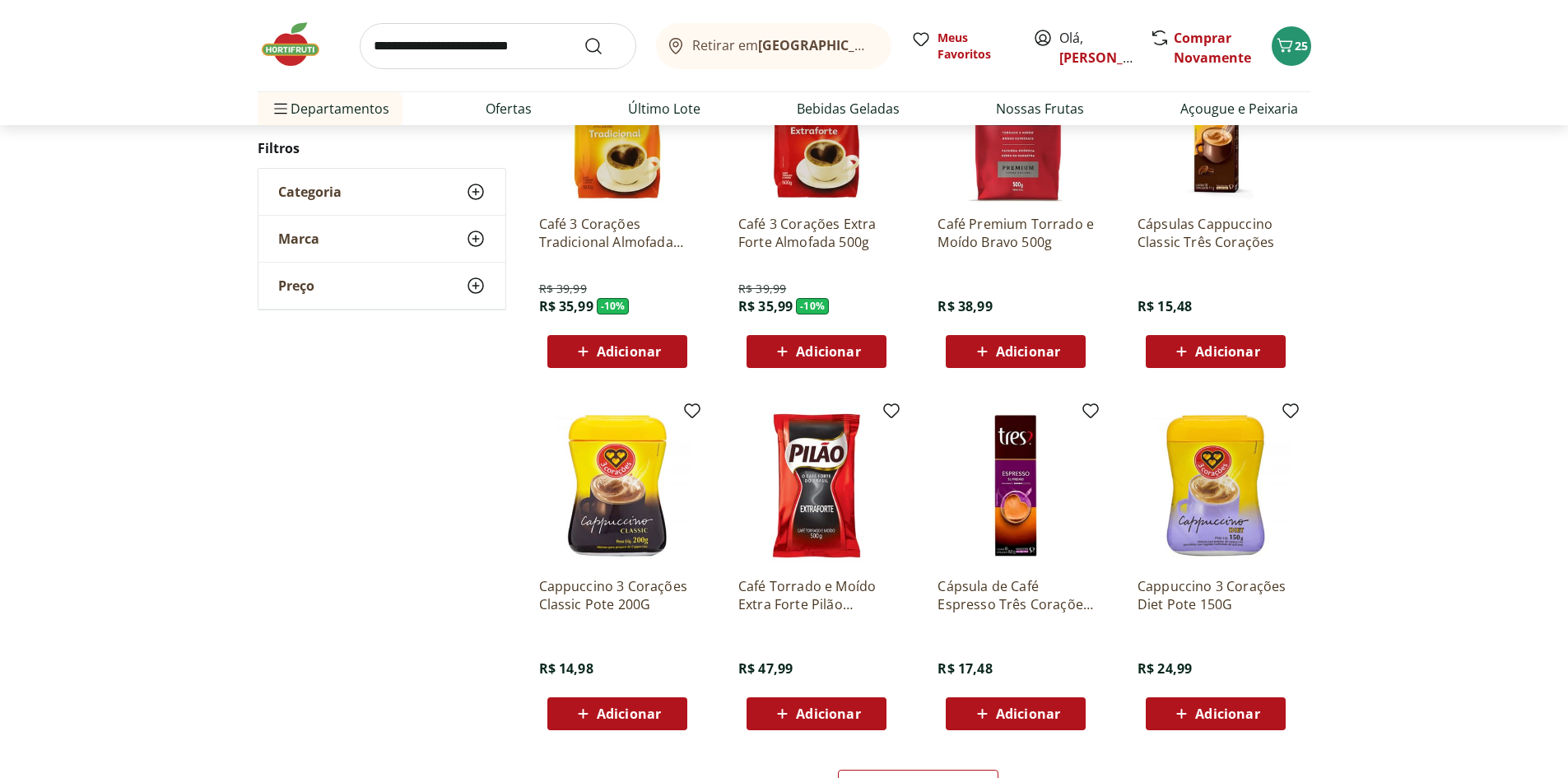
scroll to position [1149, 0]
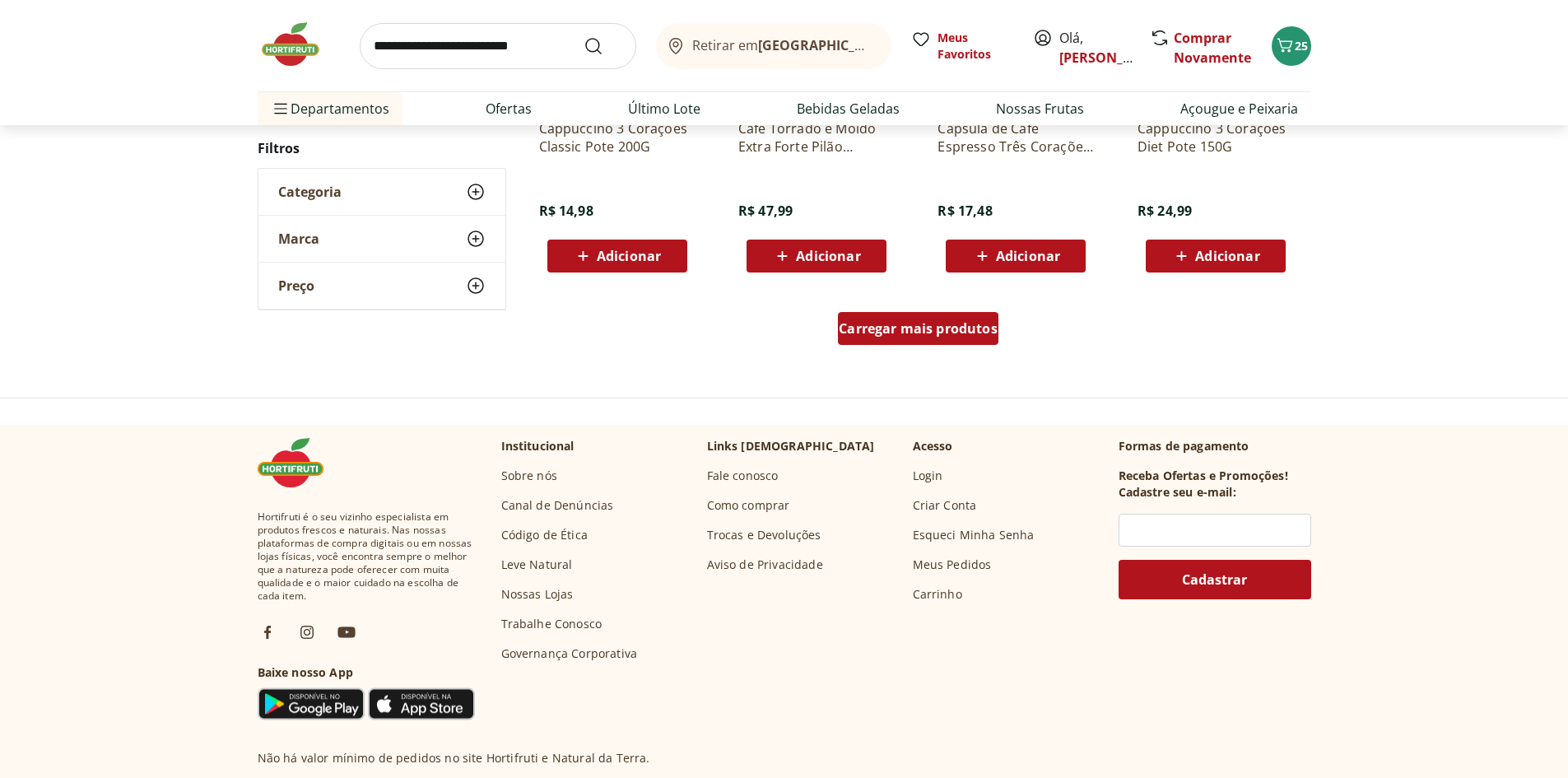
click at [924, 335] on span "Carregar mais produtos" at bounding box center [917, 329] width 159 height 14
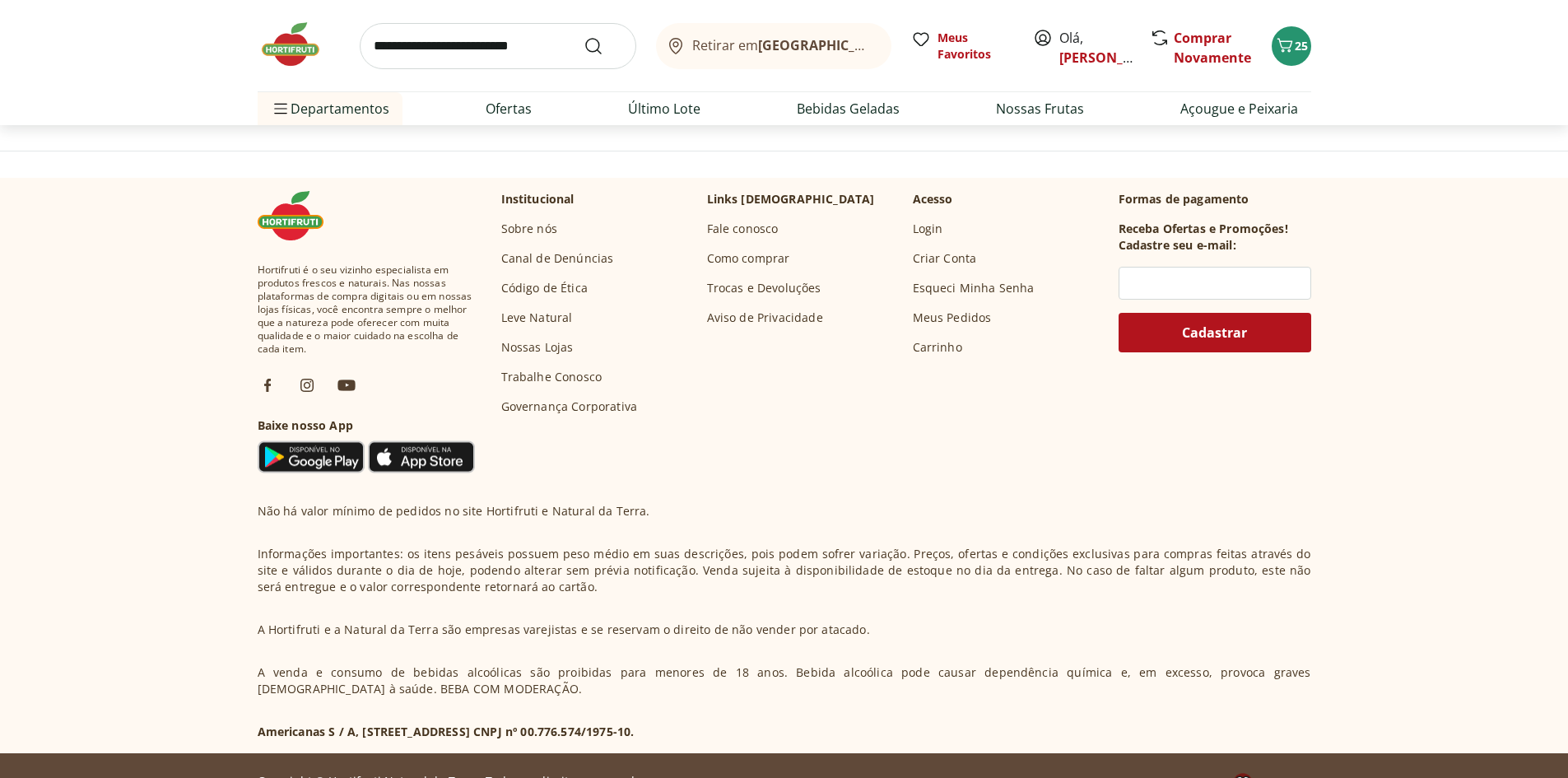
scroll to position [734, 0]
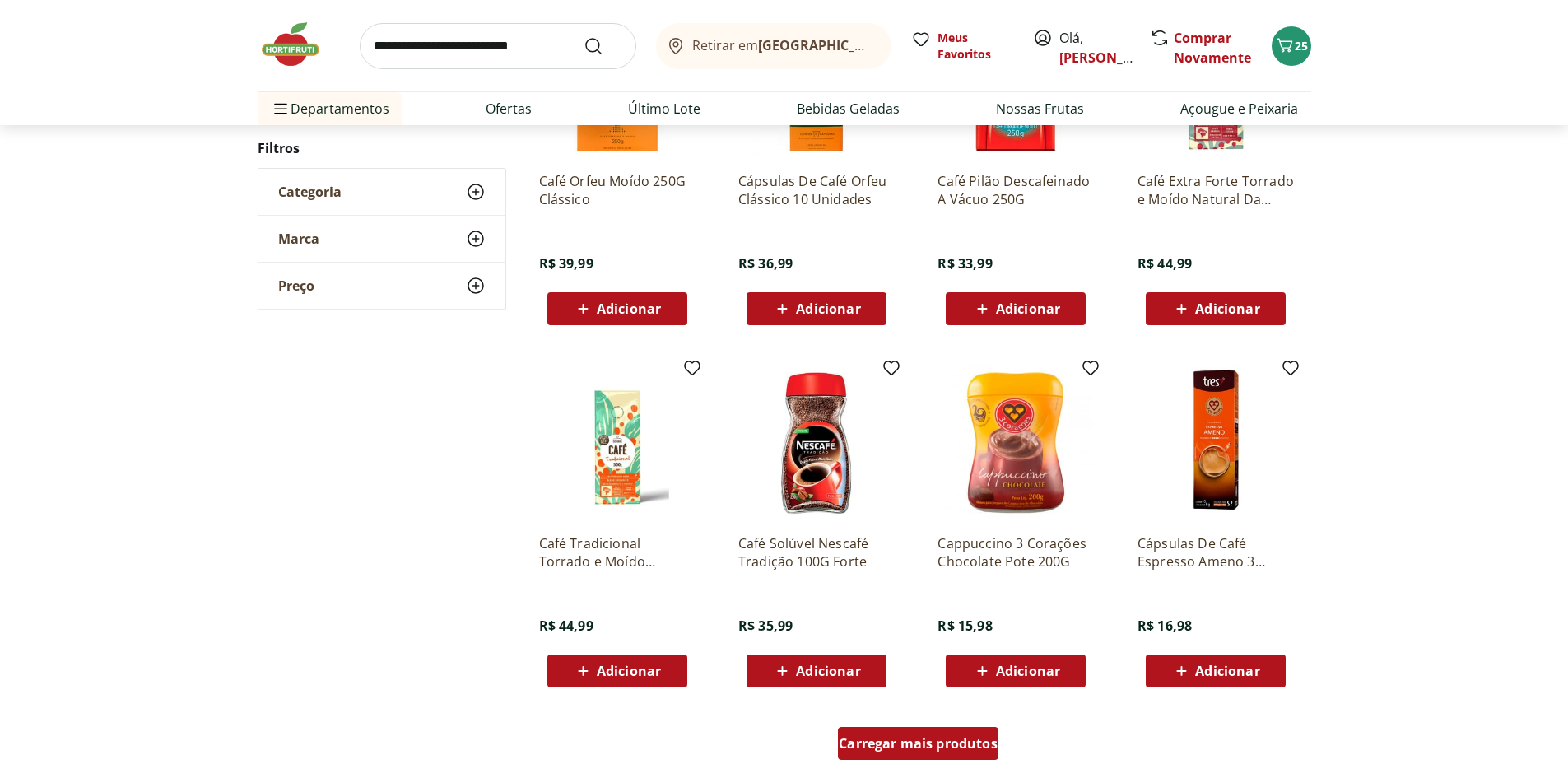
click at [870, 750] on span "Carregar mais produtos" at bounding box center [917, 743] width 159 height 14
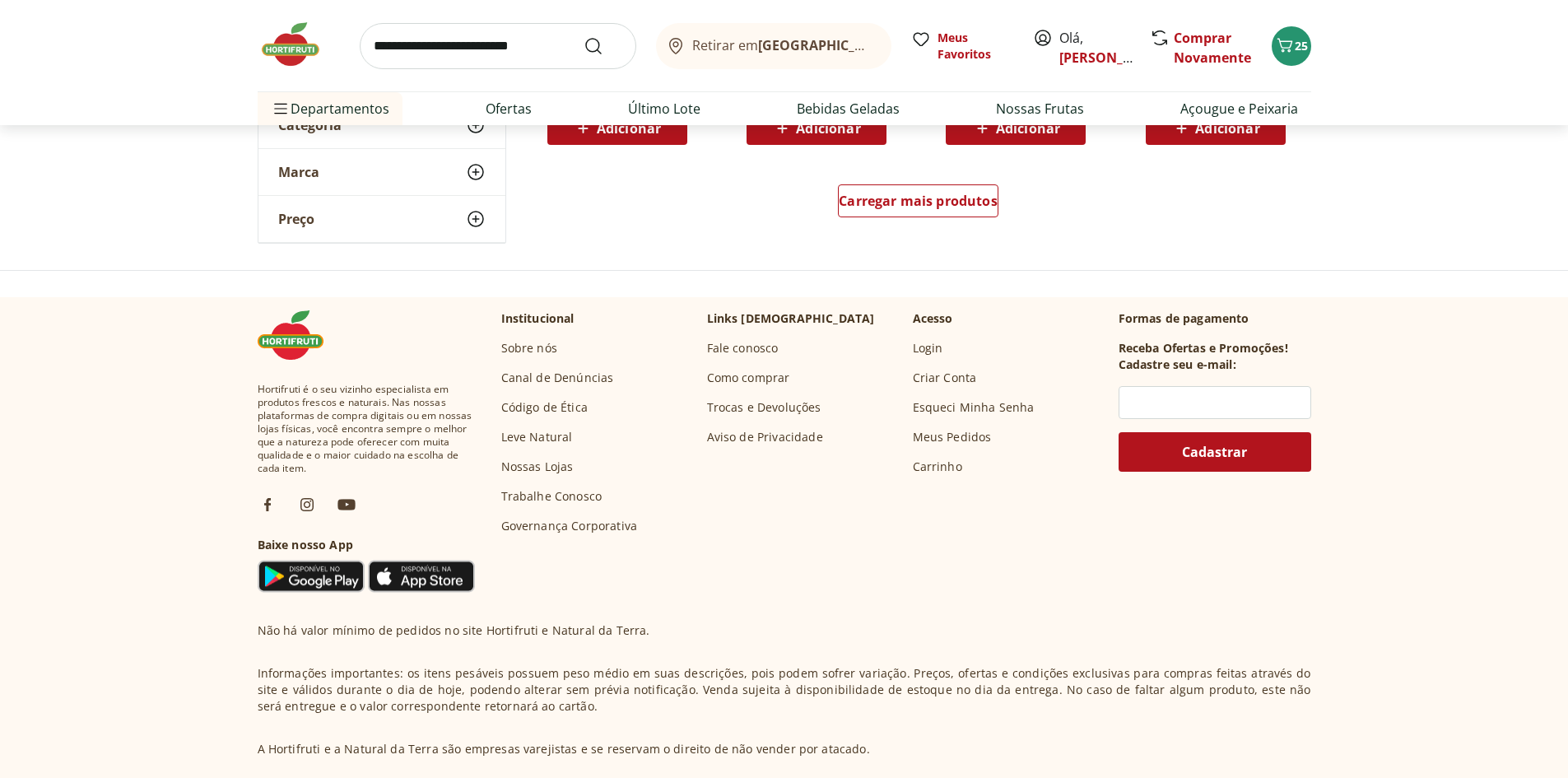
scroll to position [484, 0]
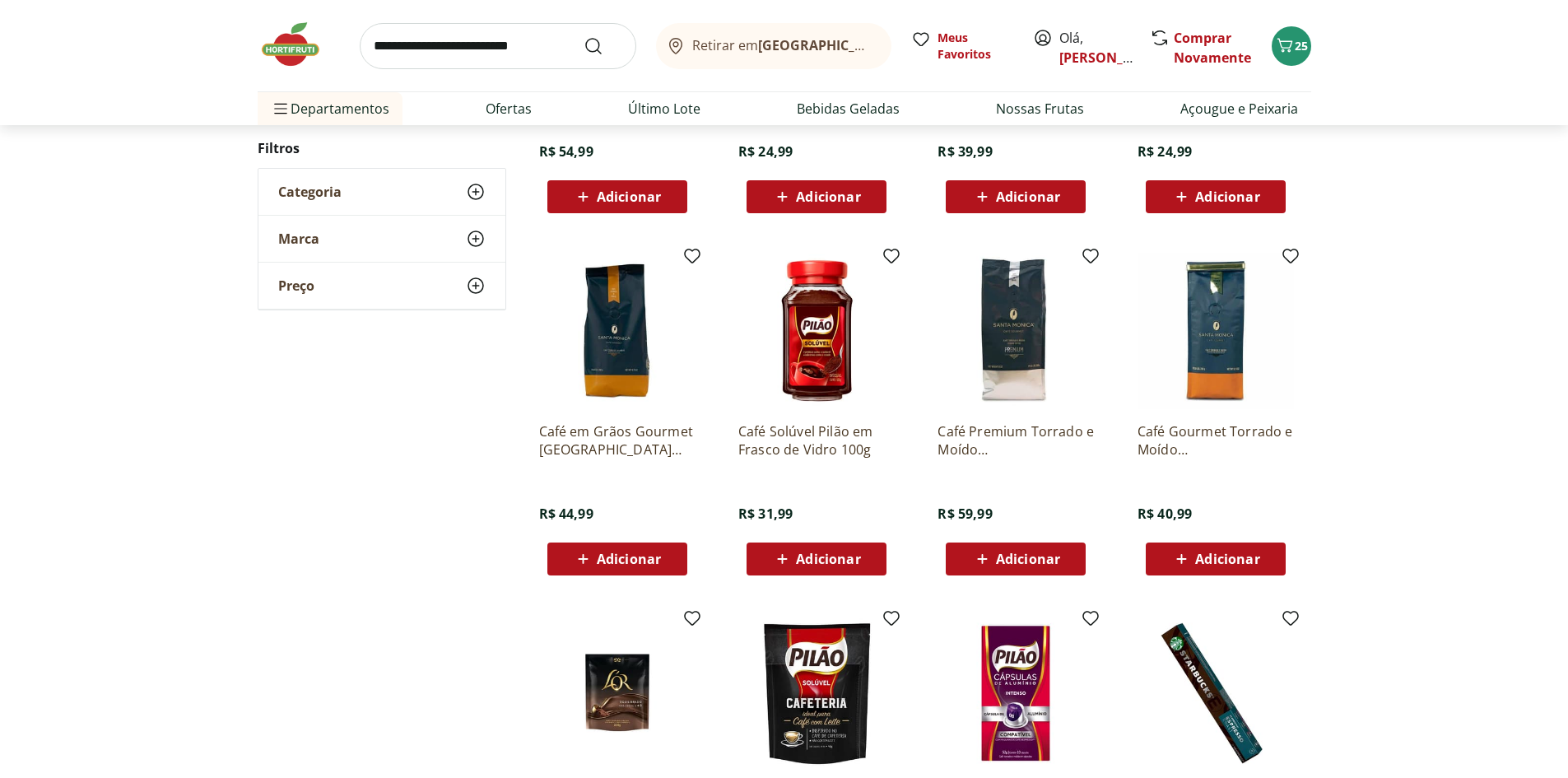
click at [645, 568] on span "Adicionar" at bounding box center [617, 558] width 89 height 19
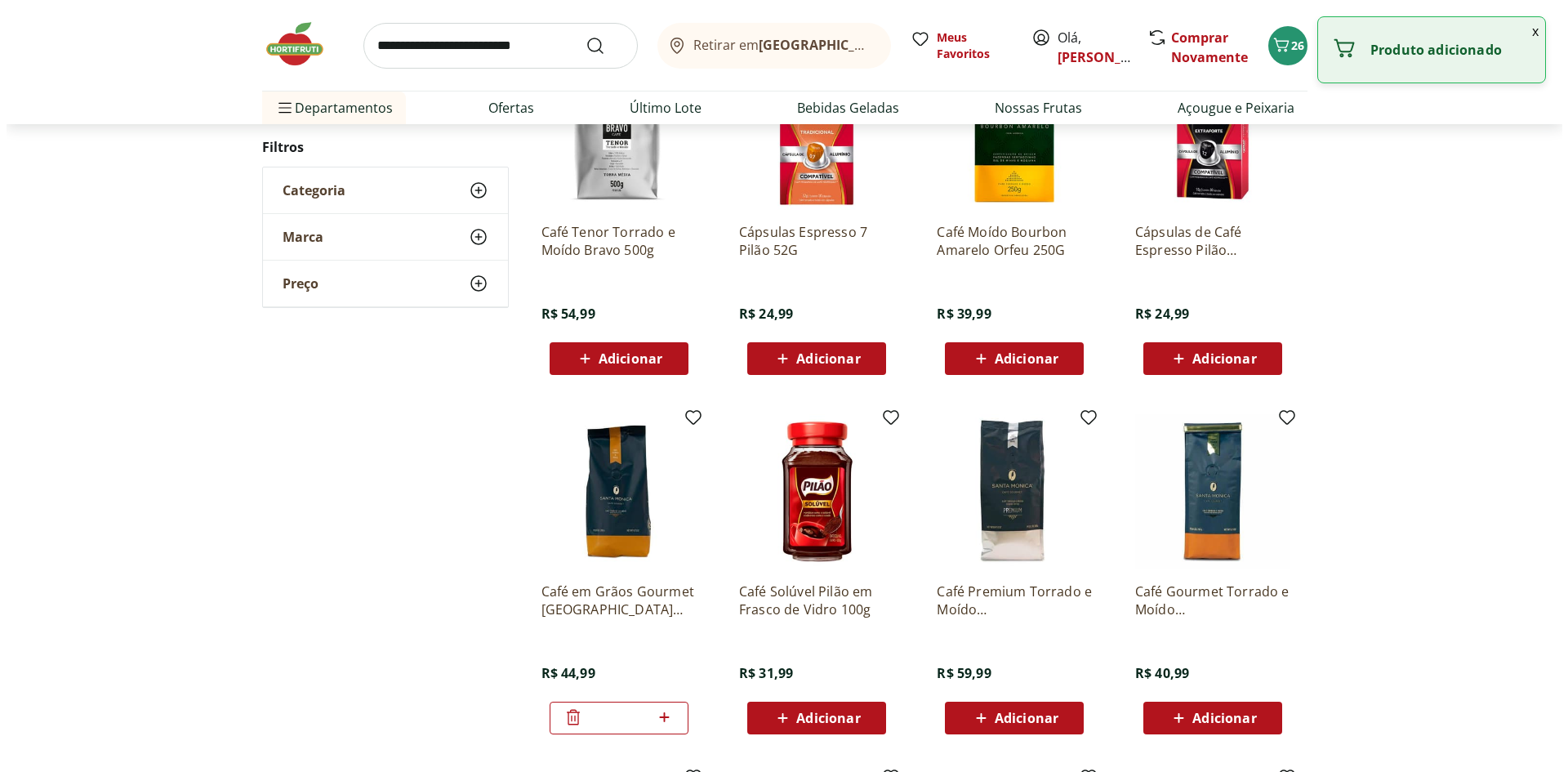
scroll to position [0, 0]
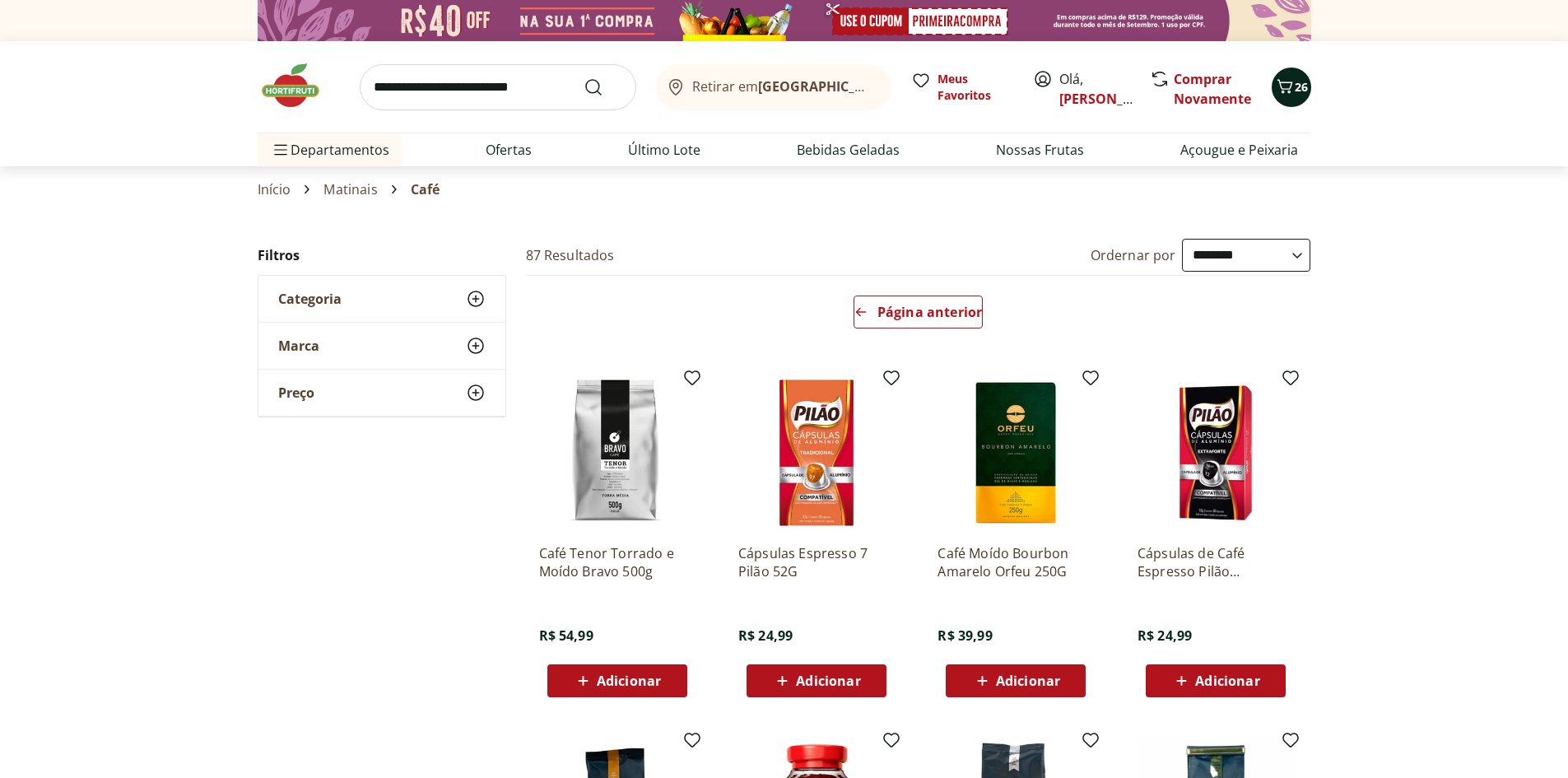
click at [1283, 78] on icon "Carrinho" at bounding box center [1285, 87] width 19 height 19
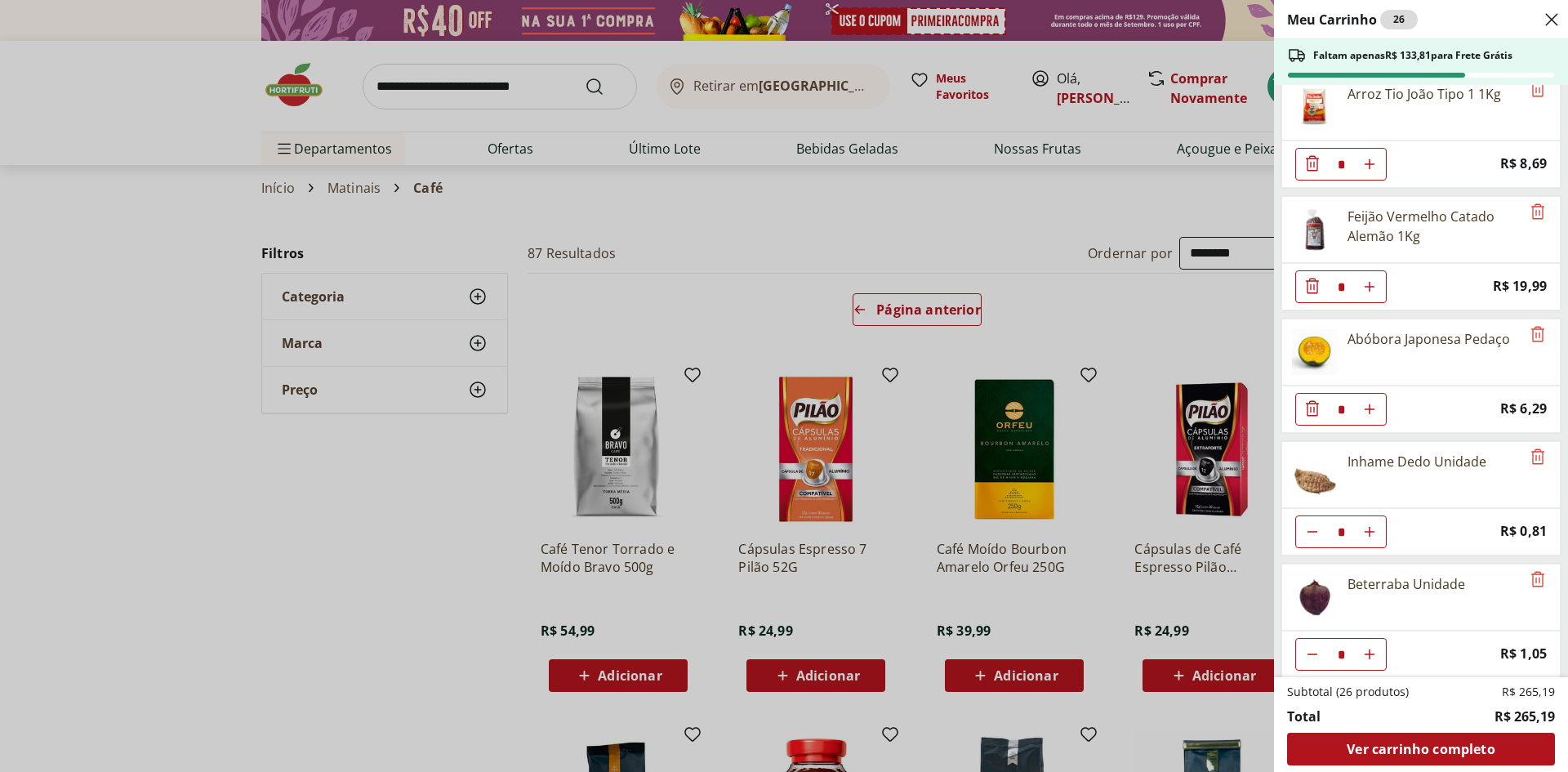
scroll to position [1497, 0]
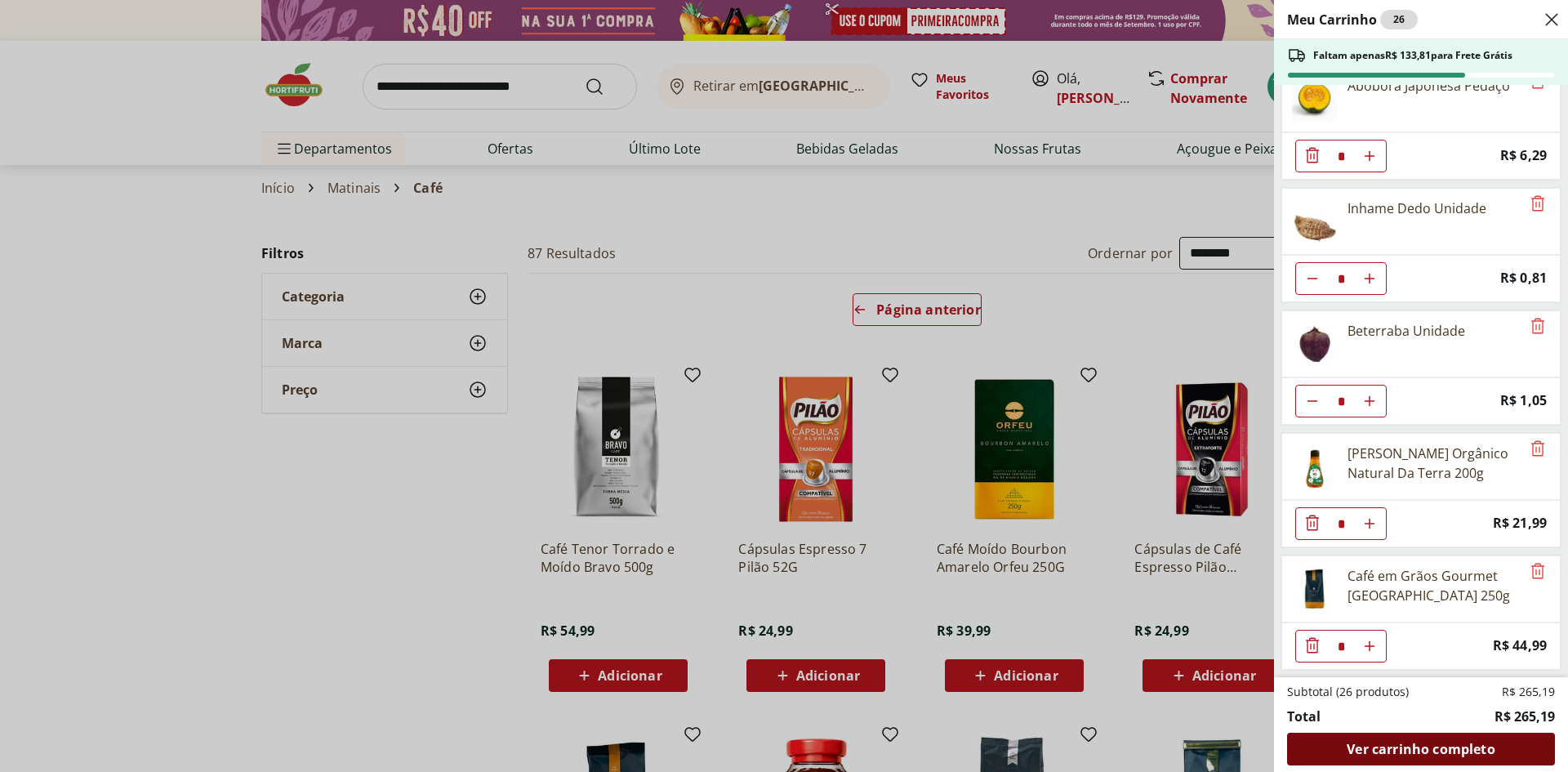
click at [1494, 742] on span "Ver carrinho completo" at bounding box center [1419, 749] width 148 height 14
